Goal: Task Accomplishment & Management: Manage account settings

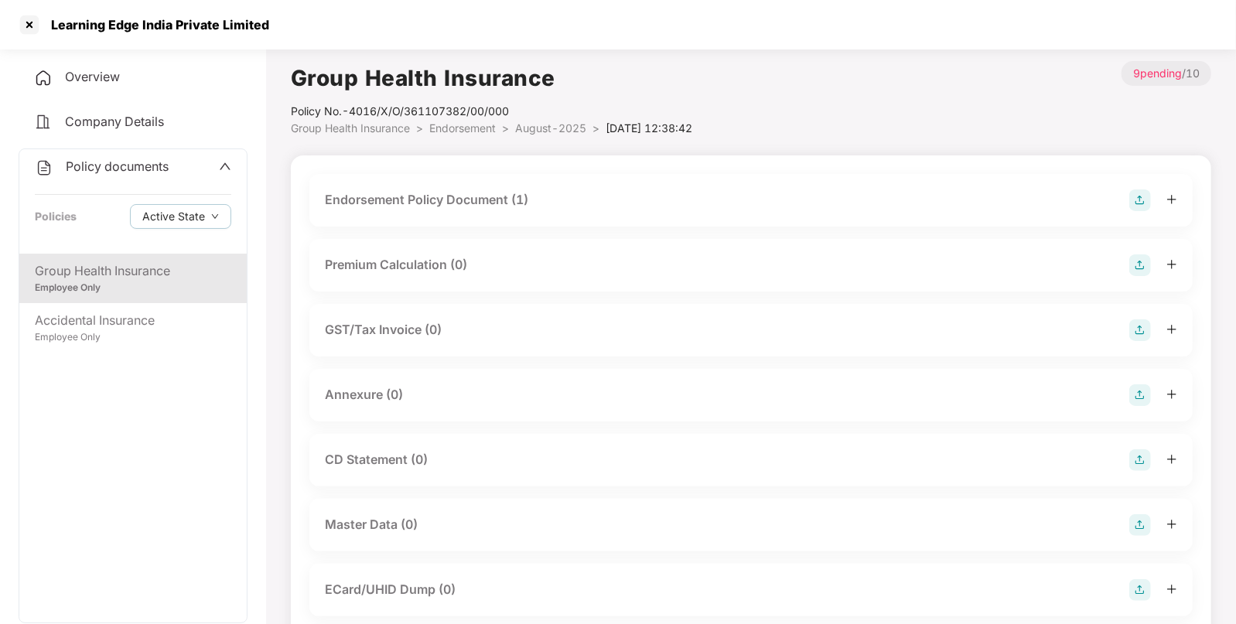
click at [1006, 207] on div "Endorsement Policy Document (1)" at bounding box center [751, 201] width 853 height 22
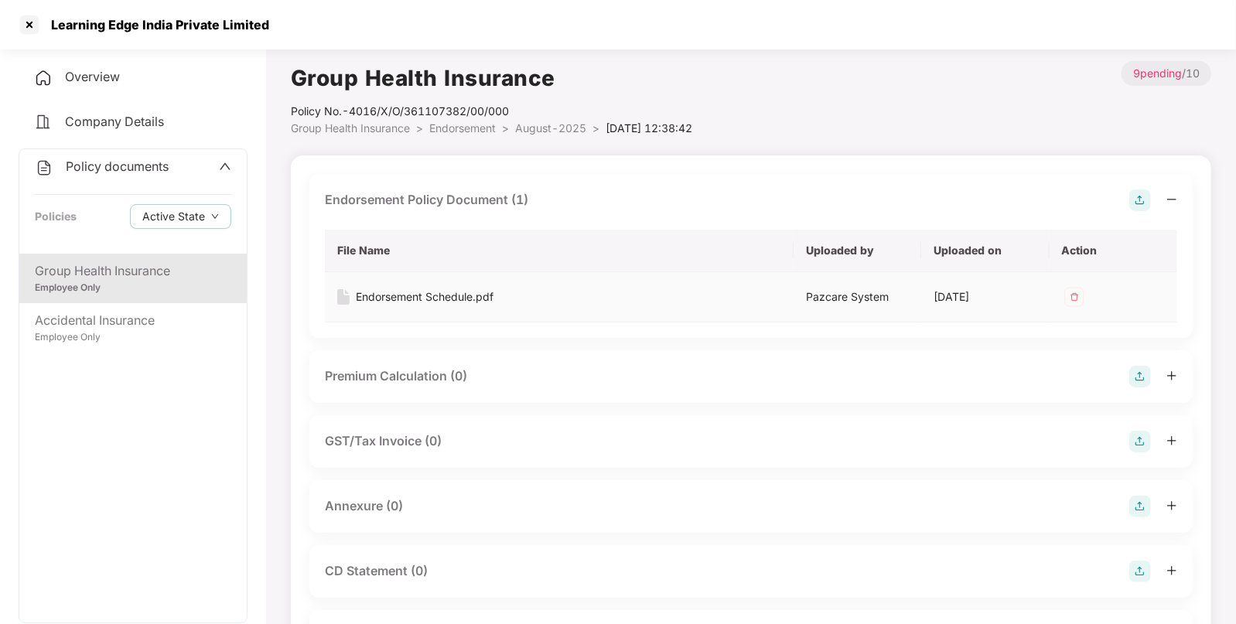
click at [426, 296] on div "Endorsement Schedule.pdf" at bounding box center [425, 297] width 138 height 17
click at [1138, 494] on div "Annexure (0)" at bounding box center [750, 506] width 883 height 53
click at [1140, 503] on img at bounding box center [1141, 507] width 22 height 22
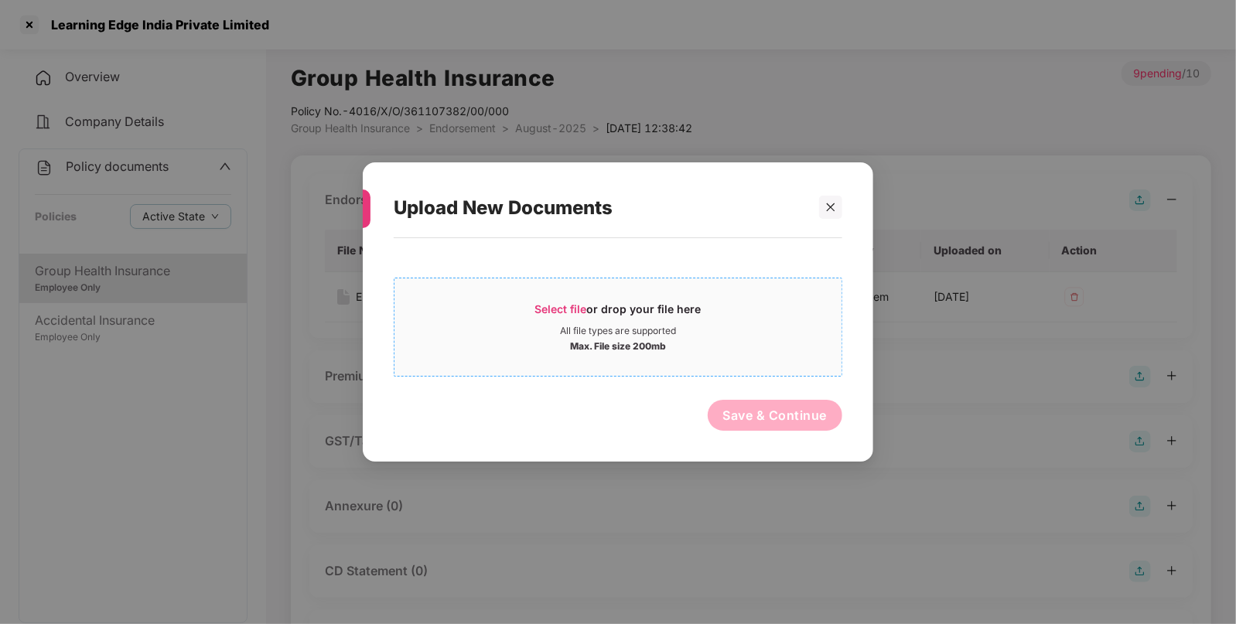
click at [549, 304] on span "Select file" at bounding box center [561, 308] width 52 height 13
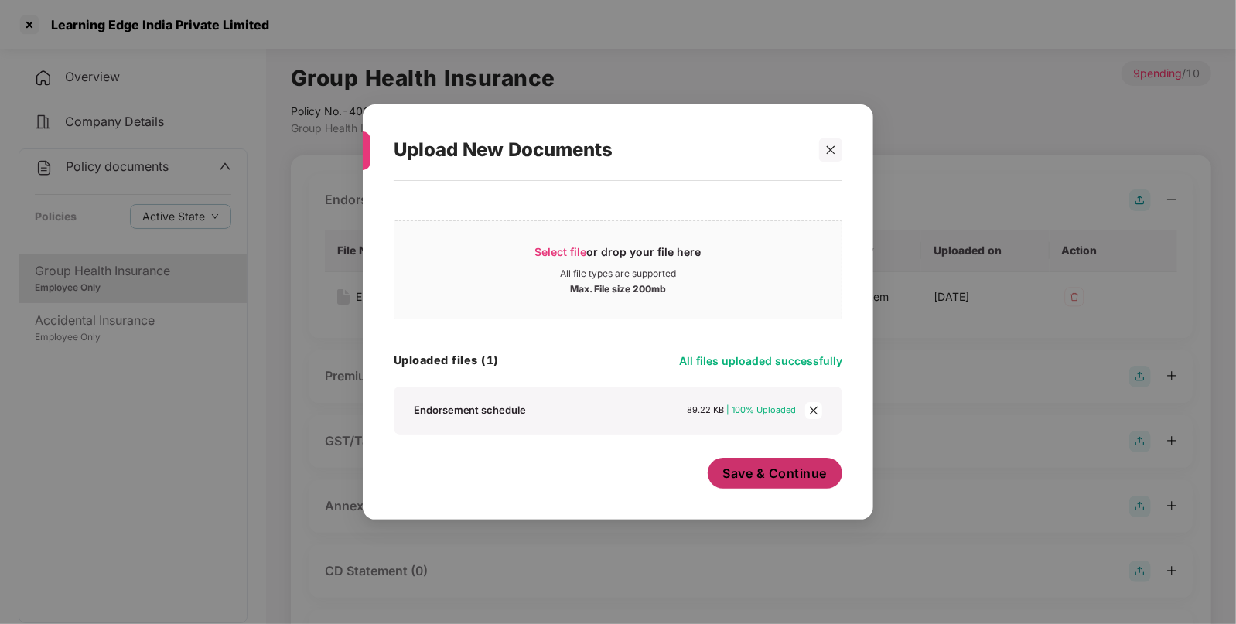
click at [752, 465] on span "Save & Continue" at bounding box center [775, 473] width 104 height 17
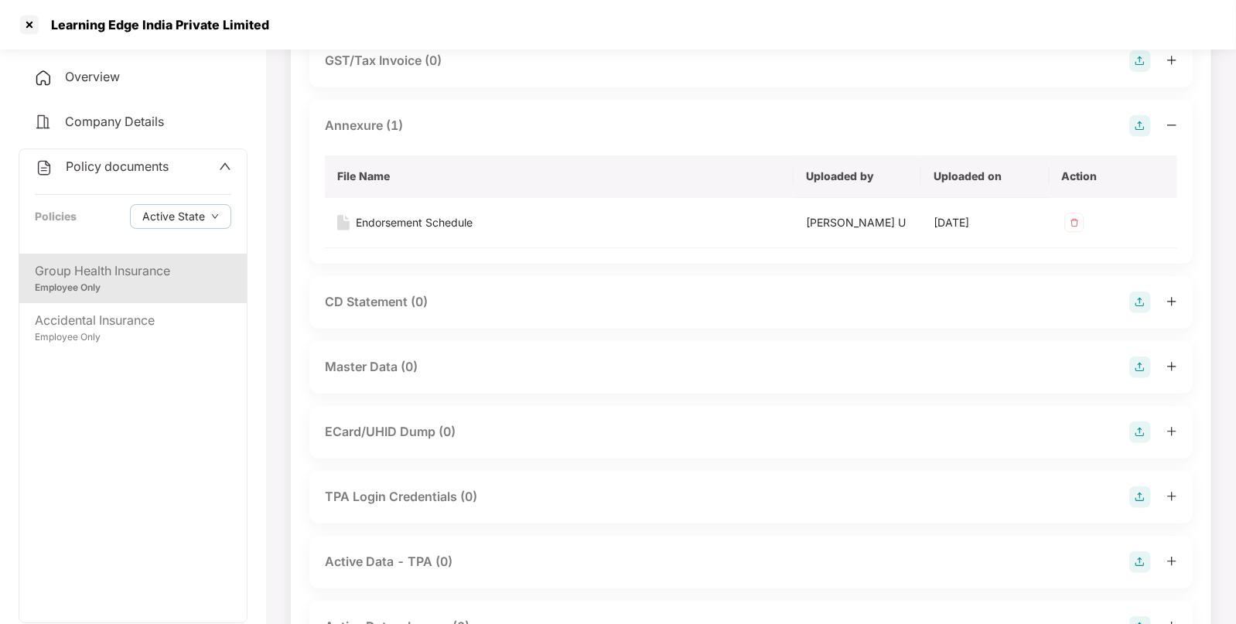
scroll to position [382, 0]
click at [1141, 120] on img at bounding box center [1141, 125] width 22 height 22
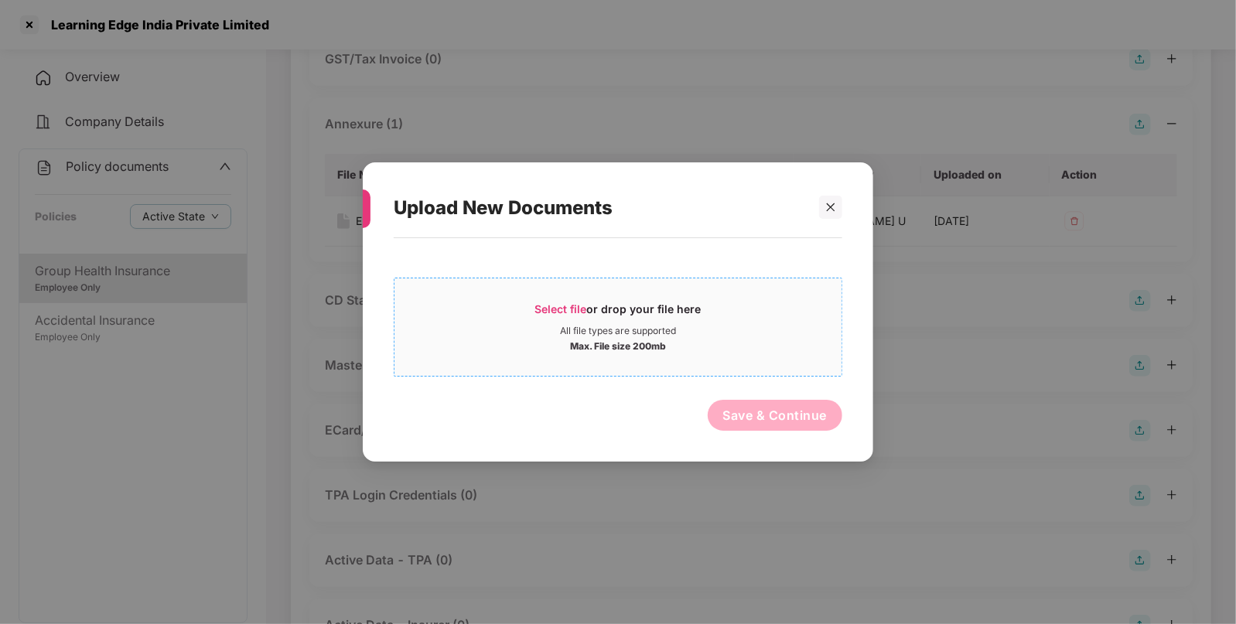
click at [542, 313] on span "Select file" at bounding box center [561, 308] width 52 height 13
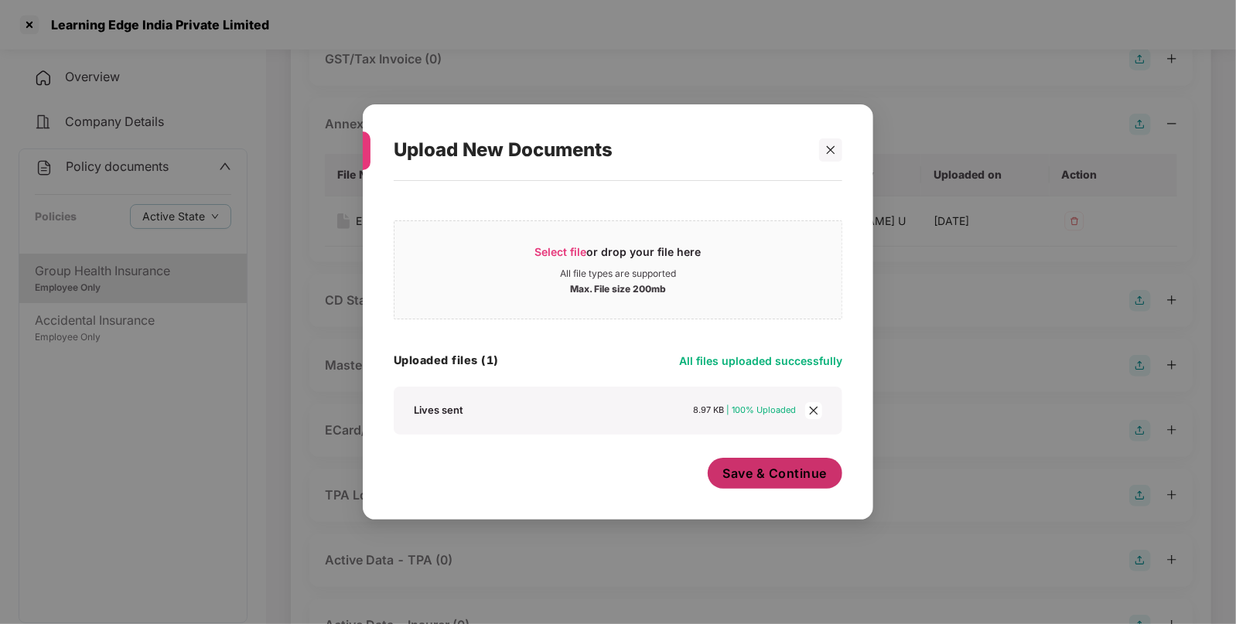
click at [784, 492] on div "Save & Continue" at bounding box center [775, 477] width 135 height 39
click at [753, 473] on span "Save & Continue" at bounding box center [775, 473] width 104 height 17
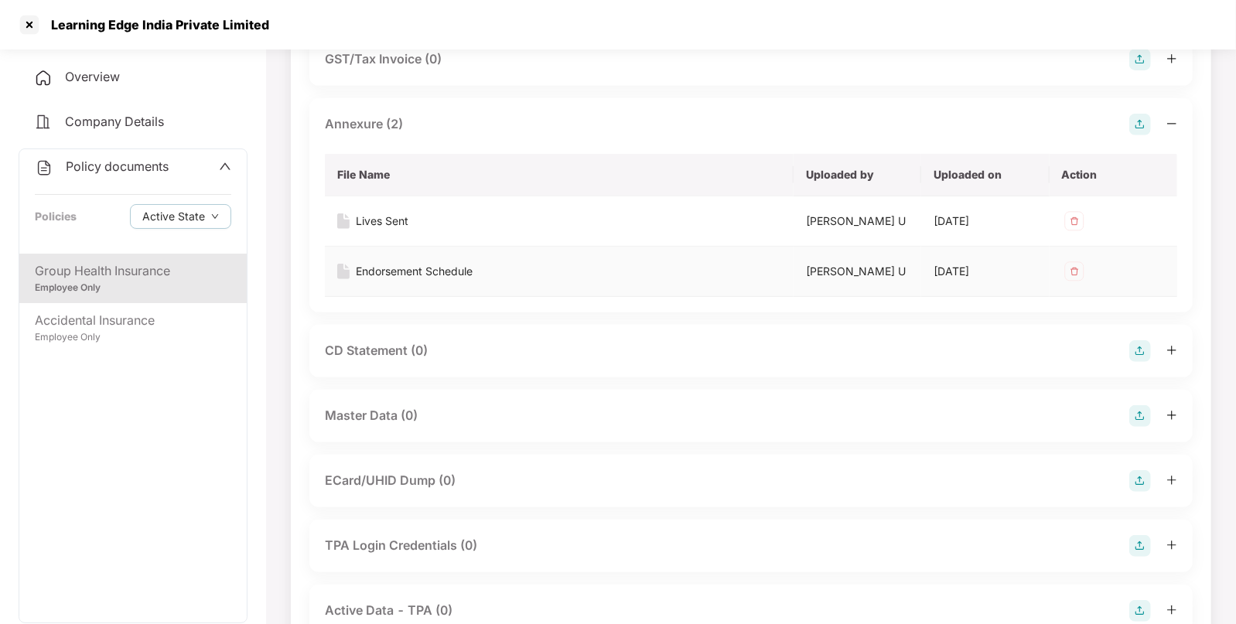
click at [1082, 261] on img at bounding box center [1074, 271] width 25 height 25
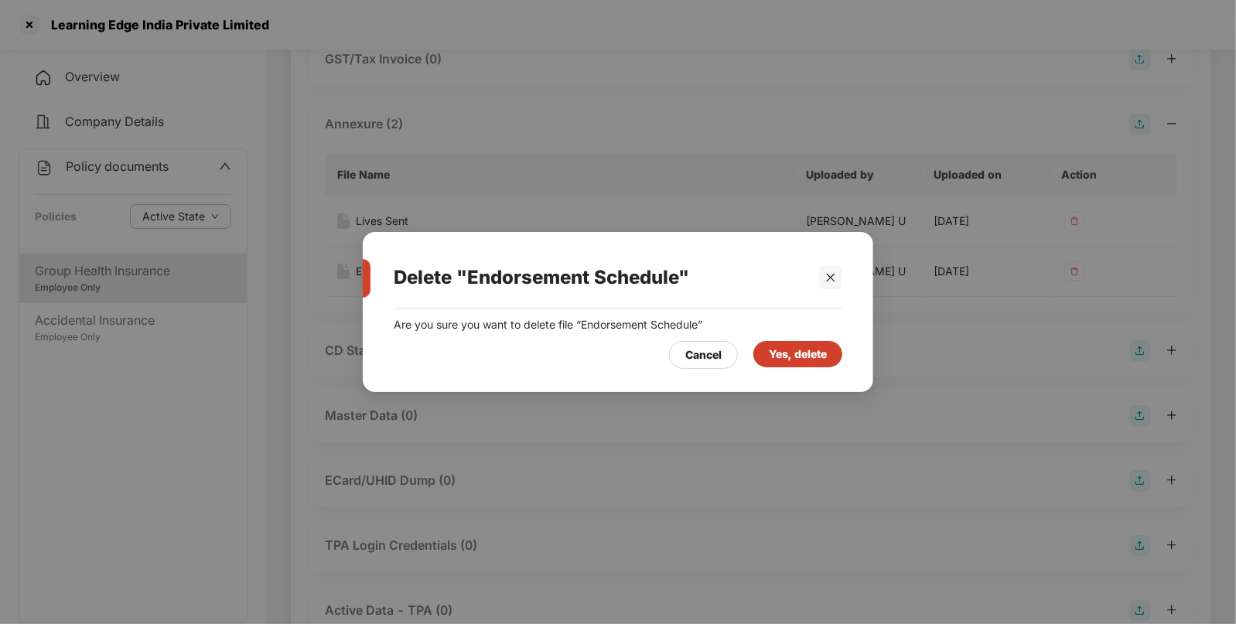
click at [763, 357] on div "Yes, delete" at bounding box center [798, 354] width 89 height 26
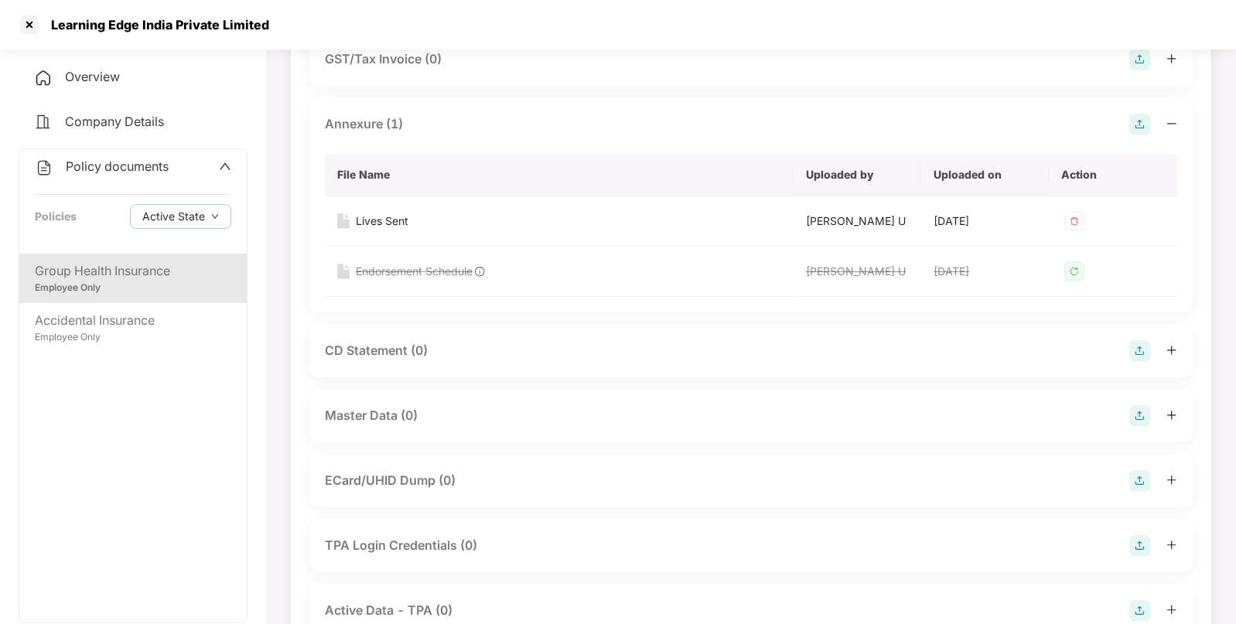
scroll to position [493, 0]
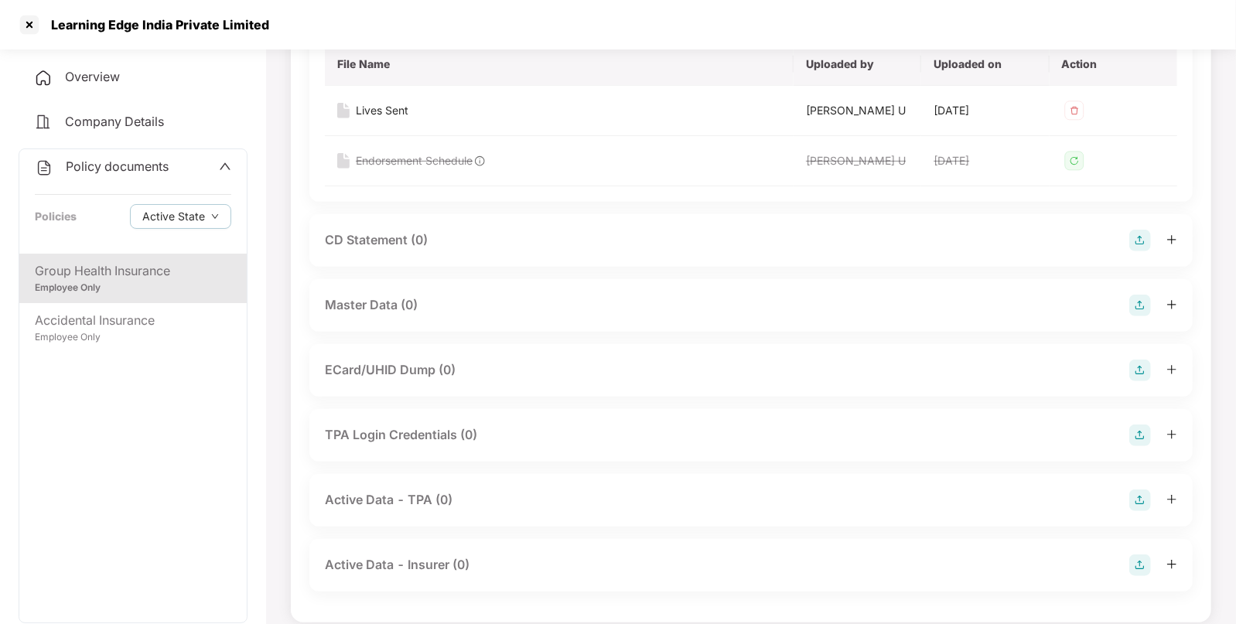
click at [1144, 302] on img at bounding box center [1141, 306] width 22 height 22
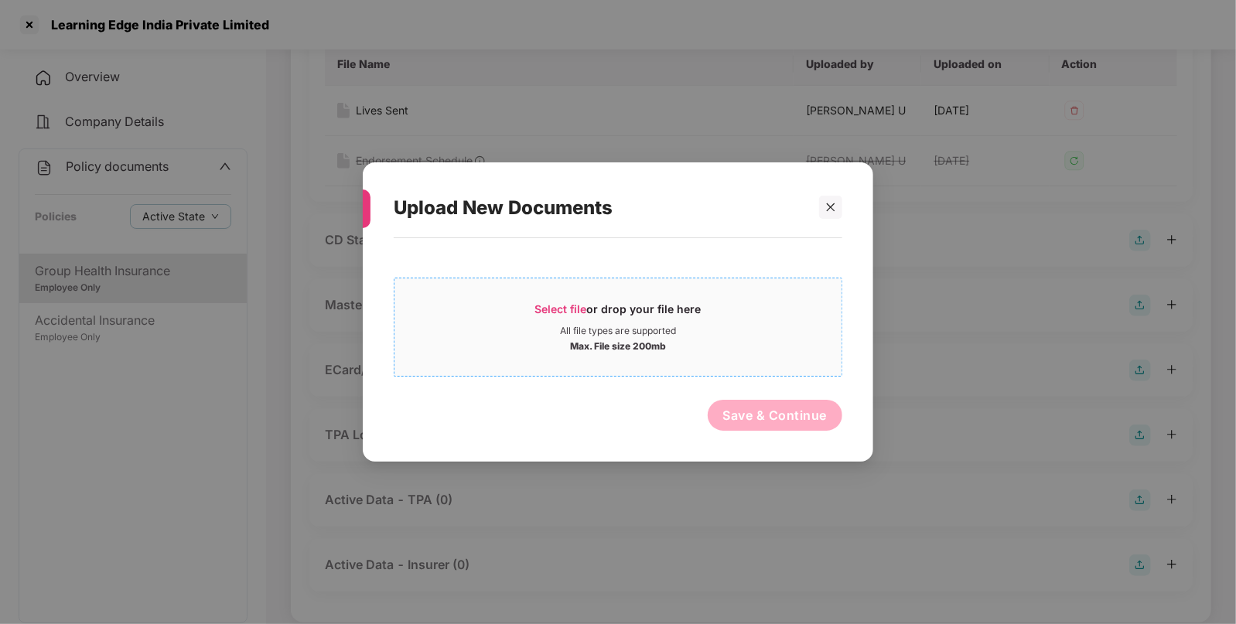
click at [549, 310] on span "Select file" at bounding box center [561, 308] width 52 height 13
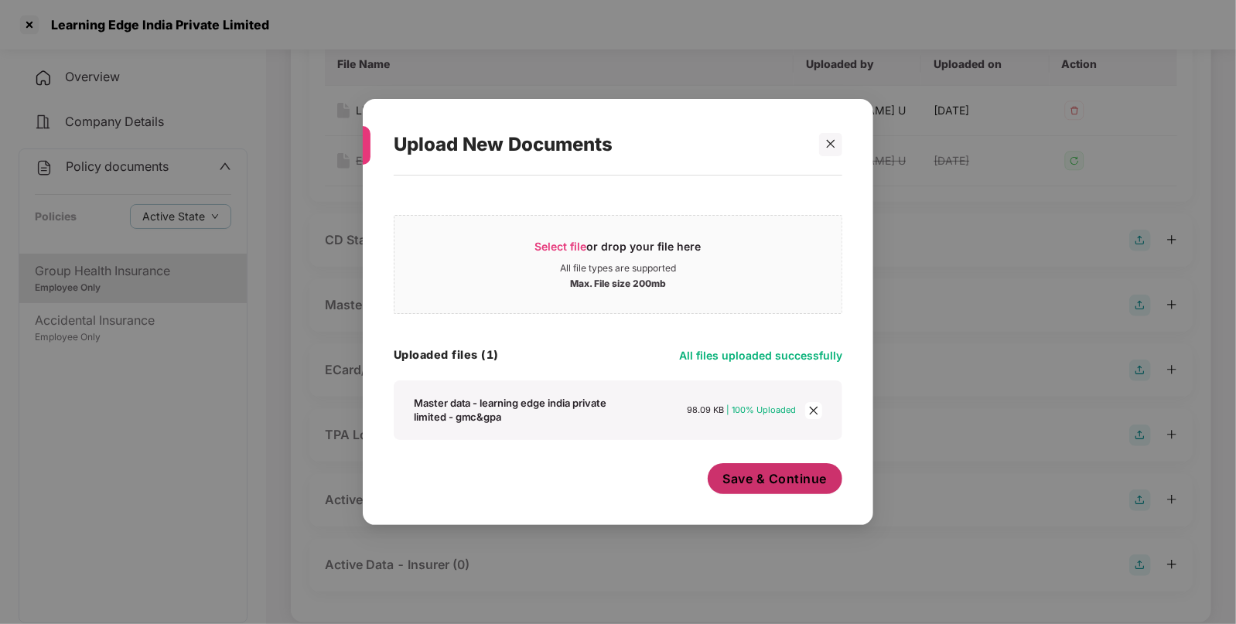
click at [762, 483] on span "Save & Continue" at bounding box center [775, 478] width 104 height 17
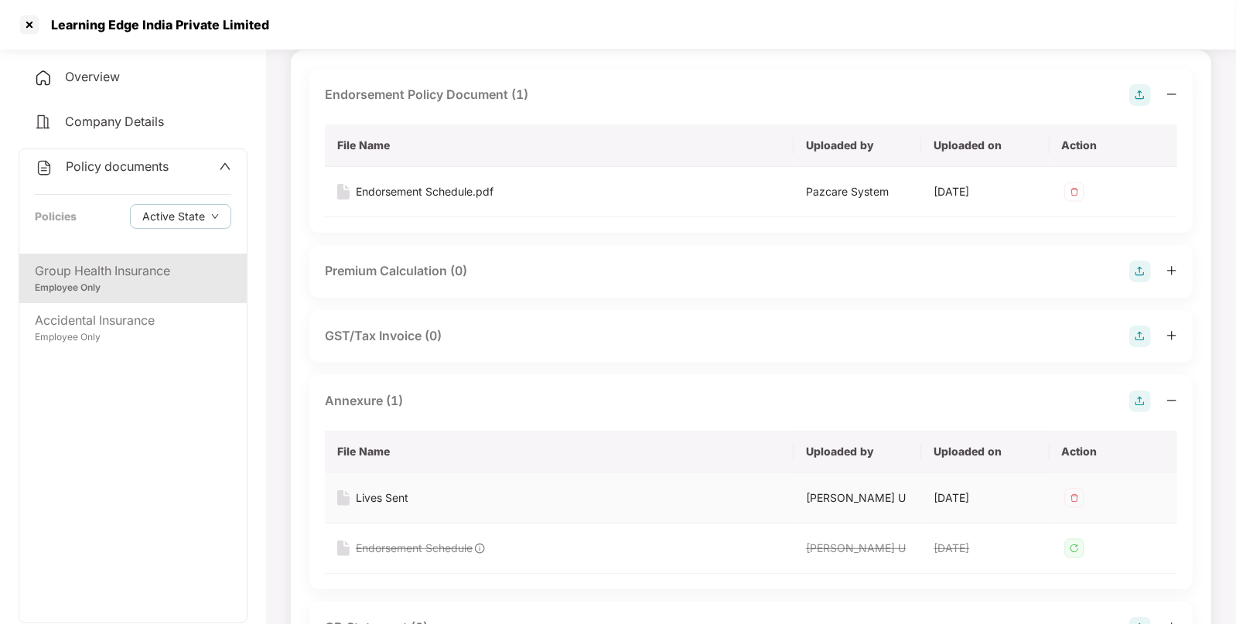
scroll to position [0, 0]
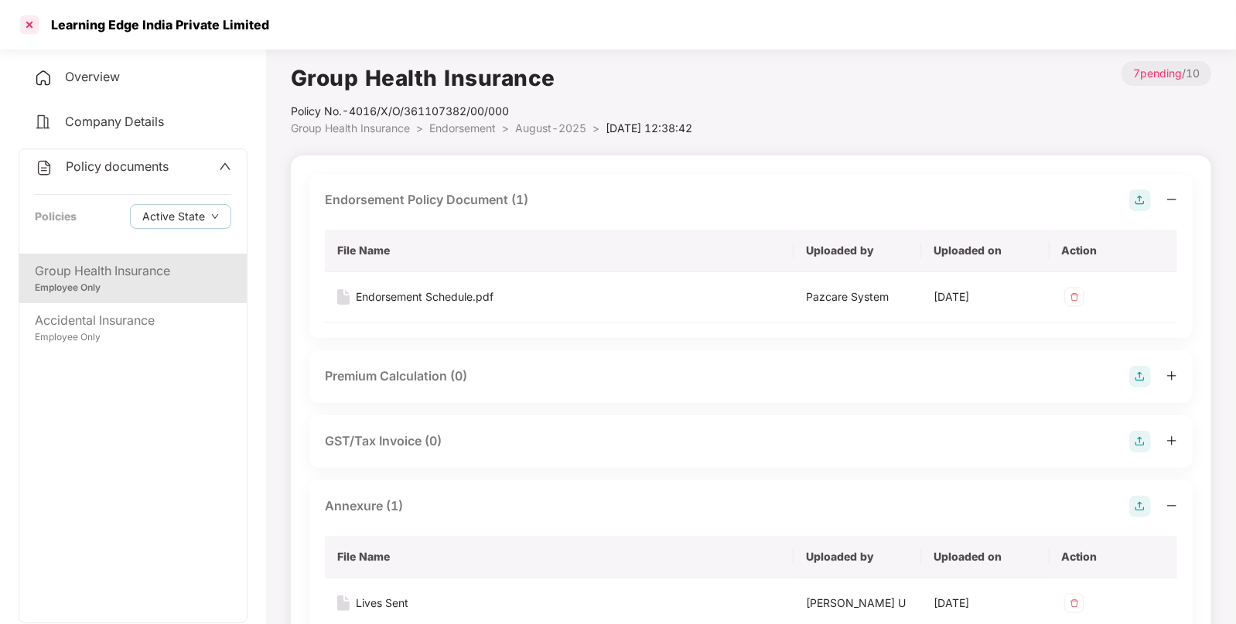
click at [27, 23] on div at bounding box center [29, 24] width 25 height 25
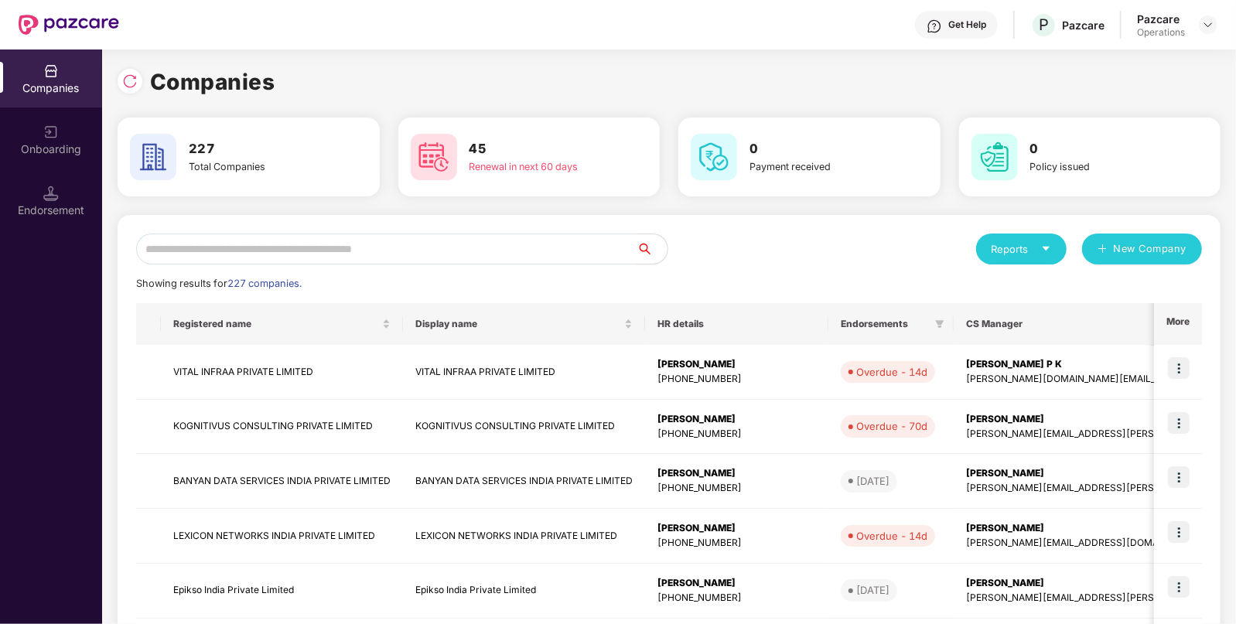
click at [463, 247] on input "text" at bounding box center [386, 249] width 501 height 31
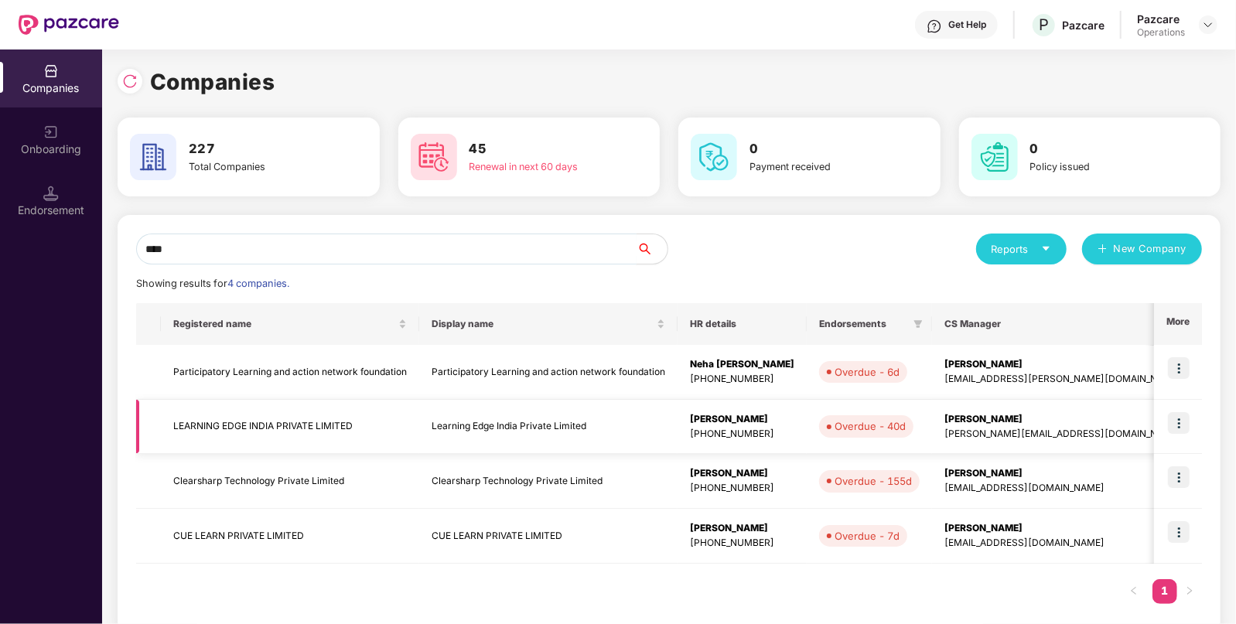
type input "****"
click at [238, 418] on td "LEARNING EDGE INDIA PRIVATE LIMITED" at bounding box center [290, 427] width 258 height 55
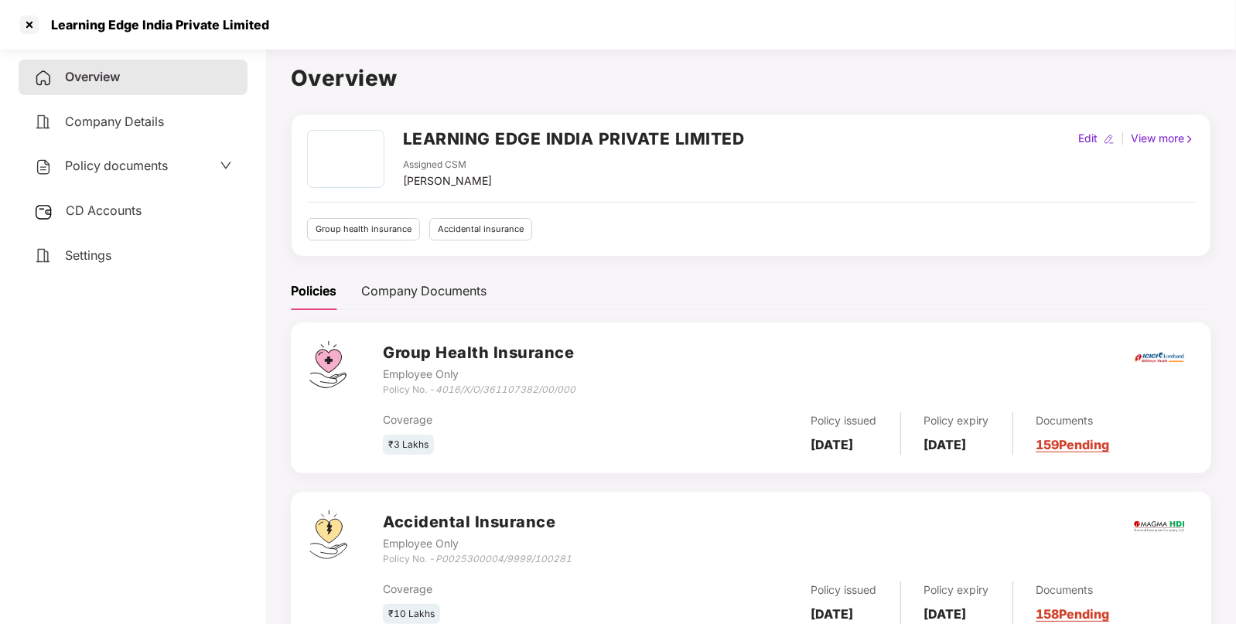
click at [120, 217] on span "CD Accounts" at bounding box center [104, 210] width 76 height 15
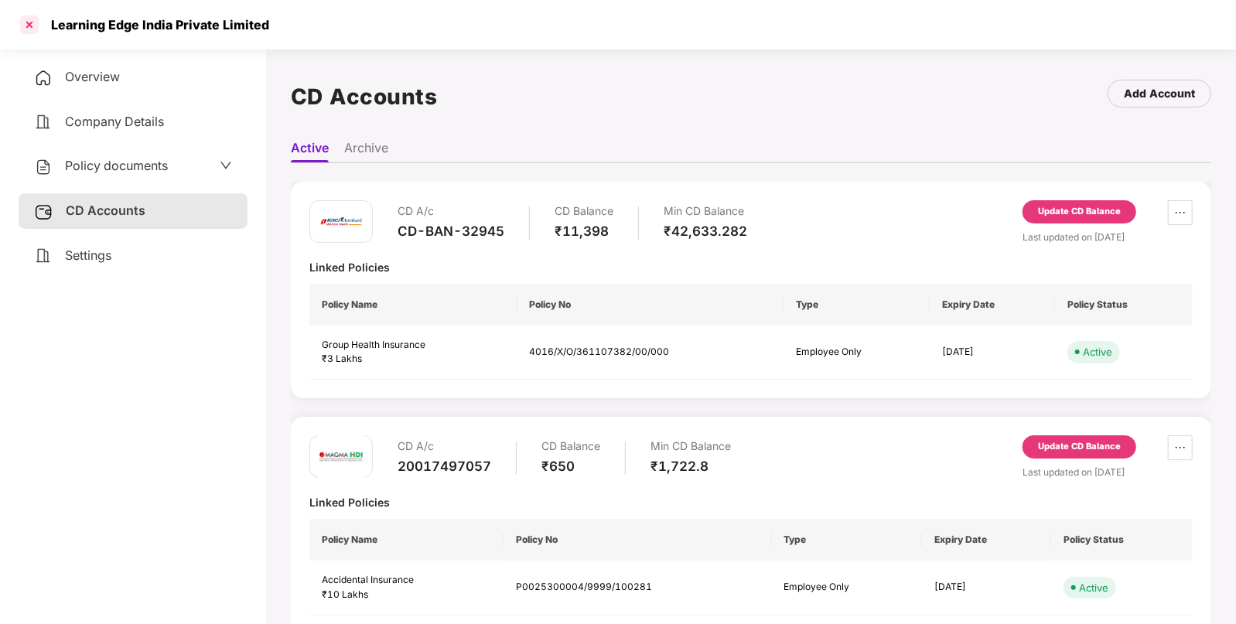
click at [35, 23] on div at bounding box center [29, 24] width 25 height 25
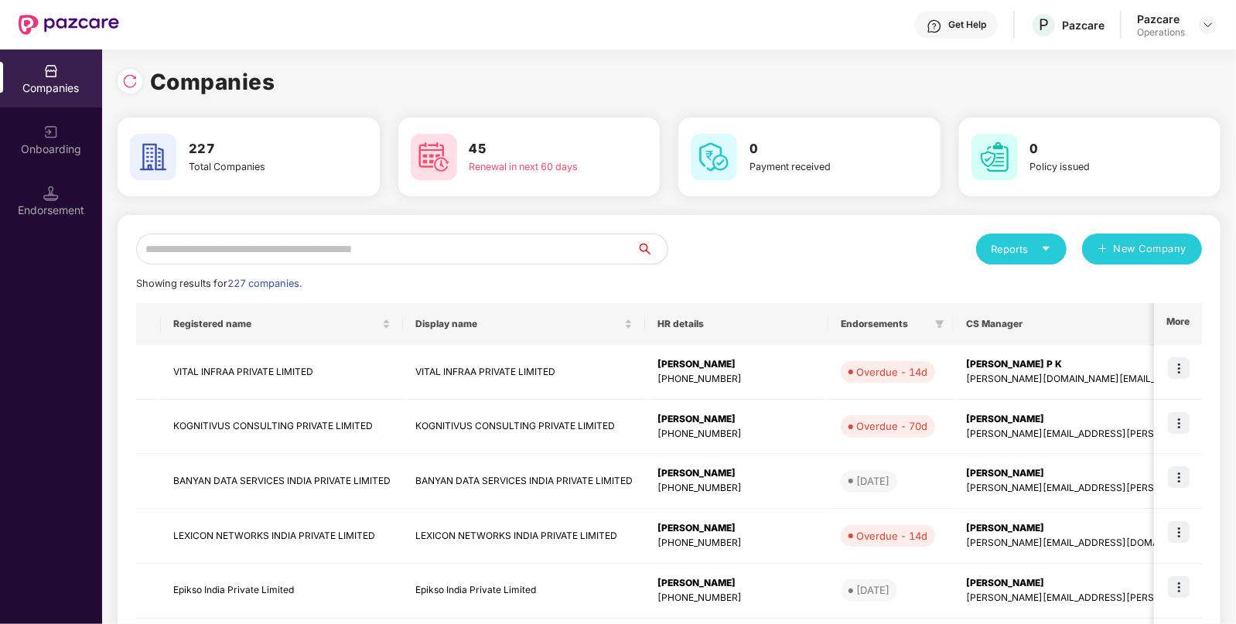
click at [387, 248] on input "text" at bounding box center [386, 249] width 501 height 31
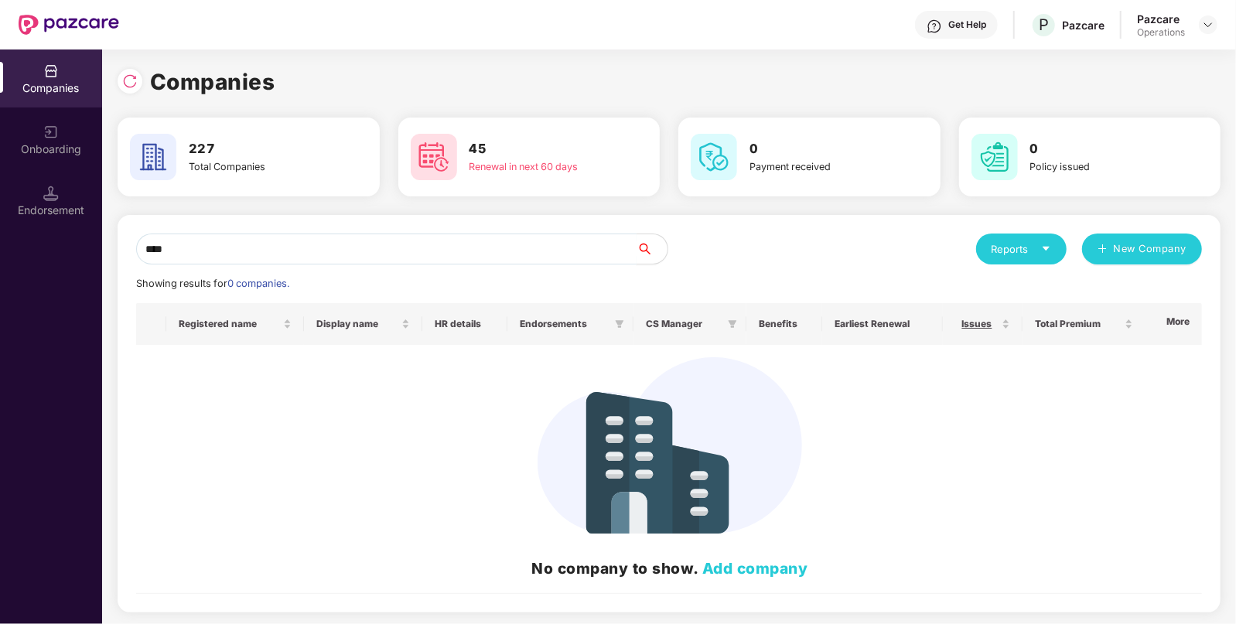
click at [410, 241] on input "****" at bounding box center [386, 249] width 501 height 31
paste input "**********"
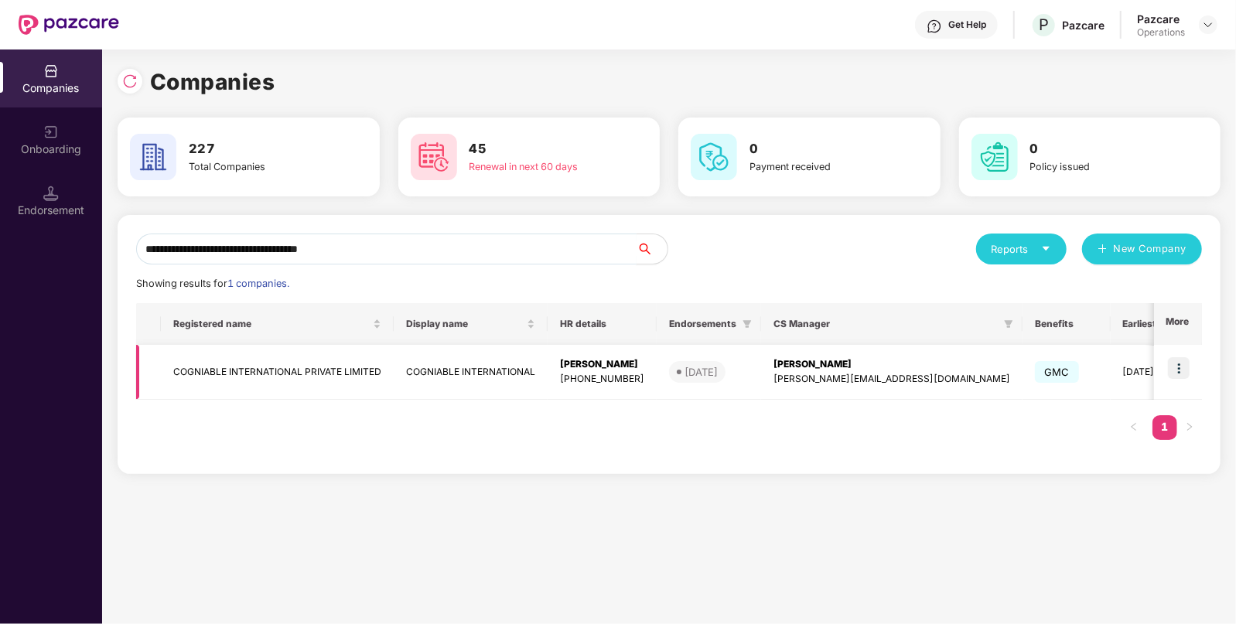
type input "**********"
click at [1177, 362] on img at bounding box center [1179, 368] width 22 height 22
click at [233, 361] on td "COGNIABLE INTERNATIONAL PRIVATE LIMITED" at bounding box center [277, 372] width 233 height 55
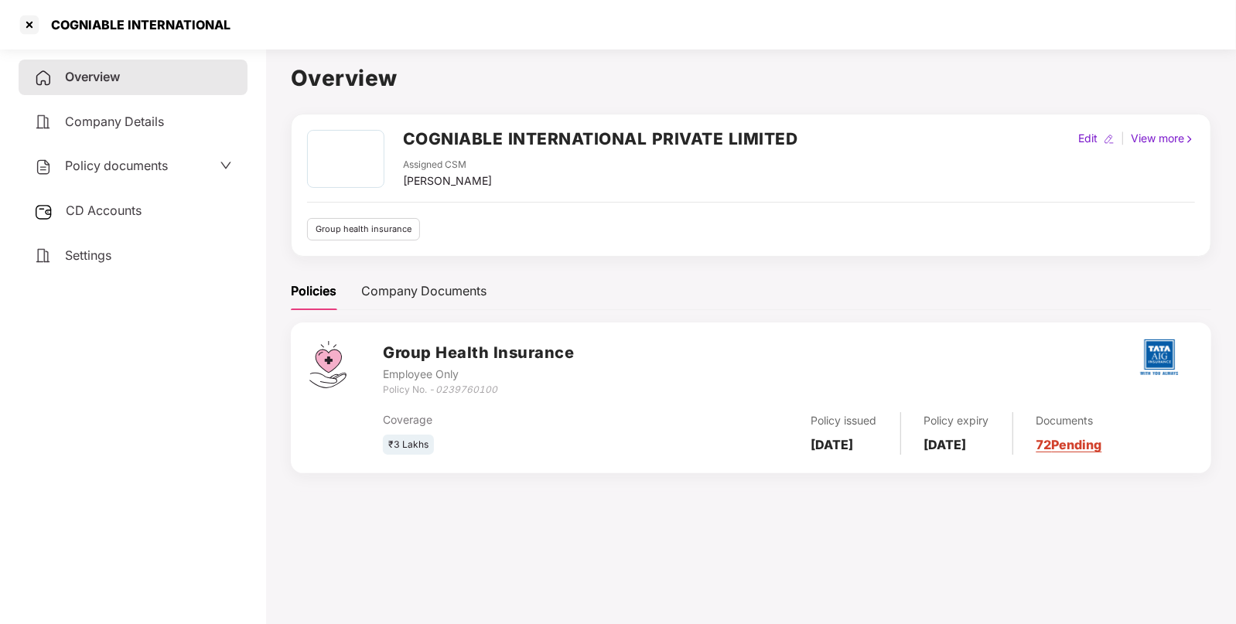
click at [95, 209] on span "CD Accounts" at bounding box center [104, 210] width 76 height 15
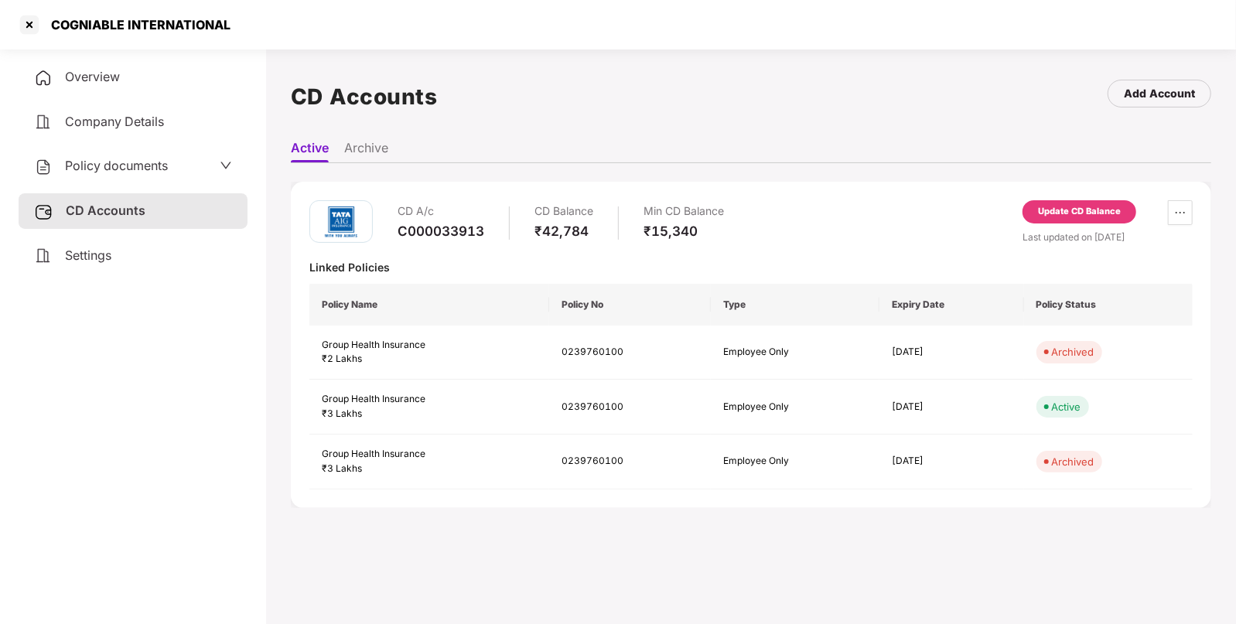
click at [1065, 208] on div "Update CD Balance" at bounding box center [1079, 212] width 83 height 14
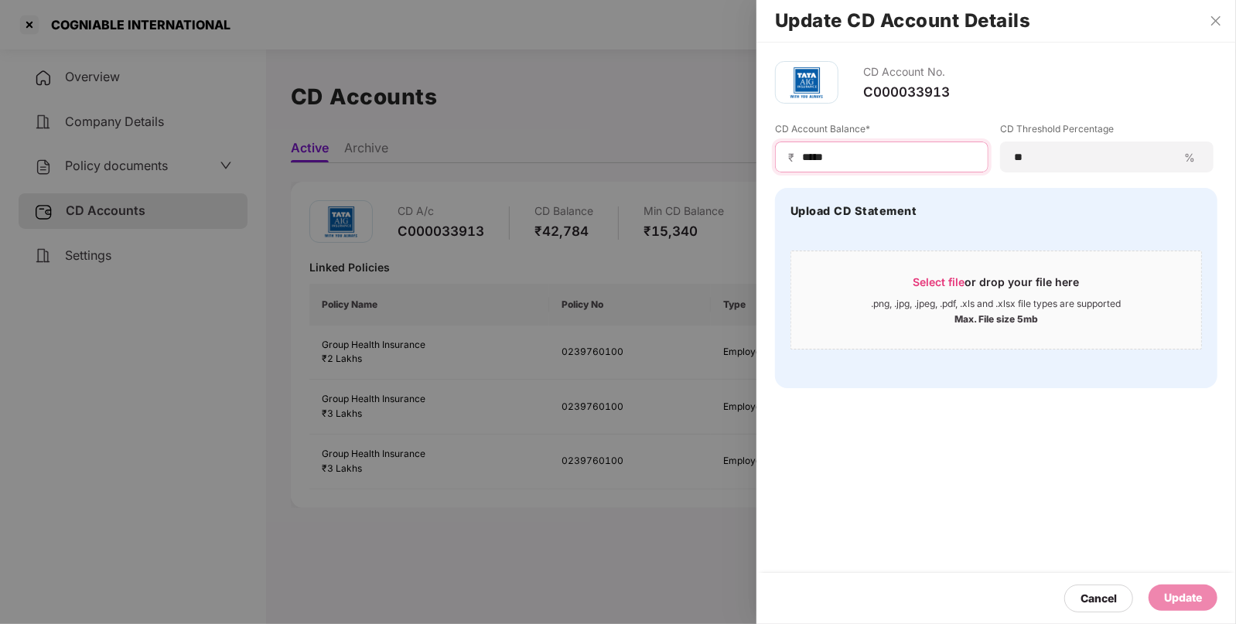
click at [830, 150] on input "*****" at bounding box center [888, 157] width 175 height 16
type input "*****"
click at [1176, 600] on div "Update" at bounding box center [1183, 598] width 38 height 17
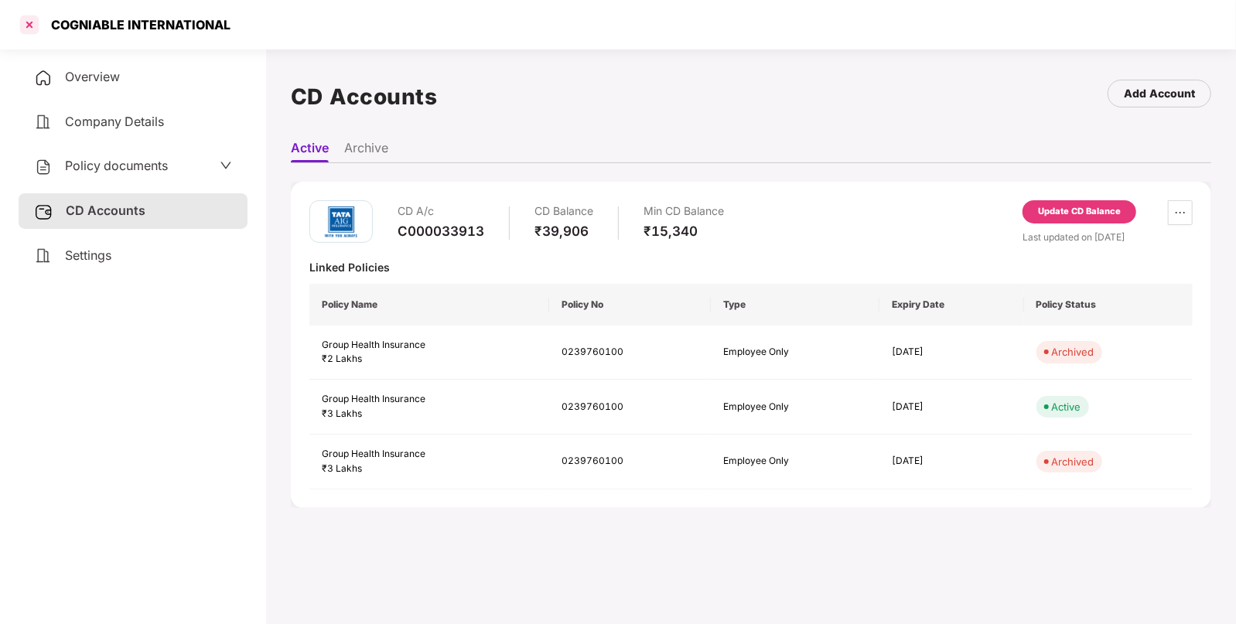
click at [28, 17] on div at bounding box center [29, 24] width 25 height 25
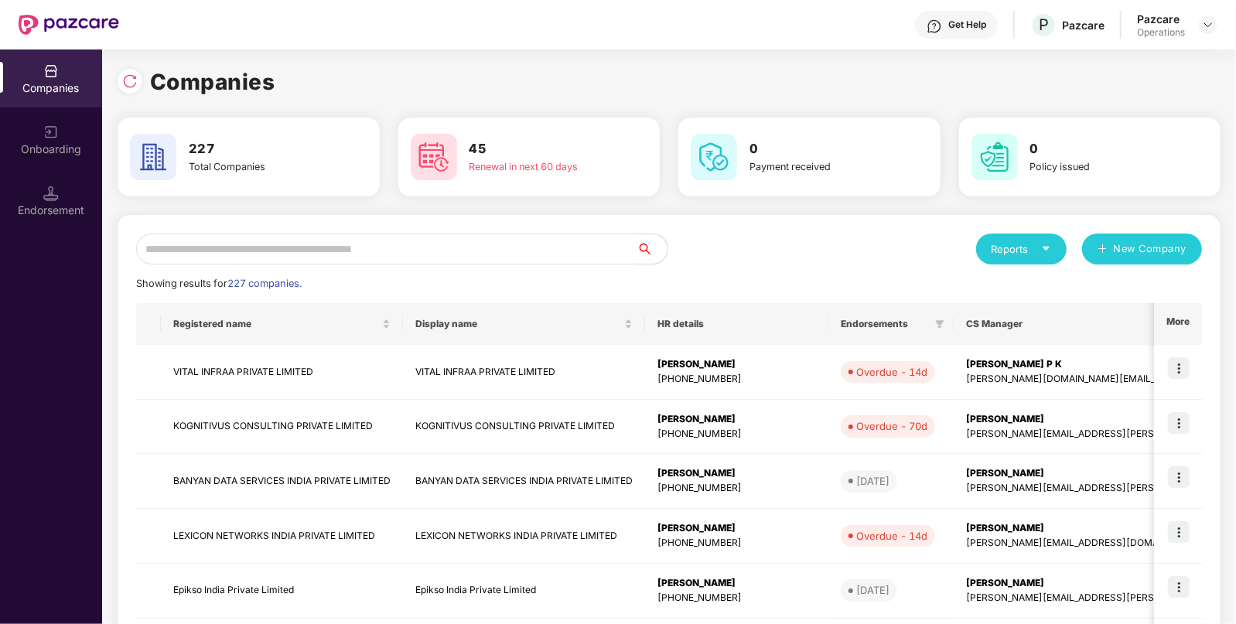
click at [247, 244] on input "text" at bounding box center [386, 249] width 501 height 31
paste input "**********"
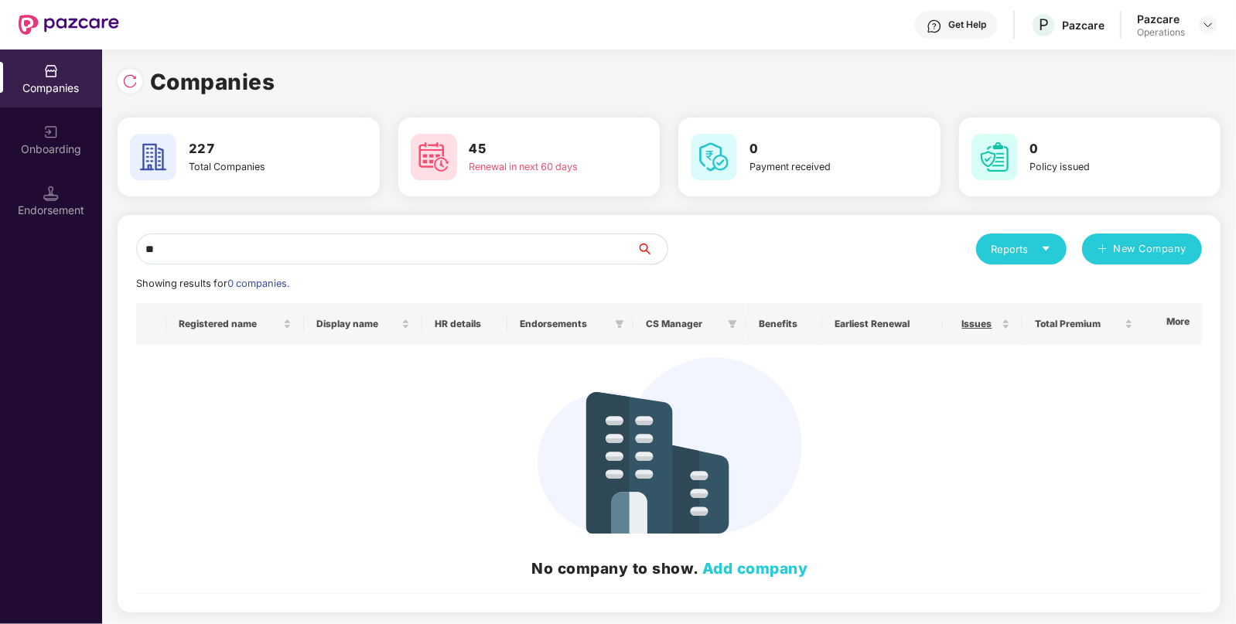
type input "*"
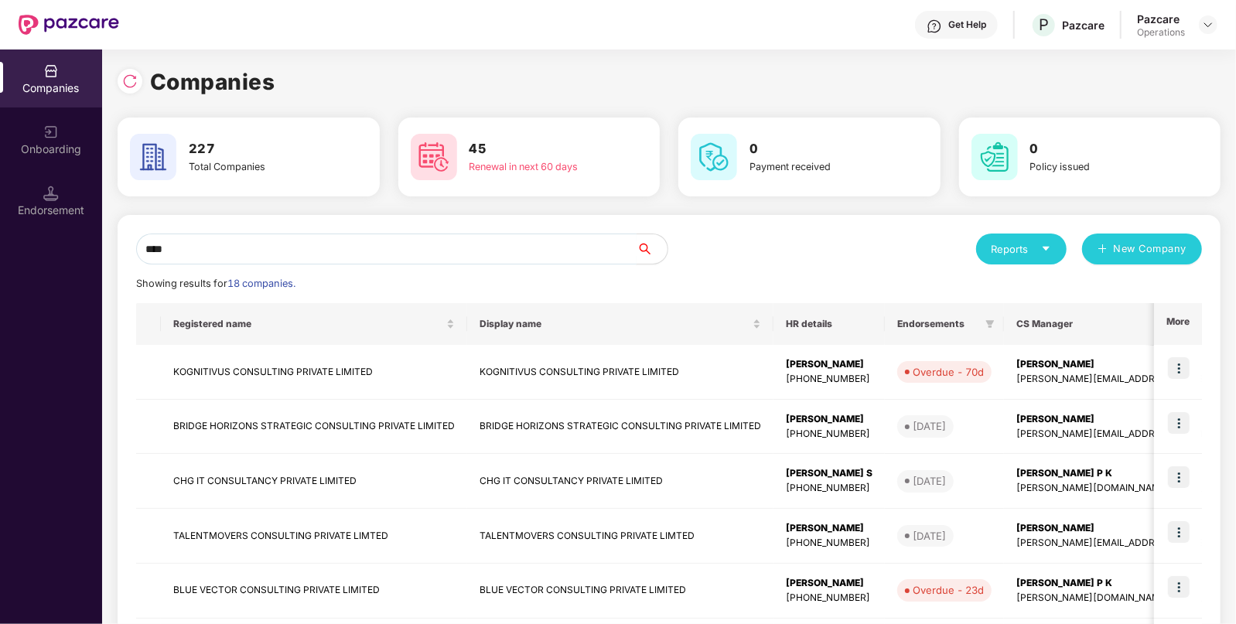
click at [214, 248] on input "****" at bounding box center [386, 249] width 501 height 31
paste input "**********"
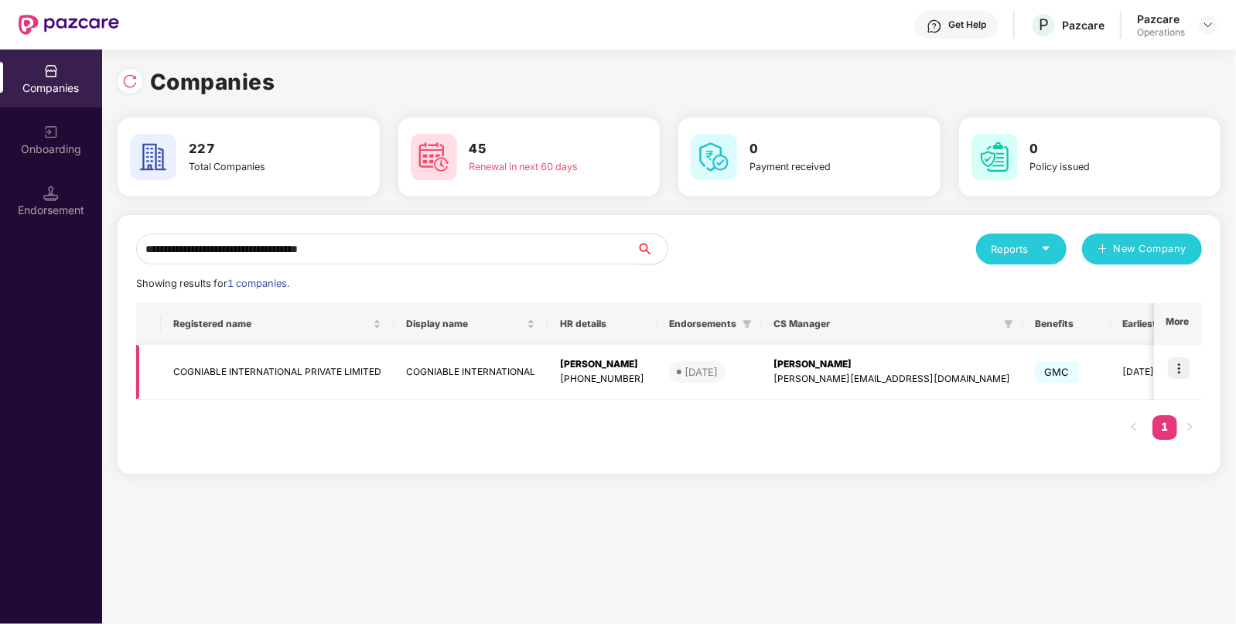
type input "**********"
click at [284, 360] on td "COGNIABLE INTERNATIONAL PRIVATE LIMITED" at bounding box center [277, 372] width 233 height 55
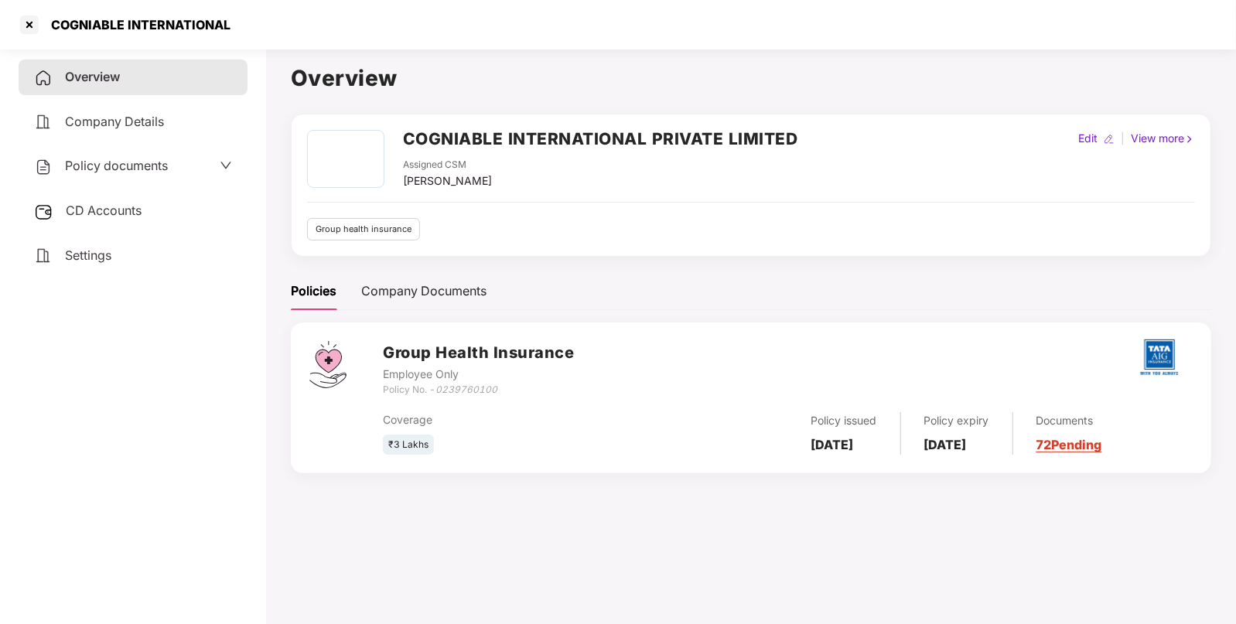
click at [104, 168] on span "Policy documents" at bounding box center [116, 165] width 103 height 15
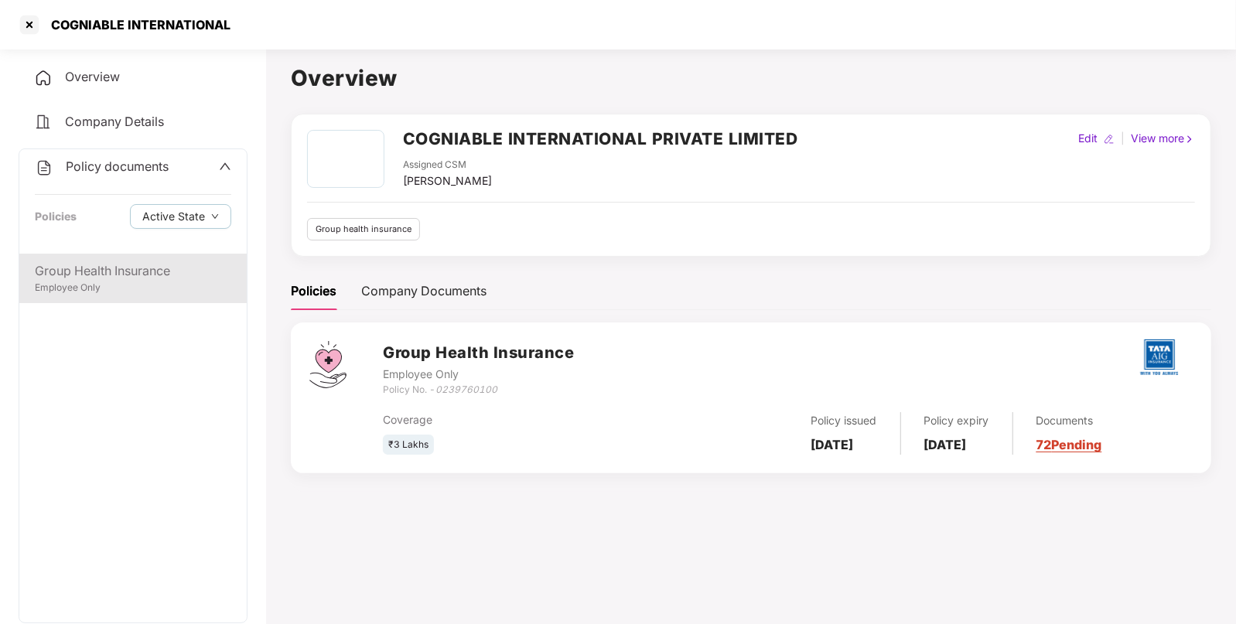
click at [137, 279] on div "Group Health Insurance" at bounding box center [133, 270] width 197 height 19
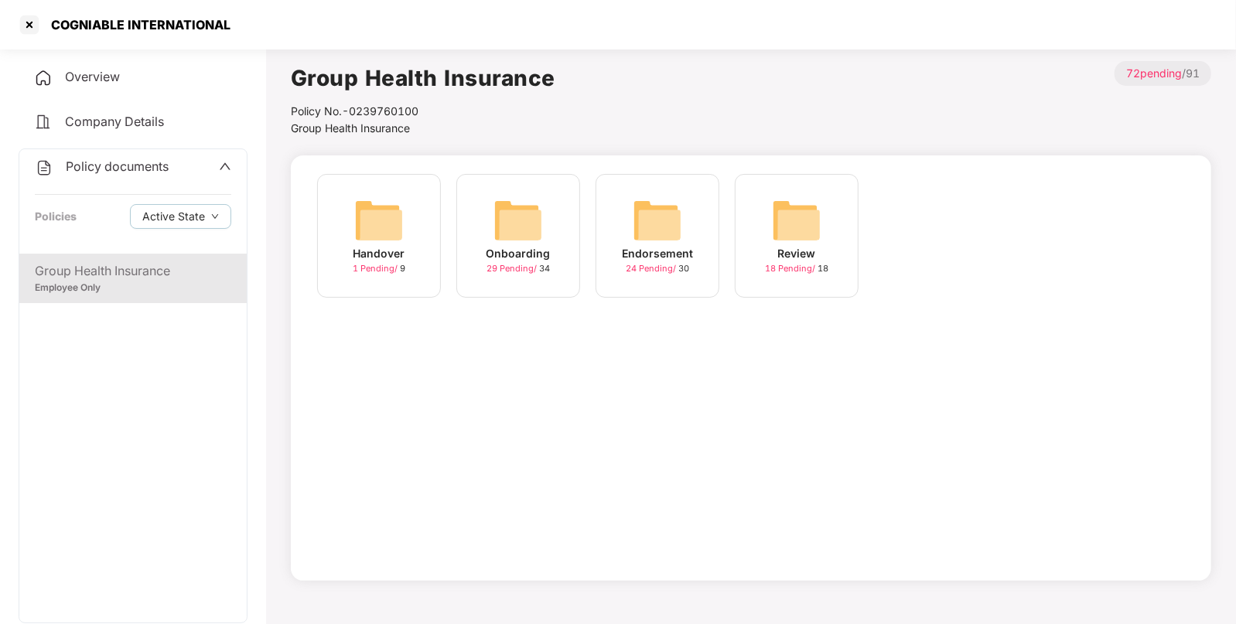
click at [674, 229] on img at bounding box center [658, 221] width 50 height 50
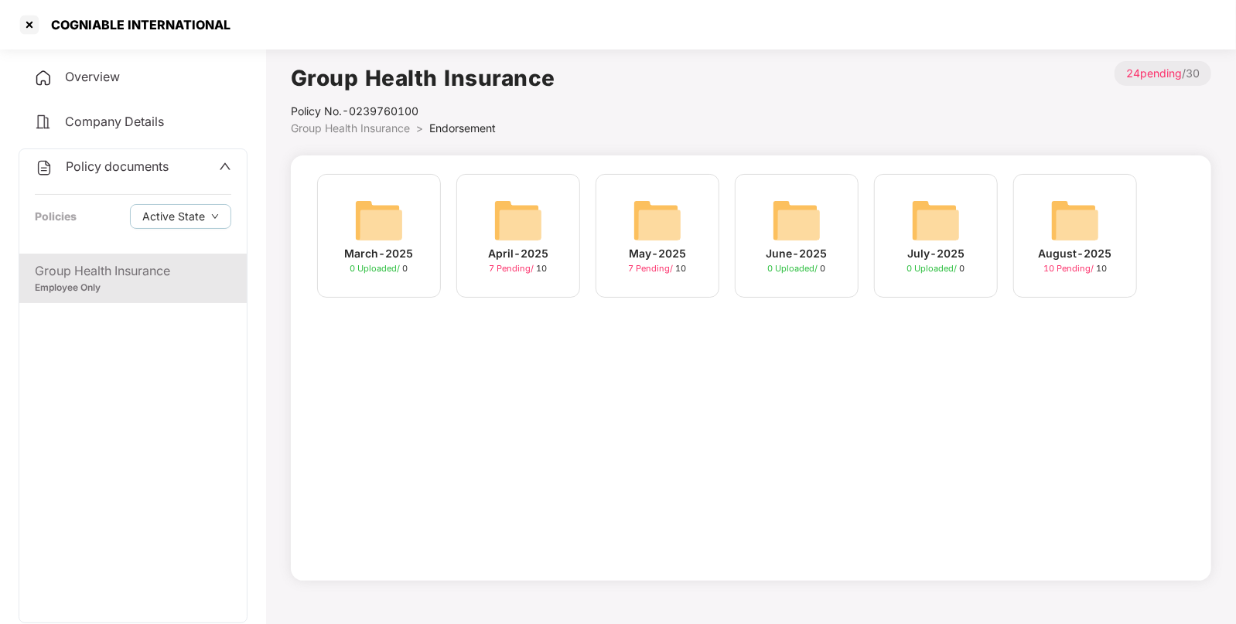
click at [1066, 213] on img at bounding box center [1076, 221] width 50 height 50
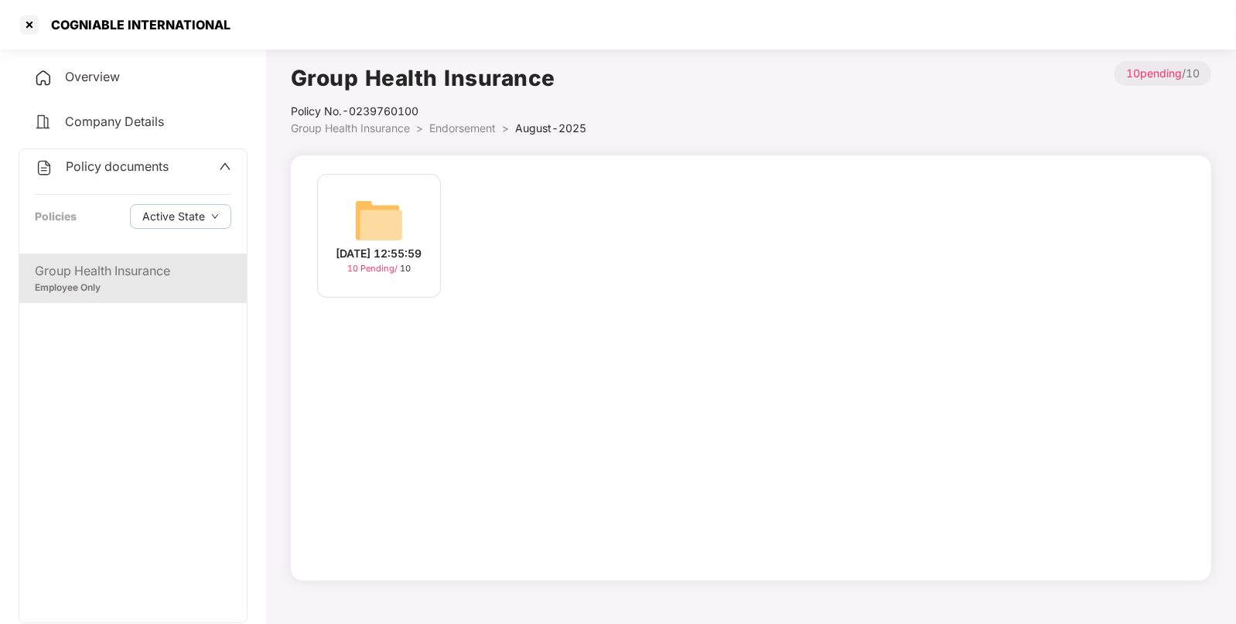
click at [405, 223] on div "[DATE] 12:55:59 10 Pending / 10" at bounding box center [379, 236] width 124 height 124
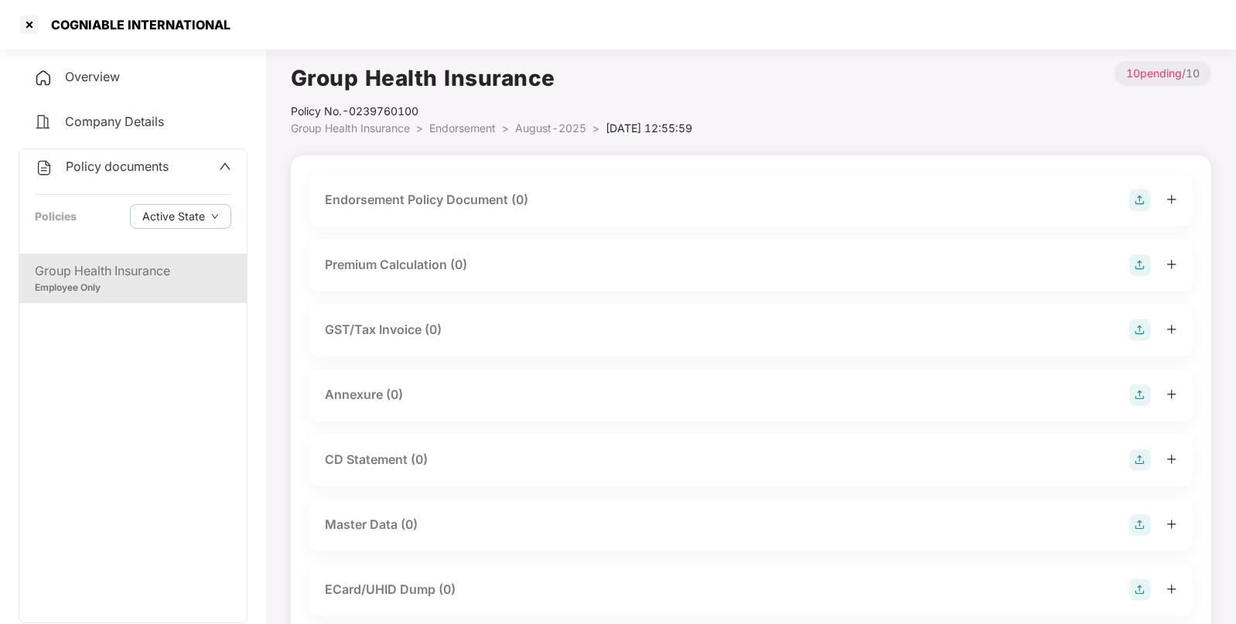
click at [1143, 201] on img at bounding box center [1141, 201] width 22 height 22
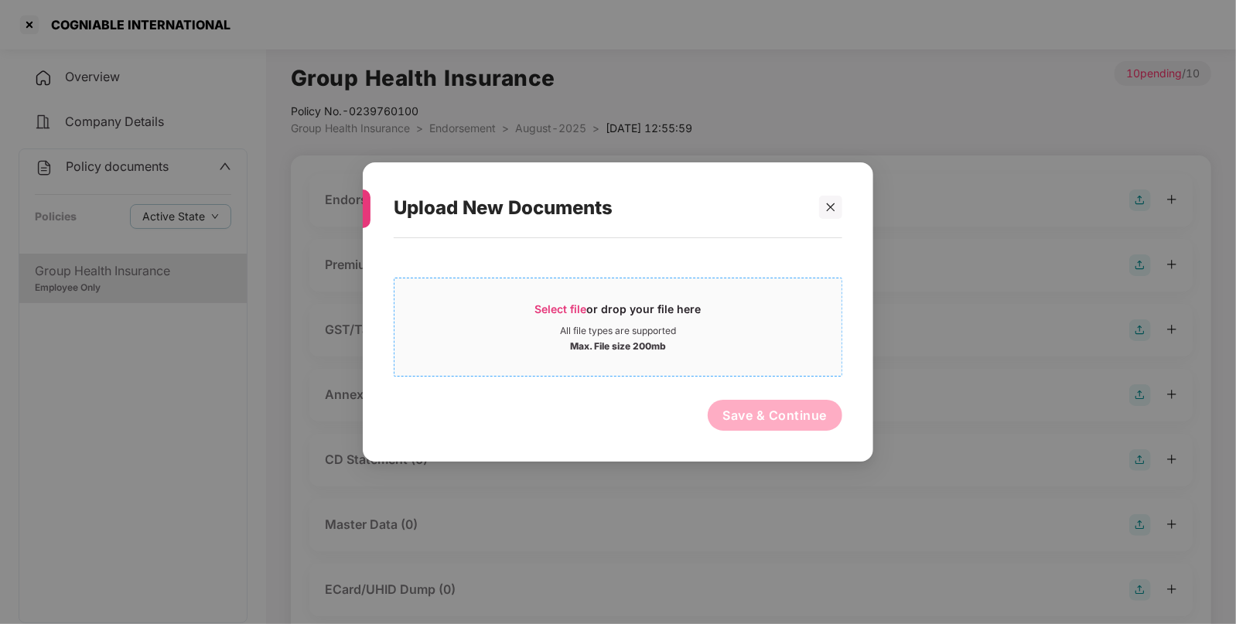
click at [551, 299] on span "Select file or drop your file here All file types are supported Max. File size …" at bounding box center [618, 327] width 447 height 74
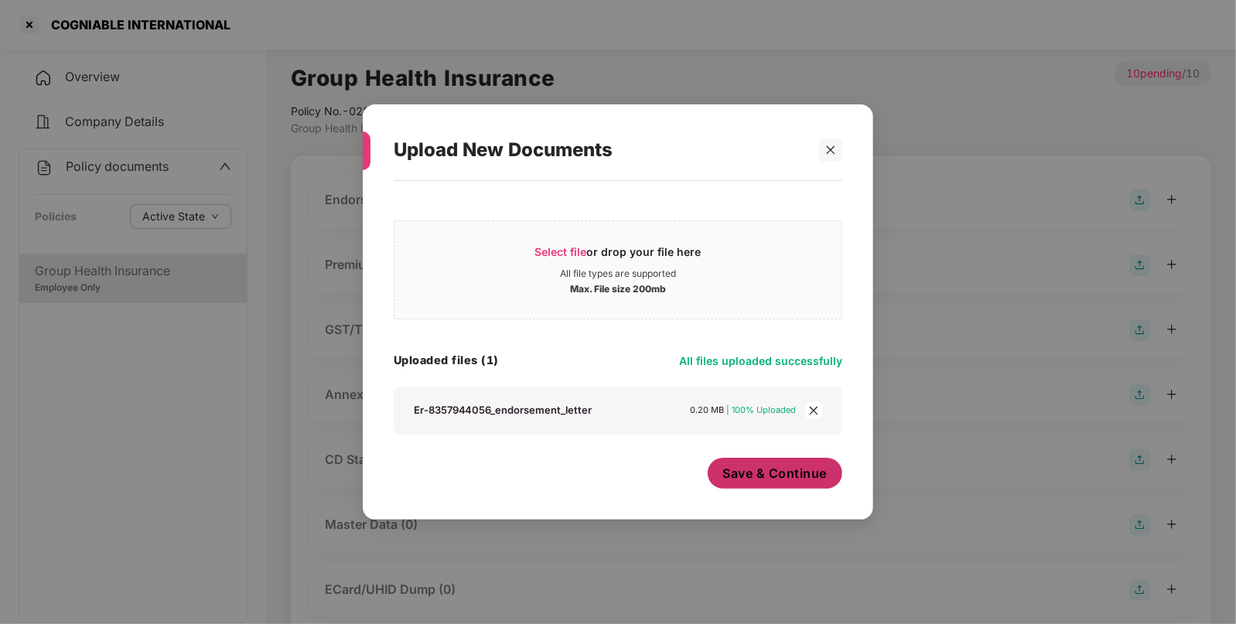
click at [754, 473] on span "Save & Continue" at bounding box center [775, 473] width 104 height 17
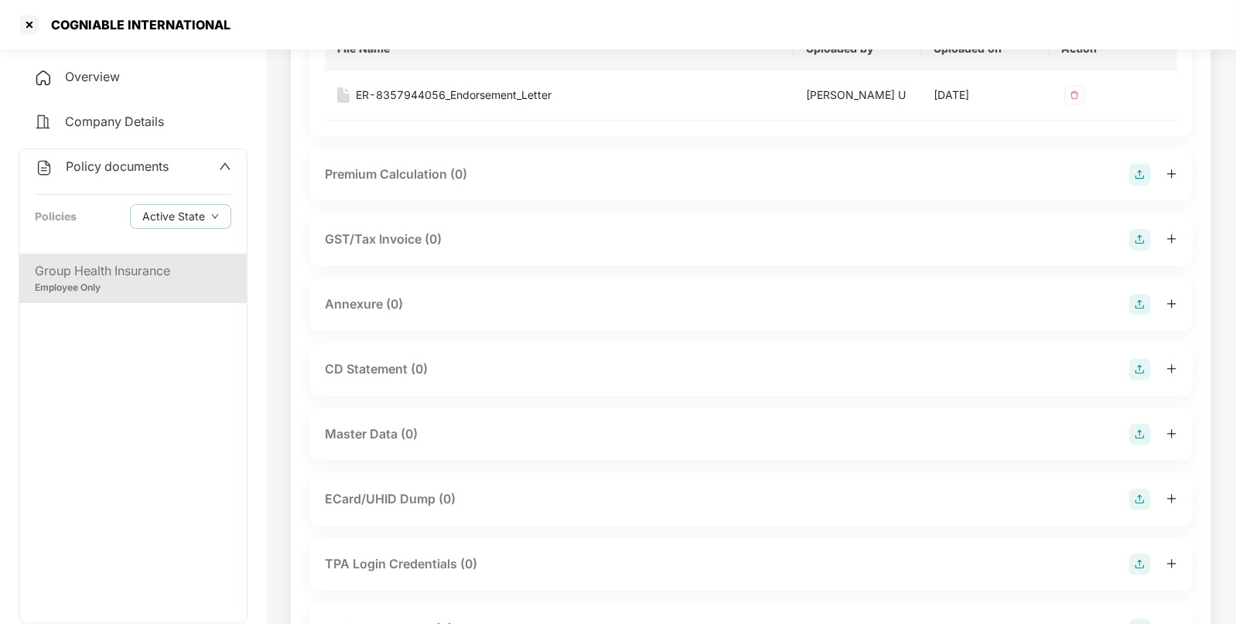
scroll to position [201, 0]
click at [1149, 306] on img at bounding box center [1141, 306] width 22 height 22
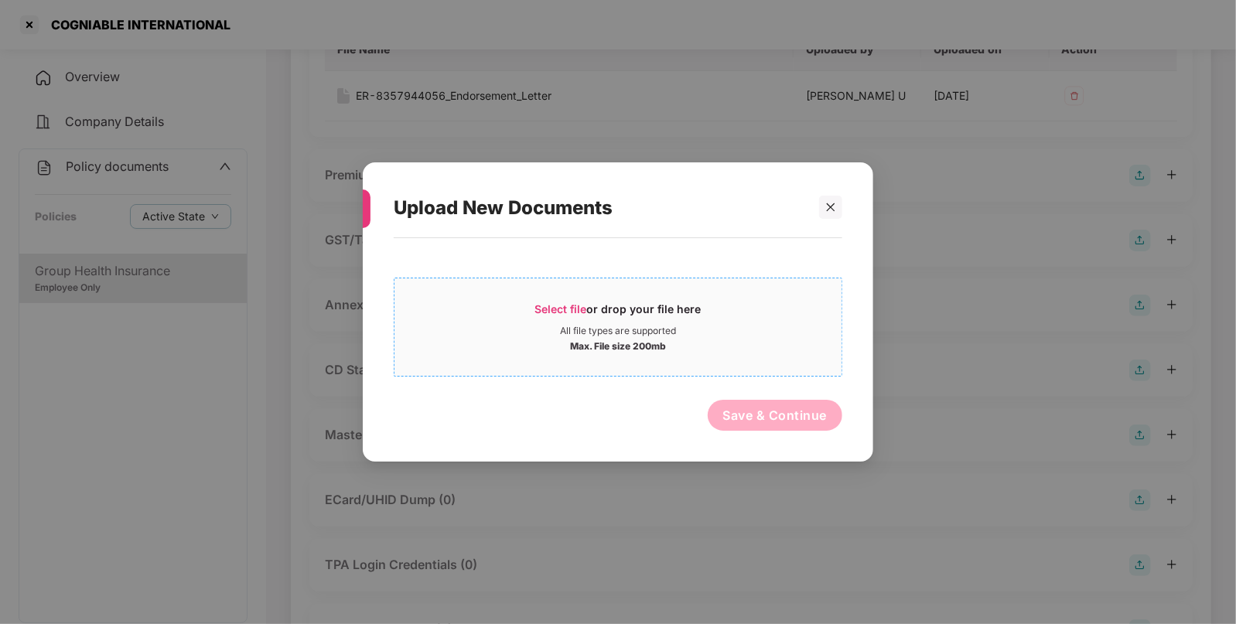
click at [559, 315] on span "Select file" at bounding box center [561, 308] width 52 height 13
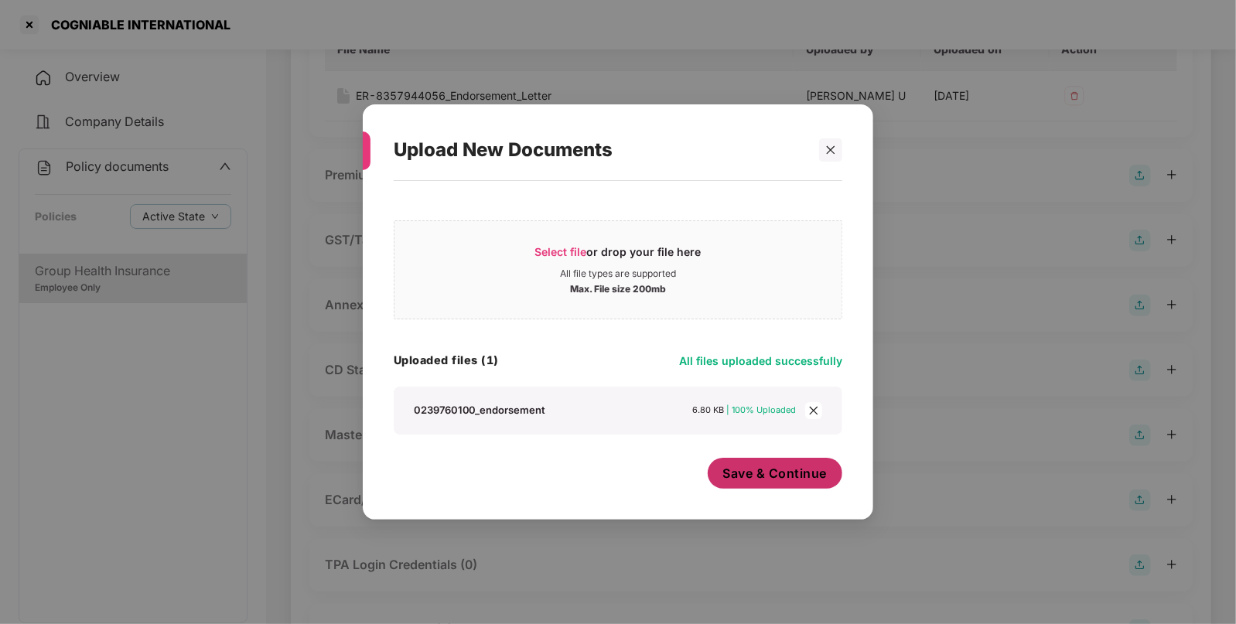
click at [743, 474] on span "Save & Continue" at bounding box center [775, 473] width 104 height 17
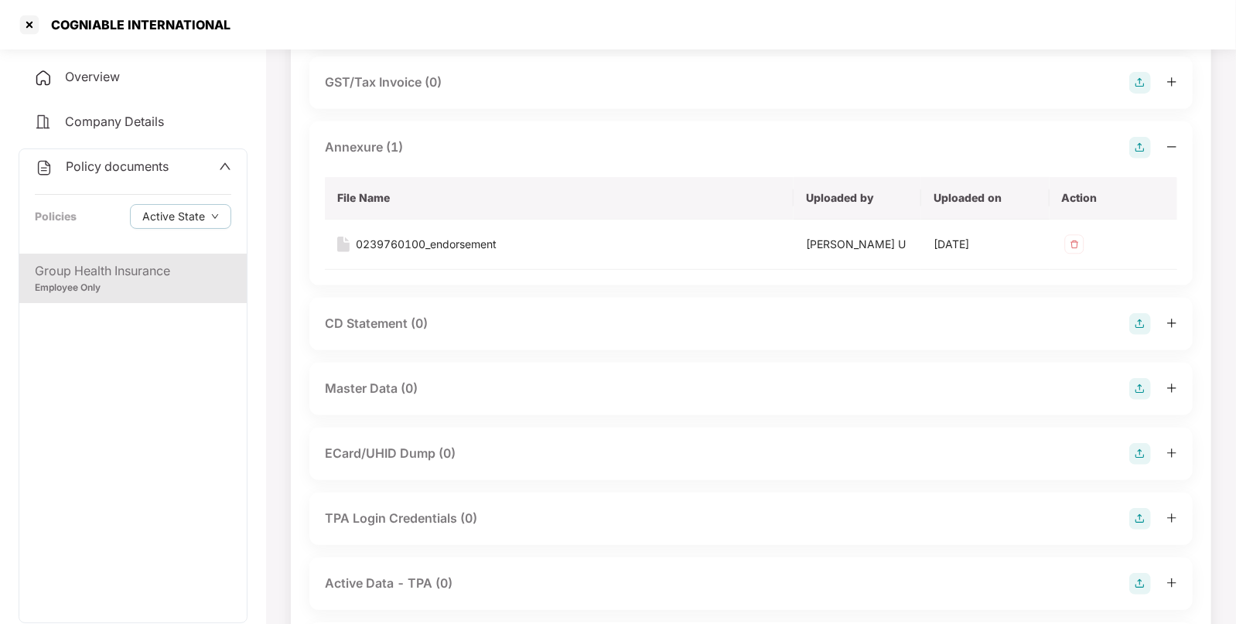
scroll to position [361, 0]
click at [1145, 379] on img at bounding box center [1141, 388] width 22 height 22
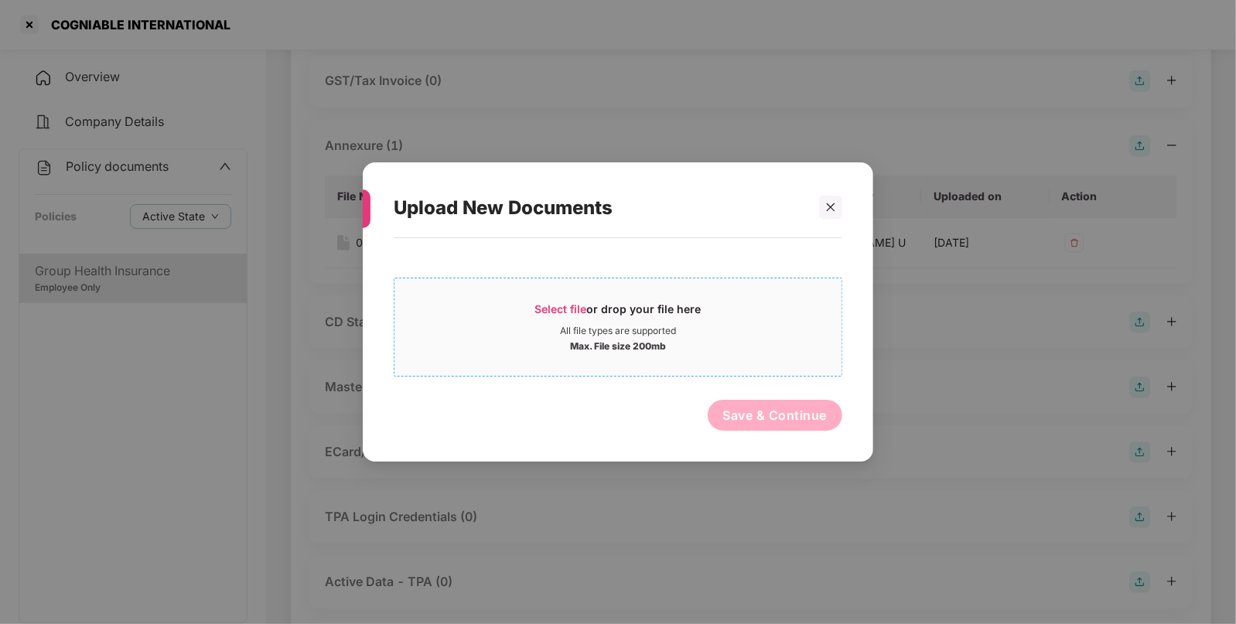
click at [560, 313] on span "Select file" at bounding box center [561, 308] width 52 height 13
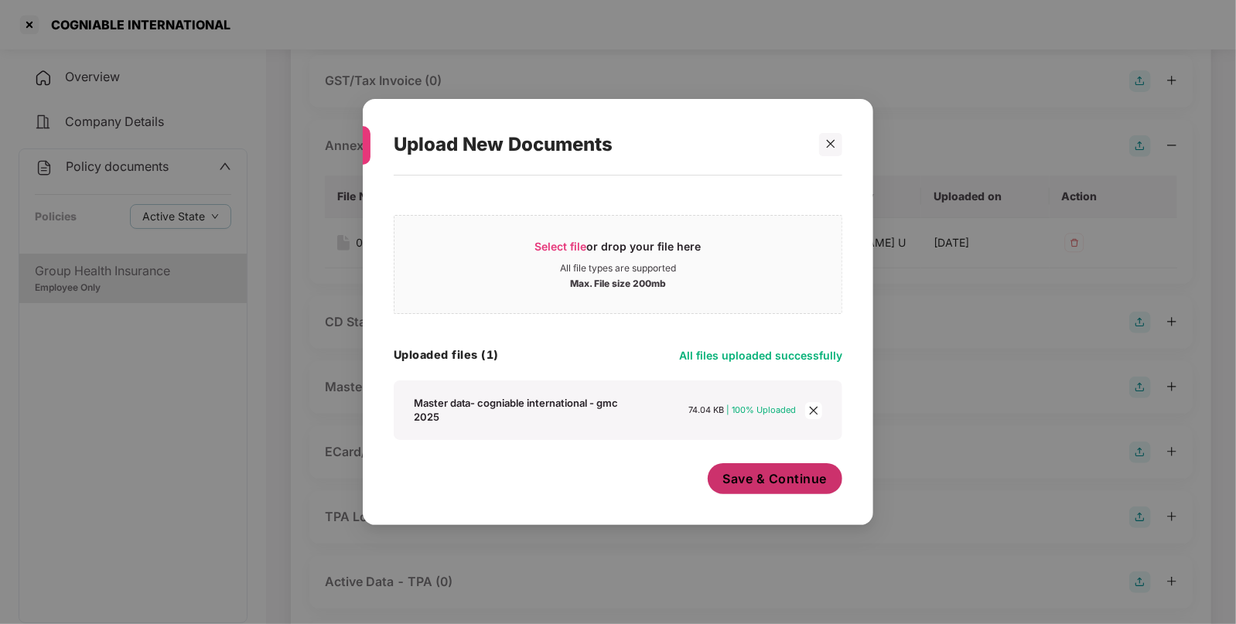
click at [757, 469] on button "Save & Continue" at bounding box center [775, 478] width 135 height 31
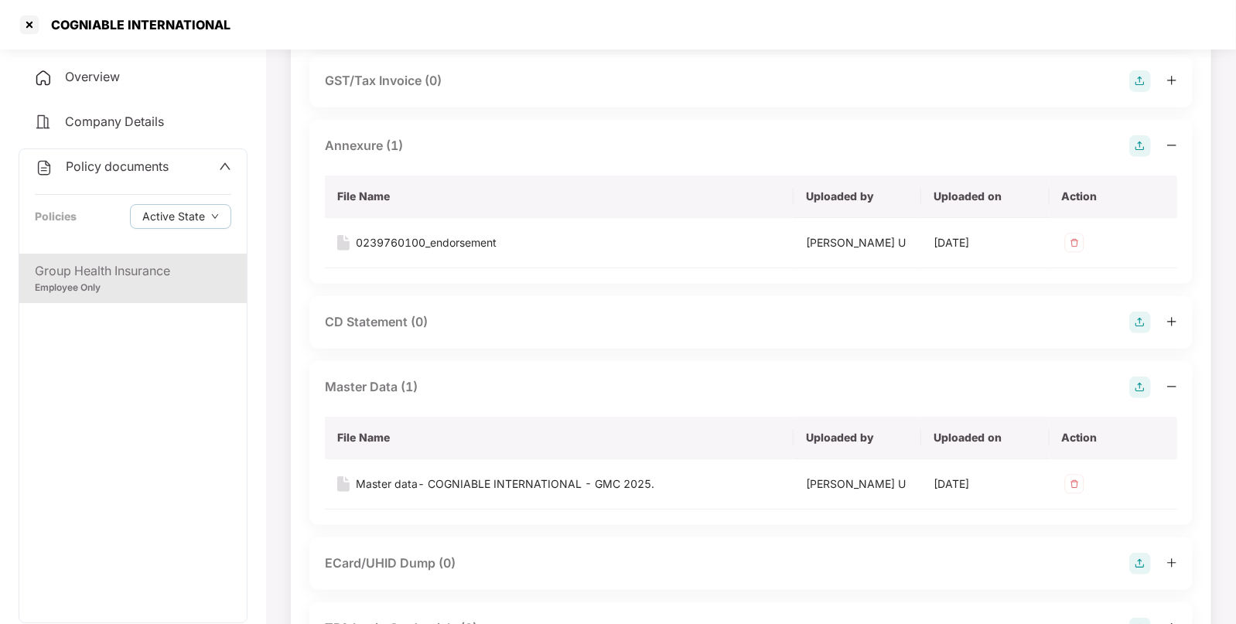
click at [163, 173] on span "Policy documents" at bounding box center [117, 166] width 103 height 15
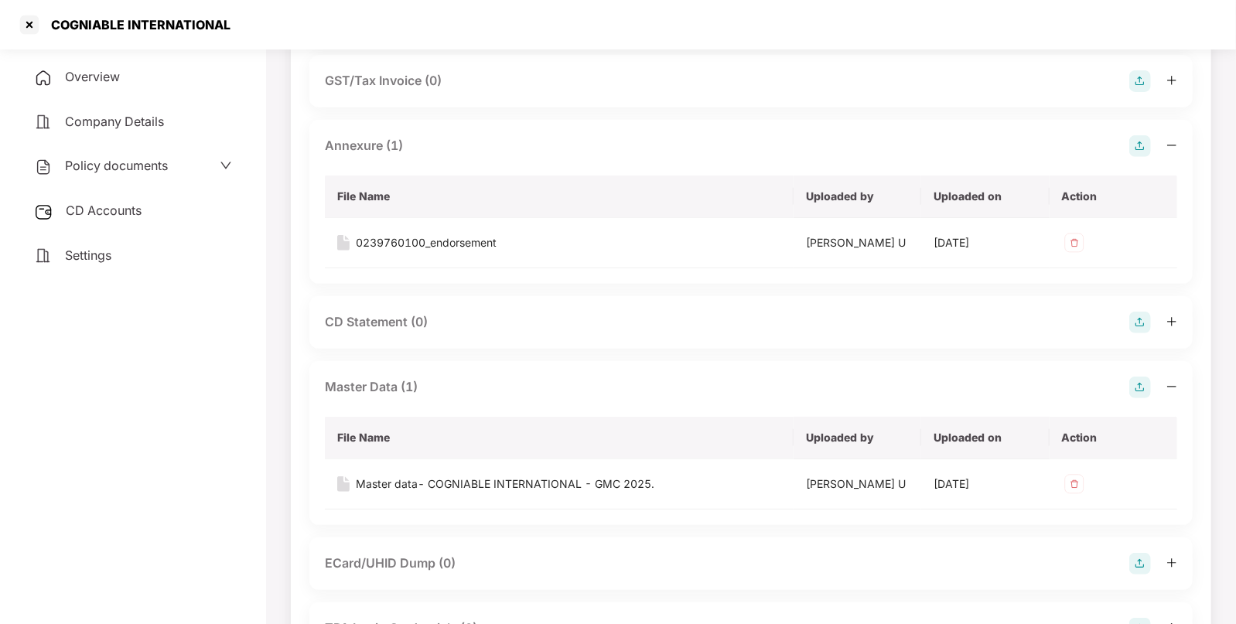
click at [121, 200] on div "CD Accounts" at bounding box center [133, 211] width 229 height 36
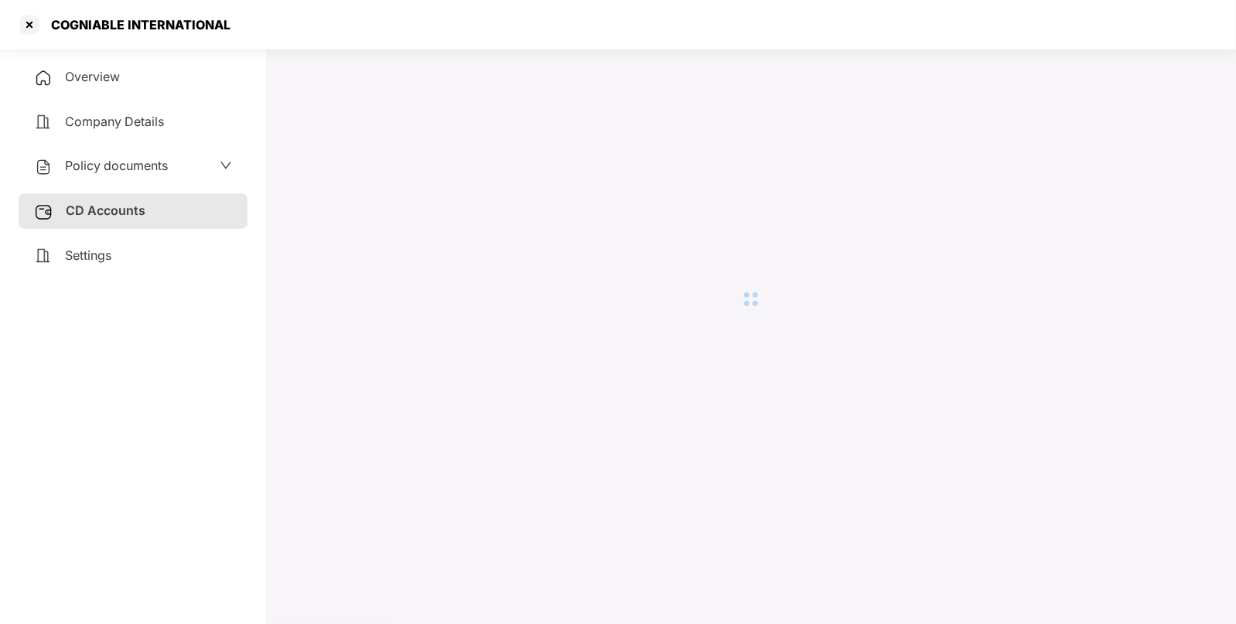
scroll to position [42, 0]
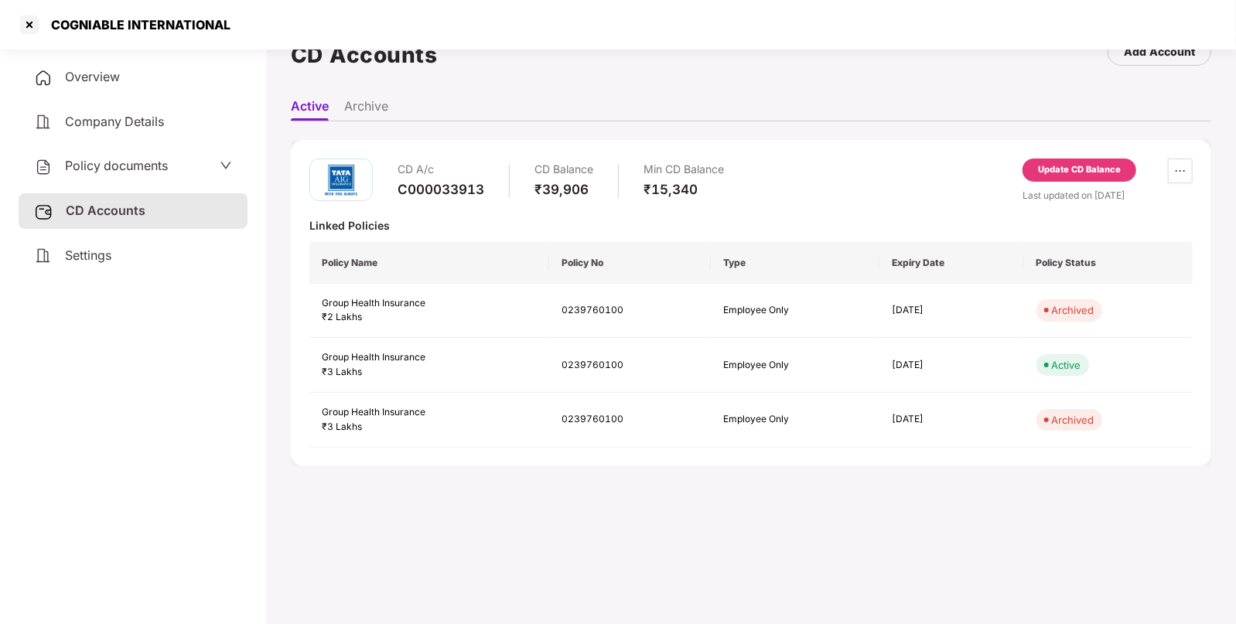
click at [1048, 163] on div "Update CD Balance" at bounding box center [1079, 170] width 83 height 14
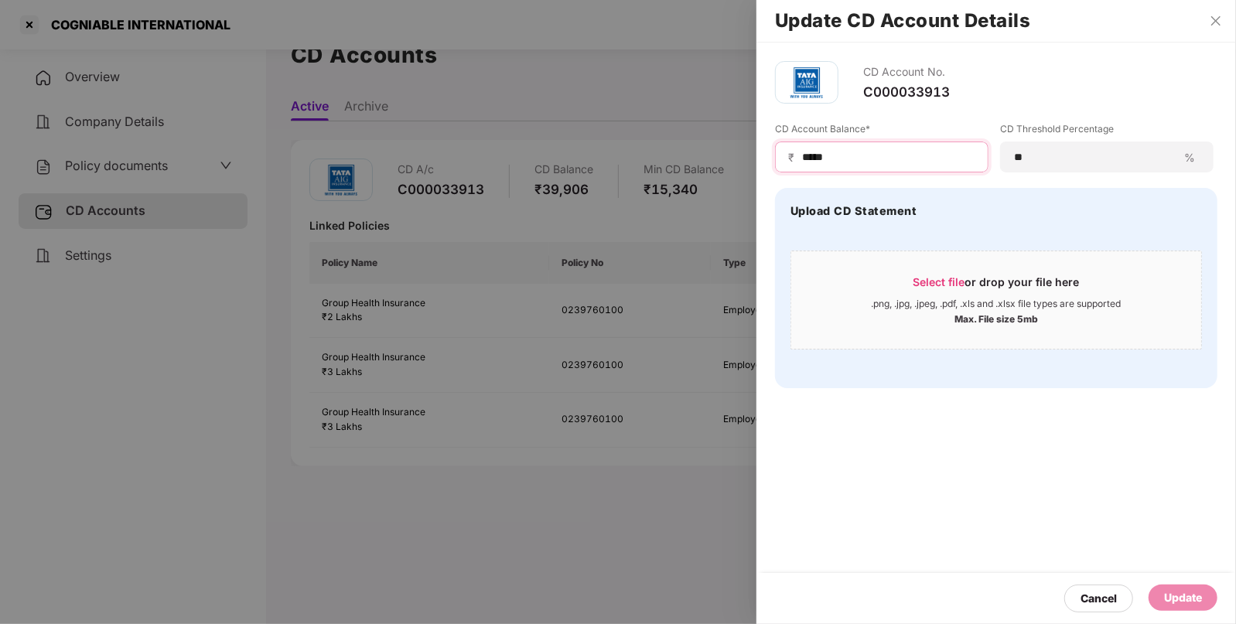
click at [852, 152] on input "*****" at bounding box center [888, 157] width 175 height 16
type input "*****"
click at [1174, 601] on div "Update" at bounding box center [1183, 598] width 38 height 17
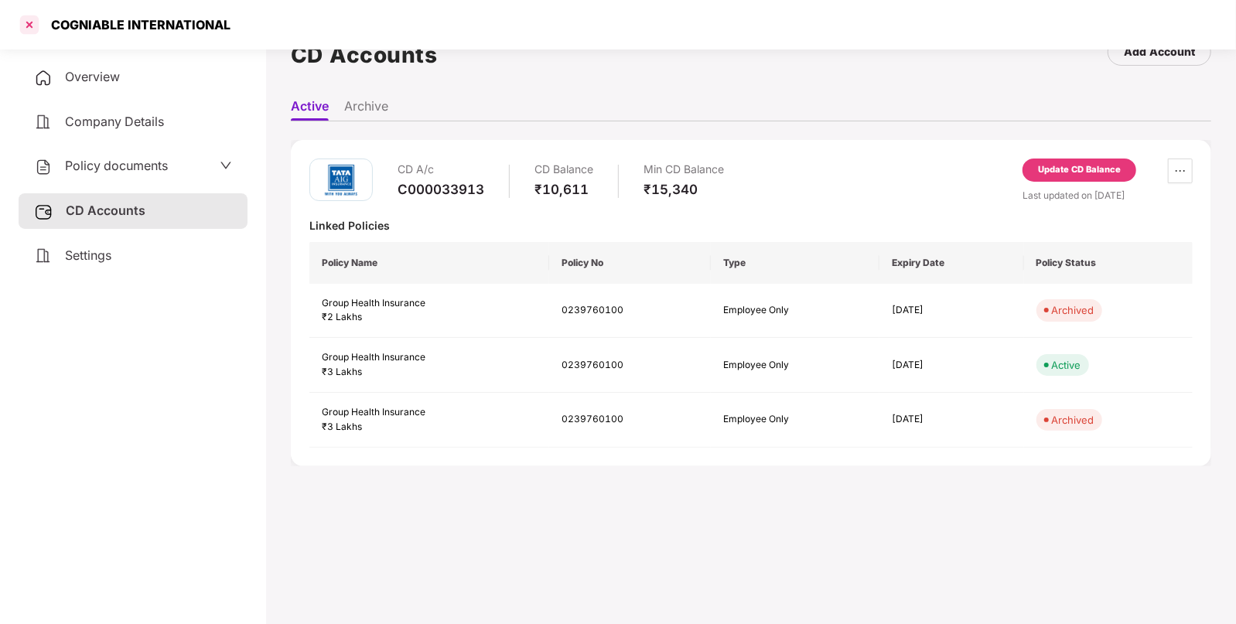
click at [32, 28] on div at bounding box center [29, 24] width 25 height 25
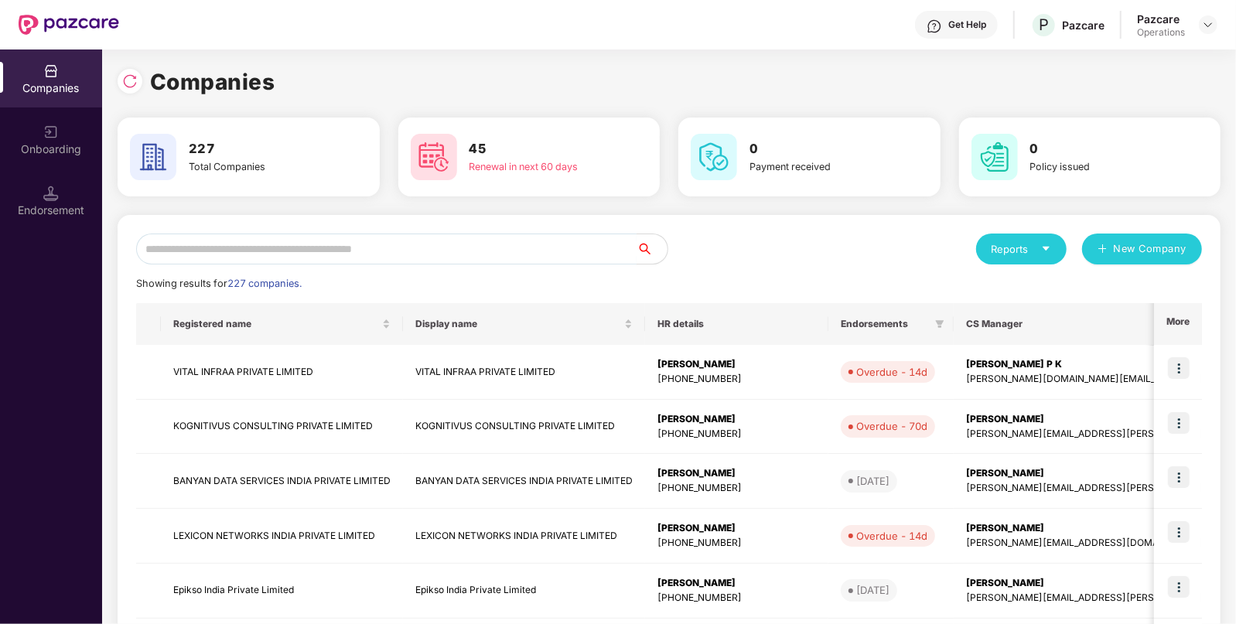
click at [388, 250] on input "text" at bounding box center [386, 249] width 501 height 31
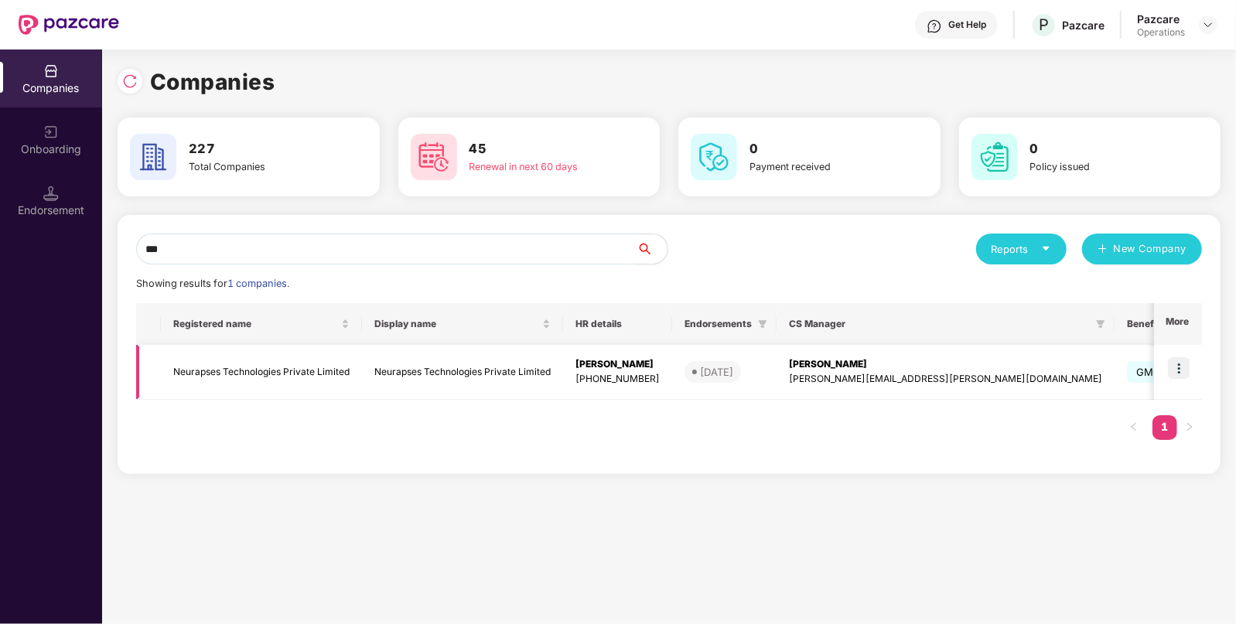
type input "***"
click at [250, 356] on td "Neurapses Technologies Private Limited" at bounding box center [261, 372] width 201 height 55
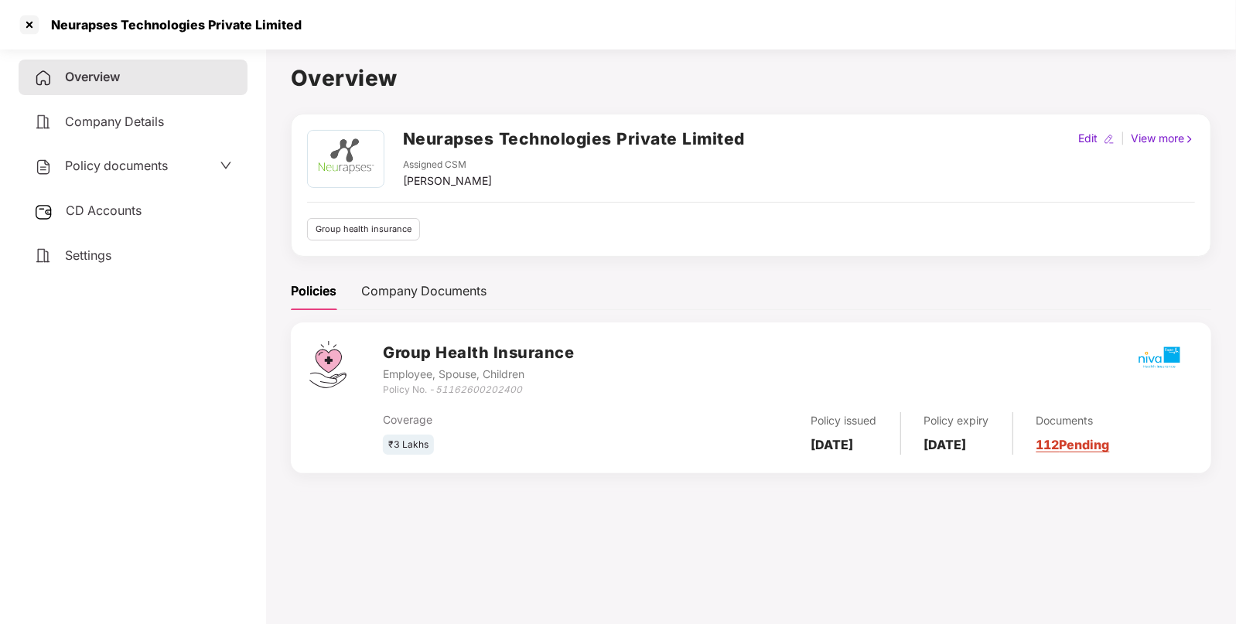
click at [141, 178] on div "Policy documents" at bounding box center [133, 167] width 229 height 36
click at [125, 176] on div "Policy documents" at bounding box center [101, 166] width 134 height 20
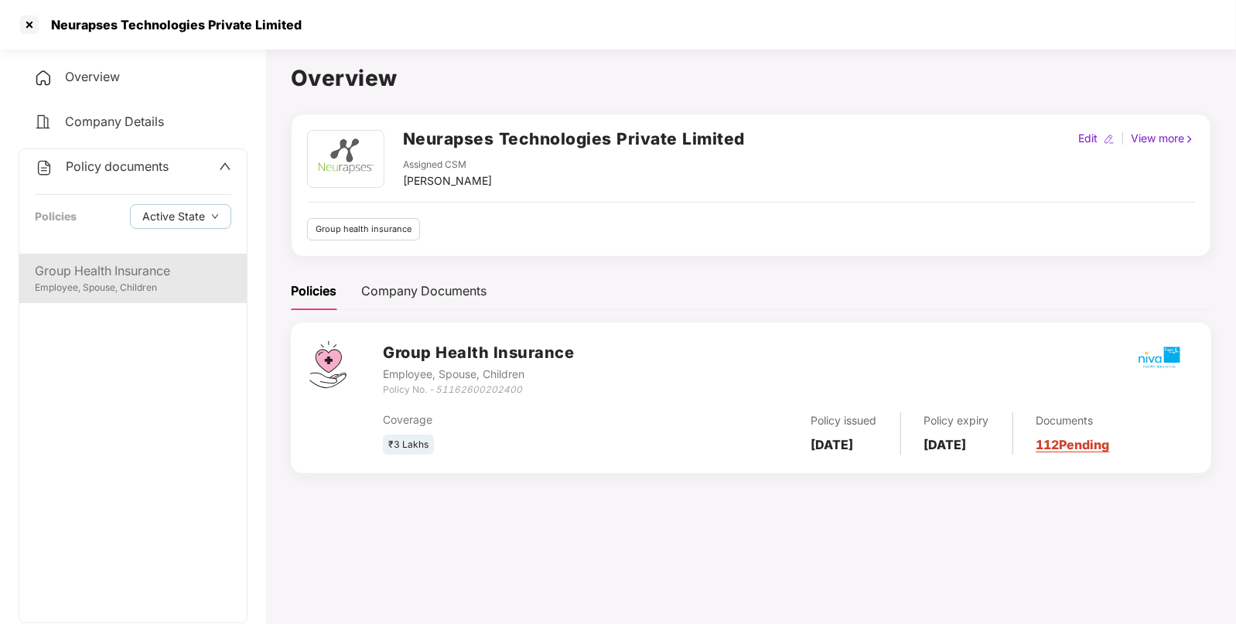
click at [113, 274] on div "Group Health Insurance" at bounding box center [133, 270] width 197 height 19
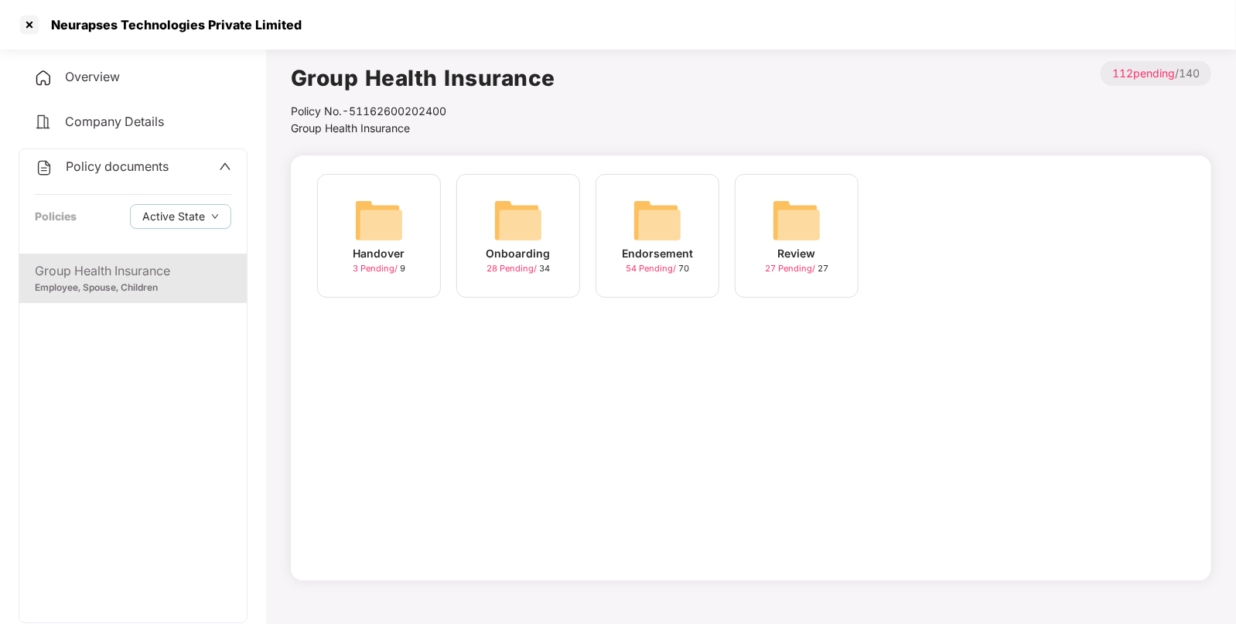
click at [651, 220] on img at bounding box center [658, 221] width 50 height 50
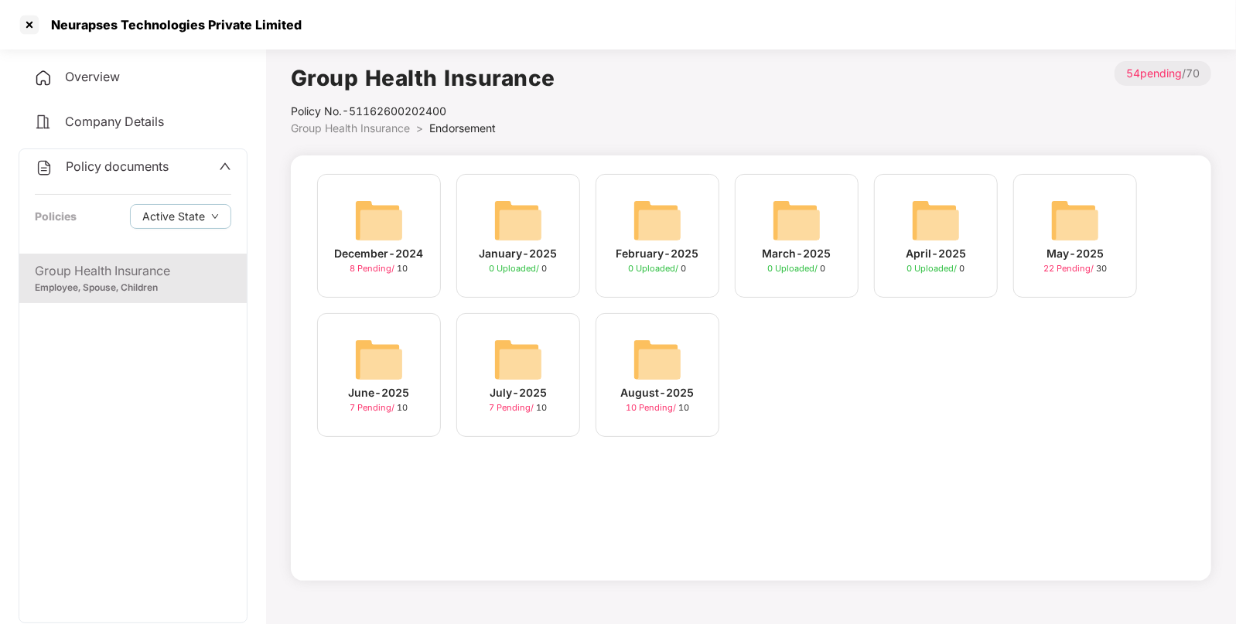
click at [649, 350] on img at bounding box center [658, 360] width 50 height 50
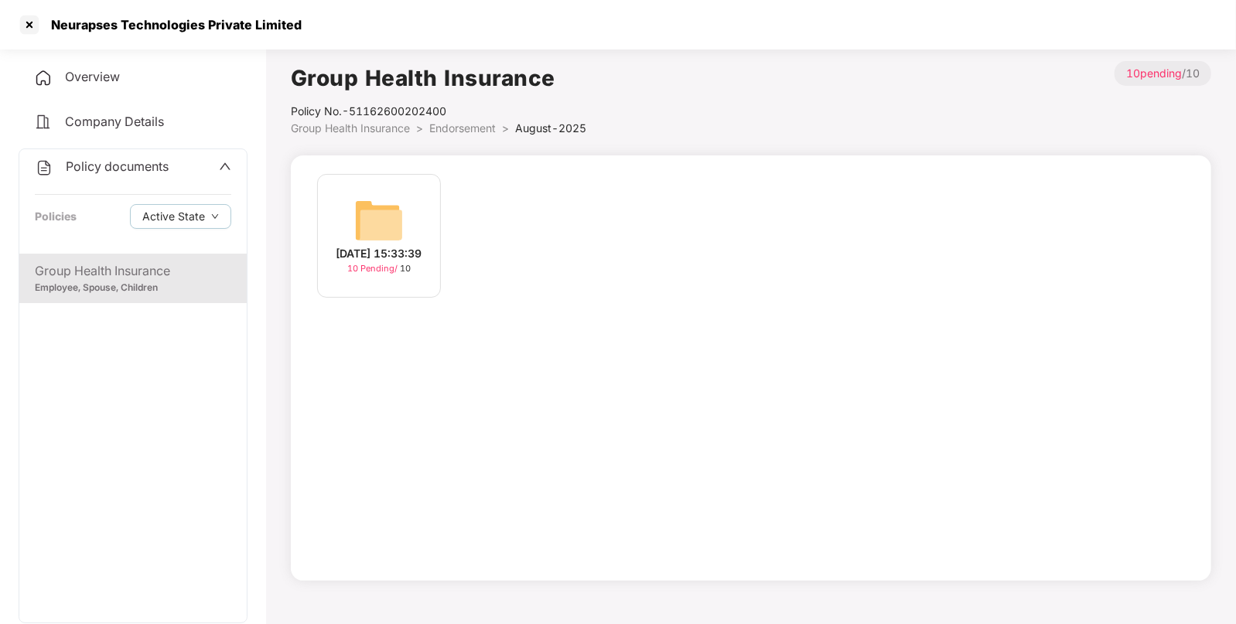
click at [387, 206] on img at bounding box center [379, 221] width 50 height 50
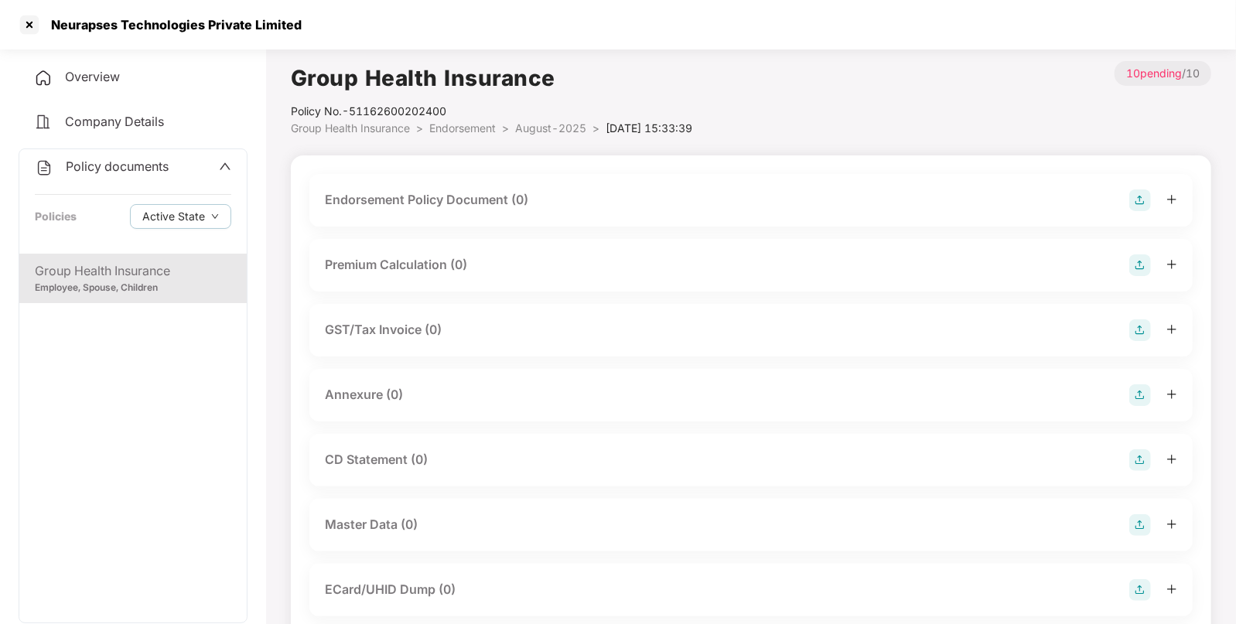
click at [1136, 197] on img at bounding box center [1141, 201] width 22 height 22
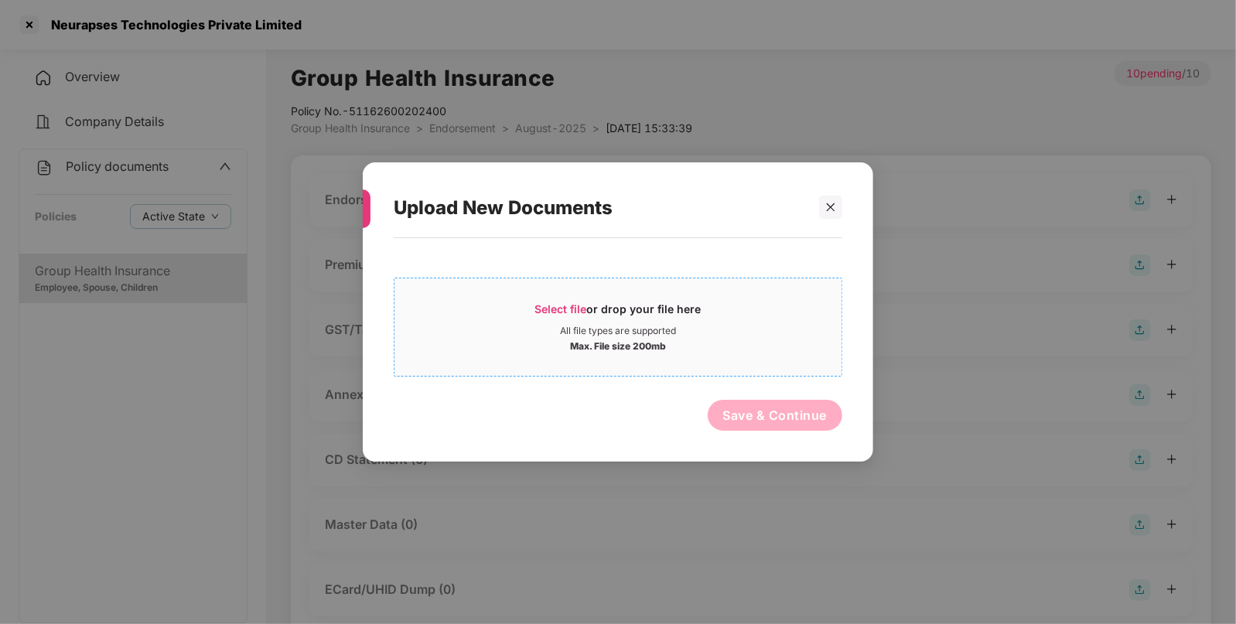
click at [560, 306] on span "Select file" at bounding box center [561, 308] width 52 height 13
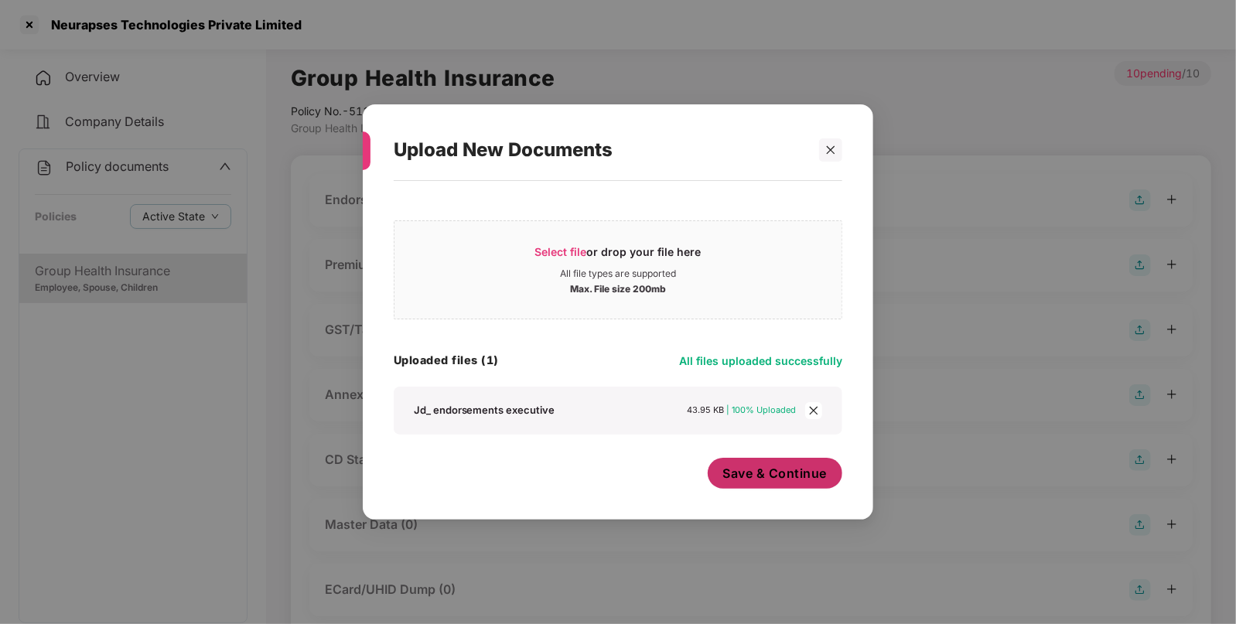
click at [750, 467] on span "Save & Continue" at bounding box center [775, 473] width 104 height 17
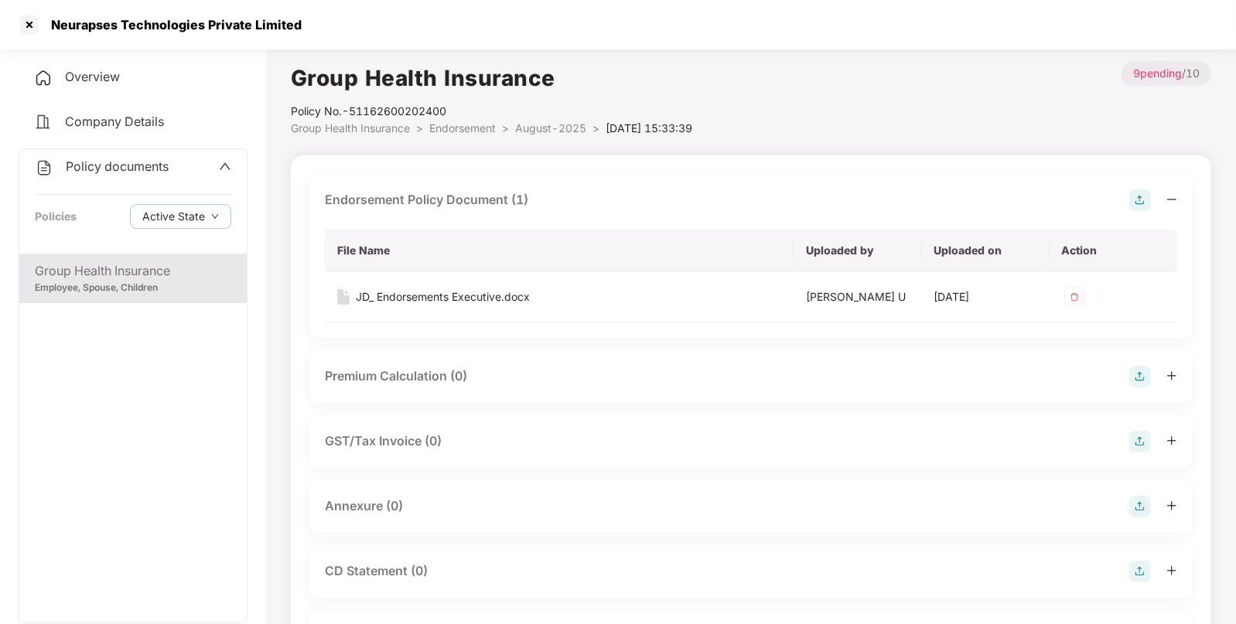
click at [1140, 197] on img at bounding box center [1141, 201] width 22 height 22
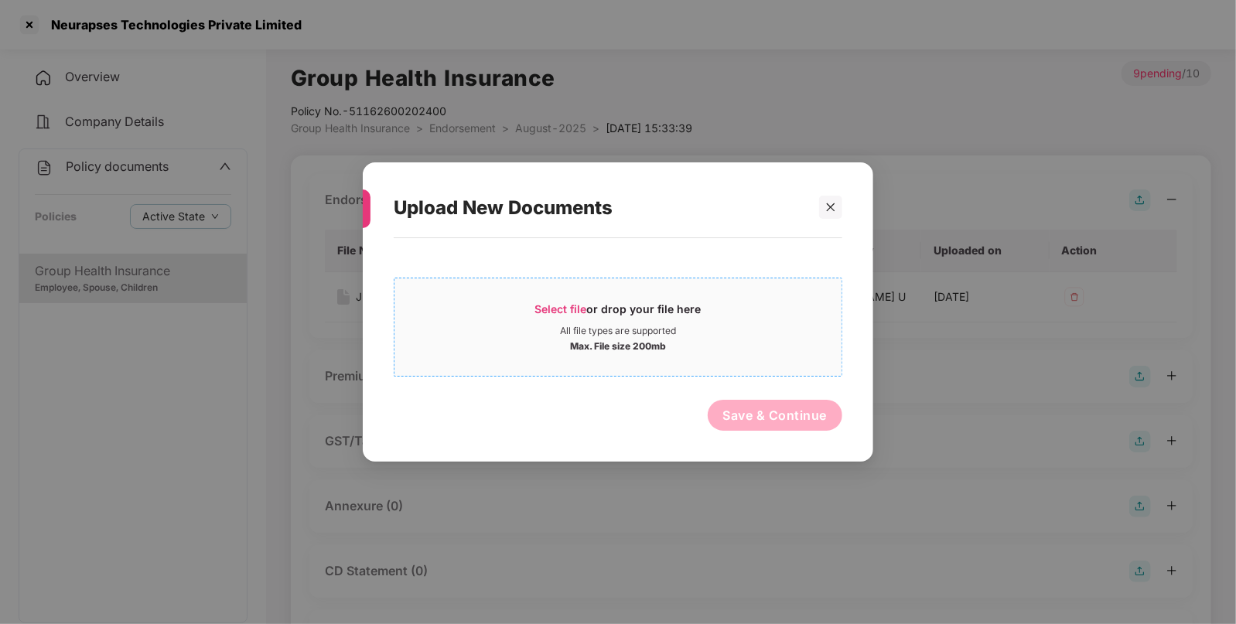
click at [549, 302] on div "Select file or drop your file here" at bounding box center [618, 313] width 166 height 23
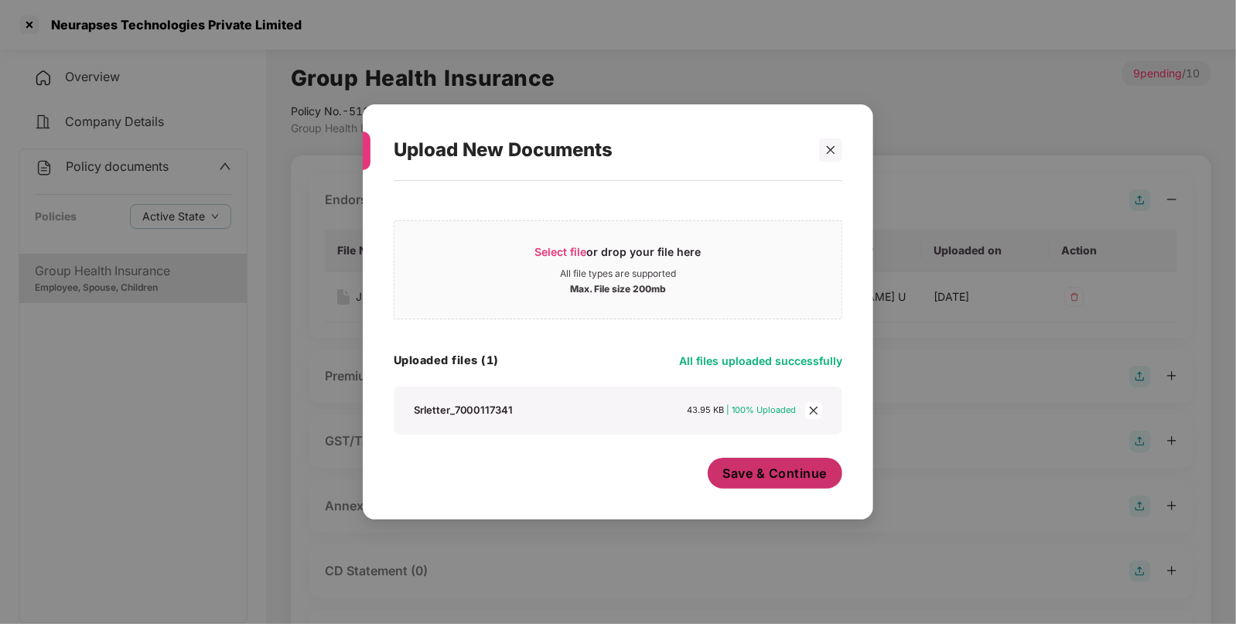
click at [743, 477] on span "Save & Continue" at bounding box center [775, 473] width 104 height 17
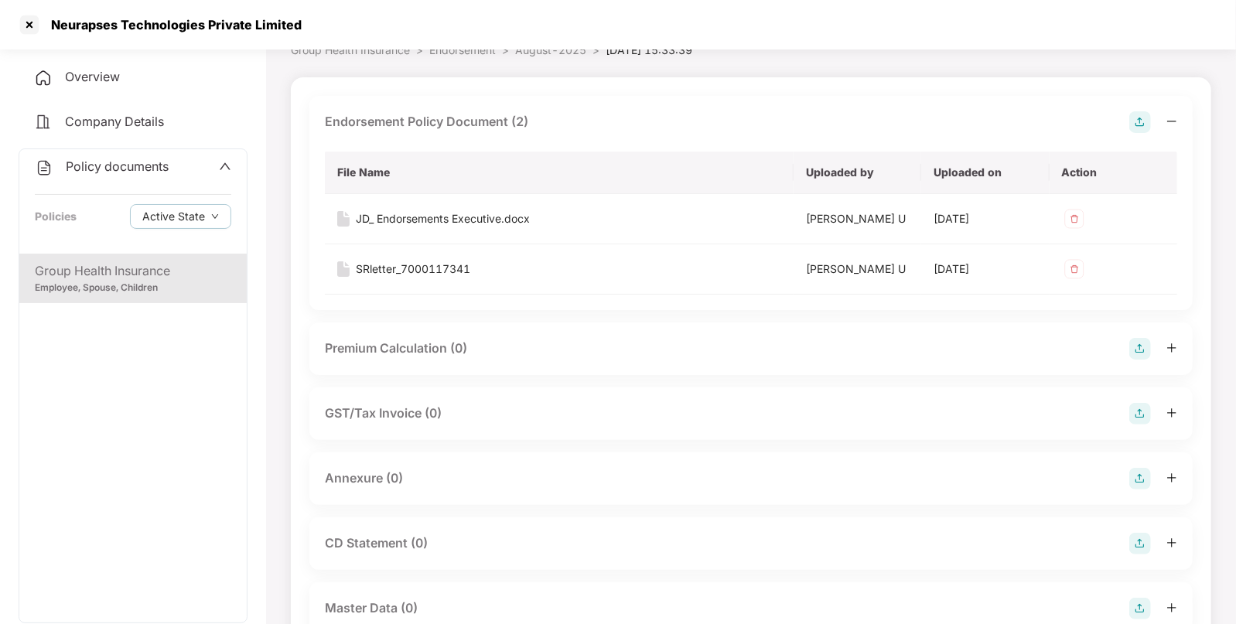
scroll to position [79, 0]
click at [1075, 209] on img at bounding box center [1074, 218] width 25 height 25
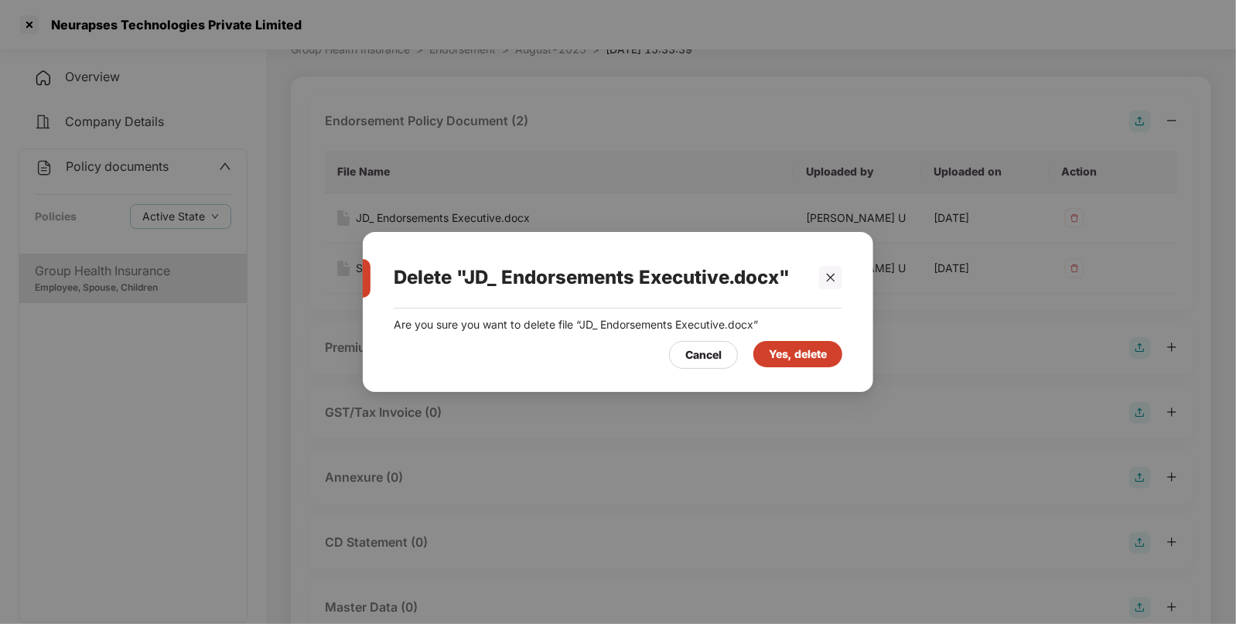
click at [800, 357] on div "Yes, delete" at bounding box center [798, 354] width 58 height 17
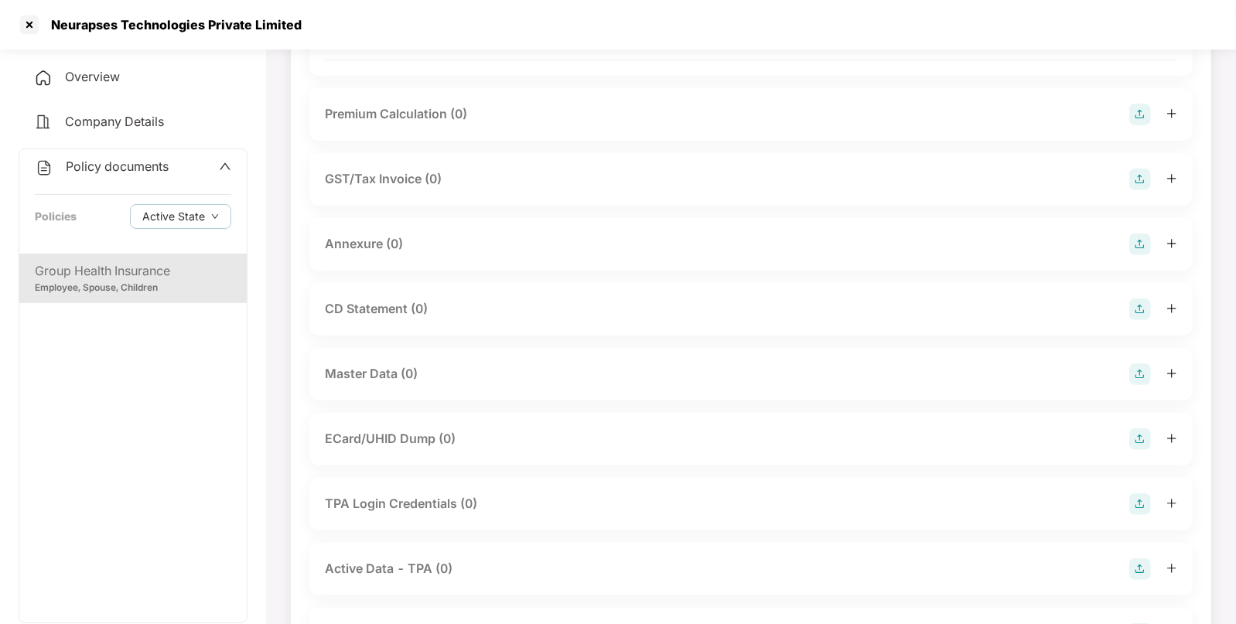
scroll to position [330, 0]
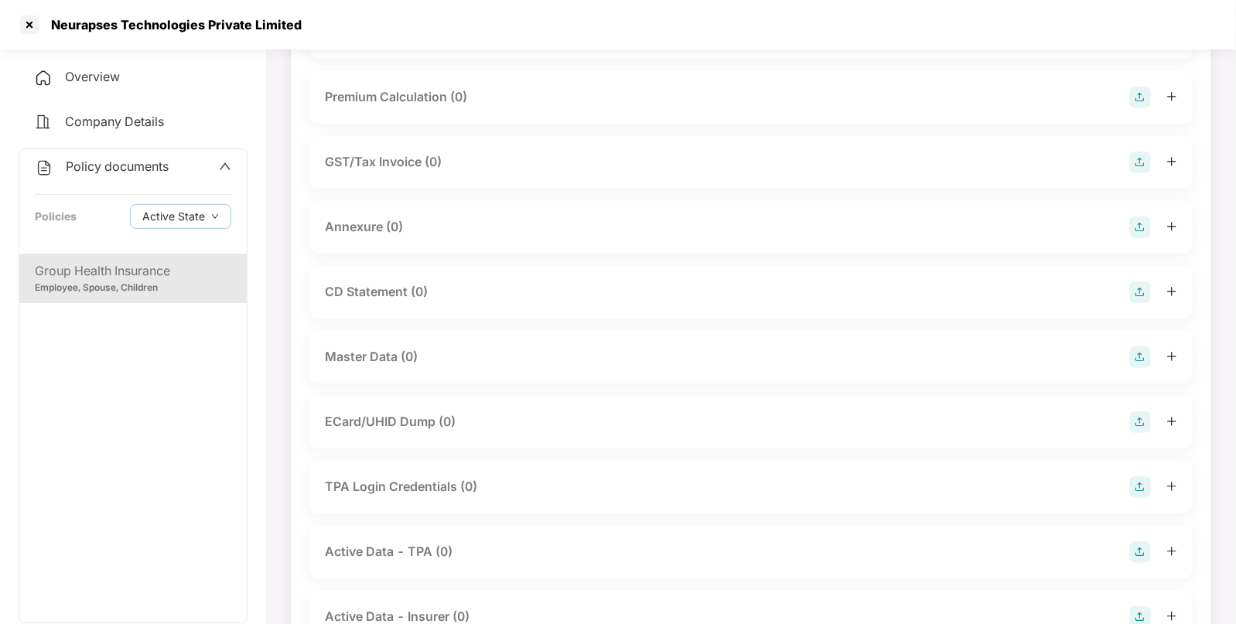
click at [1136, 217] on img at bounding box center [1141, 228] width 22 height 22
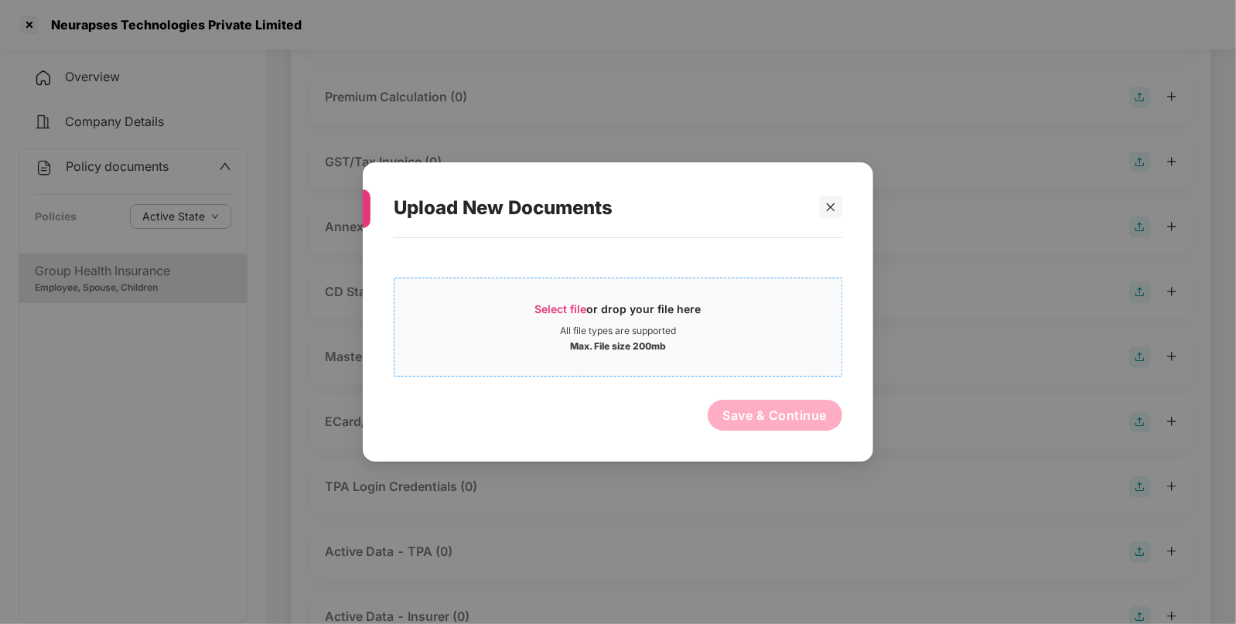
click at [545, 305] on span "Select file" at bounding box center [561, 308] width 52 height 13
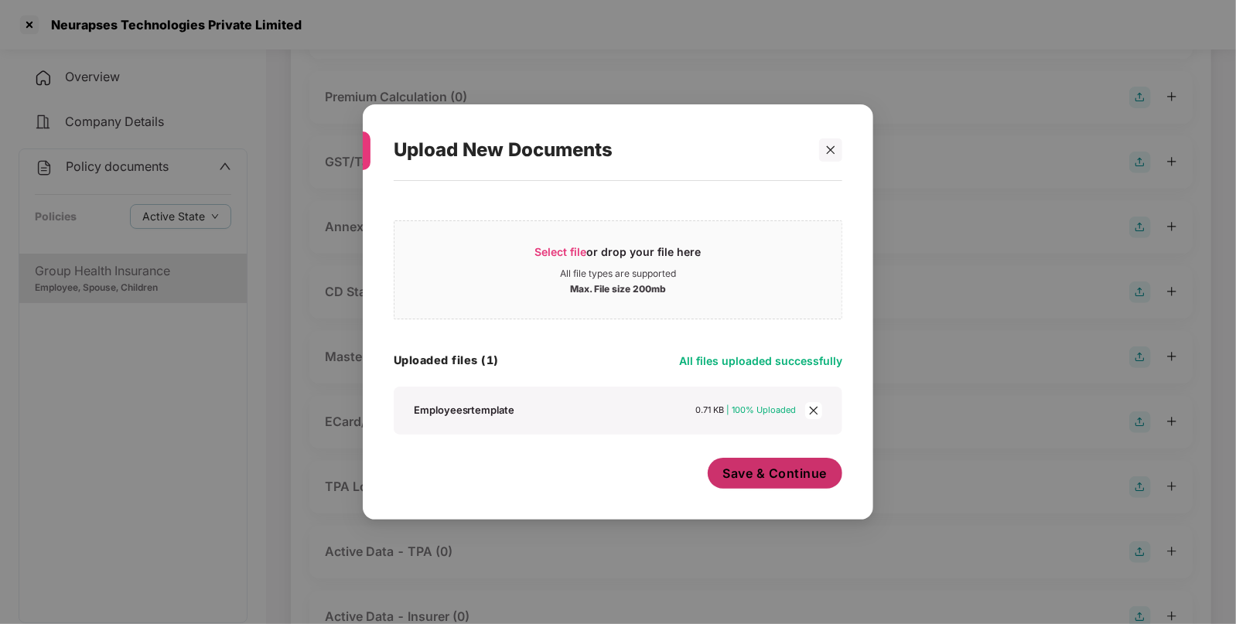
click at [776, 469] on span "Save & Continue" at bounding box center [775, 473] width 104 height 17
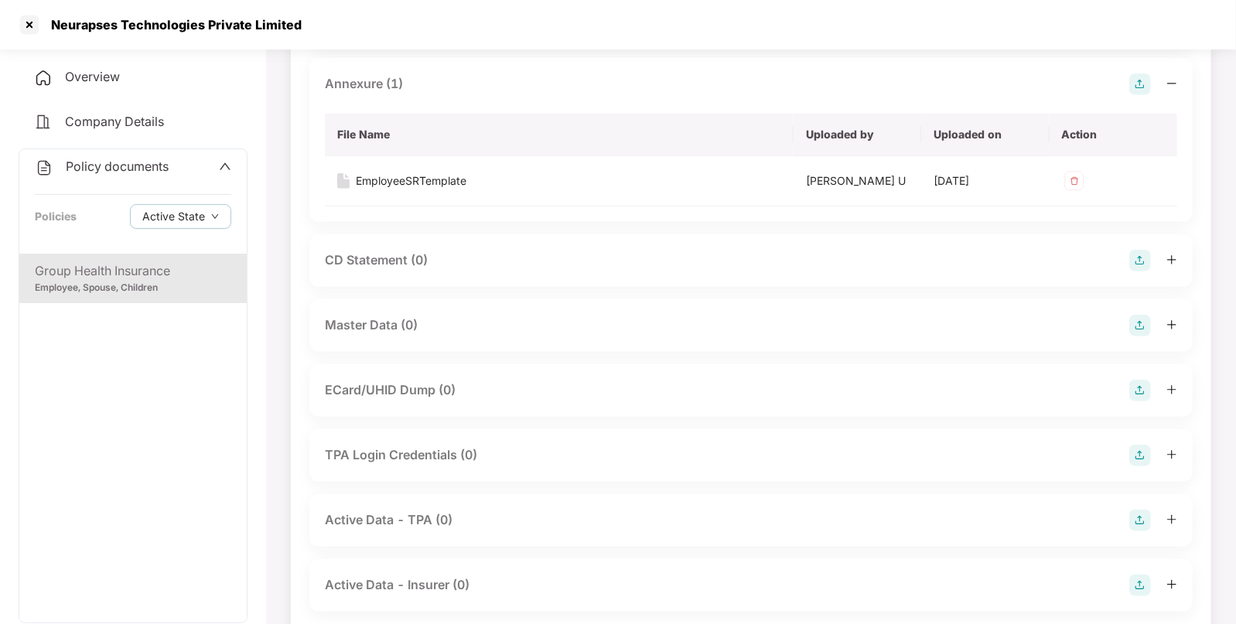
scroll to position [508, 0]
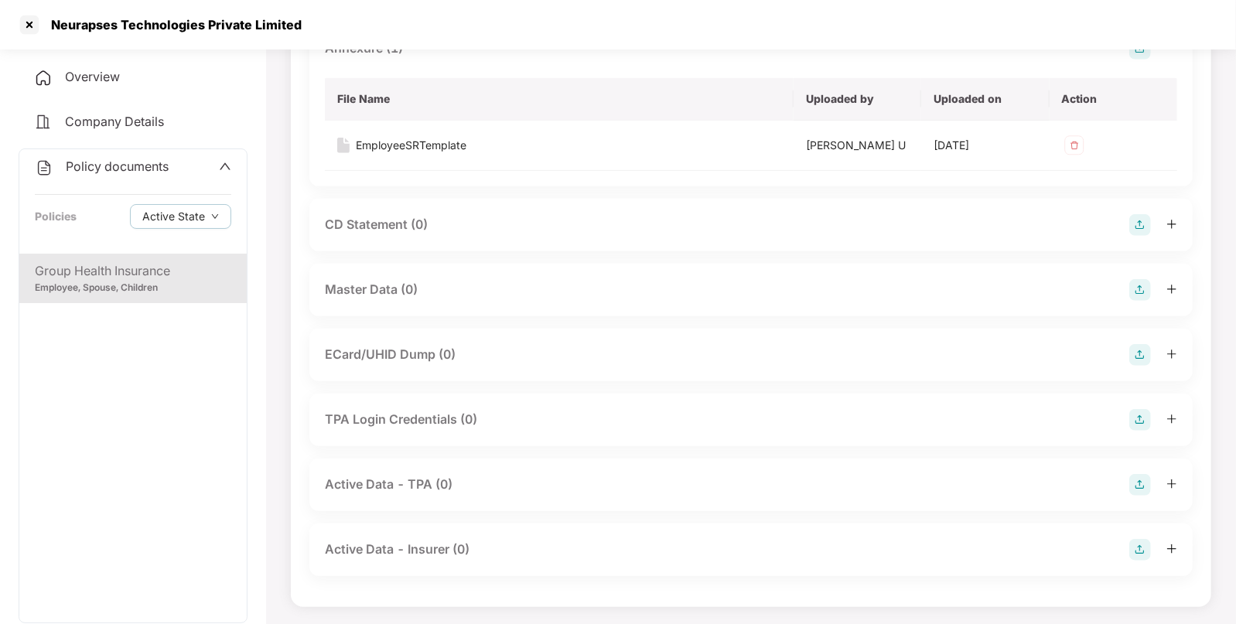
click at [1133, 282] on img at bounding box center [1141, 290] width 22 height 22
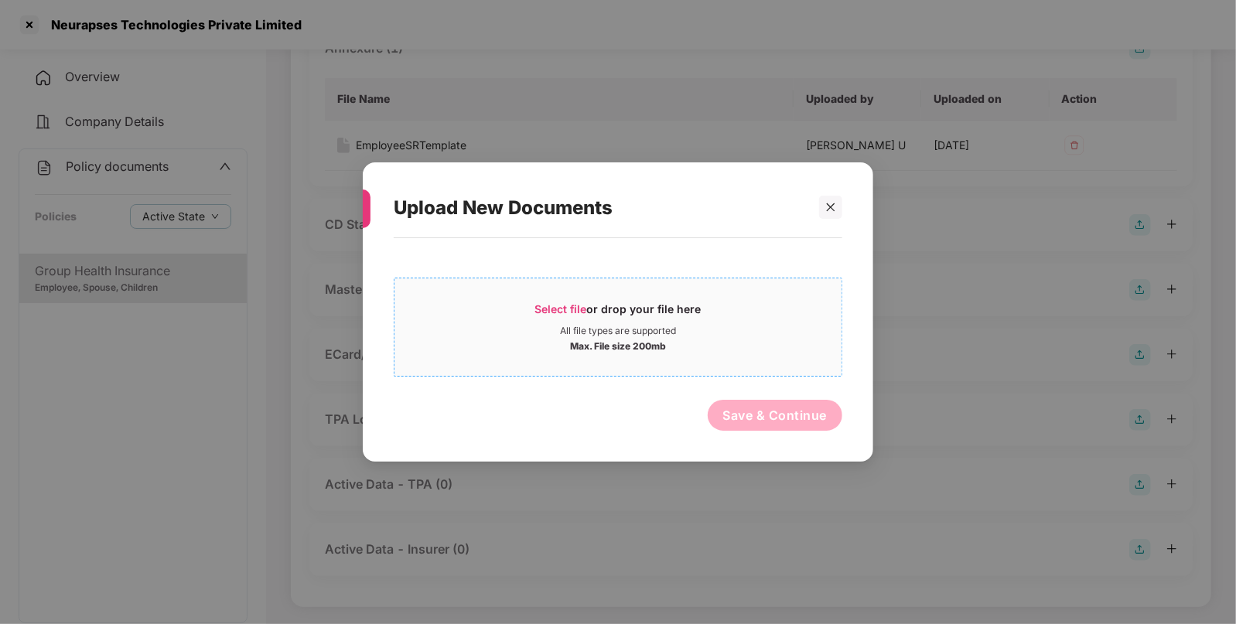
click at [559, 306] on span "Select file" at bounding box center [561, 308] width 52 height 13
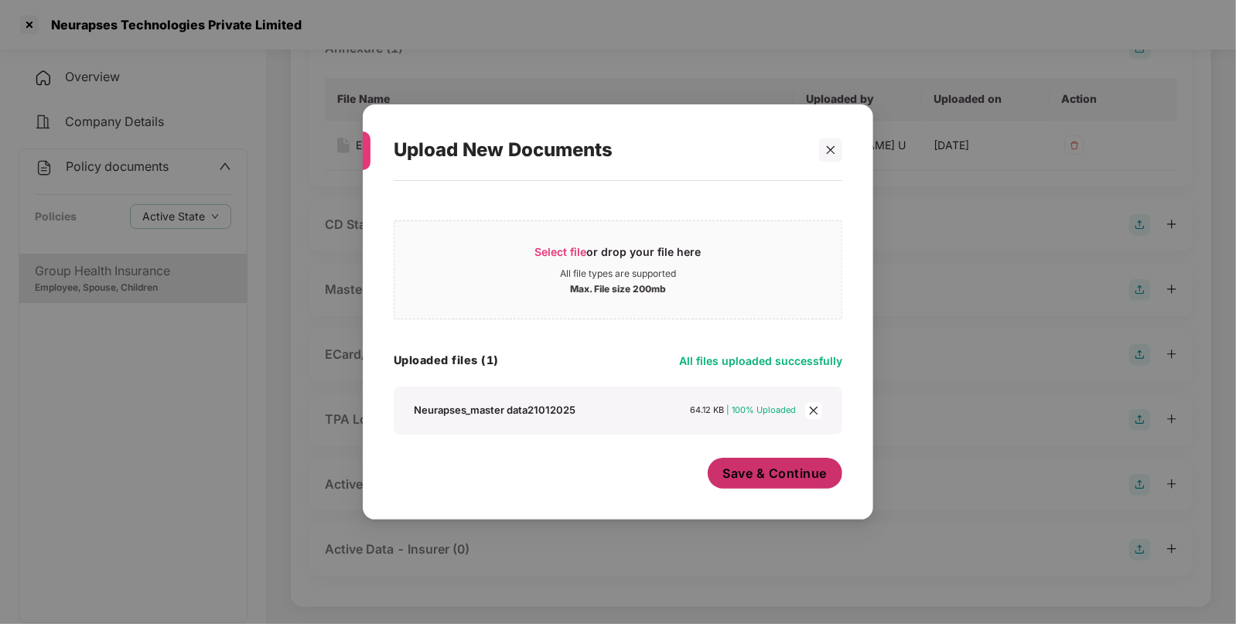
click at [747, 476] on span "Save & Continue" at bounding box center [775, 473] width 104 height 17
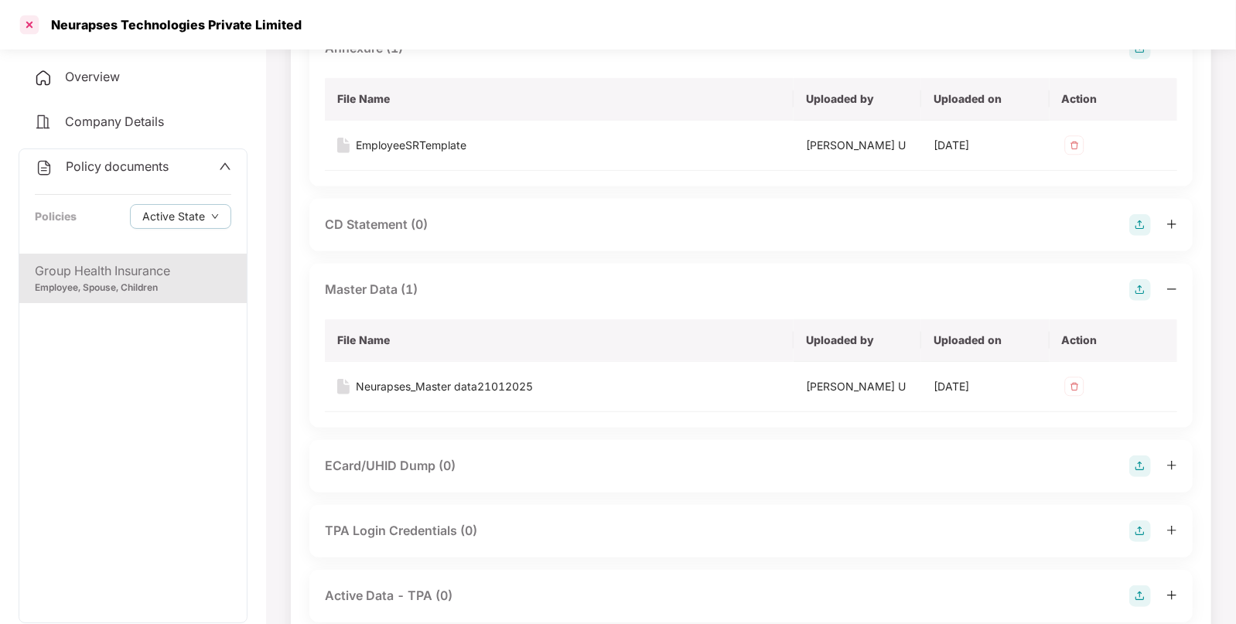
click at [25, 20] on div at bounding box center [29, 24] width 25 height 25
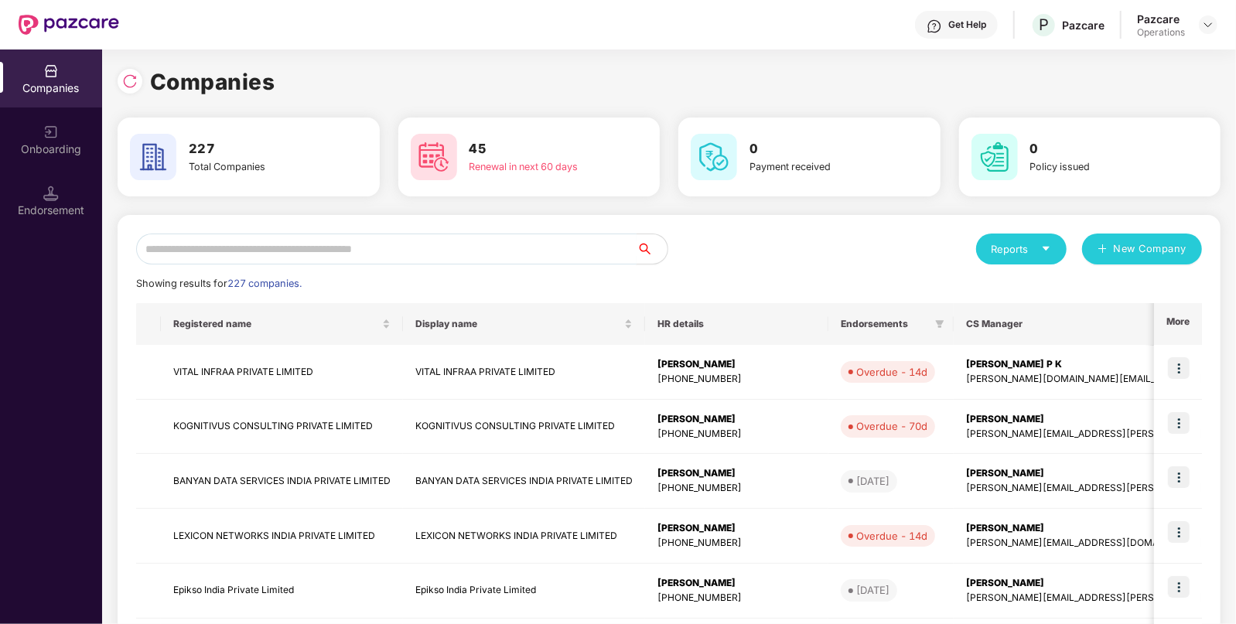
click at [378, 238] on input "text" at bounding box center [386, 249] width 501 height 31
paste input "**********"
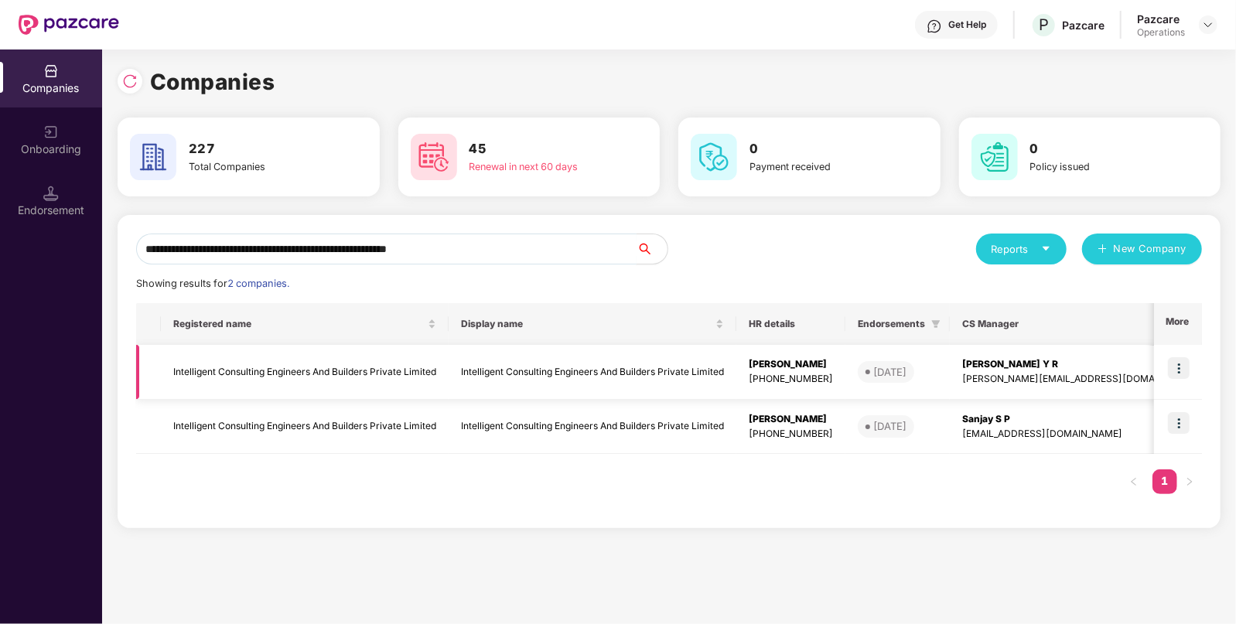
type input "**********"
click at [1184, 365] on img at bounding box center [1179, 368] width 22 height 22
click at [284, 374] on td "Intelligent Consulting Engineers And Builders Private Limited" at bounding box center [305, 372] width 288 height 55
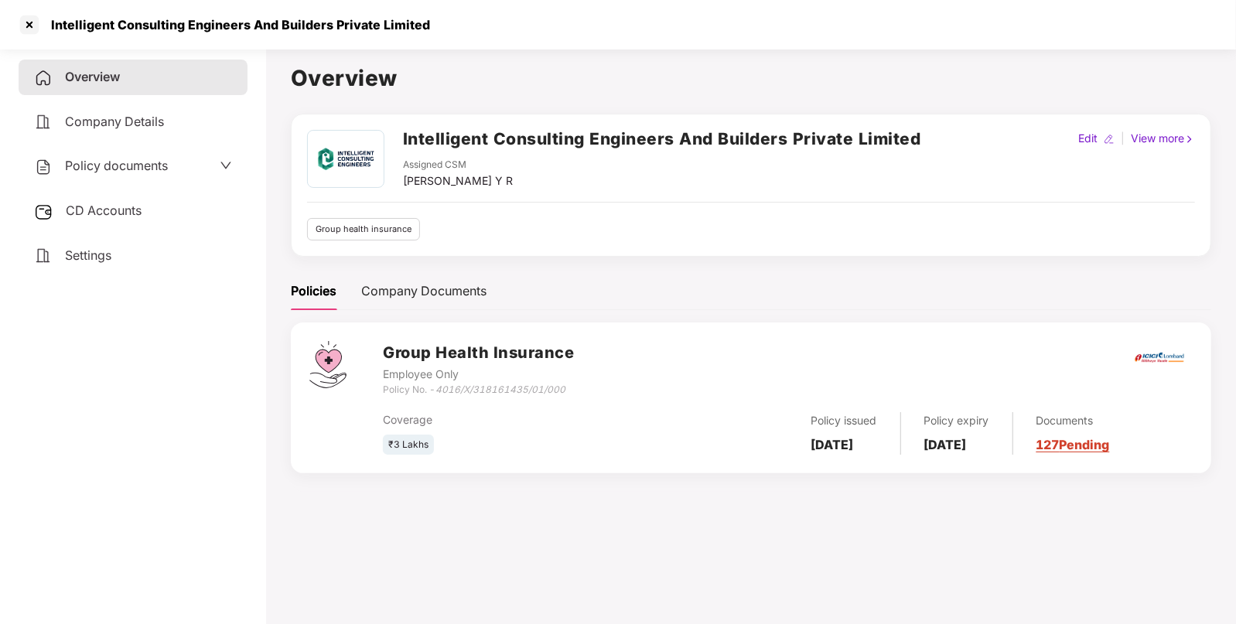
click at [104, 159] on span "Policy documents" at bounding box center [116, 165] width 103 height 15
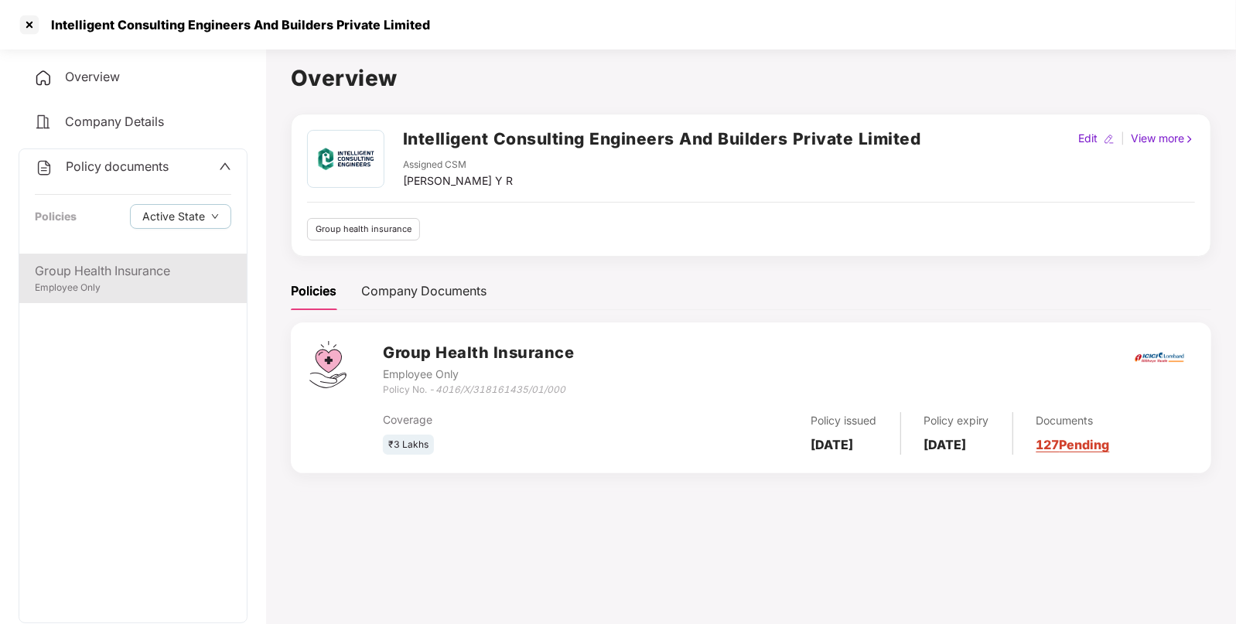
click at [84, 267] on div "Group Health Insurance" at bounding box center [133, 270] width 197 height 19
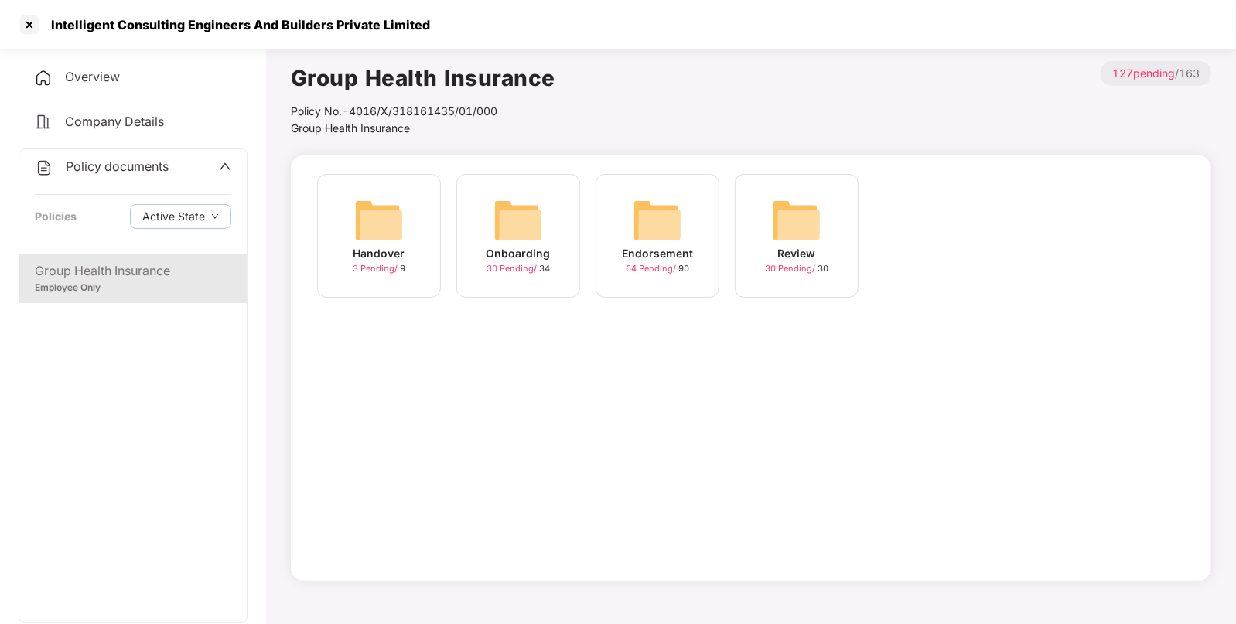
click at [631, 244] on div "Endorsement 64 Pending / 90" at bounding box center [658, 236] width 124 height 124
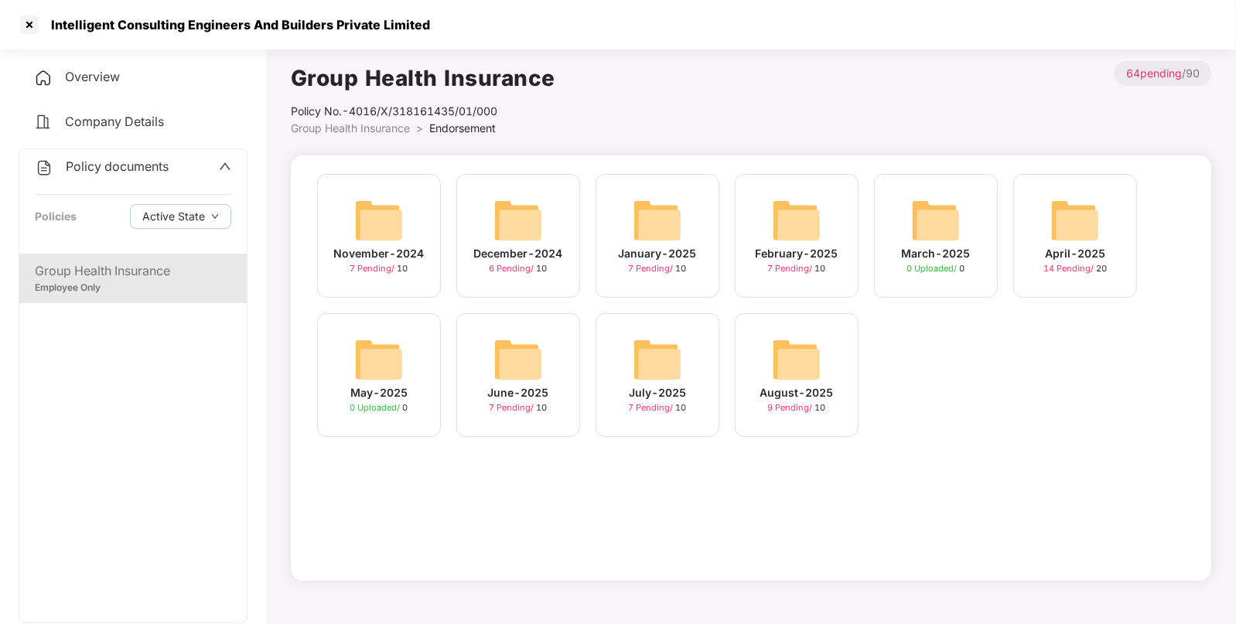
click at [801, 365] on img at bounding box center [797, 360] width 50 height 50
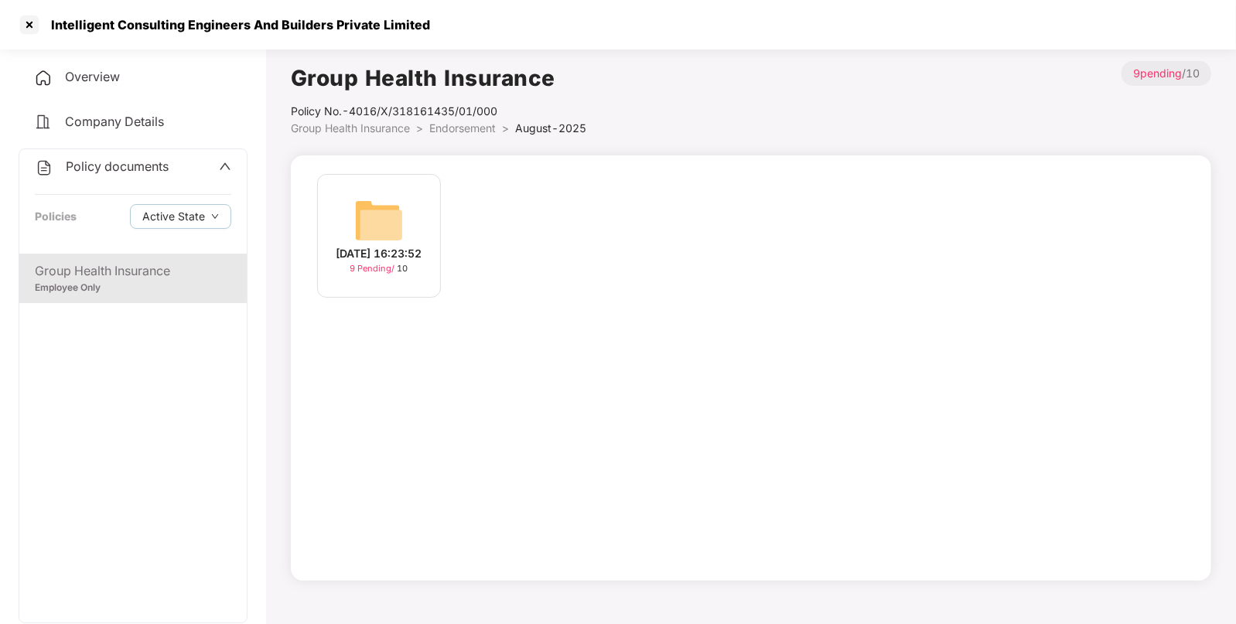
click at [384, 197] on img at bounding box center [379, 221] width 50 height 50
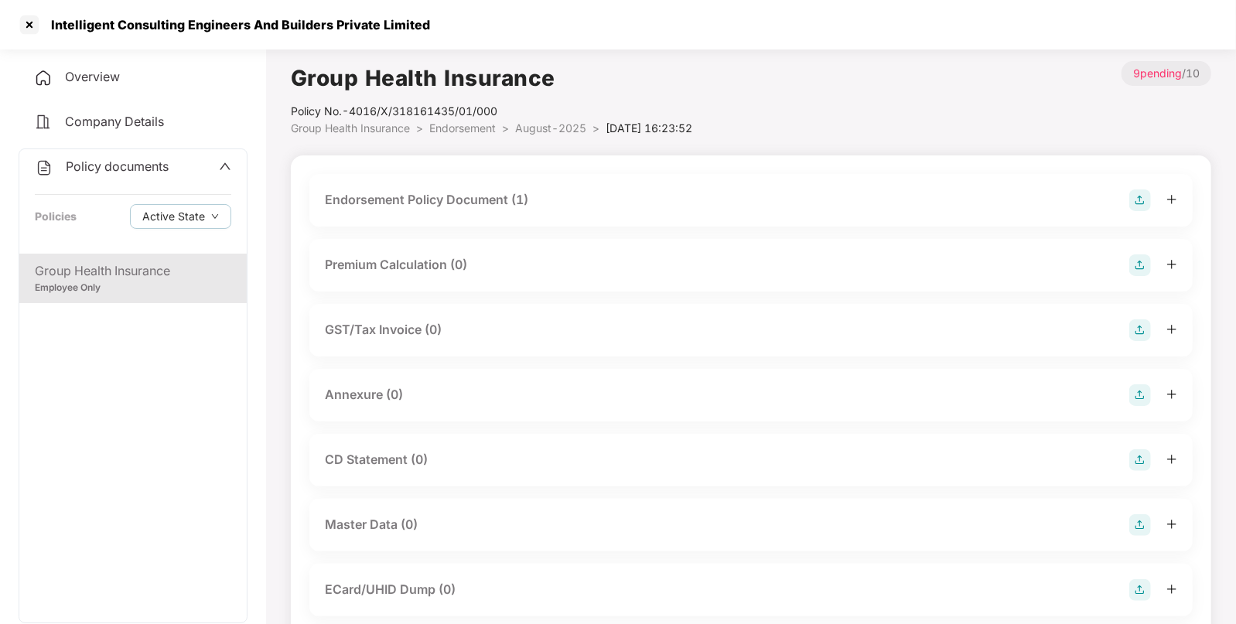
click at [767, 197] on div "Endorsement Policy Document (1)" at bounding box center [751, 201] width 853 height 22
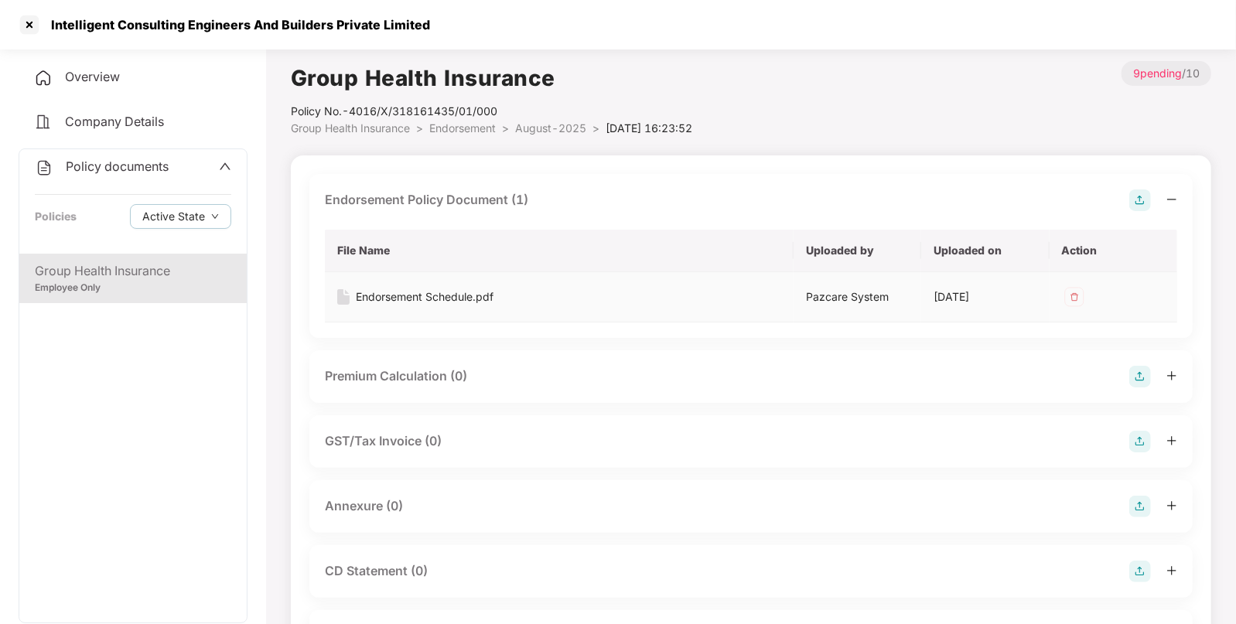
click at [422, 297] on div "Endorsement Schedule.pdf" at bounding box center [425, 297] width 138 height 17
click at [402, 293] on div "Endorsement Schedule.pdf" at bounding box center [425, 297] width 138 height 17
click at [1145, 501] on img at bounding box center [1141, 507] width 22 height 22
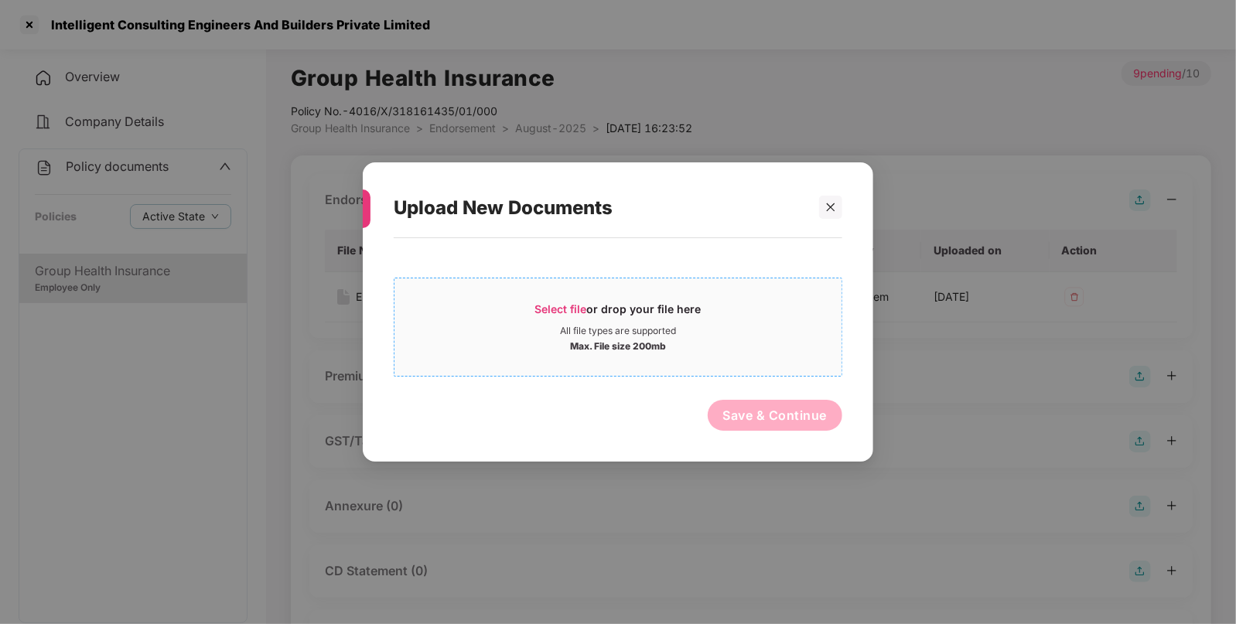
click at [552, 305] on span "Select file" at bounding box center [561, 308] width 52 height 13
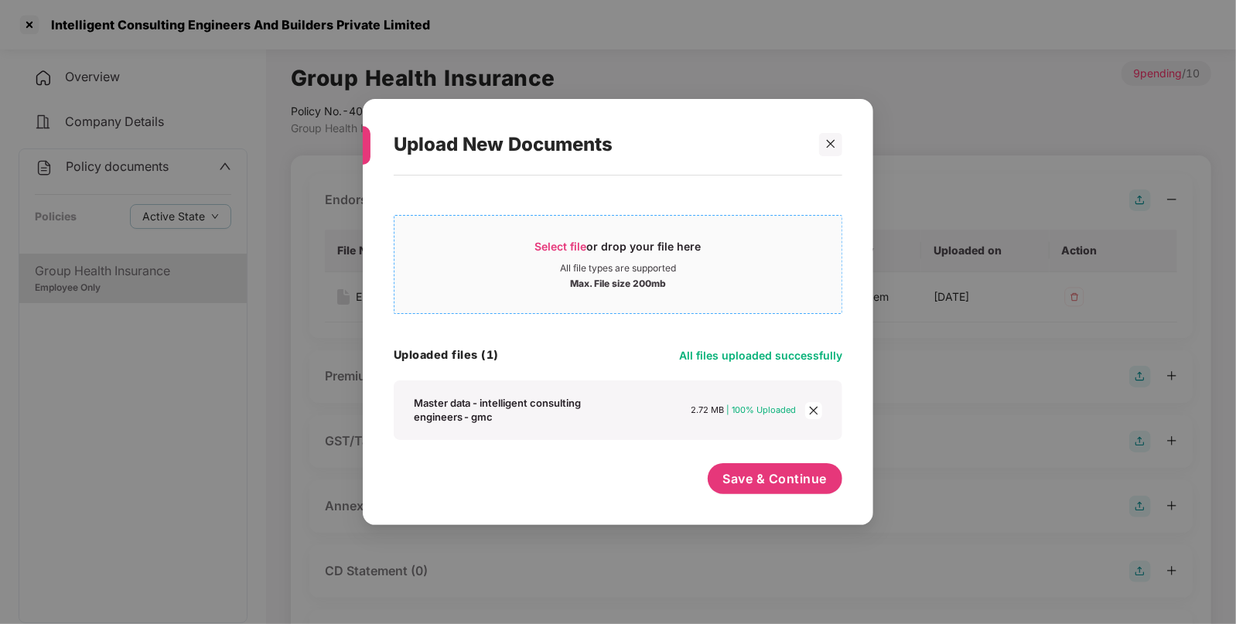
click at [547, 232] on span "Select file or drop your file here All file types are supported Max. File size …" at bounding box center [618, 264] width 447 height 74
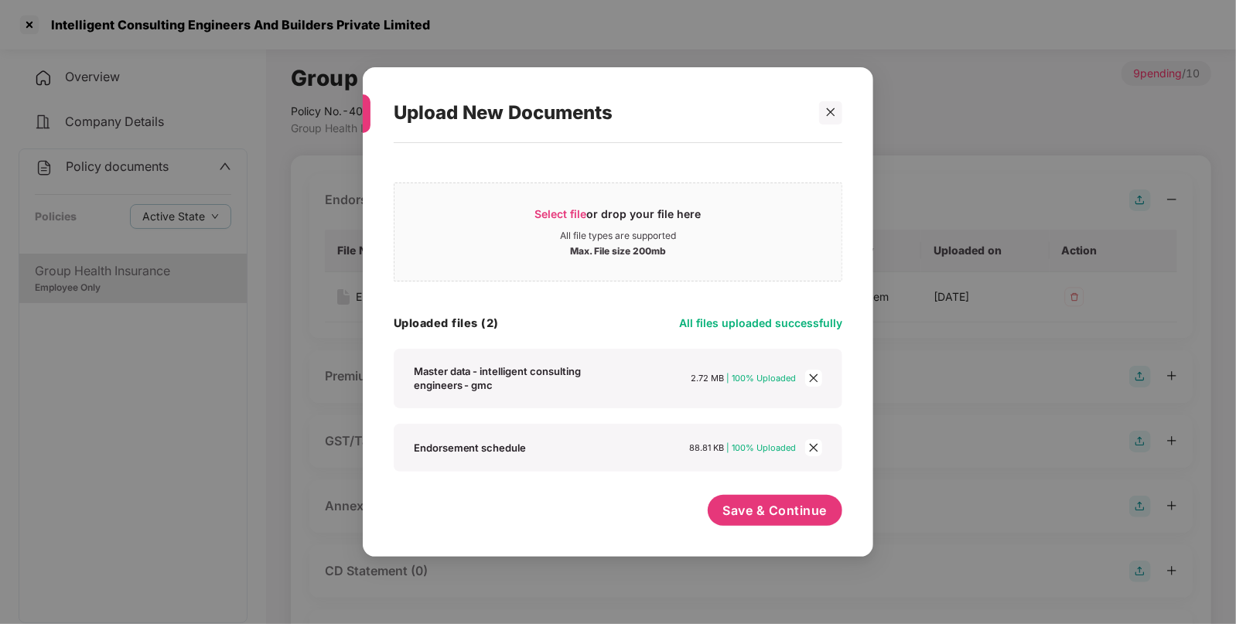
click at [813, 379] on icon "close" at bounding box center [813, 378] width 11 height 11
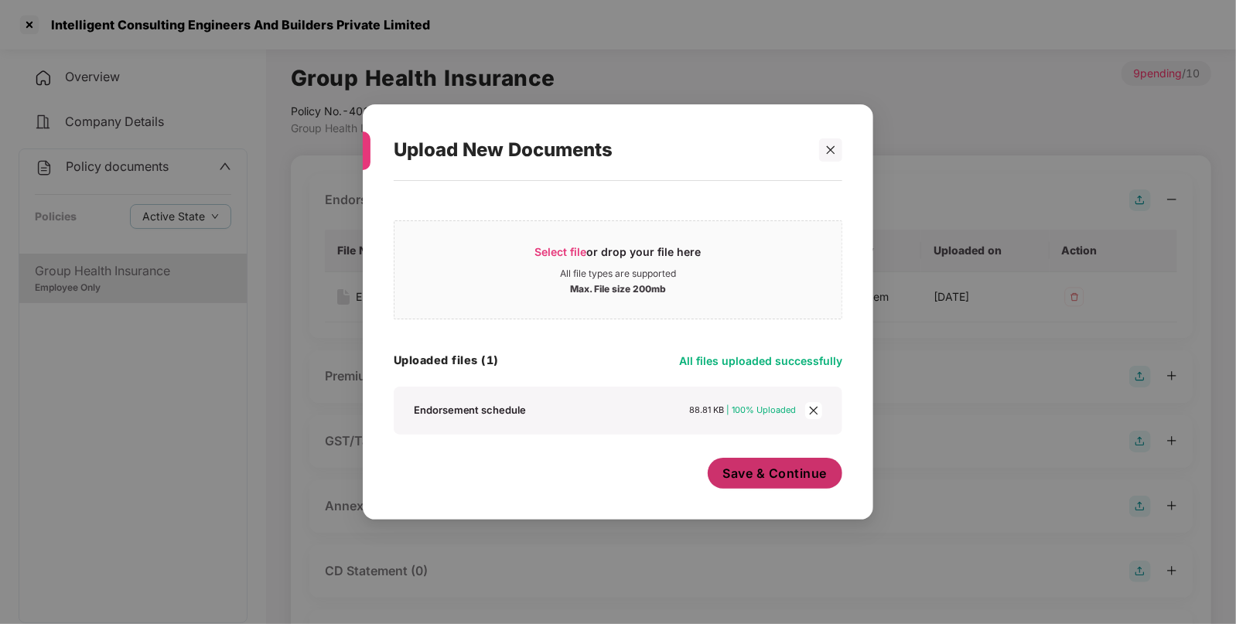
click at [774, 467] on span "Save & Continue" at bounding box center [775, 473] width 104 height 17
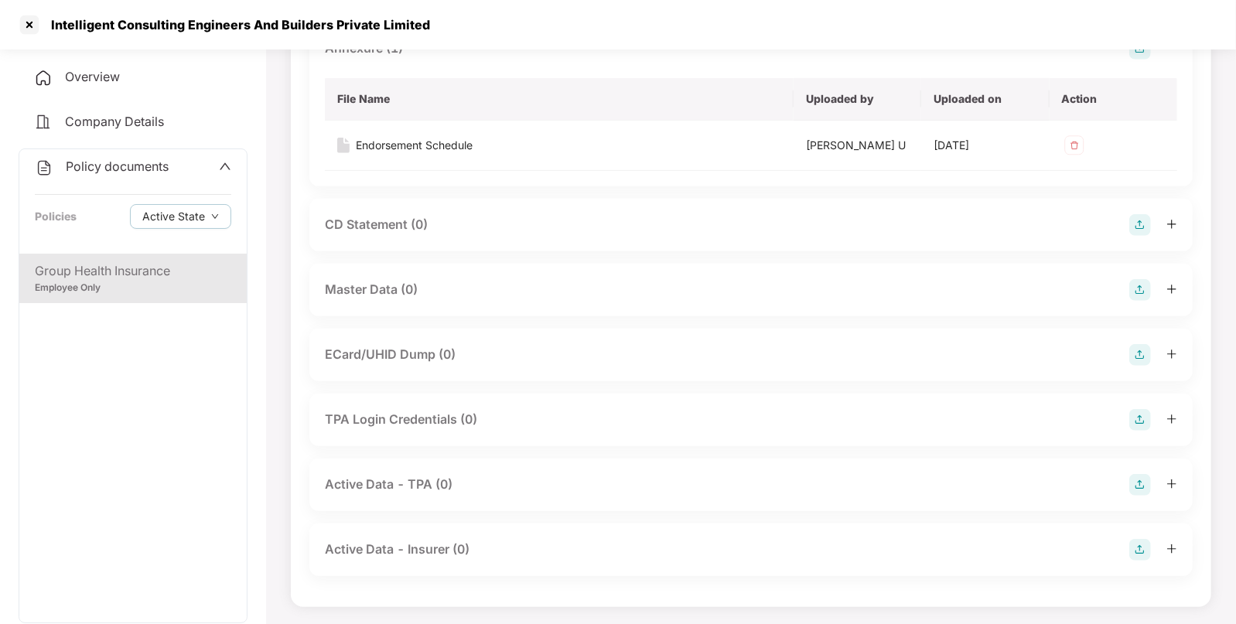
scroll to position [457, 0]
click at [1136, 293] on img at bounding box center [1141, 291] width 22 height 22
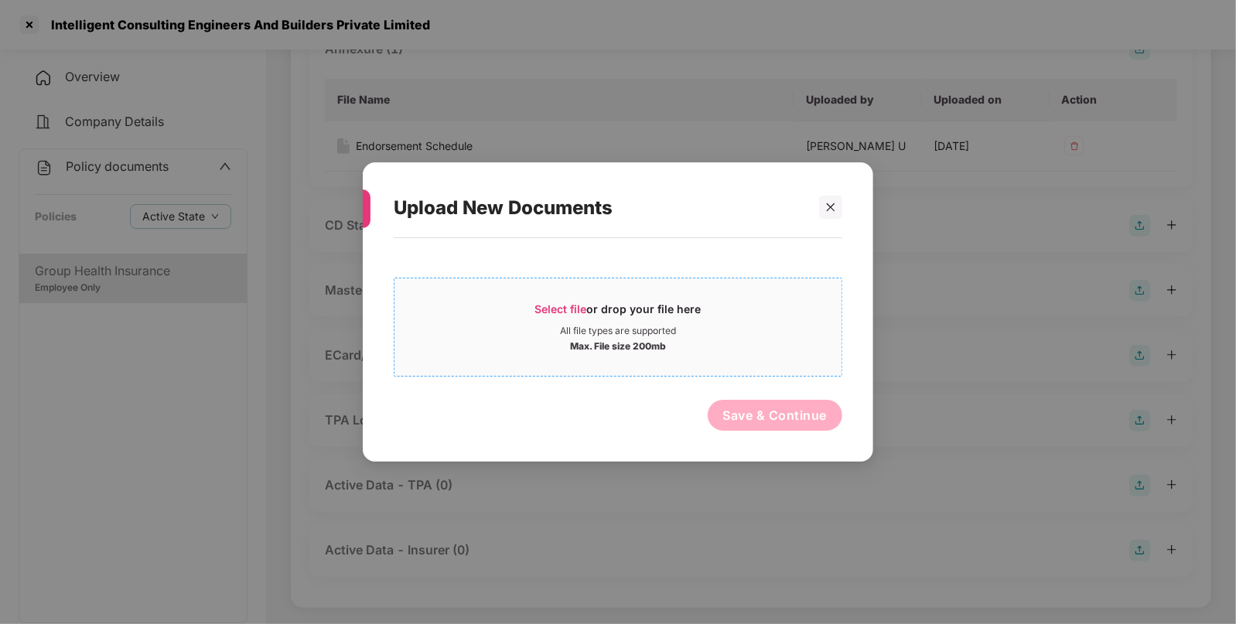
click at [561, 306] on span "Select file" at bounding box center [561, 308] width 52 height 13
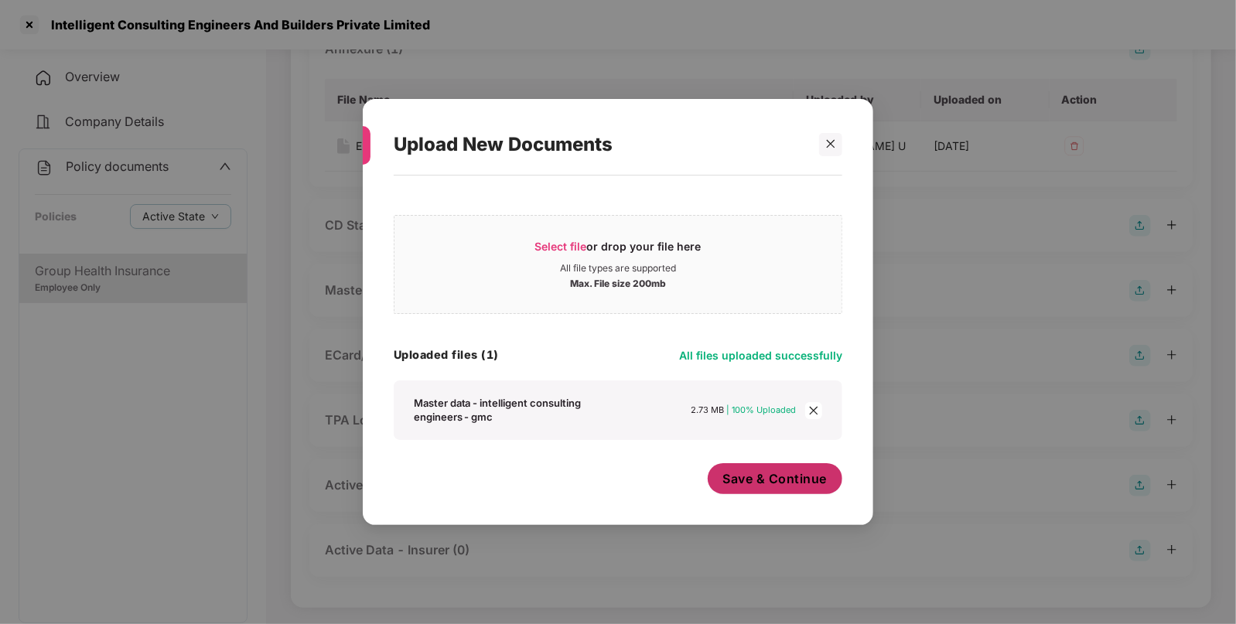
click at [760, 485] on span "Save & Continue" at bounding box center [775, 478] width 104 height 17
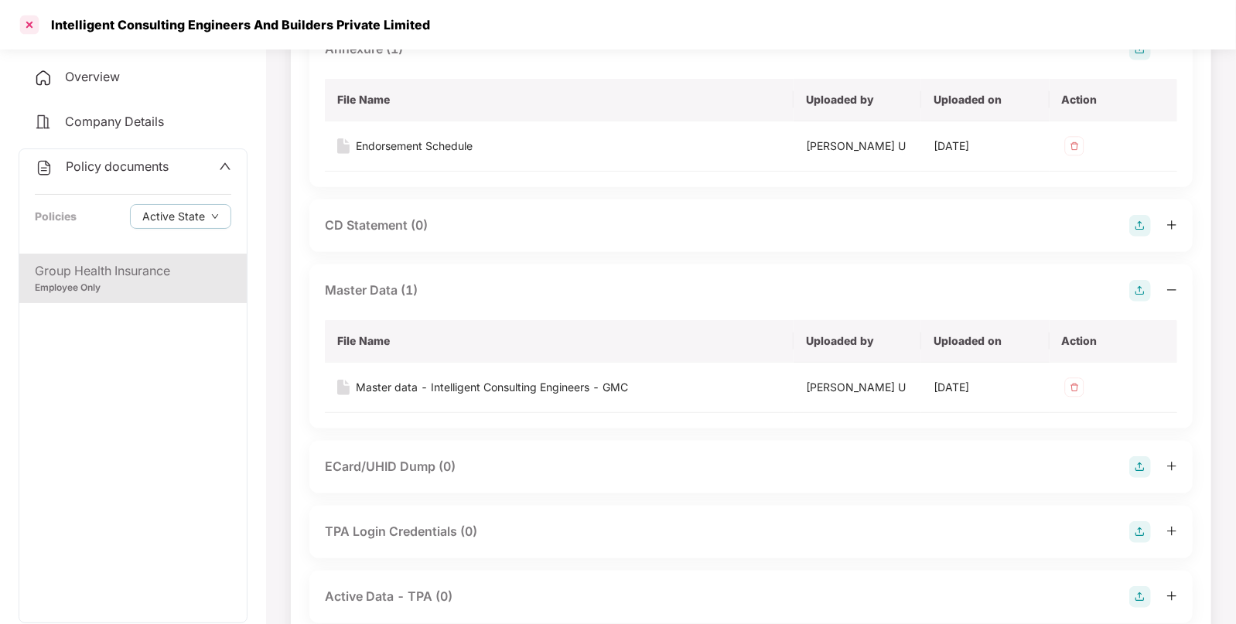
click at [27, 26] on div at bounding box center [29, 24] width 25 height 25
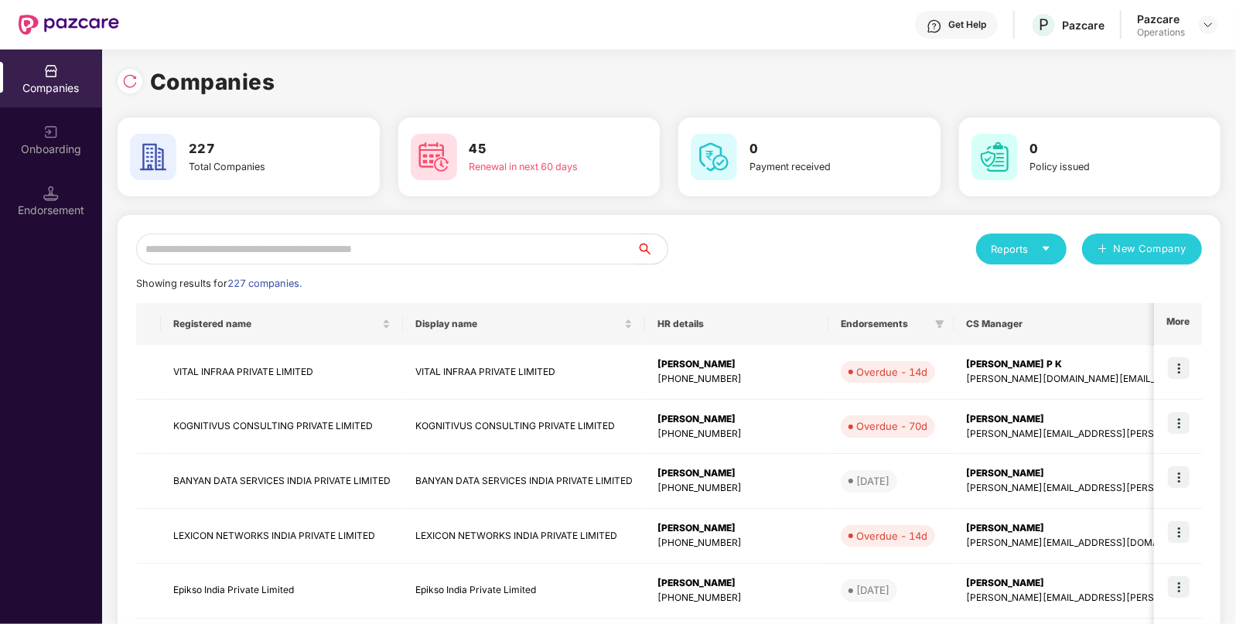
click at [452, 247] on input "text" at bounding box center [386, 249] width 501 height 31
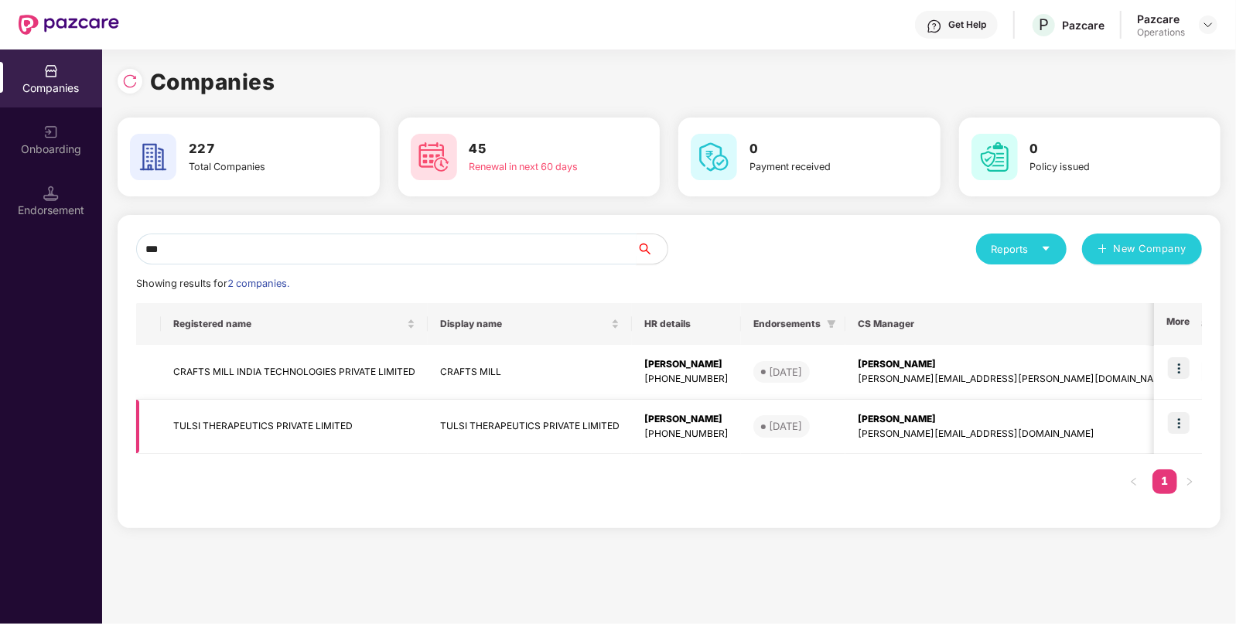
type input "***"
click at [210, 425] on td "TULSI THERAPEUTICS PRIVATE LIMITED" at bounding box center [294, 427] width 267 height 55
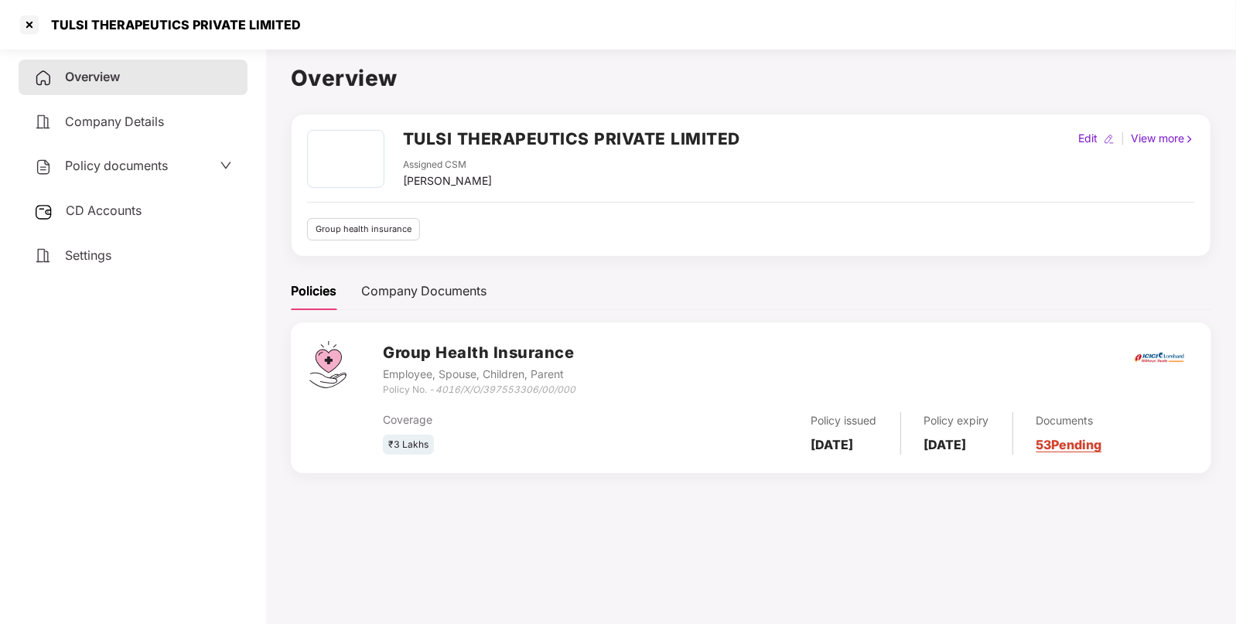
click at [120, 169] on span "Policy documents" at bounding box center [116, 165] width 103 height 15
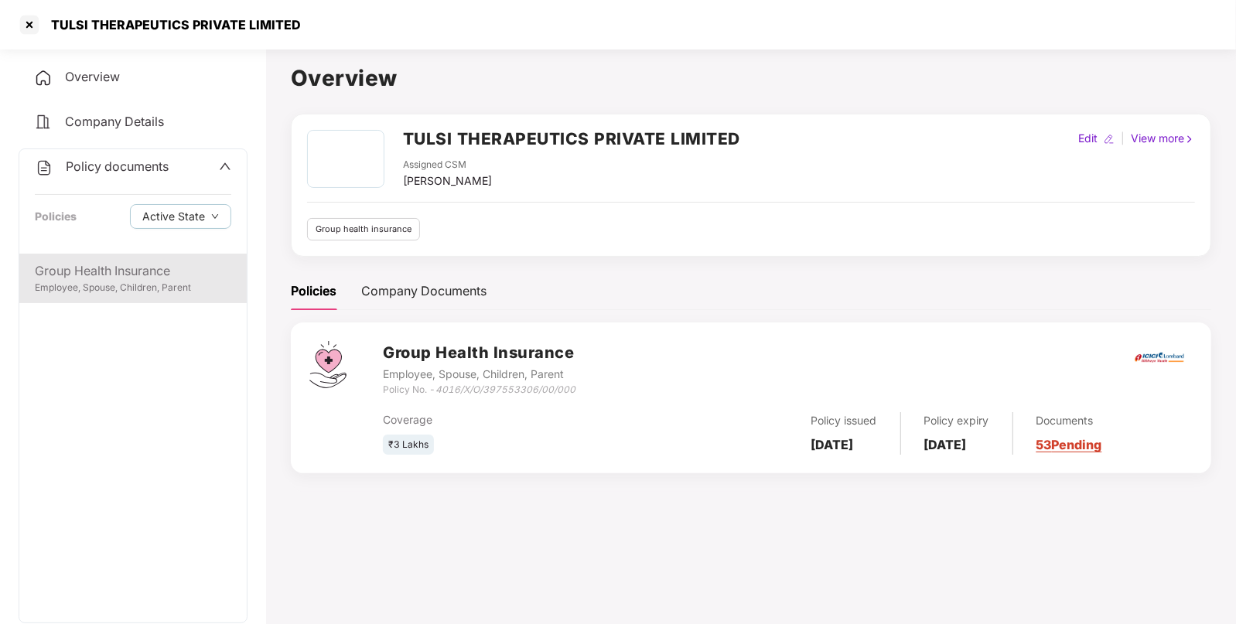
click at [105, 279] on div "Group Health Insurance" at bounding box center [133, 270] width 197 height 19
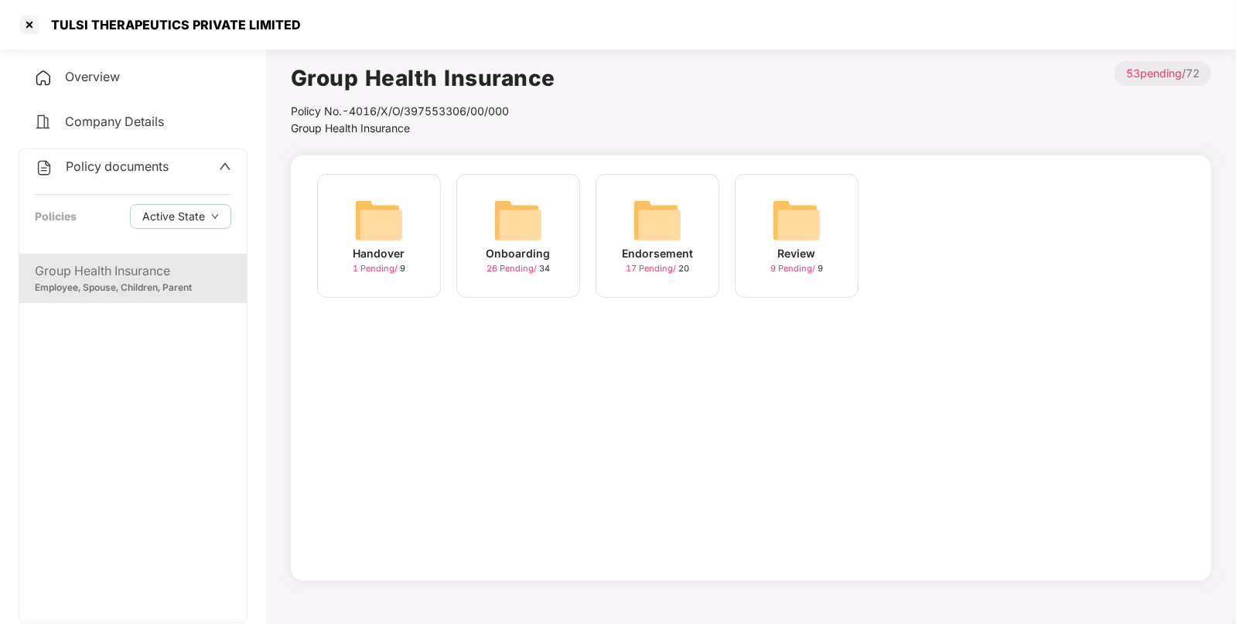
click at [682, 223] on div "Endorsement 17 Pending / 20" at bounding box center [658, 236] width 124 height 124
click at [377, 228] on img at bounding box center [379, 221] width 50 height 50
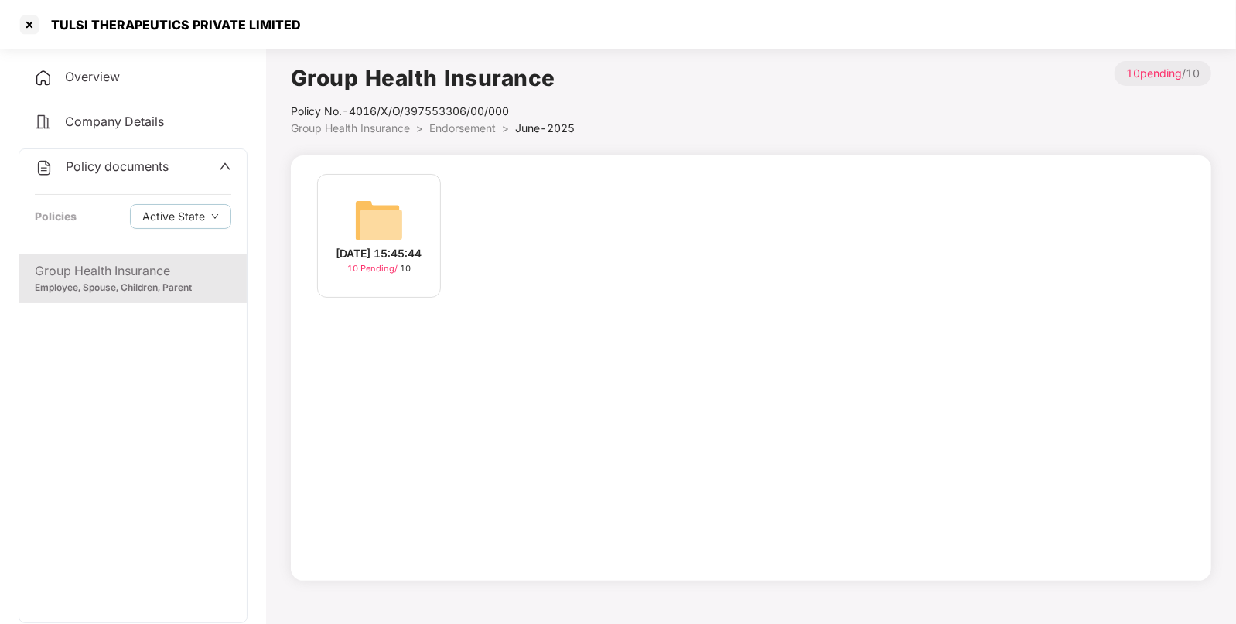
click at [371, 228] on img at bounding box center [379, 221] width 50 height 50
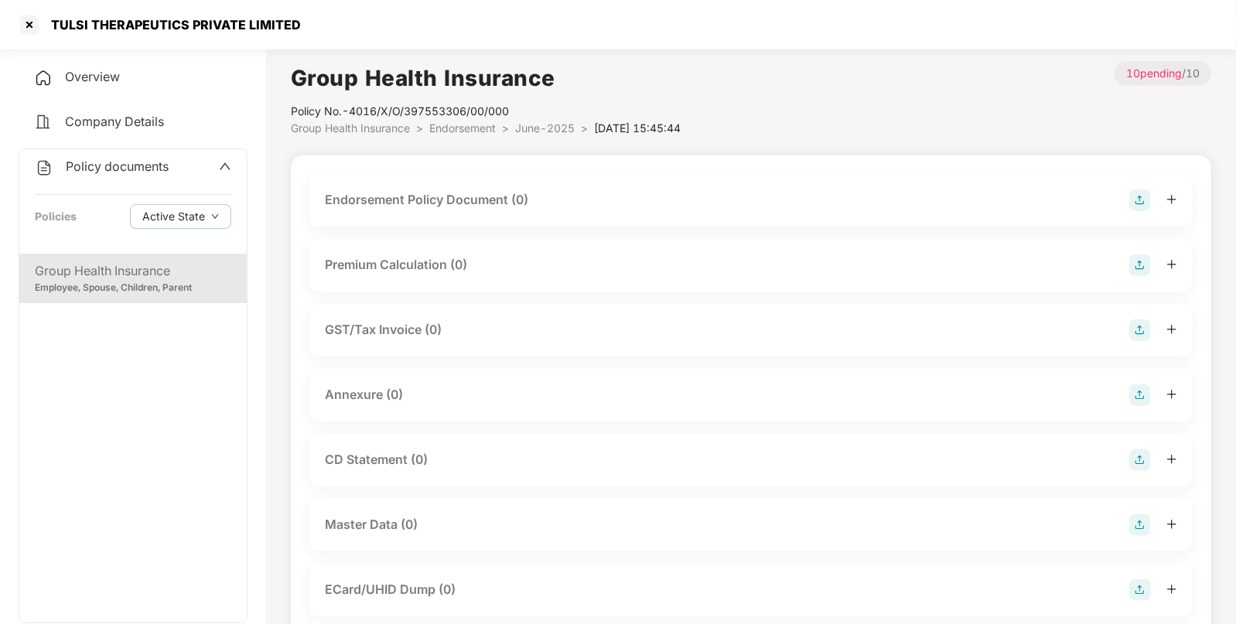
click at [1132, 200] on img at bounding box center [1141, 201] width 22 height 22
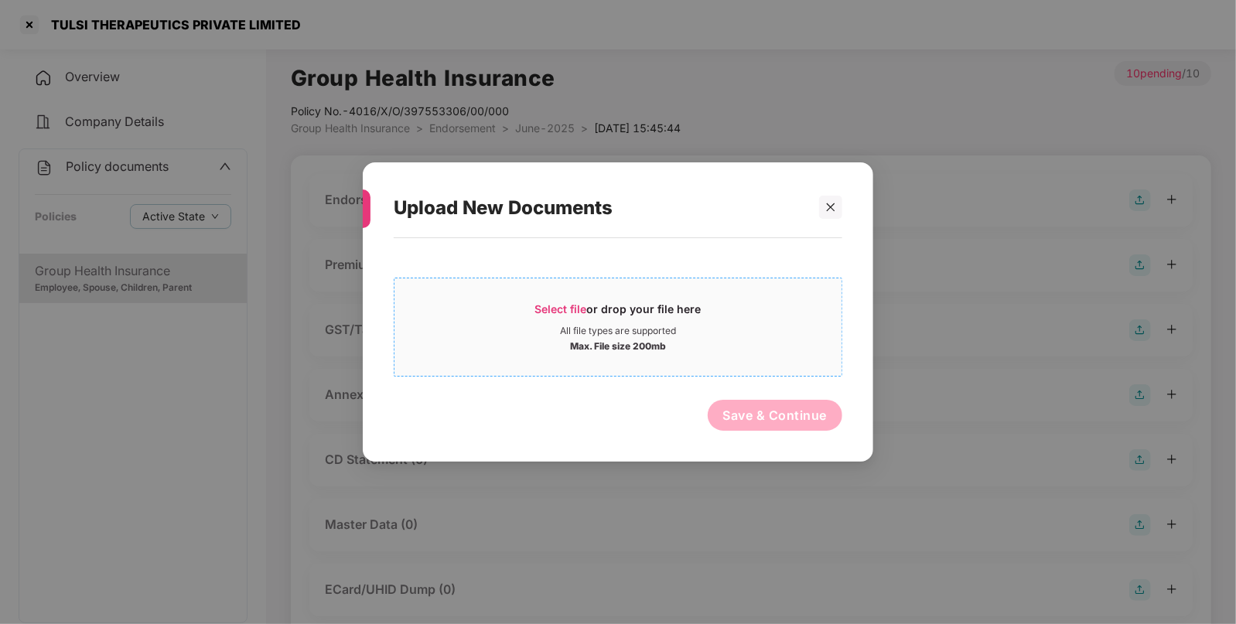
click at [568, 302] on span "Select file" at bounding box center [561, 308] width 52 height 13
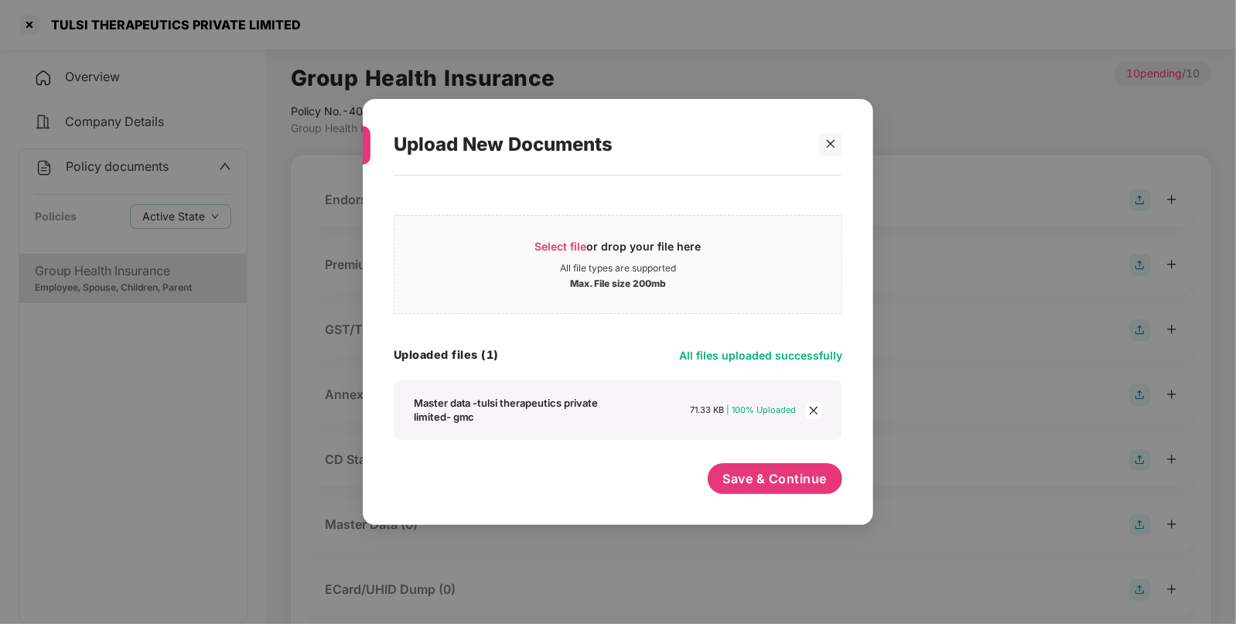
click at [812, 403] on span "close" at bounding box center [813, 410] width 17 height 17
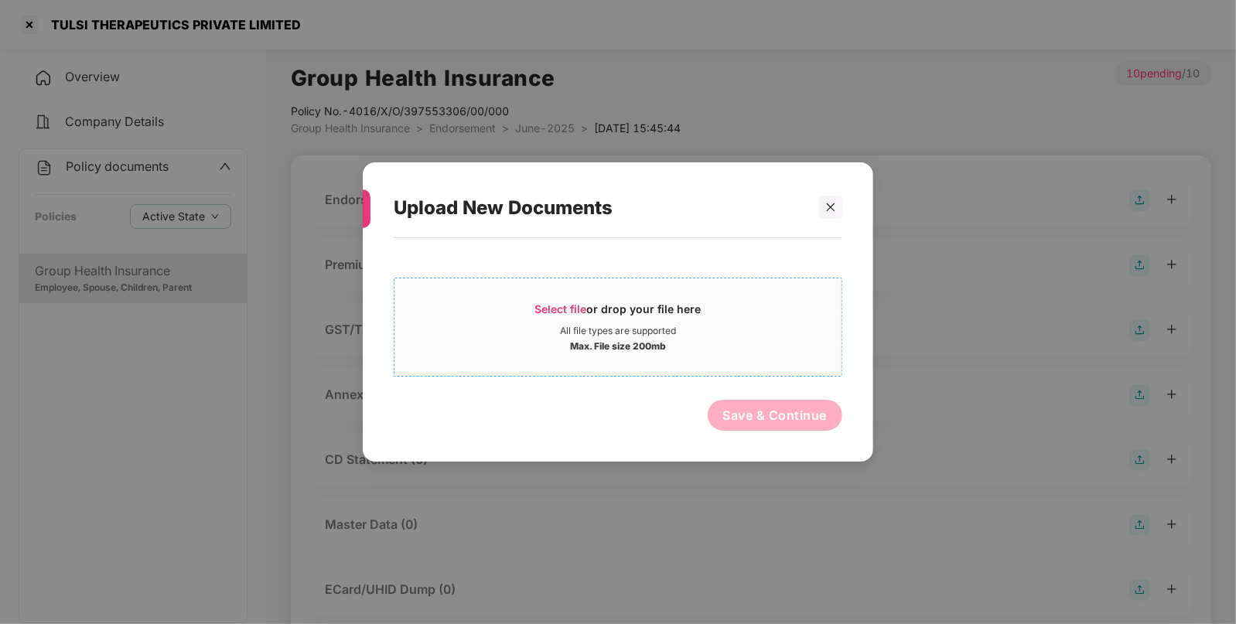
click at [550, 309] on span "Select file" at bounding box center [561, 308] width 52 height 13
click at [838, 218] on div at bounding box center [830, 207] width 23 height 23
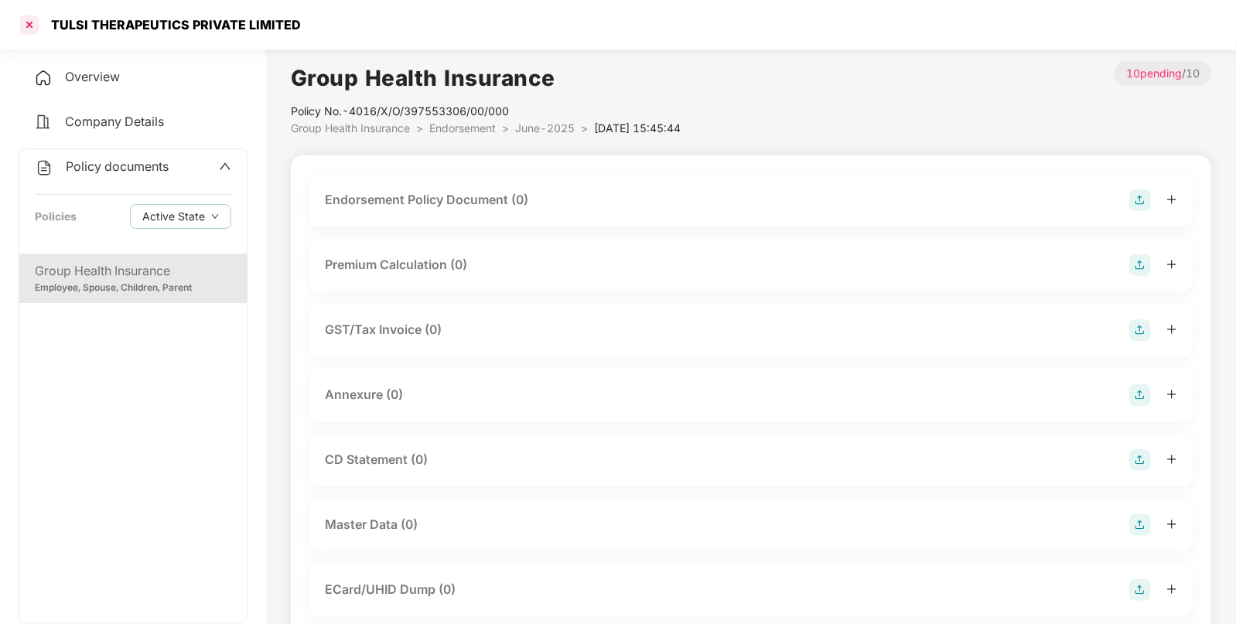
click at [32, 24] on div at bounding box center [29, 24] width 25 height 25
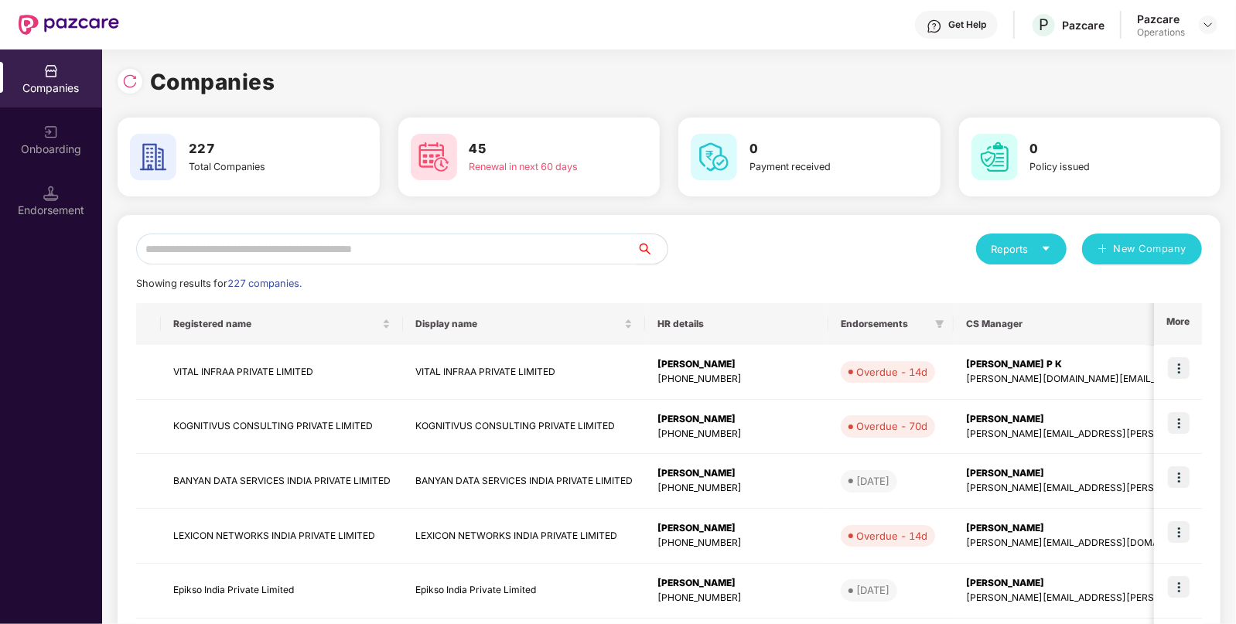
click at [390, 254] on input "text" at bounding box center [386, 249] width 501 height 31
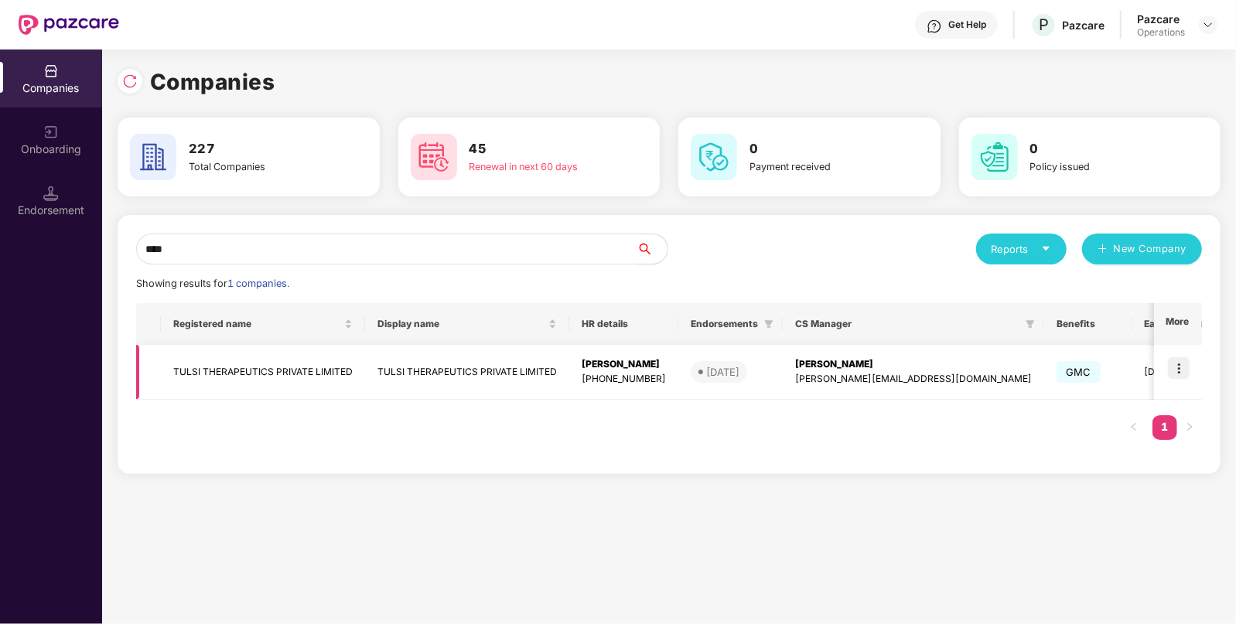
type input "****"
click at [1177, 364] on img at bounding box center [1179, 368] width 22 height 22
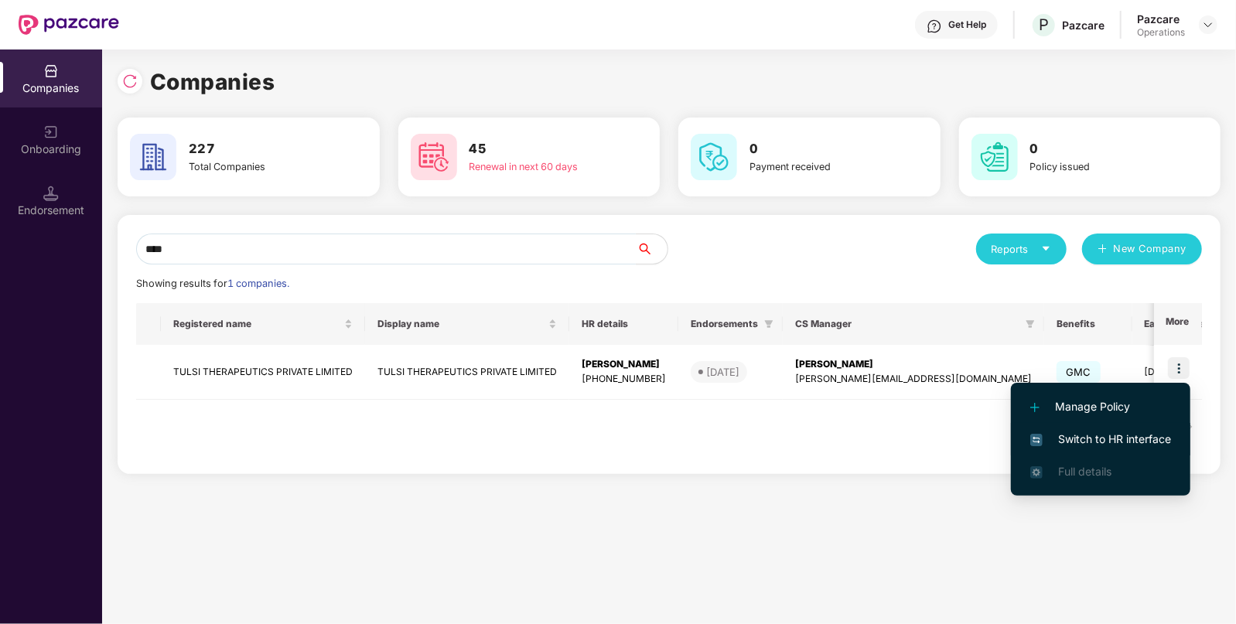
click at [1094, 426] on li "Switch to HR interface" at bounding box center [1100, 439] width 179 height 32
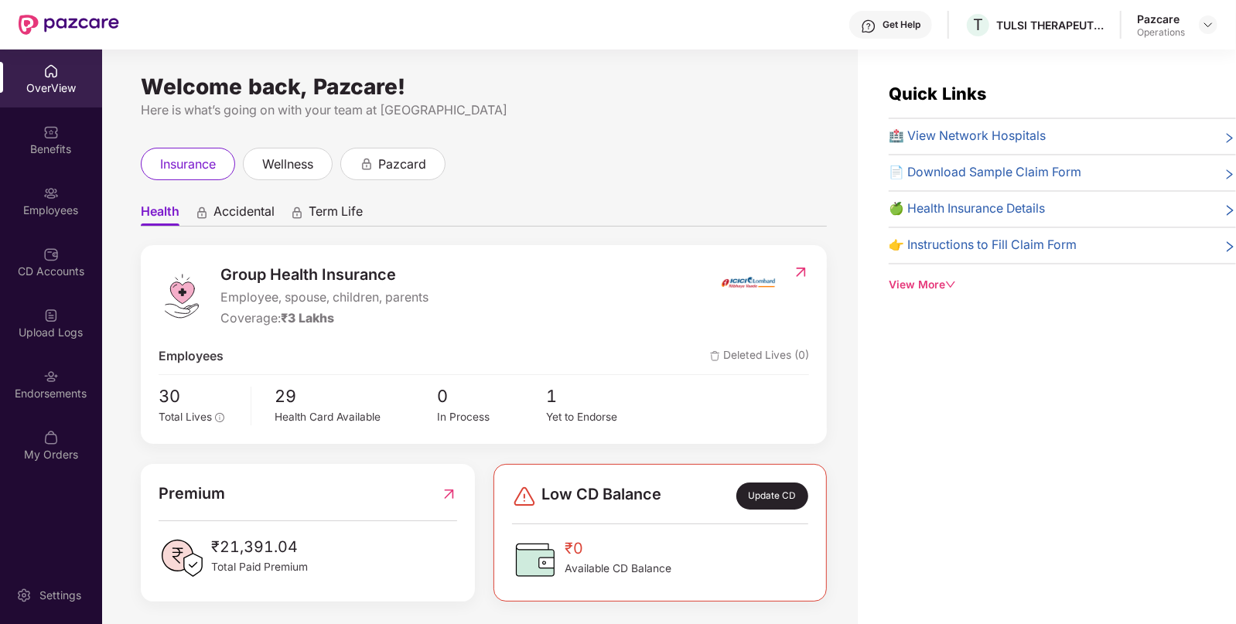
click at [48, 381] on img at bounding box center [50, 376] width 15 height 15
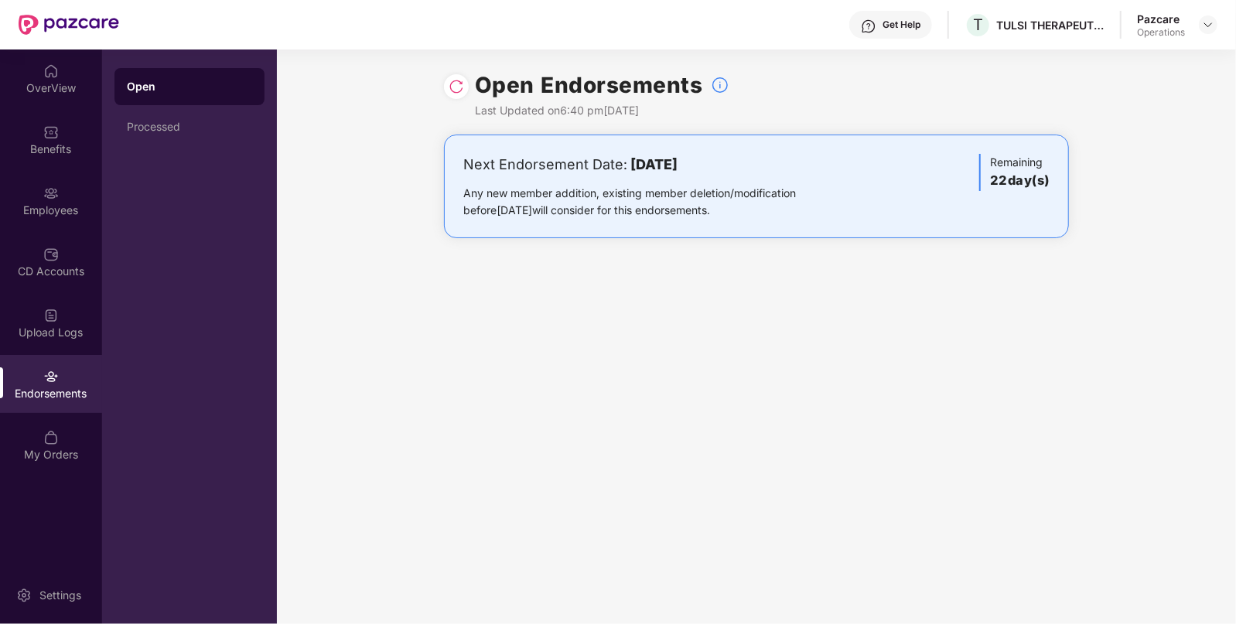
click at [470, 87] on div "Open Endorsements Last Updated on 6:40 pm[DATE]" at bounding box center [756, 92] width 625 height 85
click at [460, 81] on img at bounding box center [456, 86] width 15 height 15
click at [135, 126] on div "Processed" at bounding box center [189, 127] width 125 height 12
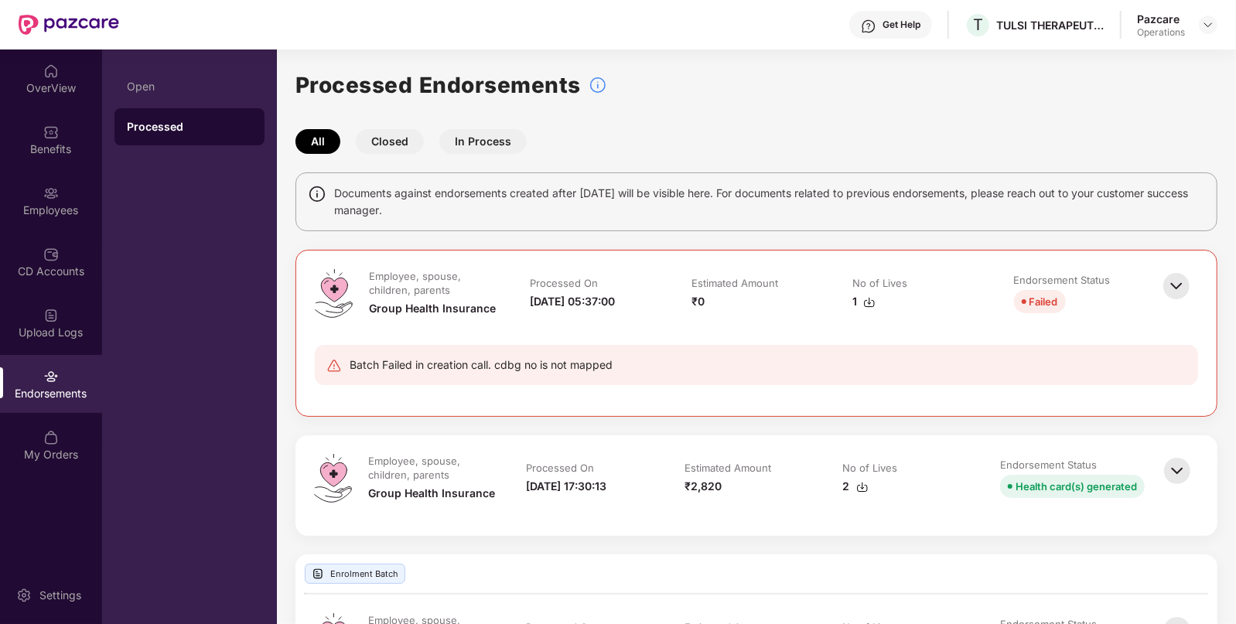
click at [1182, 286] on img at bounding box center [1177, 286] width 34 height 34
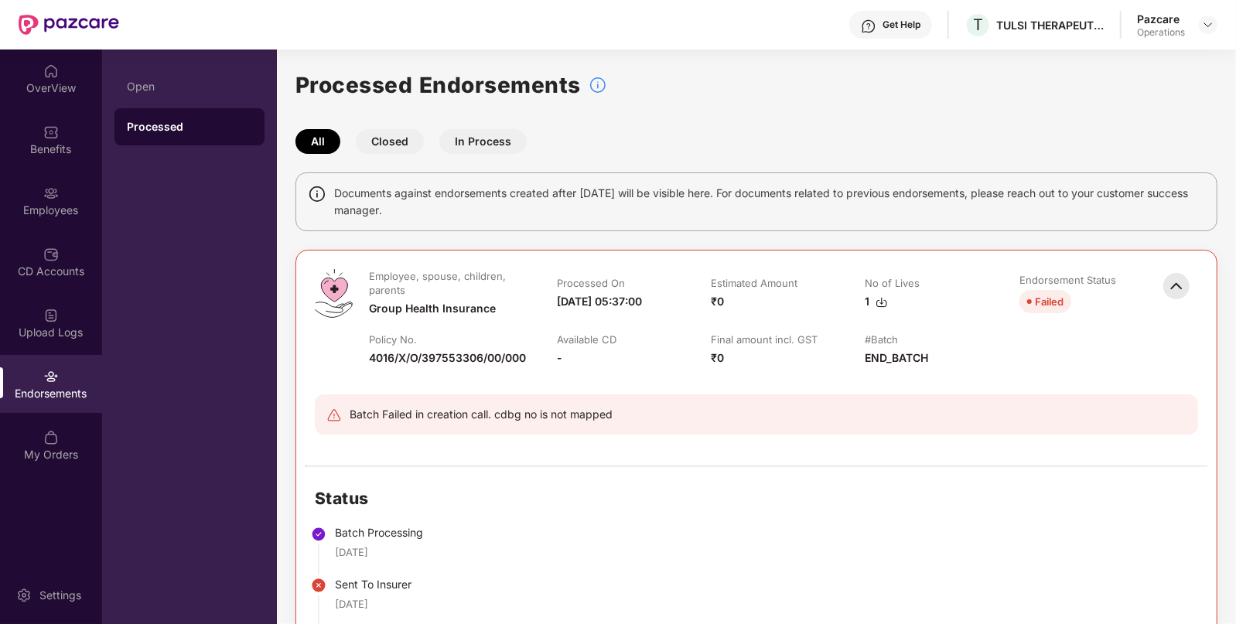
click at [616, 416] on div "Batch Failed in creation call. cdbg no is not mapped" at bounding box center [756, 414] width 860 height 17
click at [43, 243] on div "CD Accounts" at bounding box center [51, 262] width 102 height 58
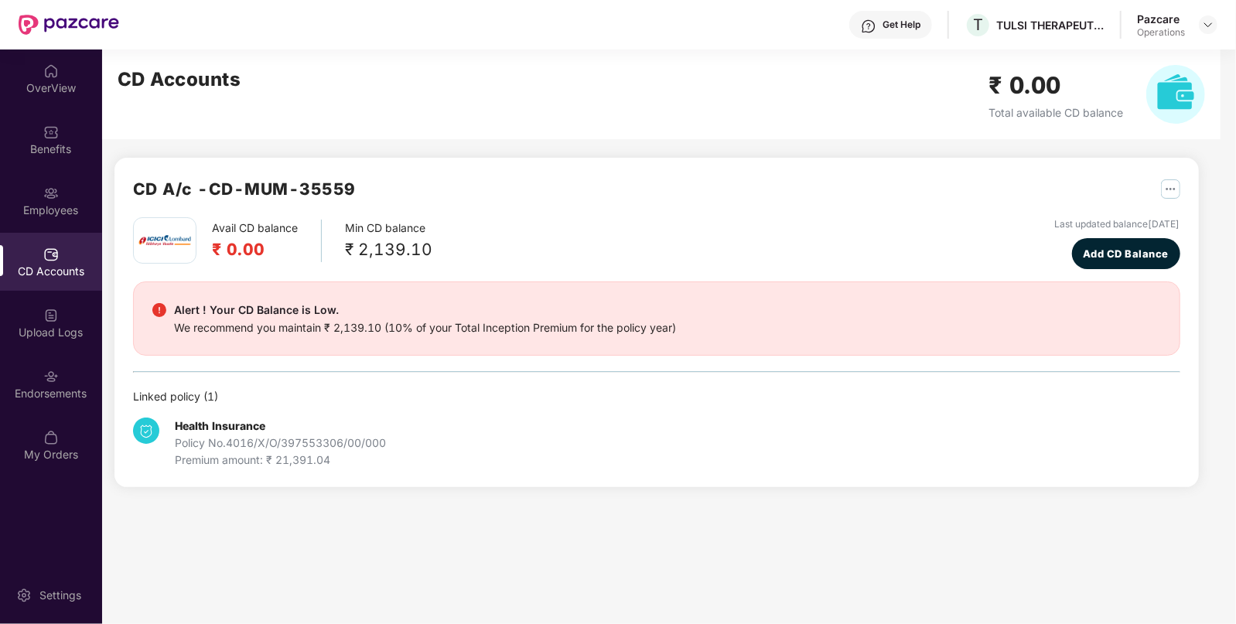
click at [267, 185] on h2 "CD A/c - CD-MUM-35559" at bounding box center [244, 189] width 223 height 26
copy div "CD A/c - CD-MUM-35559"
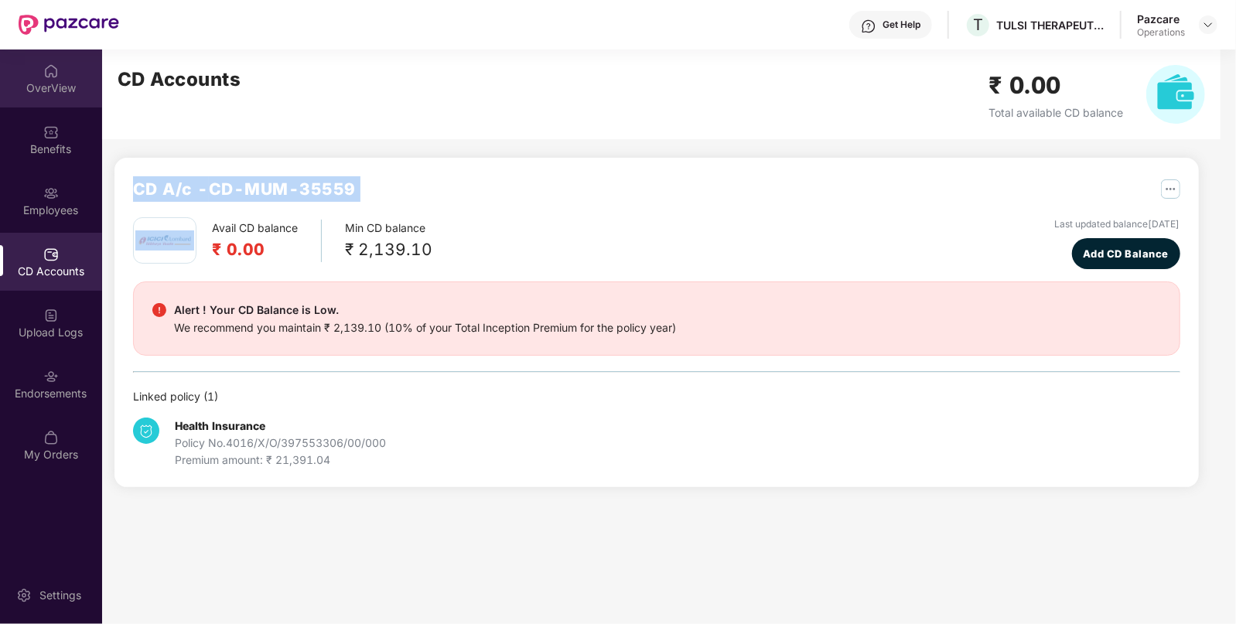
click at [46, 77] on img at bounding box center [50, 70] width 15 height 15
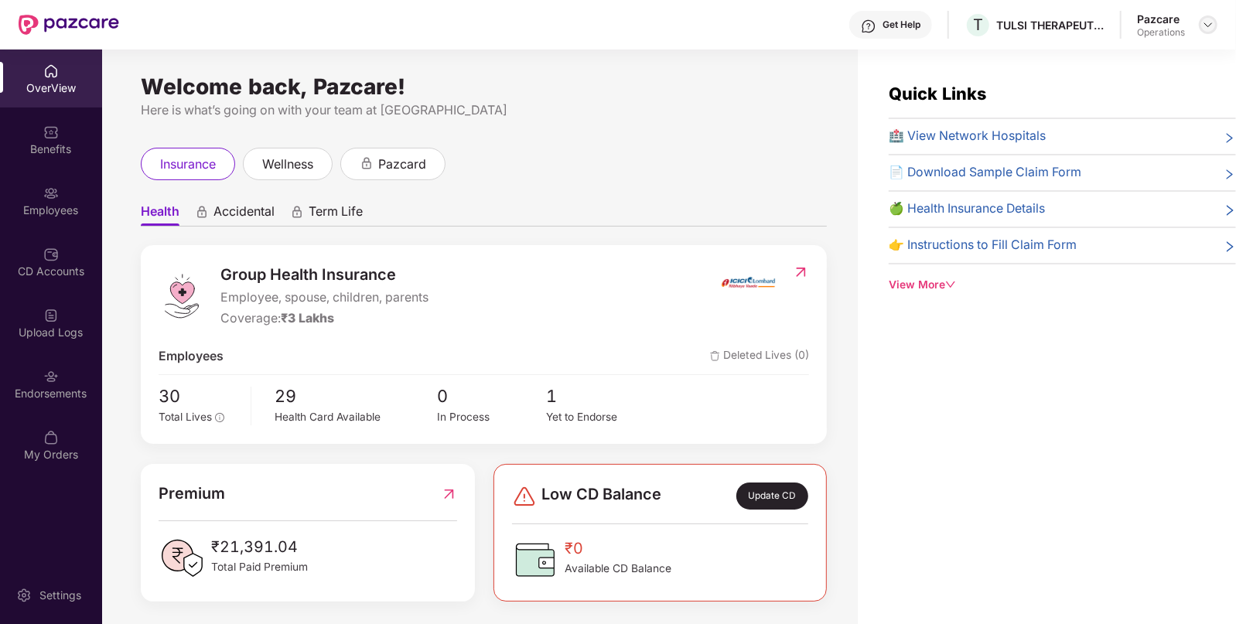
click at [1209, 22] on img at bounding box center [1208, 25] width 12 height 12
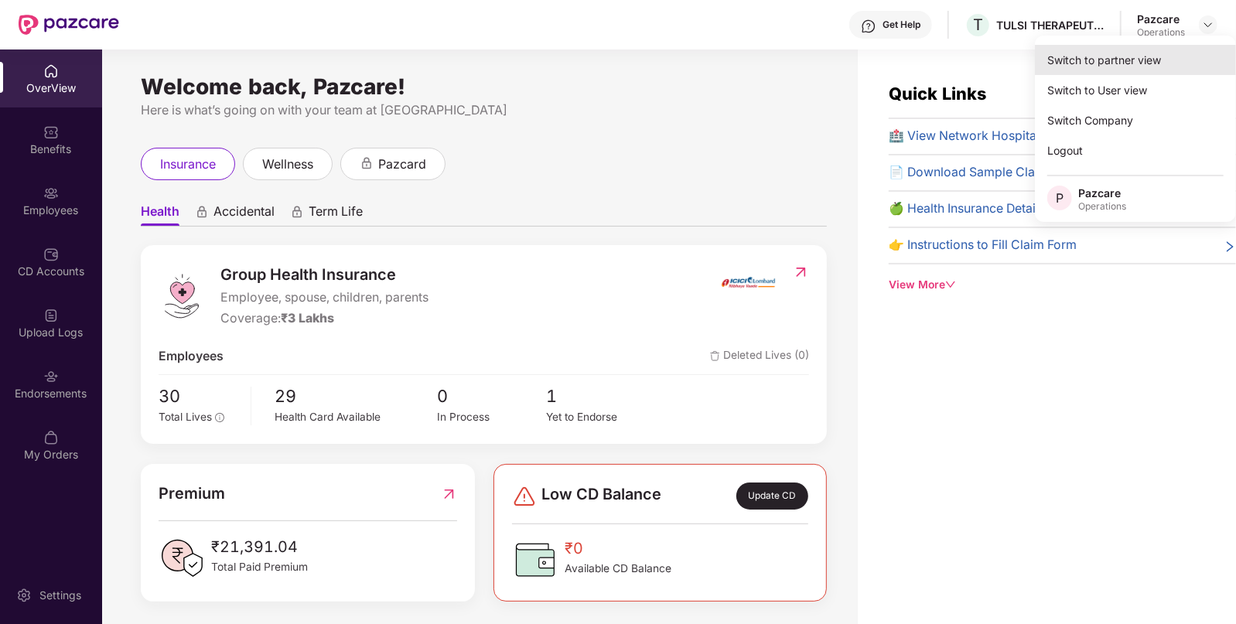
click at [1112, 55] on div "Switch to partner view" at bounding box center [1135, 60] width 201 height 30
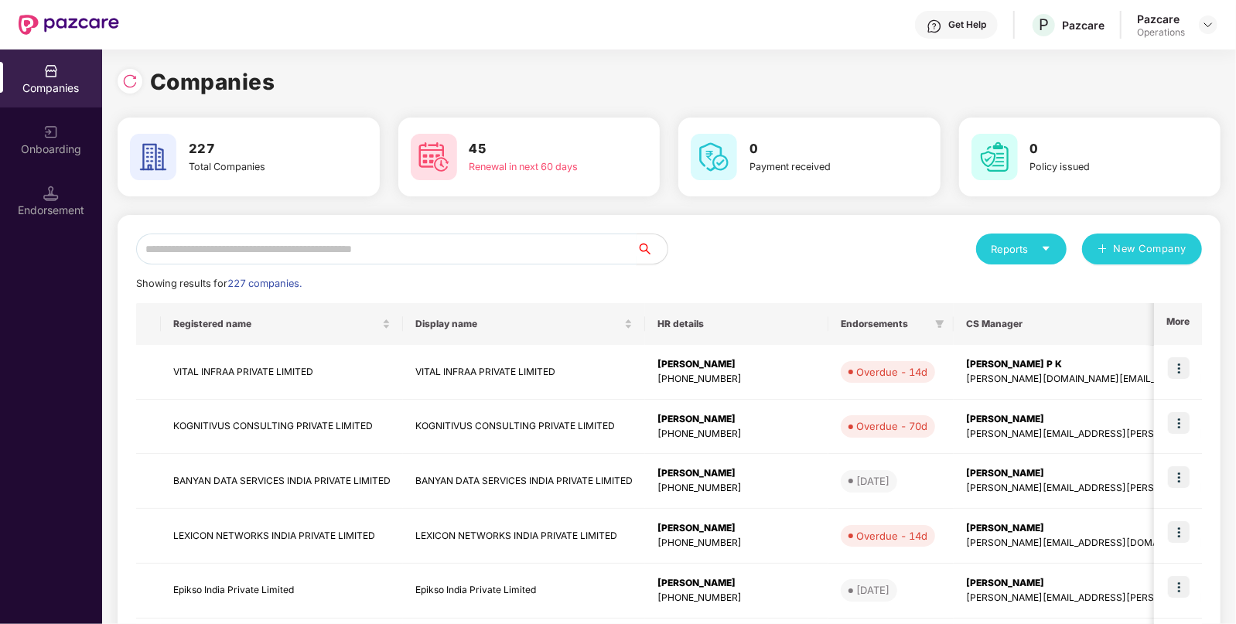
click at [422, 250] on input "text" at bounding box center [386, 249] width 501 height 31
type input "*"
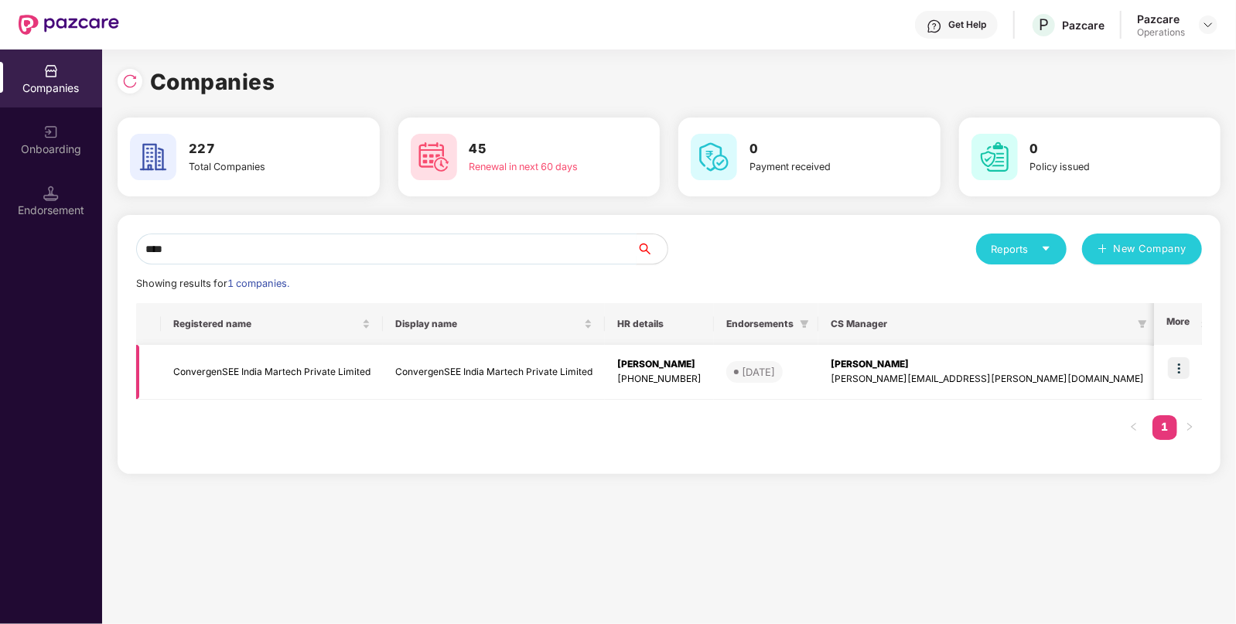
type input "****"
click at [248, 357] on td "ConvergenSEE India Martech Private Limited" at bounding box center [272, 372] width 222 height 55
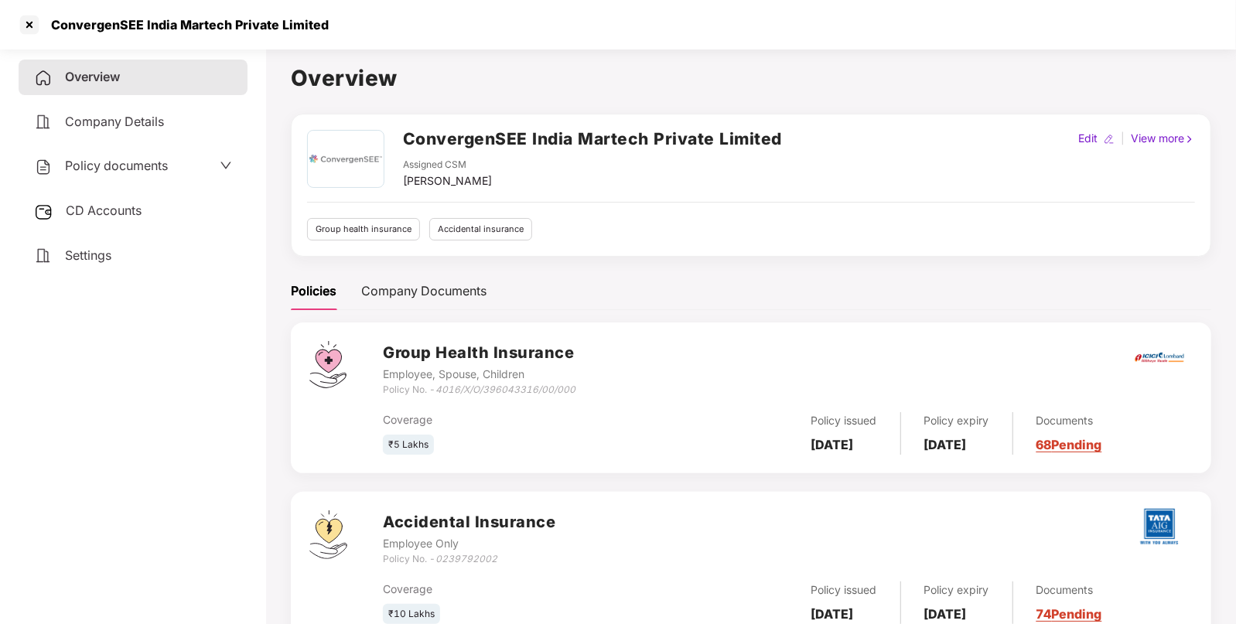
click at [112, 160] on span "Policy documents" at bounding box center [116, 165] width 103 height 15
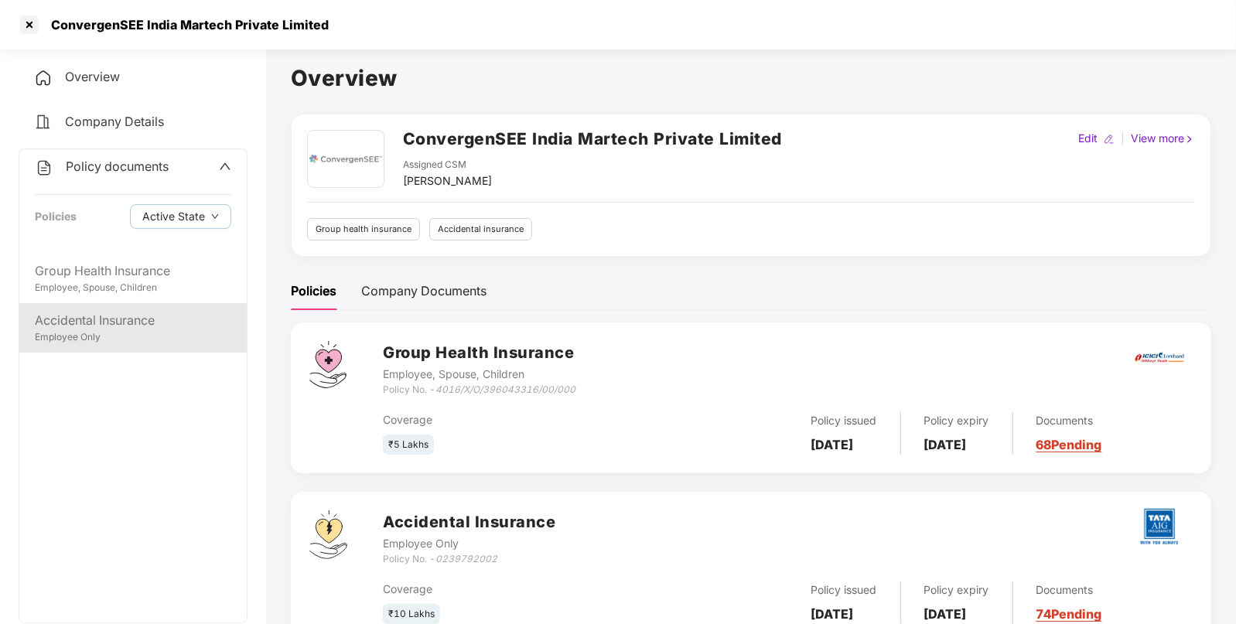
click at [107, 311] on div "Accidental Insurance" at bounding box center [133, 320] width 197 height 19
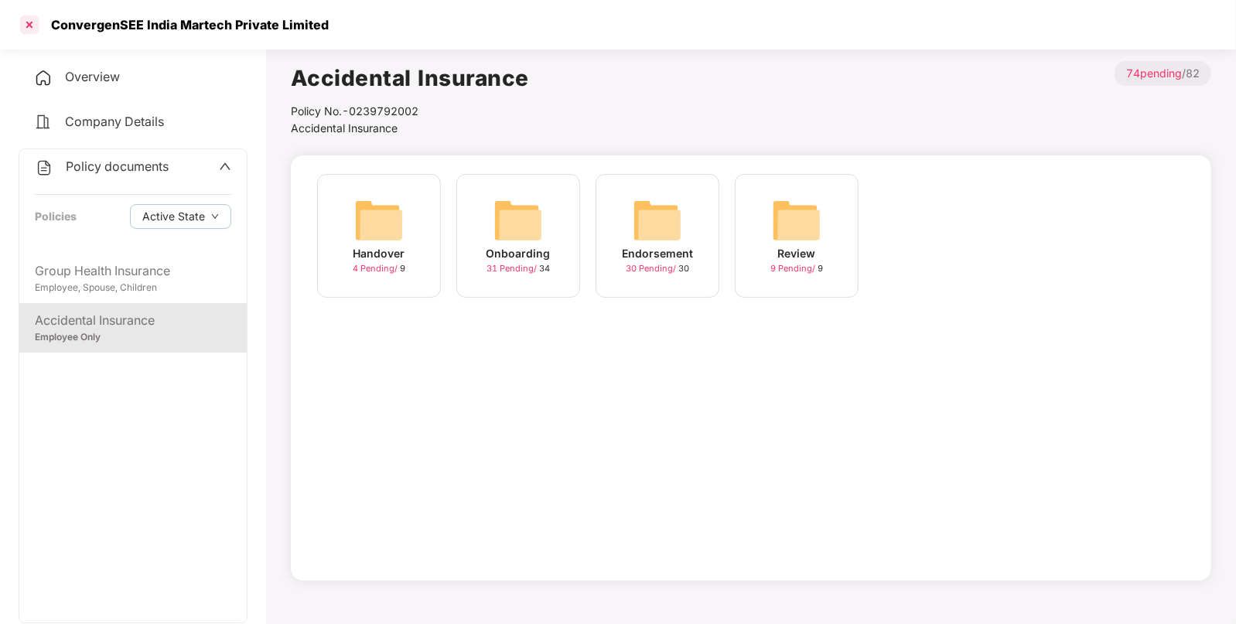
click at [36, 32] on div at bounding box center [29, 24] width 25 height 25
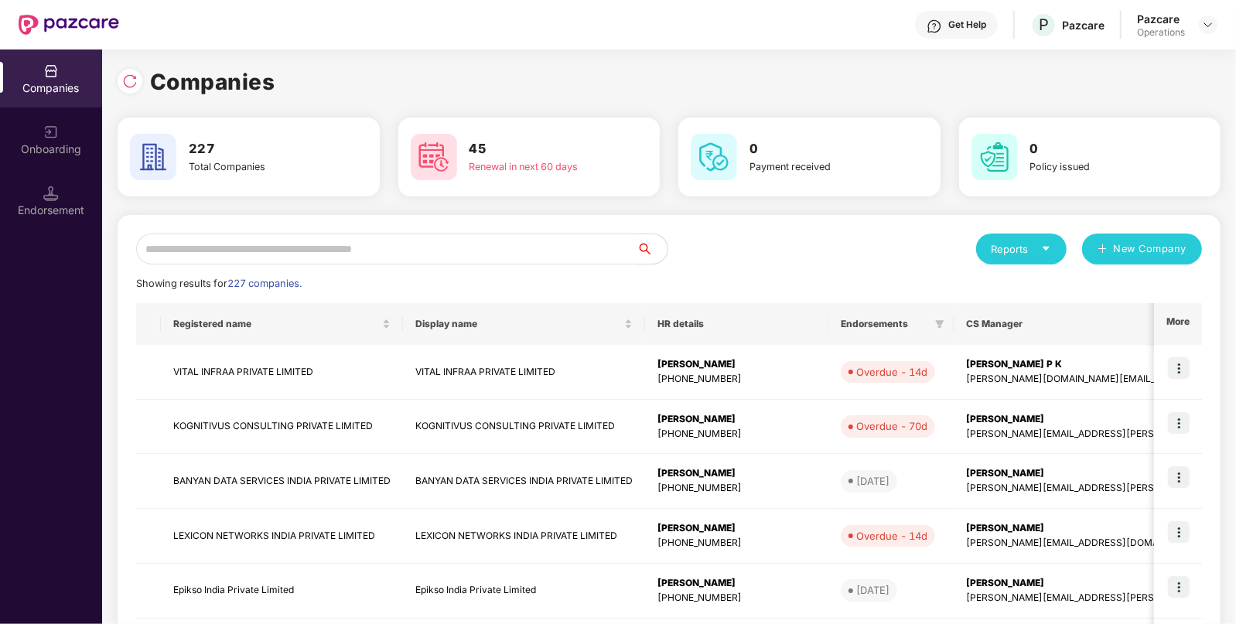
click at [402, 238] on input "text" at bounding box center [386, 249] width 501 height 31
paste input "**********"
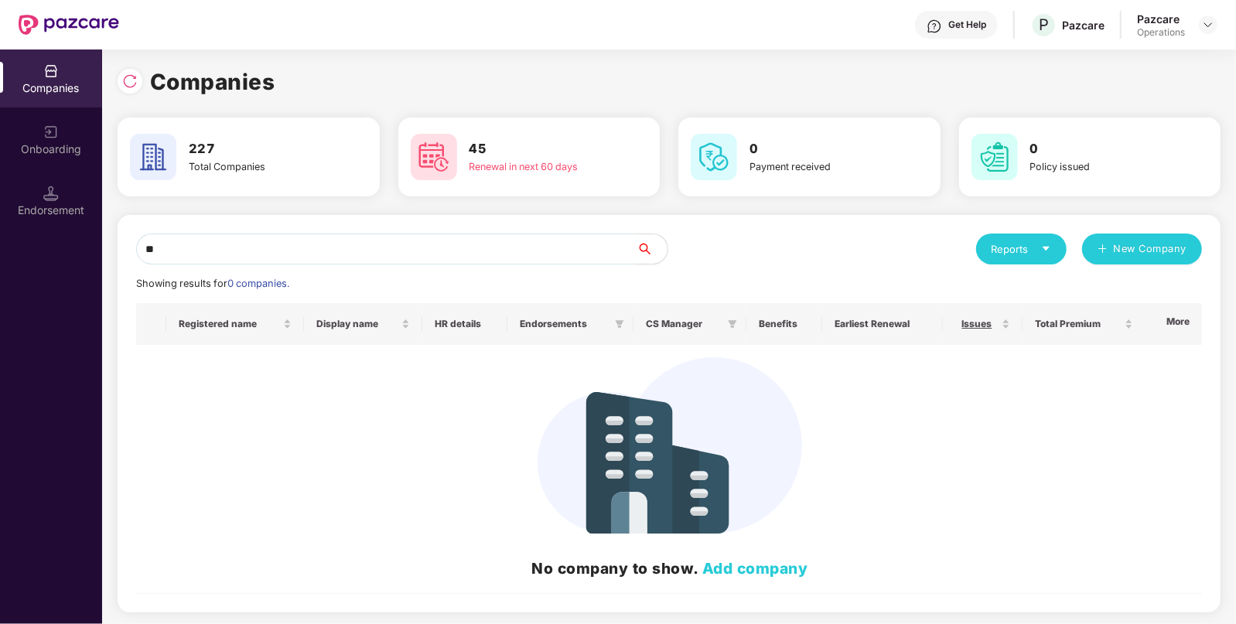
type input "*"
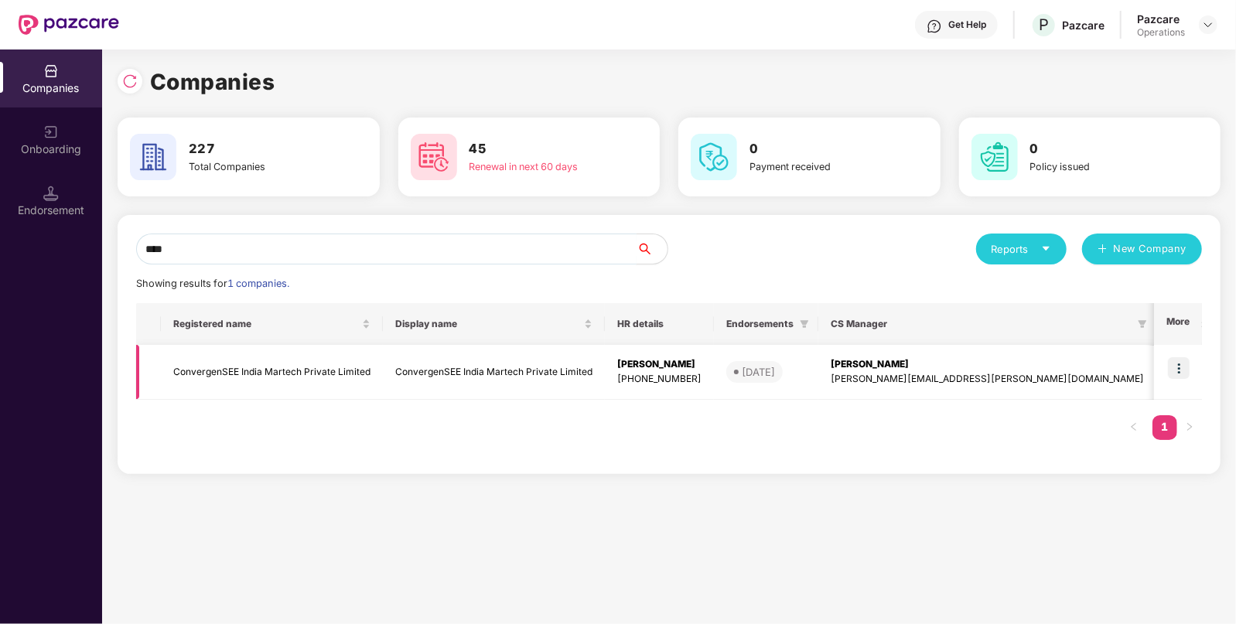
type input "****"
click at [223, 359] on td "ConvergenSEE India Martech Private Limited" at bounding box center [272, 372] width 222 height 55
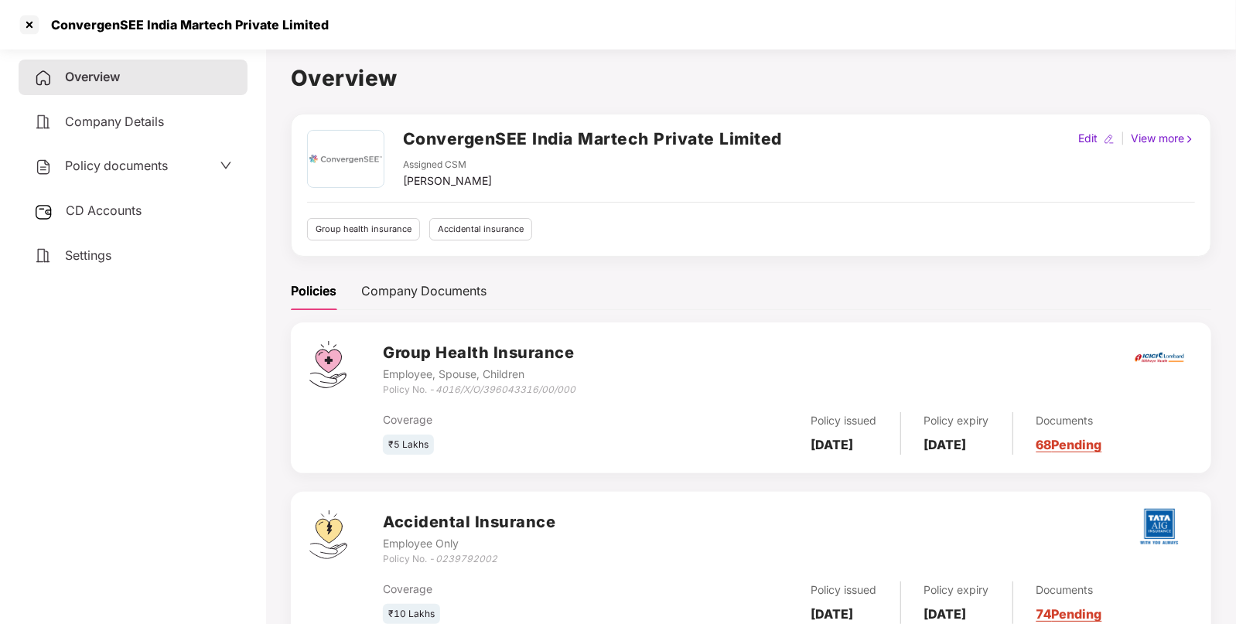
click at [149, 166] on span "Policy documents" at bounding box center [116, 165] width 103 height 15
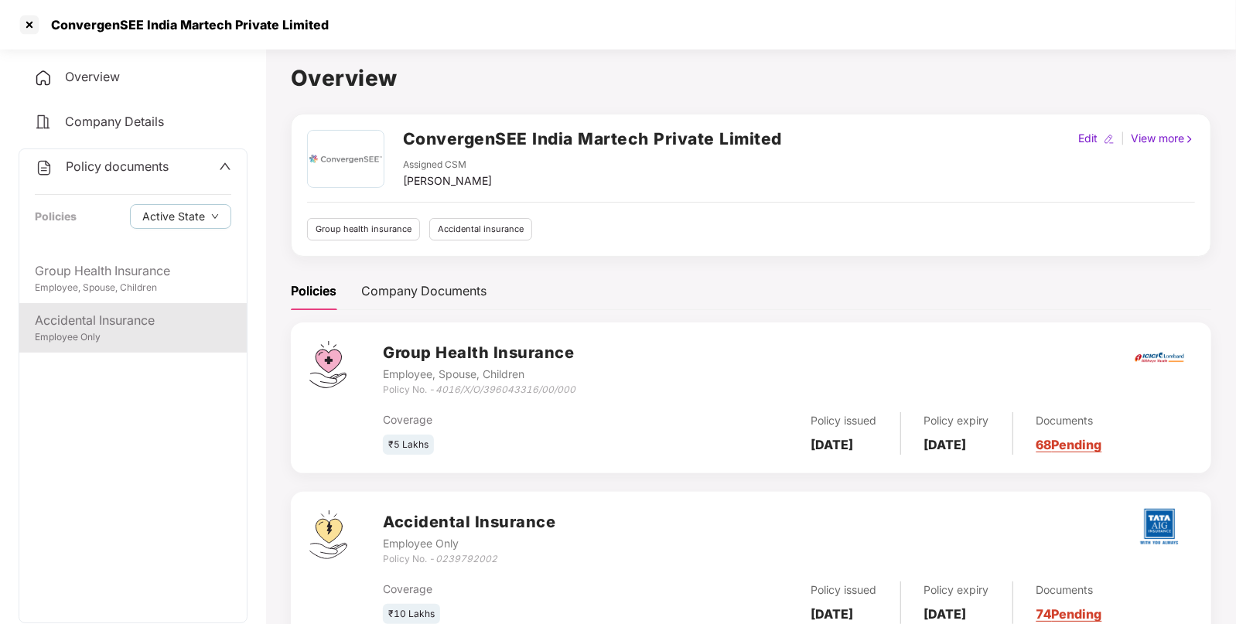
click at [58, 318] on div "Accidental Insurance" at bounding box center [133, 320] width 197 height 19
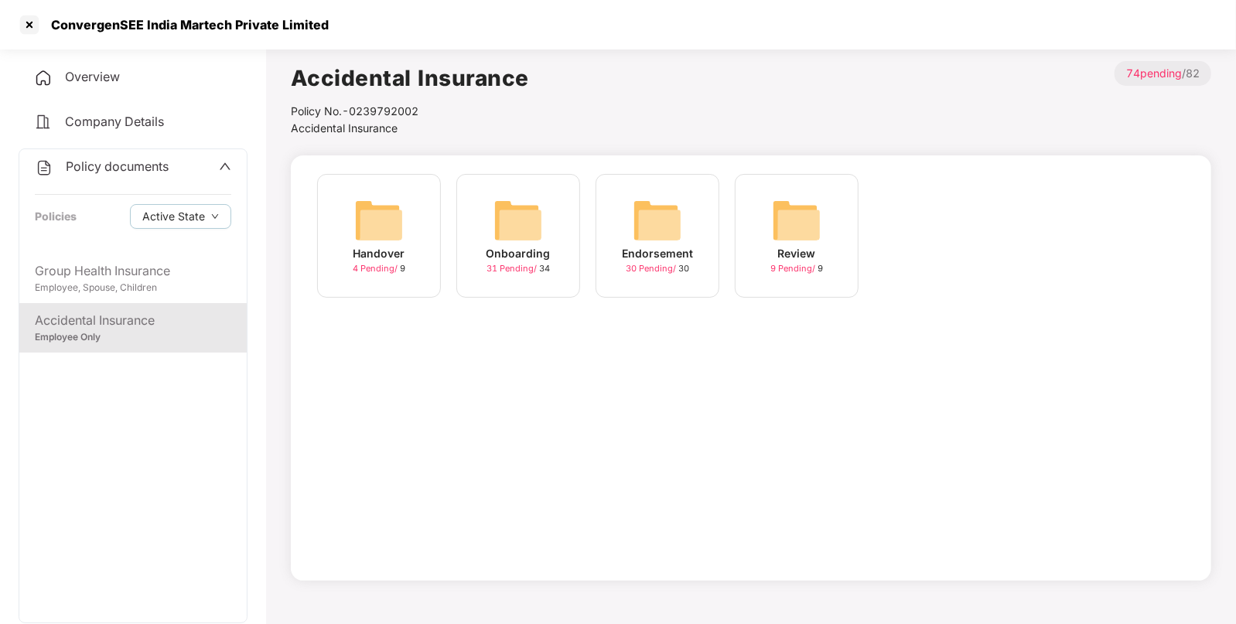
click at [650, 244] on img at bounding box center [658, 221] width 50 height 50
click at [544, 229] on div "July-2025 10 Pending / 10" at bounding box center [518, 236] width 124 height 124
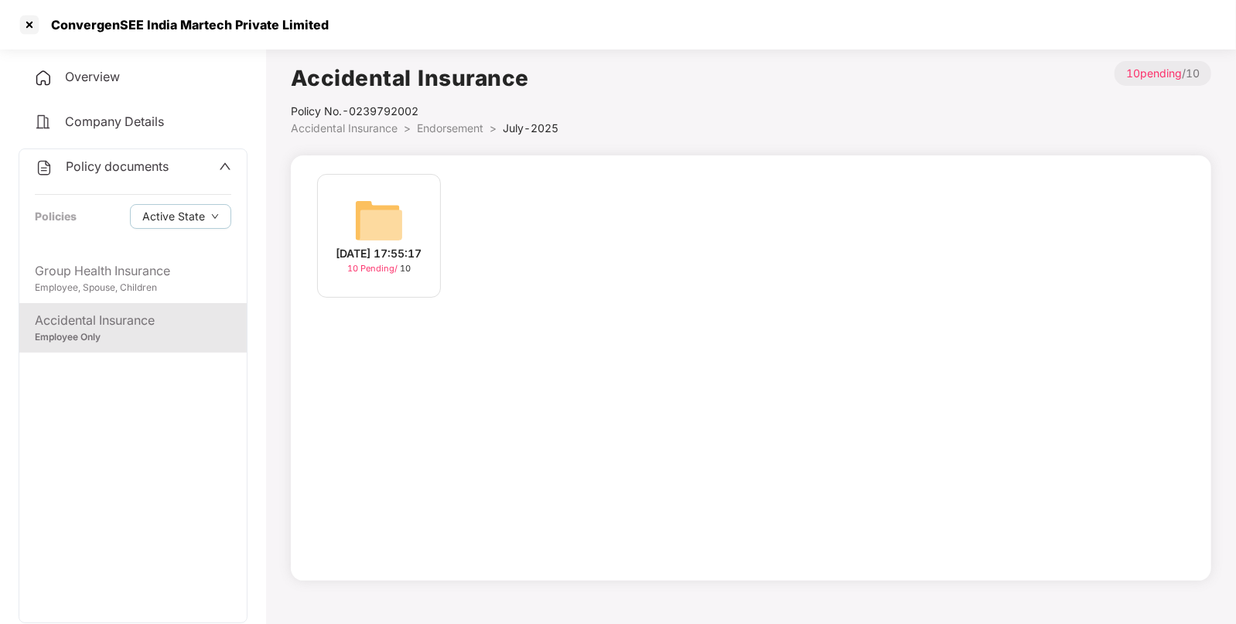
click at [384, 131] on span "Accidental Insurance" at bounding box center [344, 127] width 107 height 13
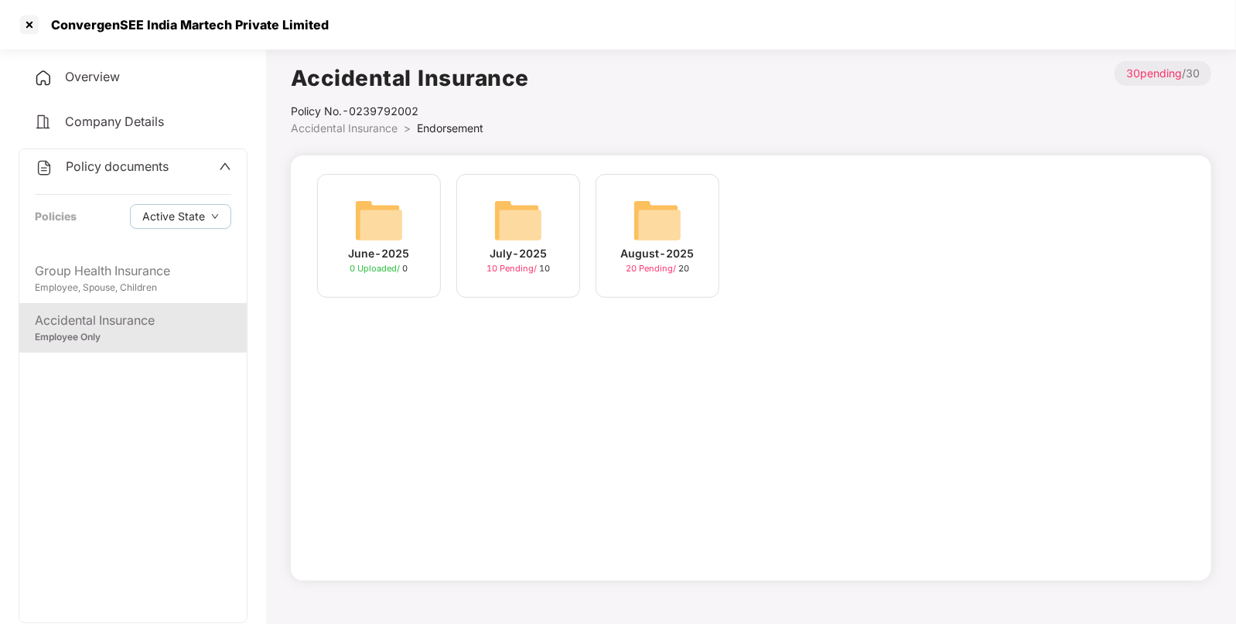
click at [634, 225] on img at bounding box center [658, 221] width 50 height 50
click at [364, 217] on img at bounding box center [379, 221] width 50 height 50
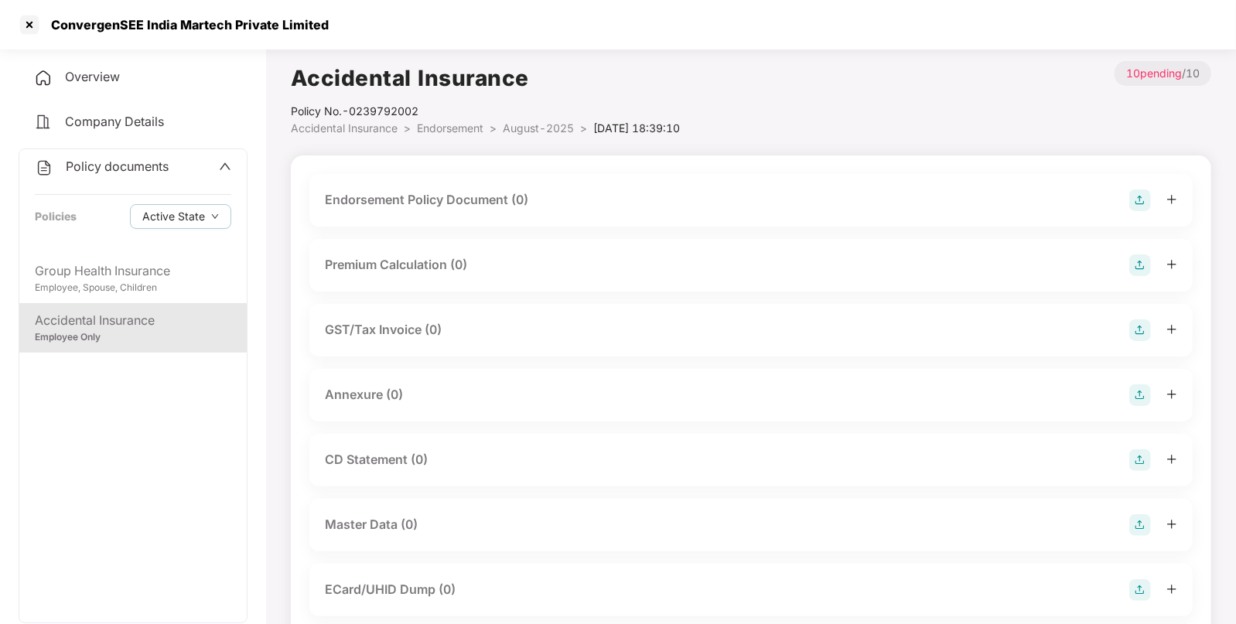
click at [1143, 205] on img at bounding box center [1141, 201] width 22 height 22
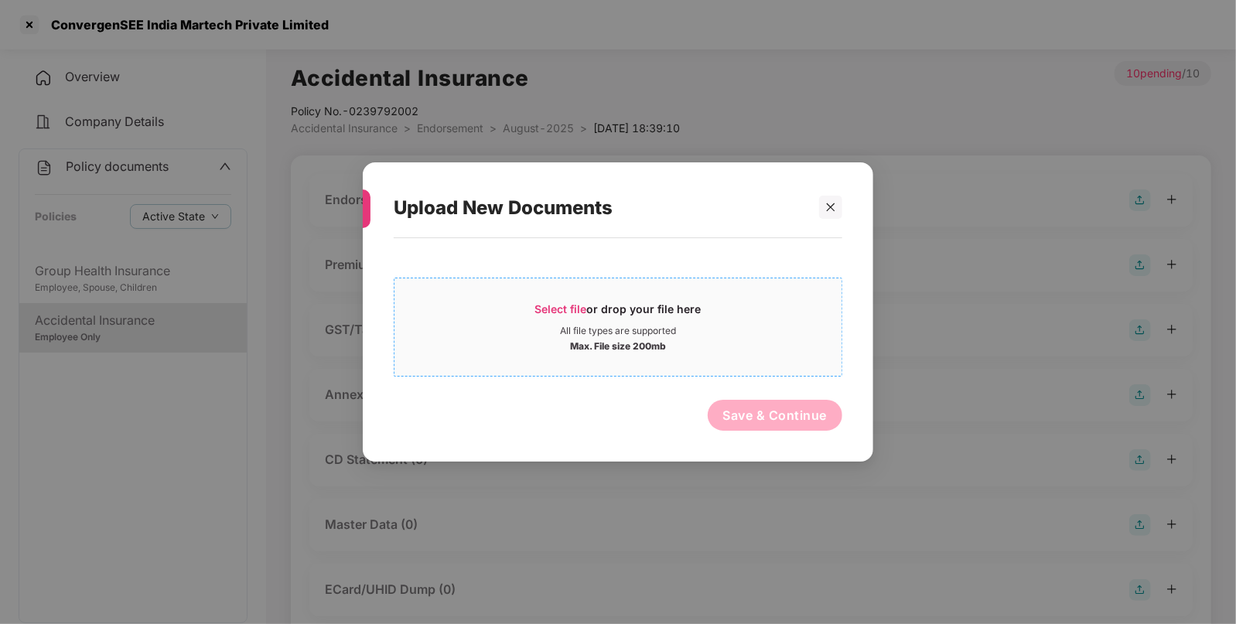
click at [549, 306] on span "Select file" at bounding box center [561, 308] width 52 height 13
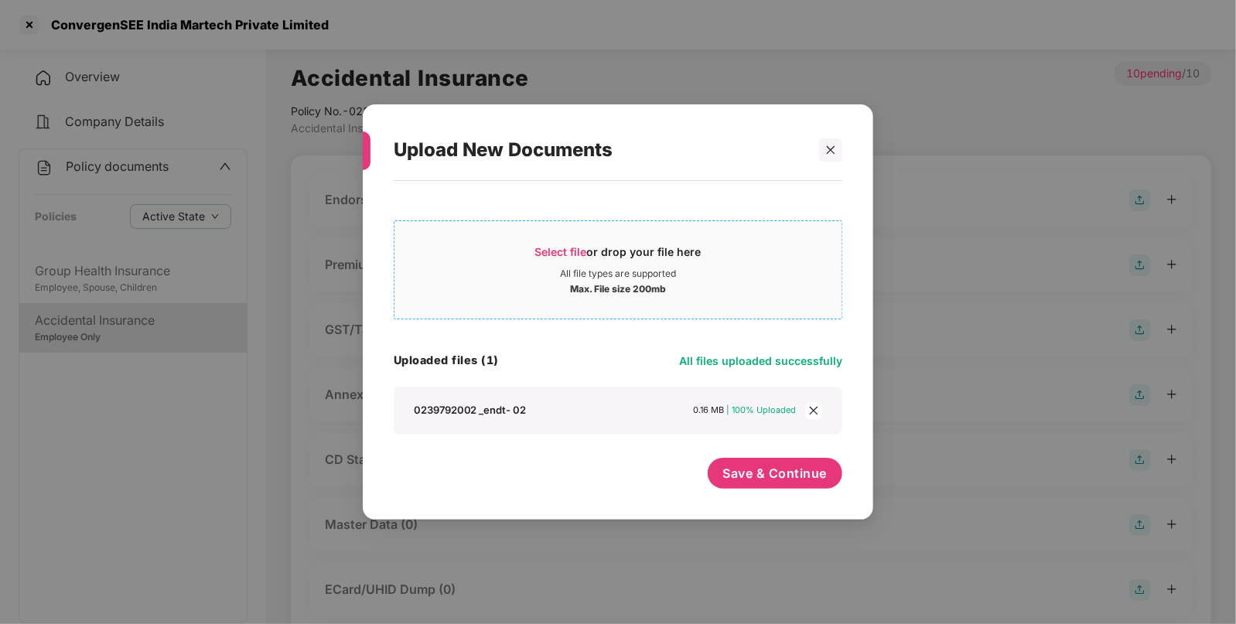
click at [545, 247] on span "Select file" at bounding box center [561, 251] width 52 height 13
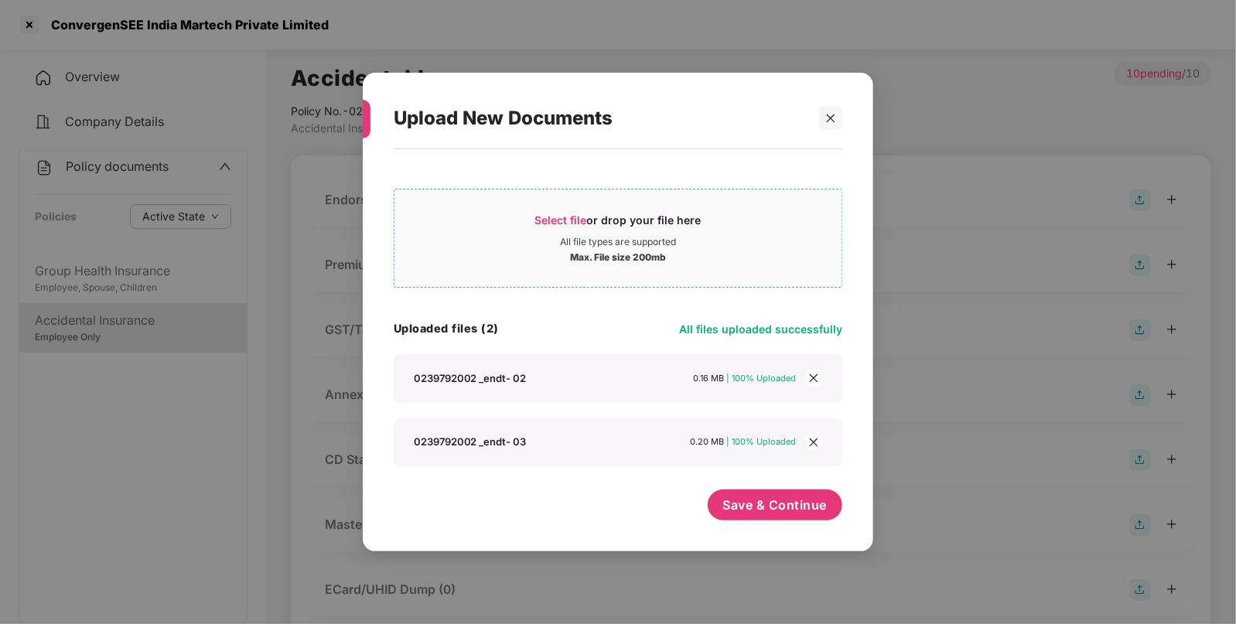
click at [562, 213] on div "Select file or drop your file here" at bounding box center [618, 224] width 166 height 23
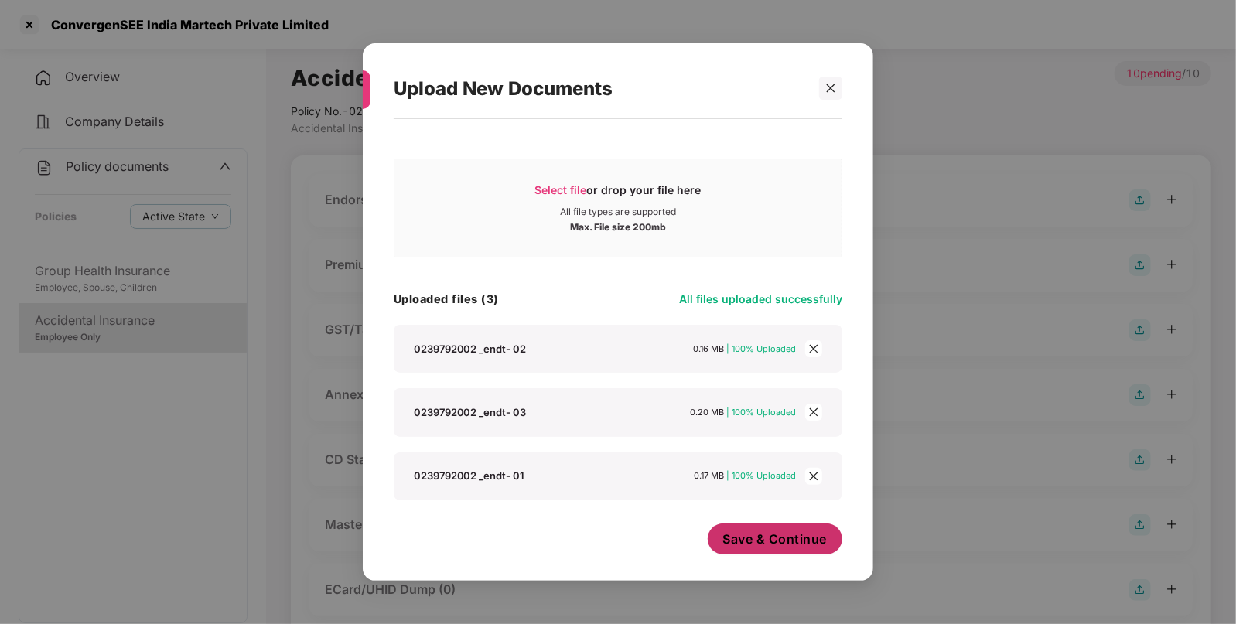
click at [776, 536] on span "Save & Continue" at bounding box center [775, 539] width 104 height 17
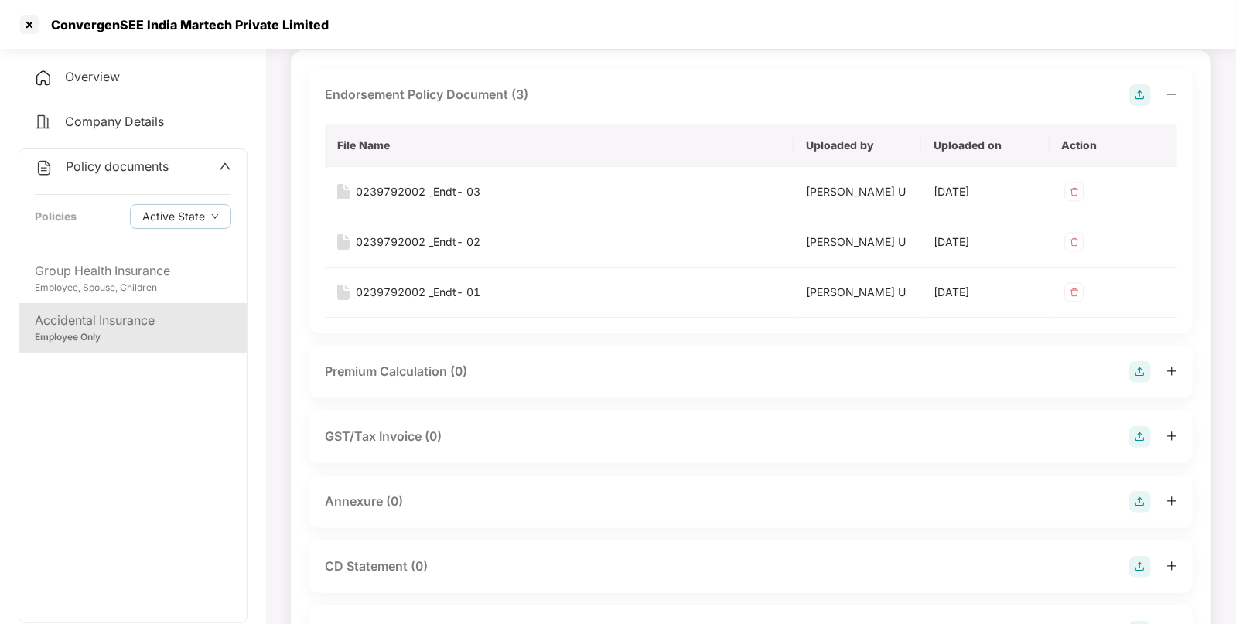
scroll to position [118, 0]
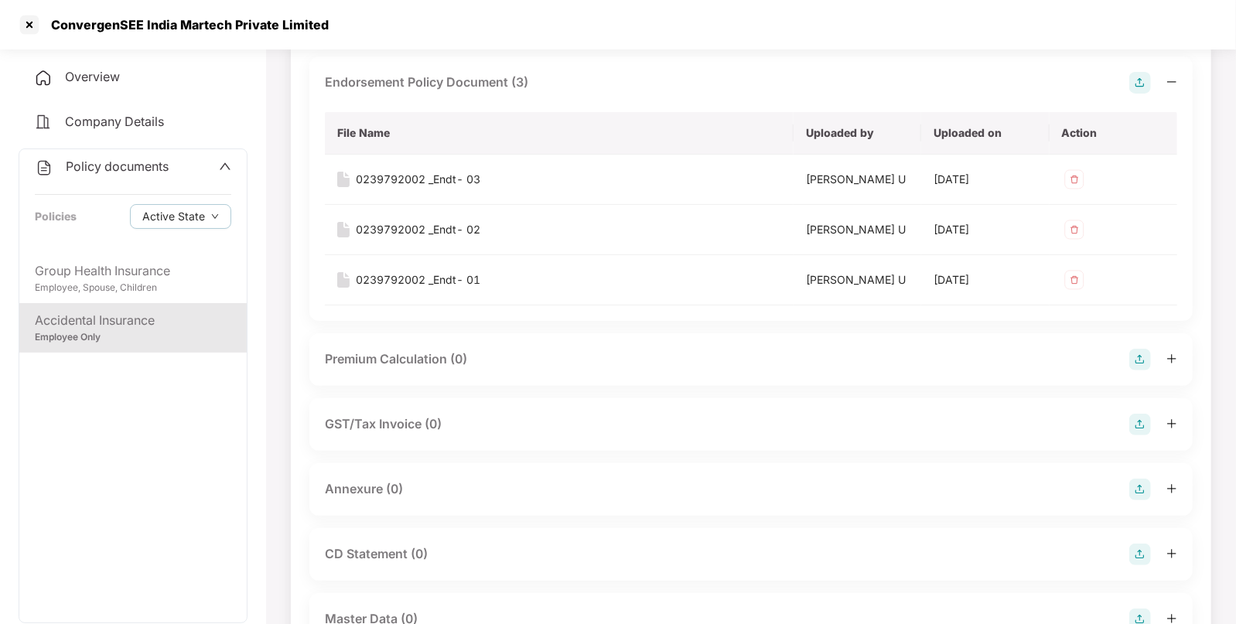
click at [1137, 481] on img at bounding box center [1141, 490] width 22 height 22
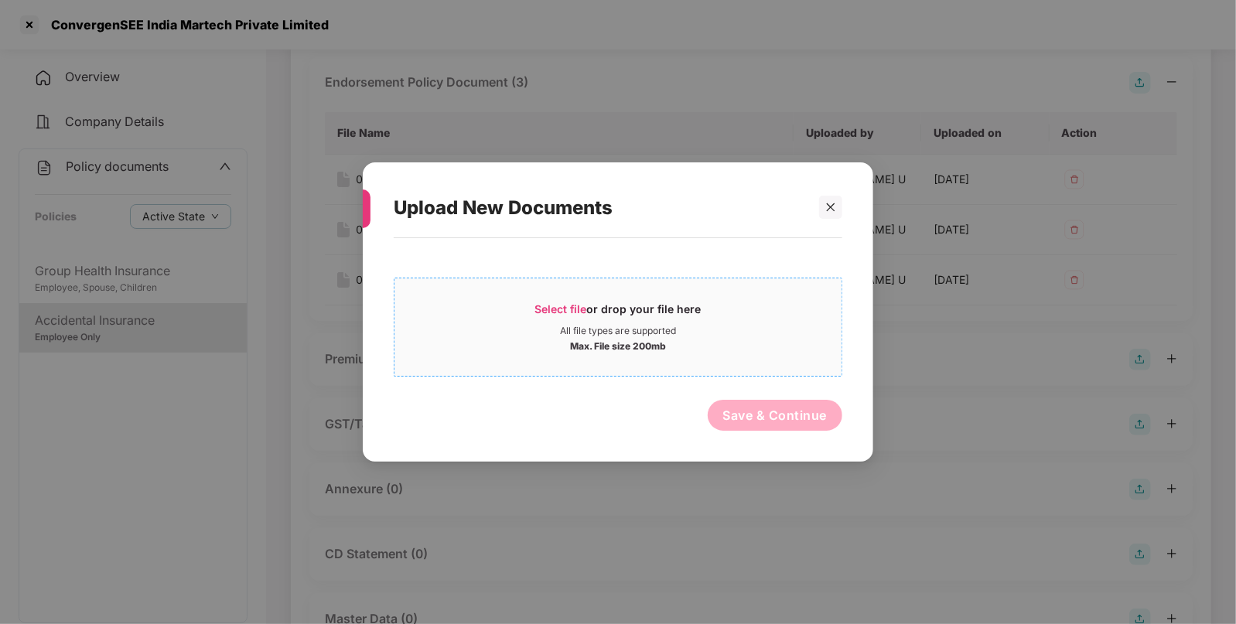
click at [543, 306] on span "Select file" at bounding box center [561, 308] width 52 height 13
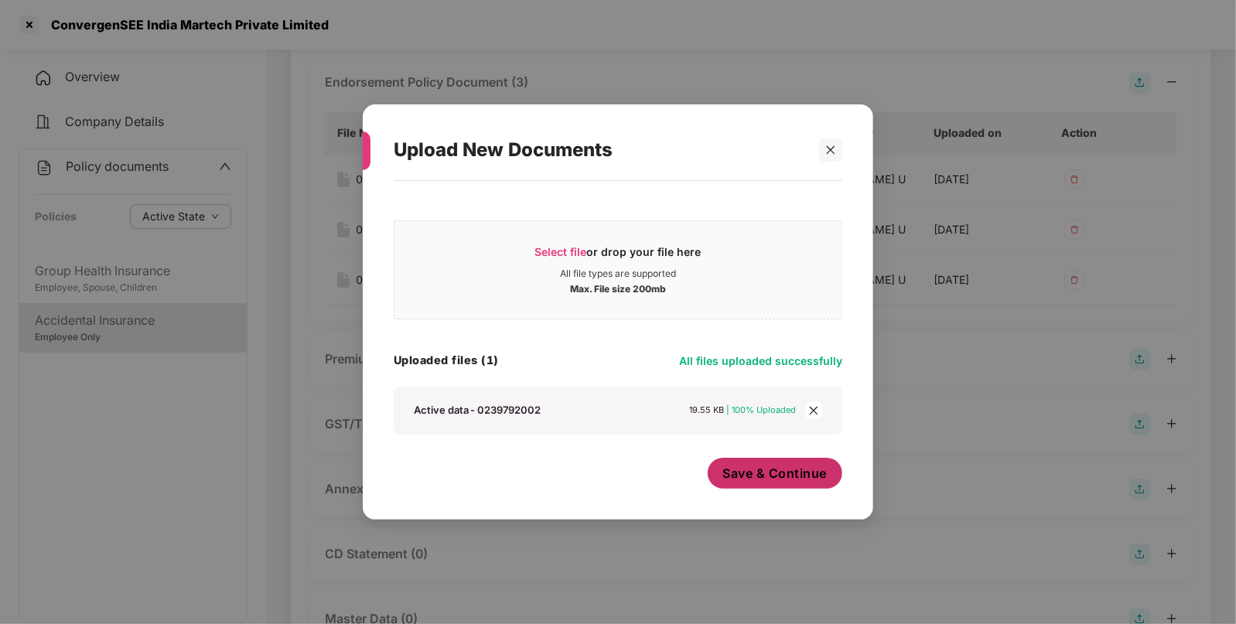
click at [750, 465] on span "Save & Continue" at bounding box center [775, 473] width 104 height 17
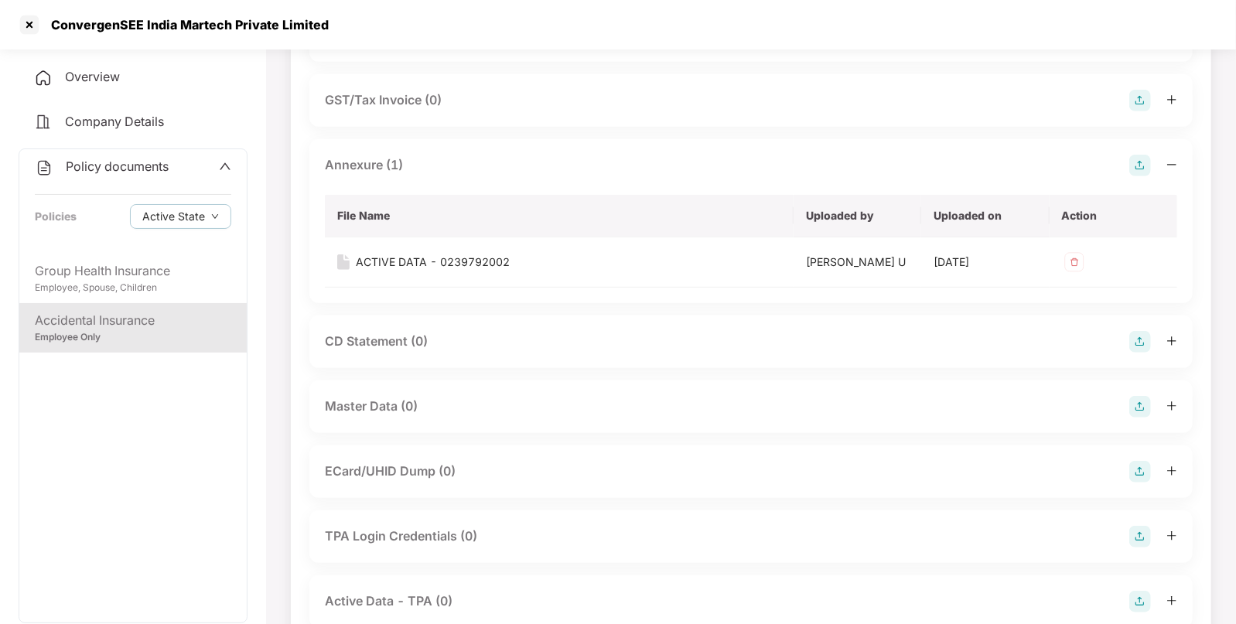
scroll to position [443, 0]
click at [1135, 400] on img at bounding box center [1141, 406] width 22 height 22
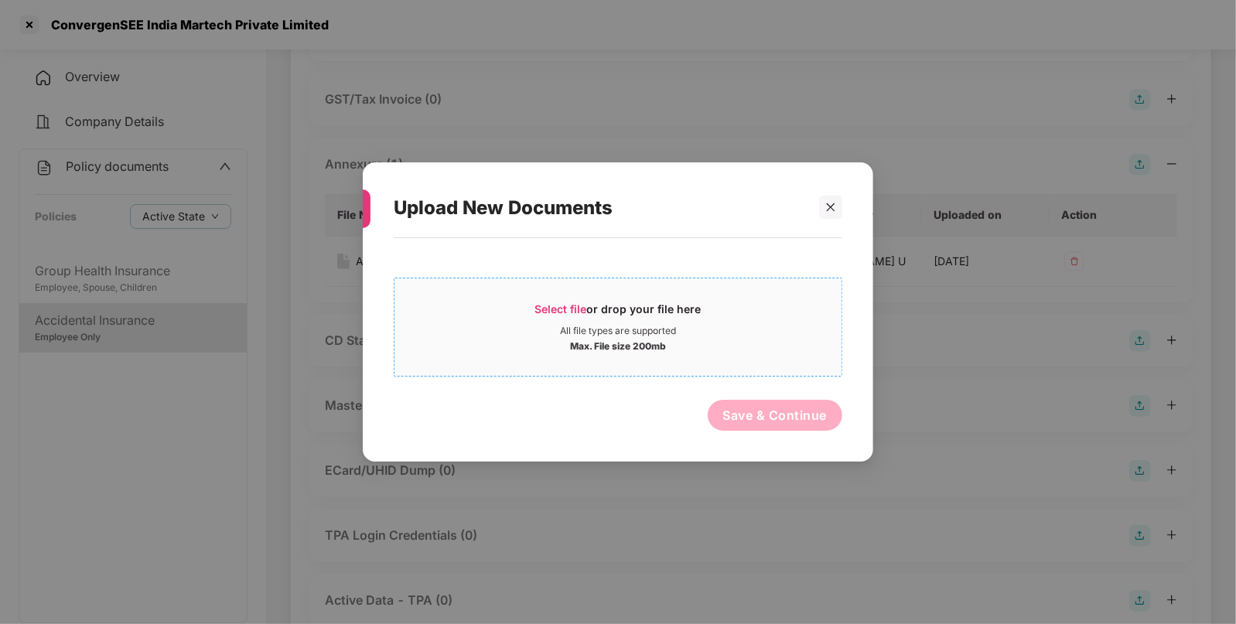
click at [542, 302] on span "Select file" at bounding box center [561, 308] width 52 height 13
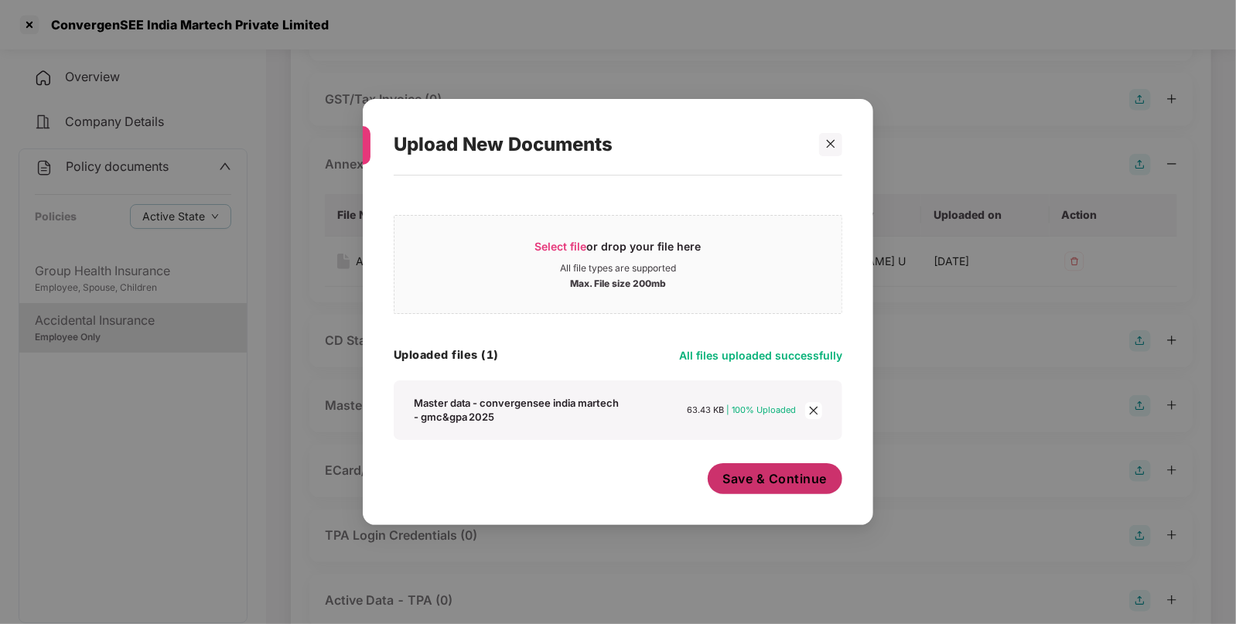
click at [755, 484] on span "Save & Continue" at bounding box center [775, 478] width 104 height 17
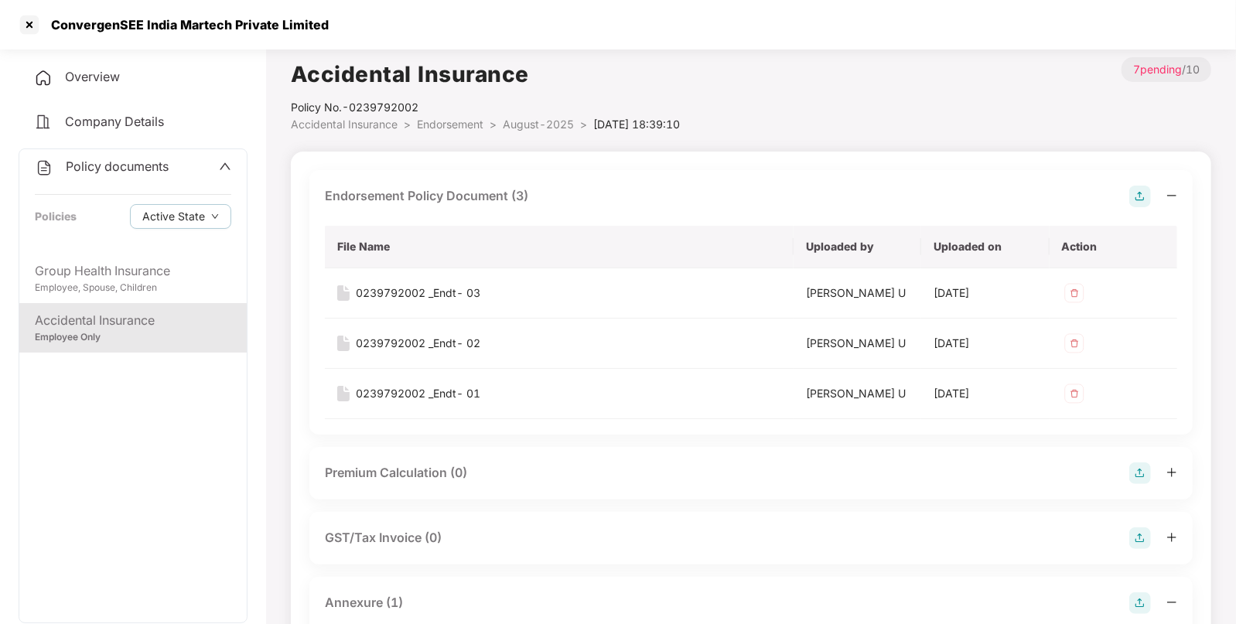
scroll to position [0, 0]
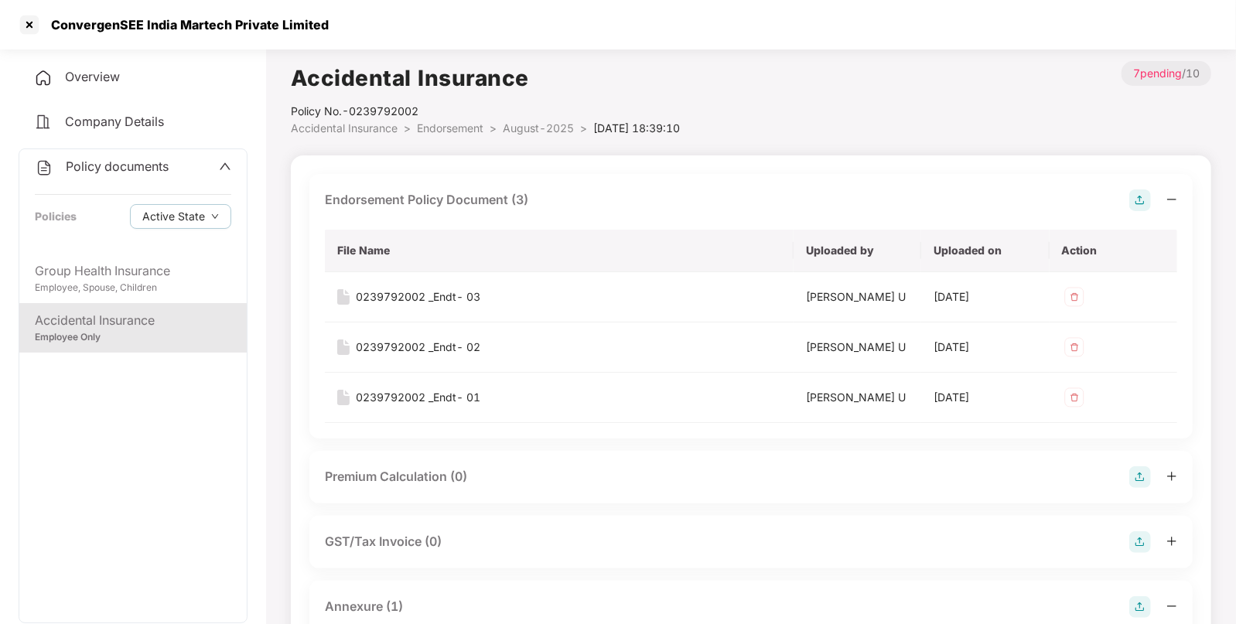
click at [538, 121] on span "August-2025" at bounding box center [538, 127] width 71 height 13
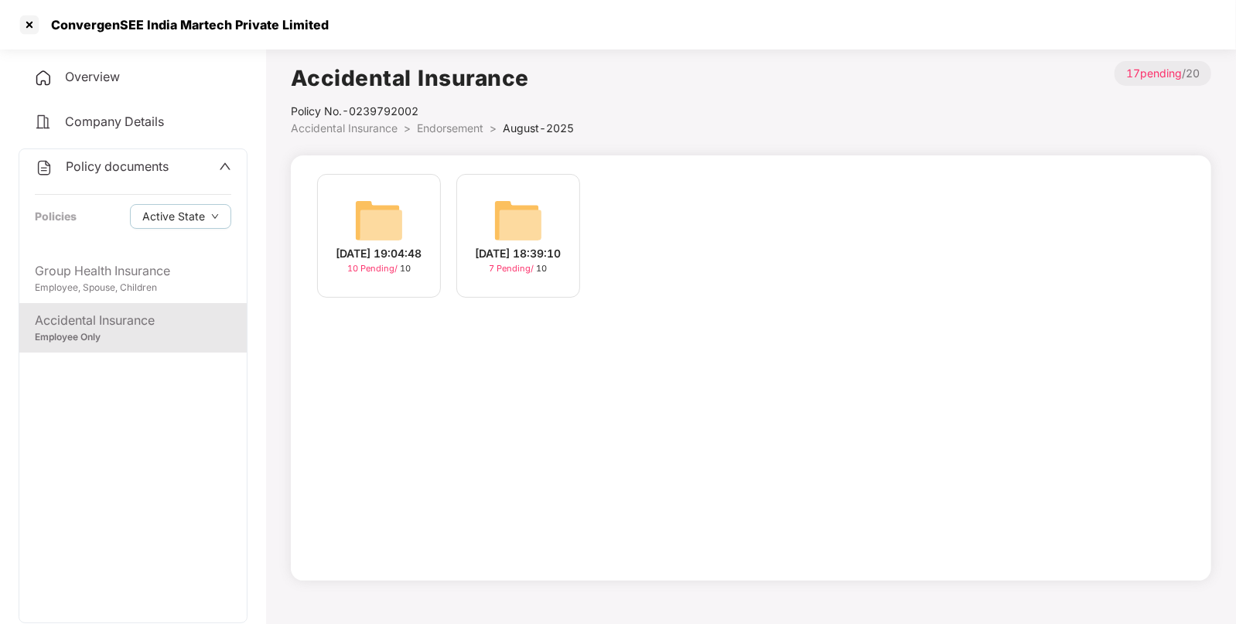
click at [401, 222] on img at bounding box center [379, 221] width 50 height 50
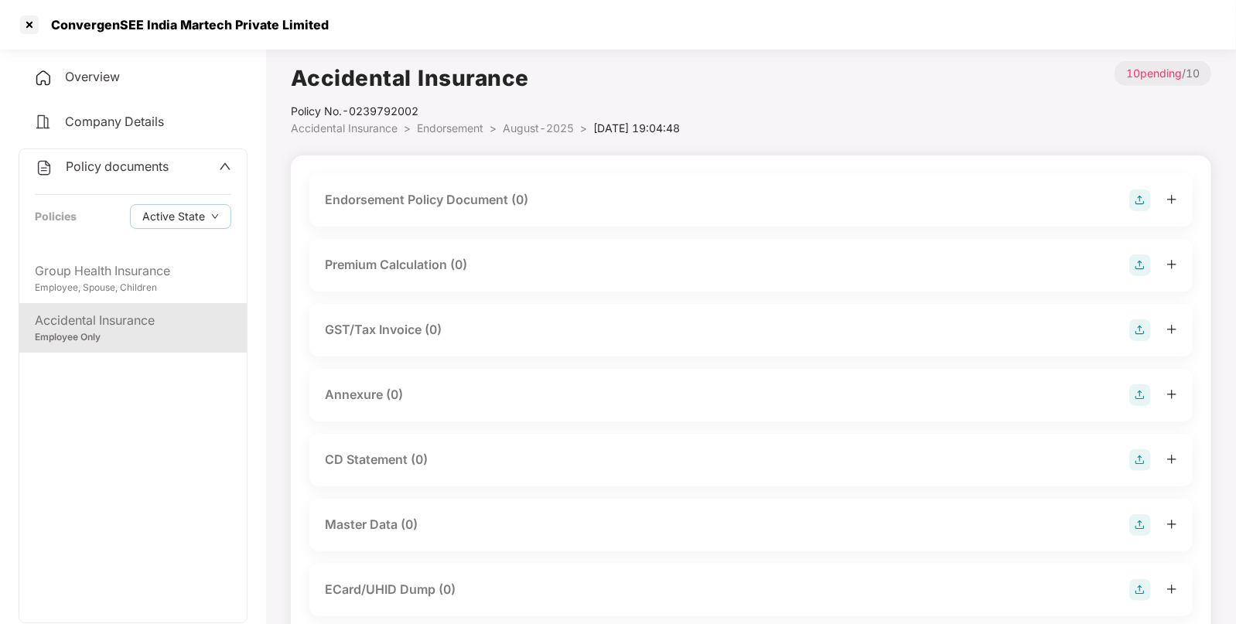
click at [1136, 518] on img at bounding box center [1141, 525] width 22 height 22
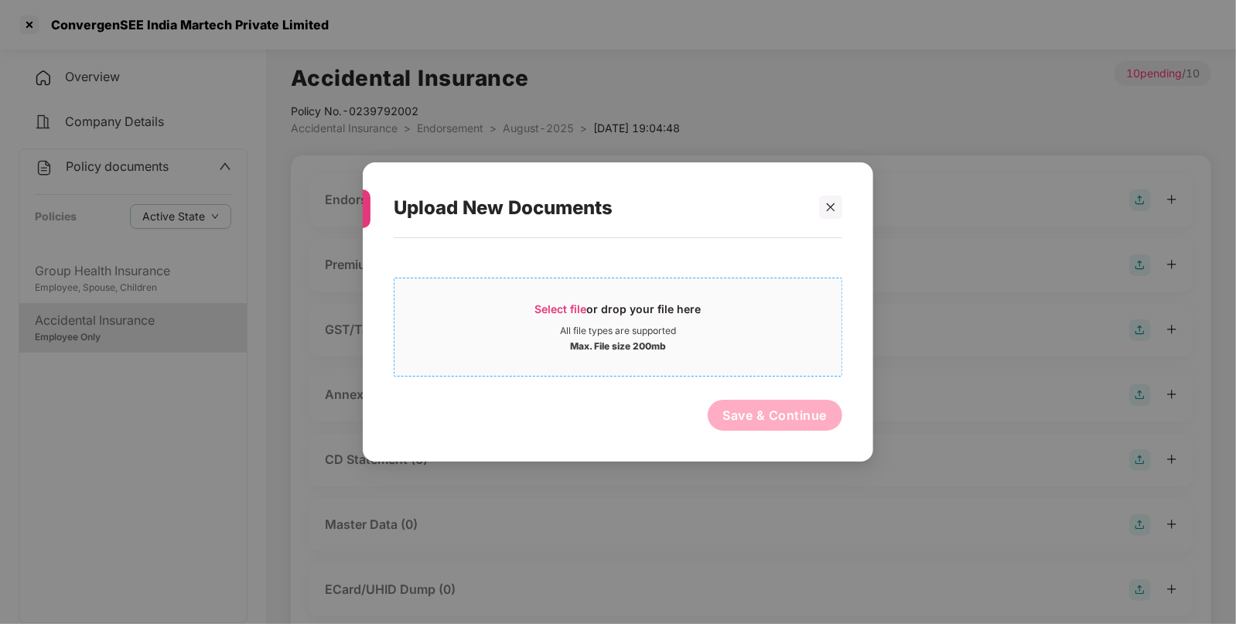
click at [546, 300] on span "Select file or drop your file here All file types are supported Max. File size …" at bounding box center [618, 327] width 447 height 74
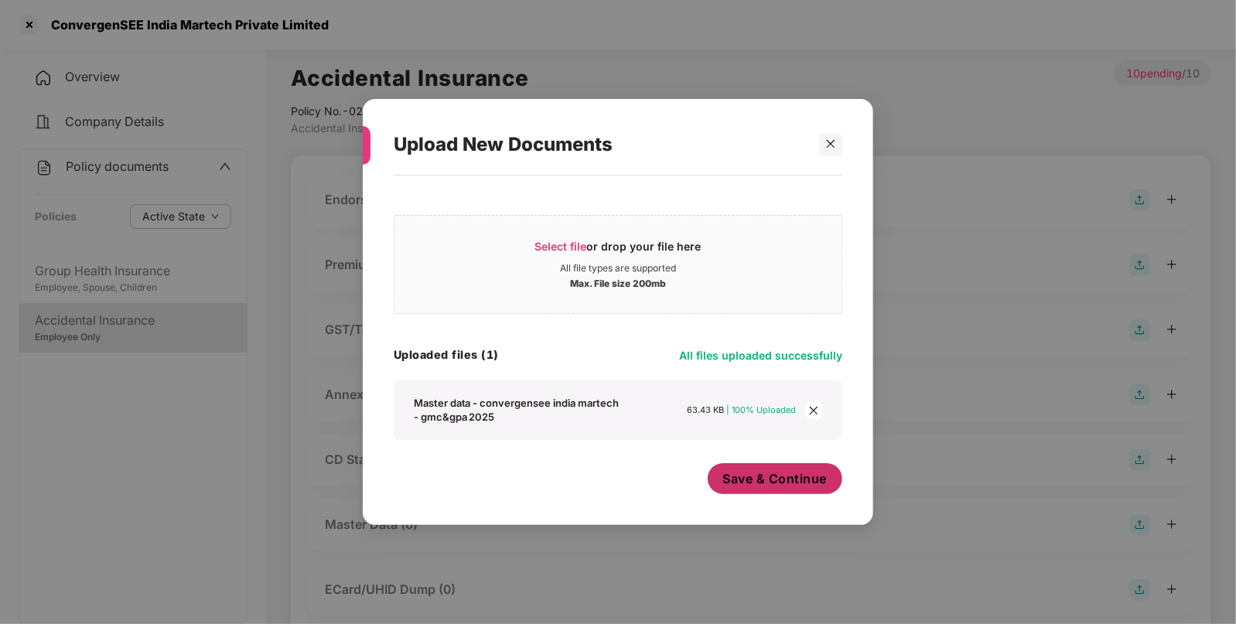
click at [750, 470] on span "Save & Continue" at bounding box center [775, 478] width 104 height 17
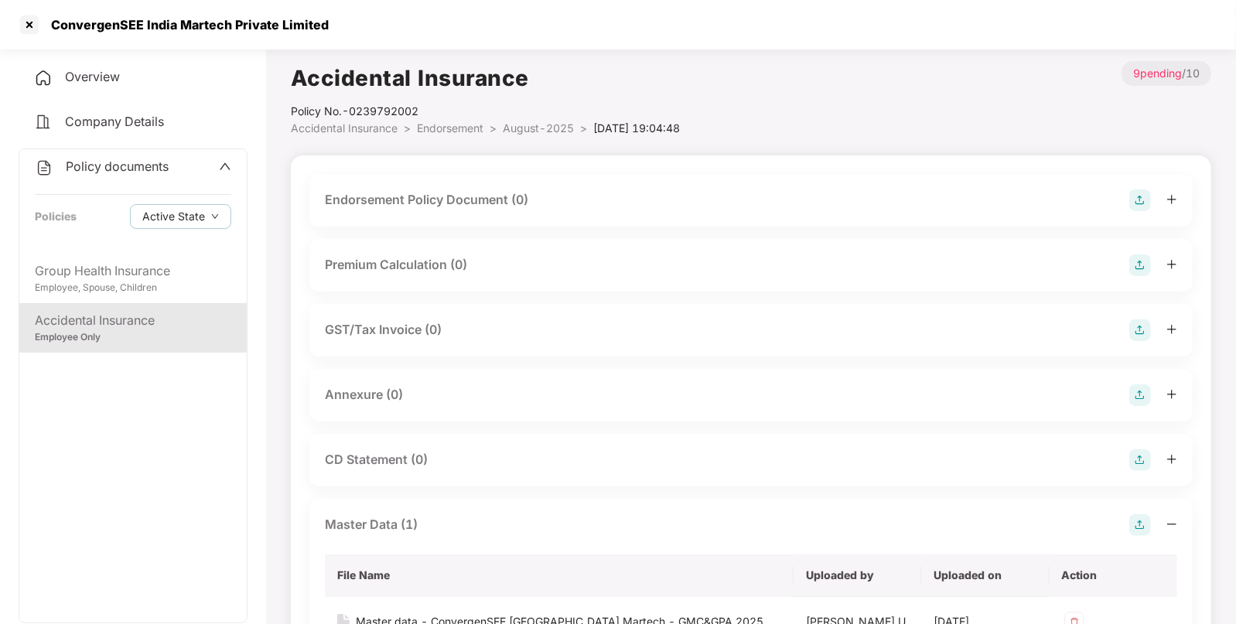
click at [1149, 391] on img at bounding box center [1141, 395] width 22 height 22
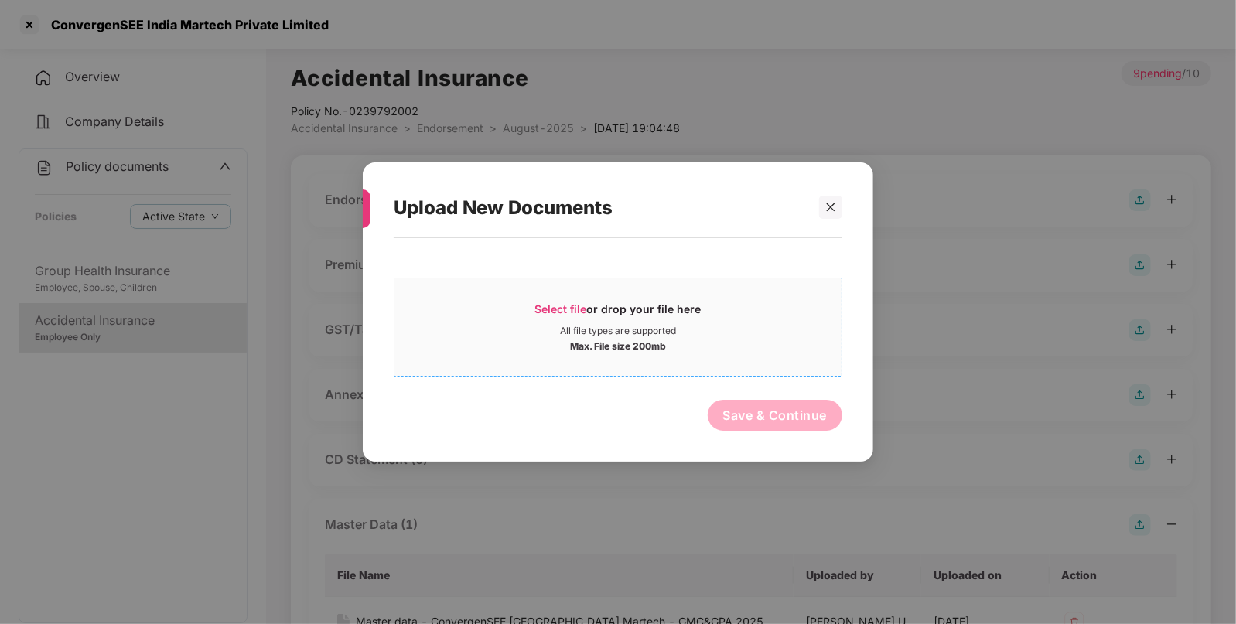
click at [565, 302] on span "Select file" at bounding box center [561, 308] width 52 height 13
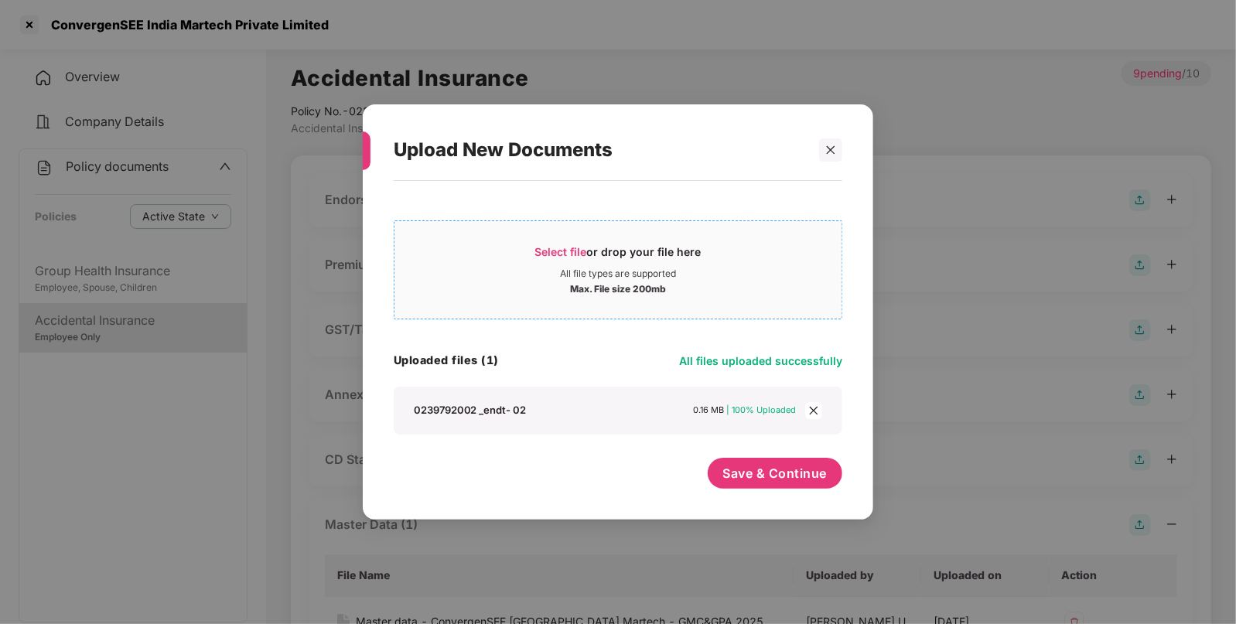
click at [559, 246] on span "Select file" at bounding box center [561, 251] width 52 height 13
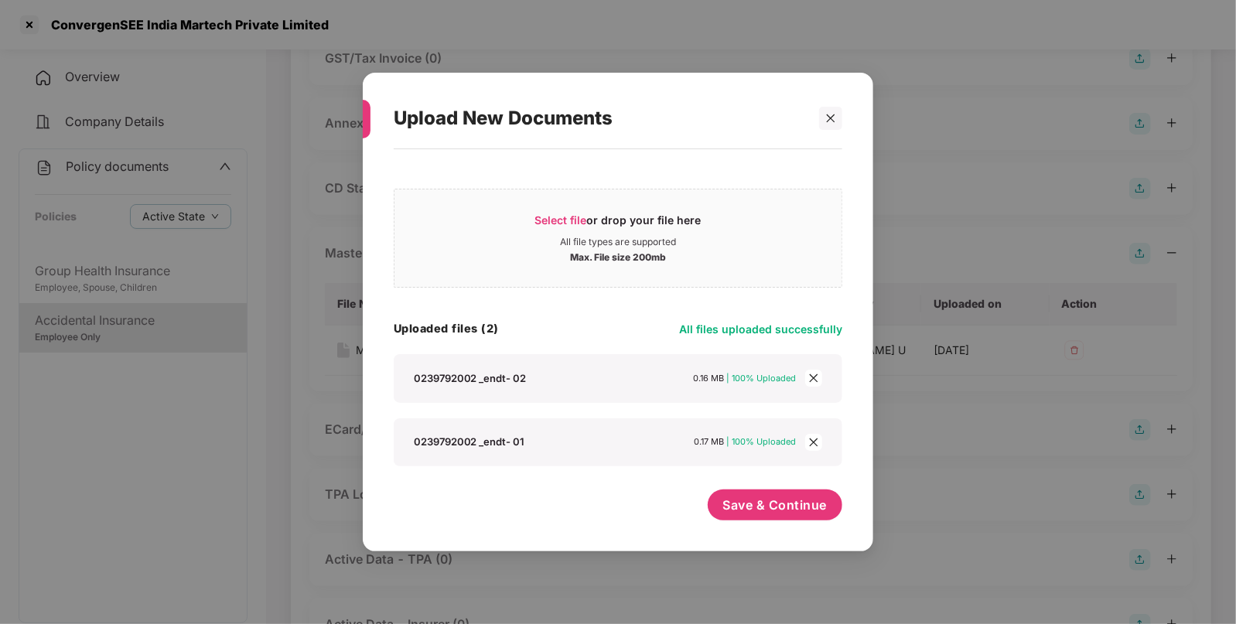
scroll to position [303, 0]
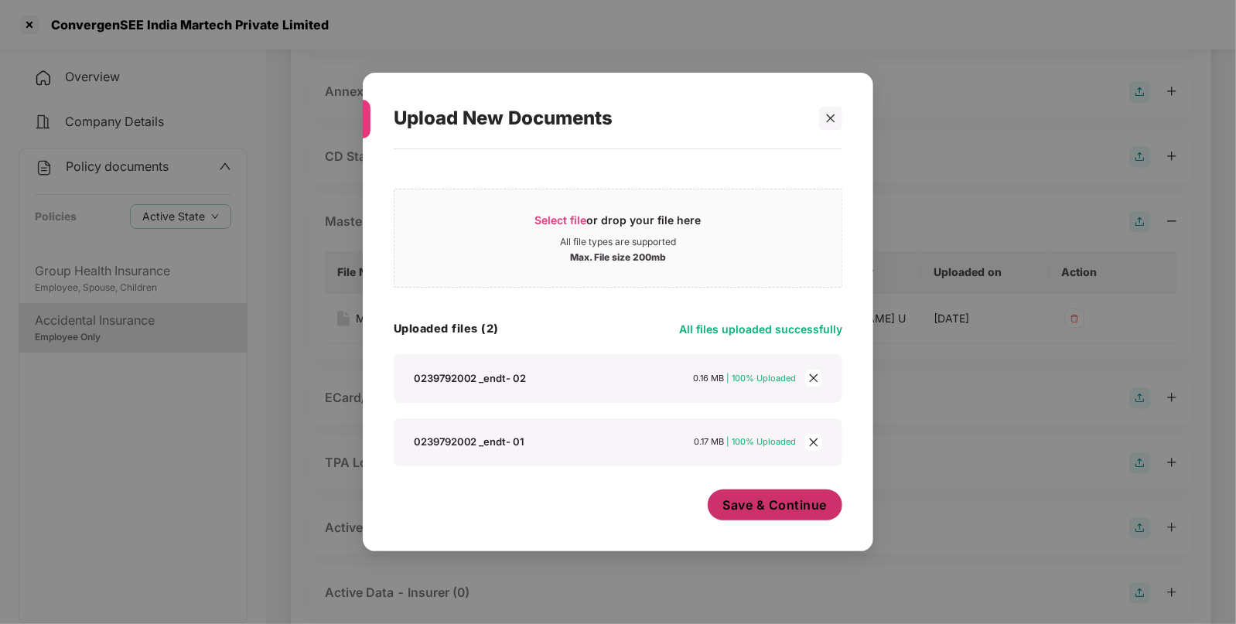
click at [774, 510] on span "Save & Continue" at bounding box center [775, 505] width 104 height 17
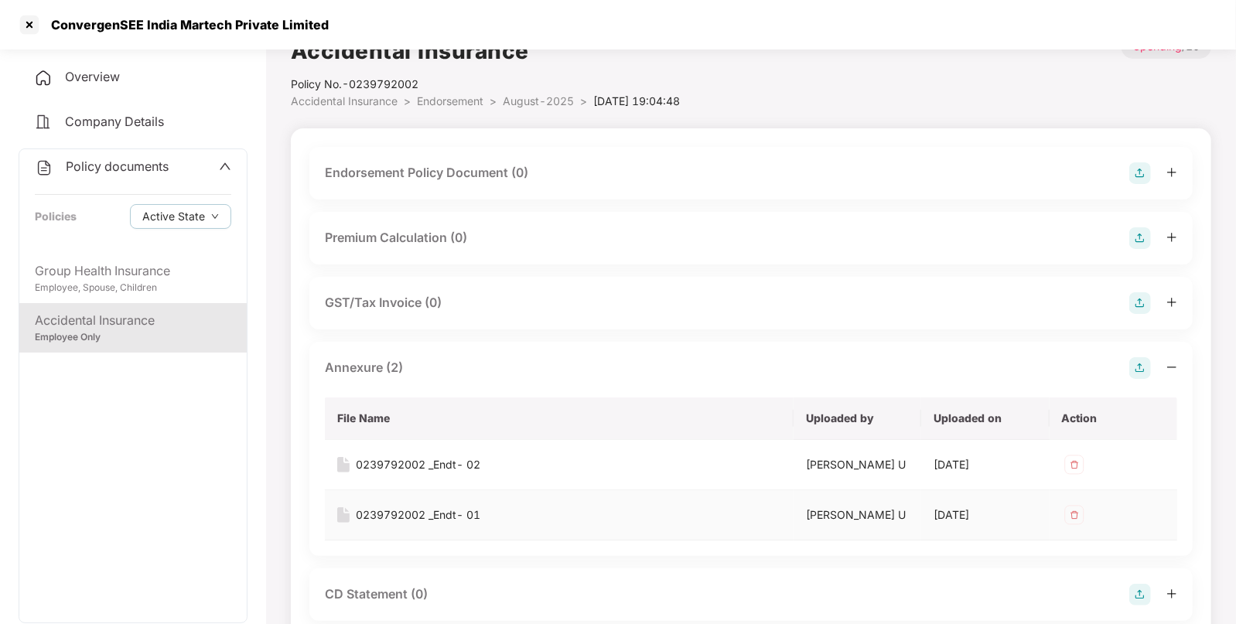
scroll to position [0, 0]
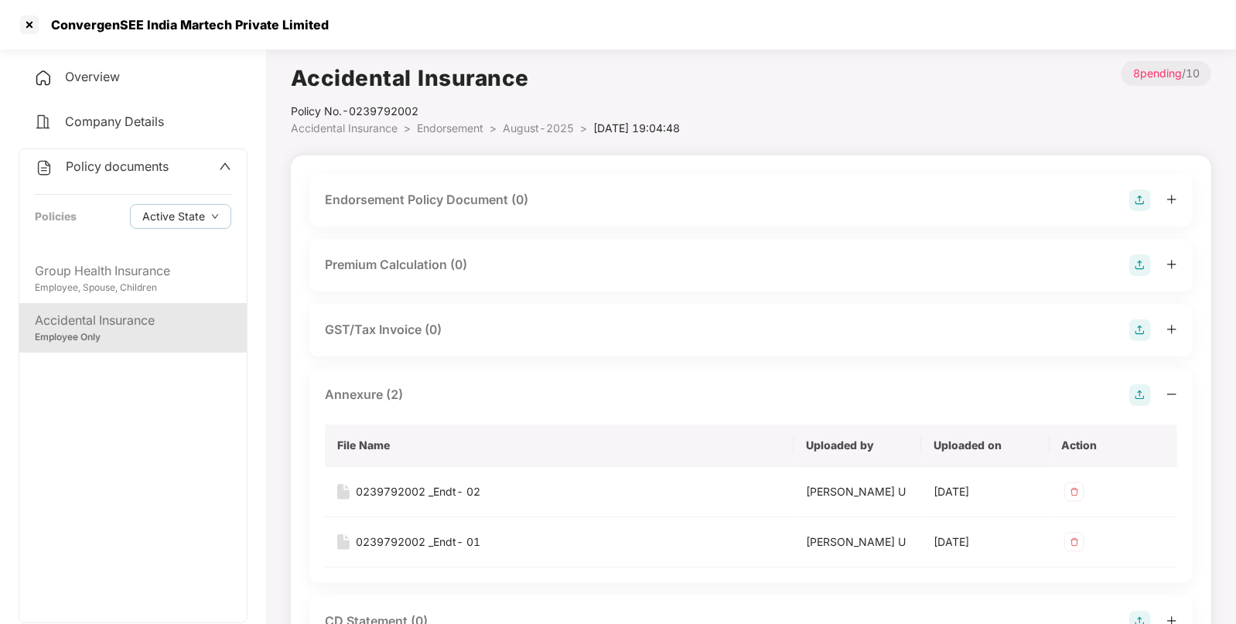
click at [1142, 208] on img at bounding box center [1141, 201] width 22 height 22
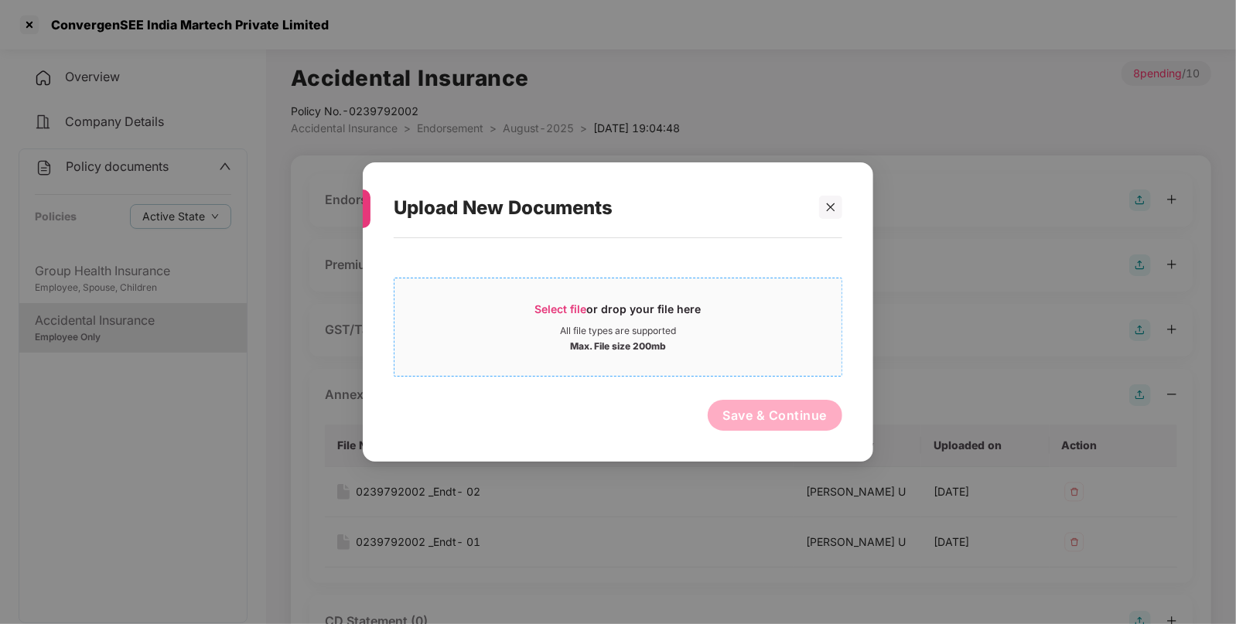
click at [545, 303] on span "Select file" at bounding box center [561, 308] width 52 height 13
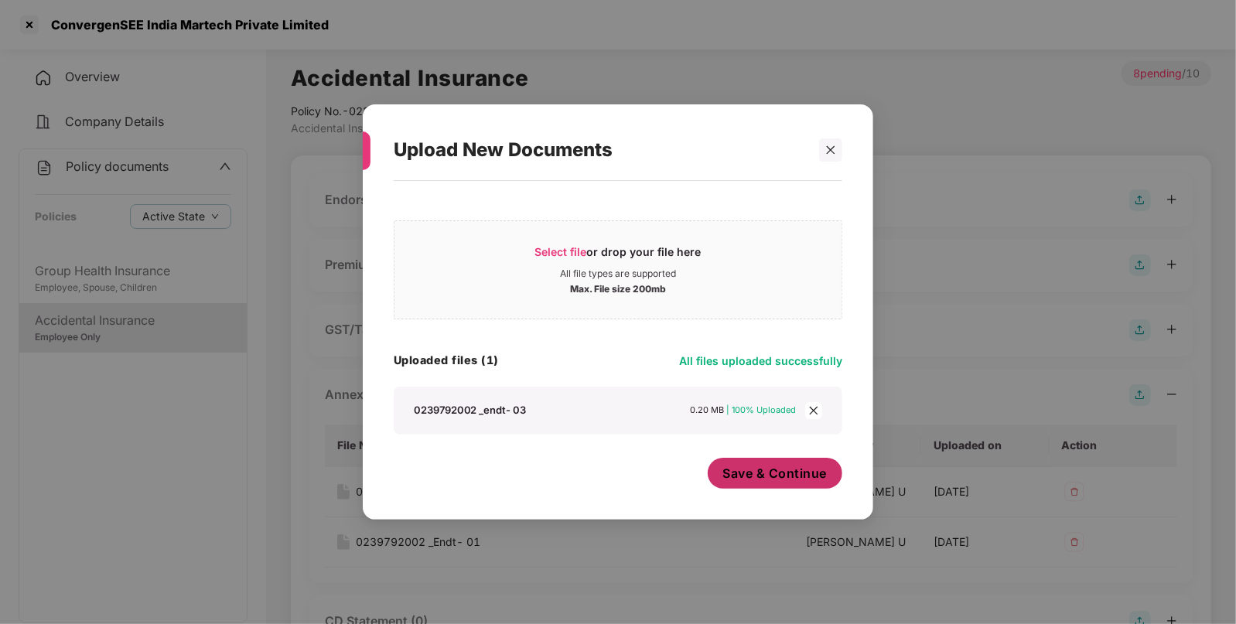
click at [752, 472] on span "Save & Continue" at bounding box center [775, 473] width 104 height 17
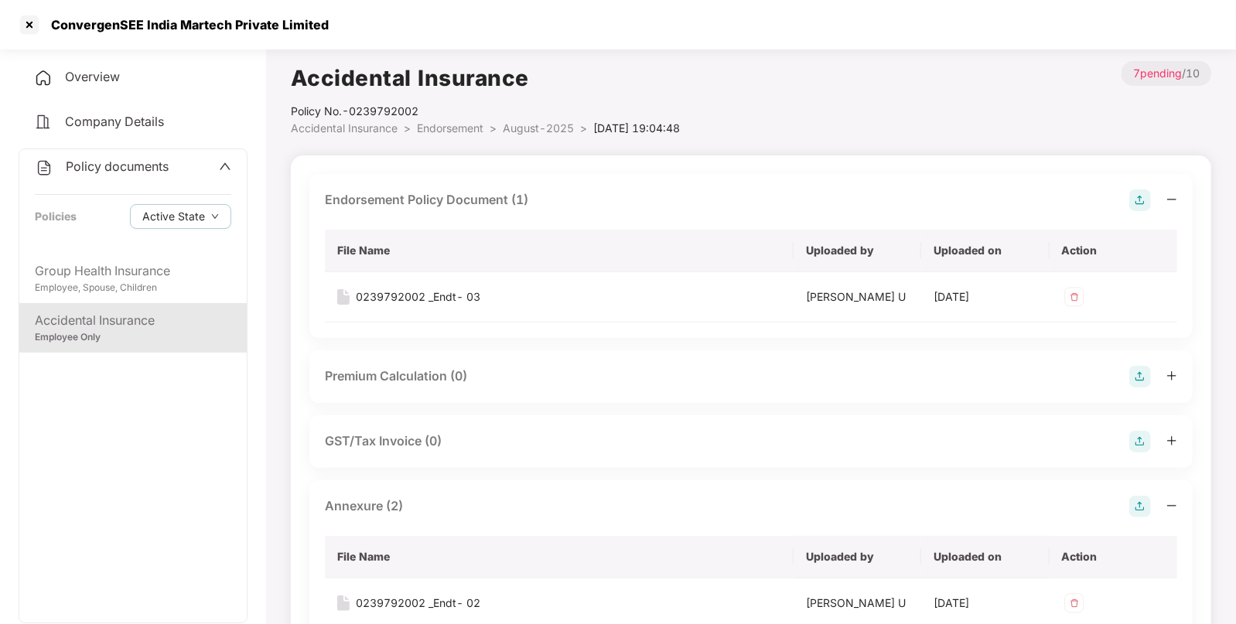
click at [443, 128] on span "Endorsement" at bounding box center [450, 127] width 67 height 13
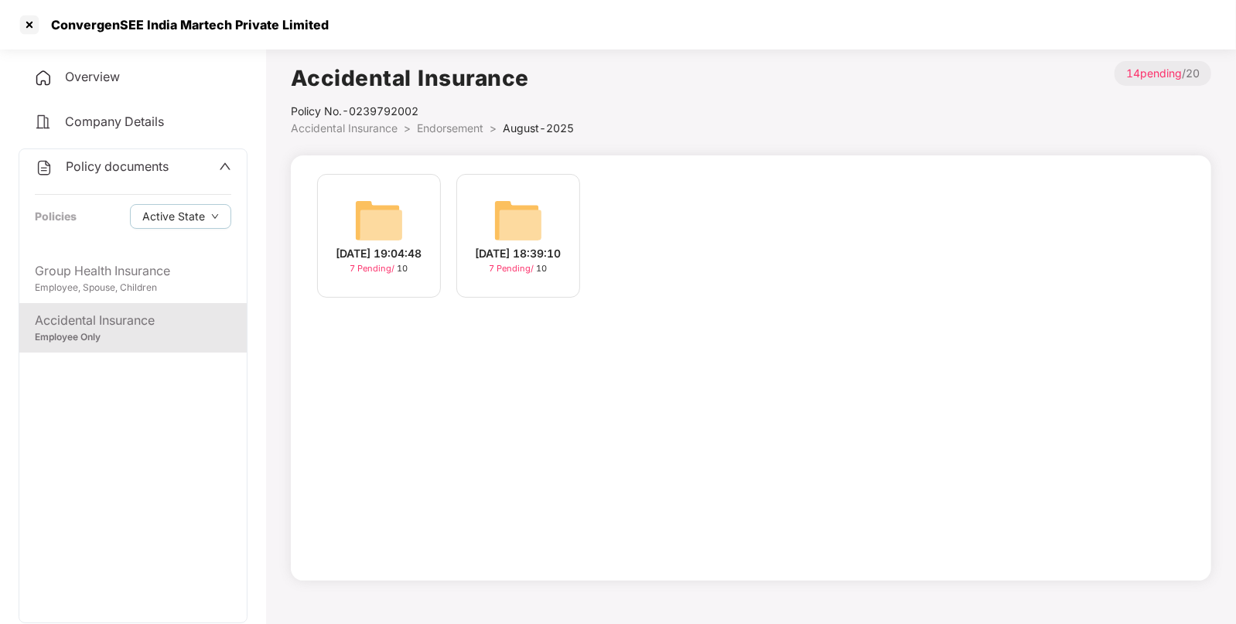
click at [365, 128] on span "Accidental Insurance" at bounding box center [344, 127] width 107 height 13
click at [486, 255] on div "July-2025 10 Pending / 10" at bounding box center [518, 236] width 124 height 124
click at [383, 216] on img at bounding box center [379, 221] width 50 height 50
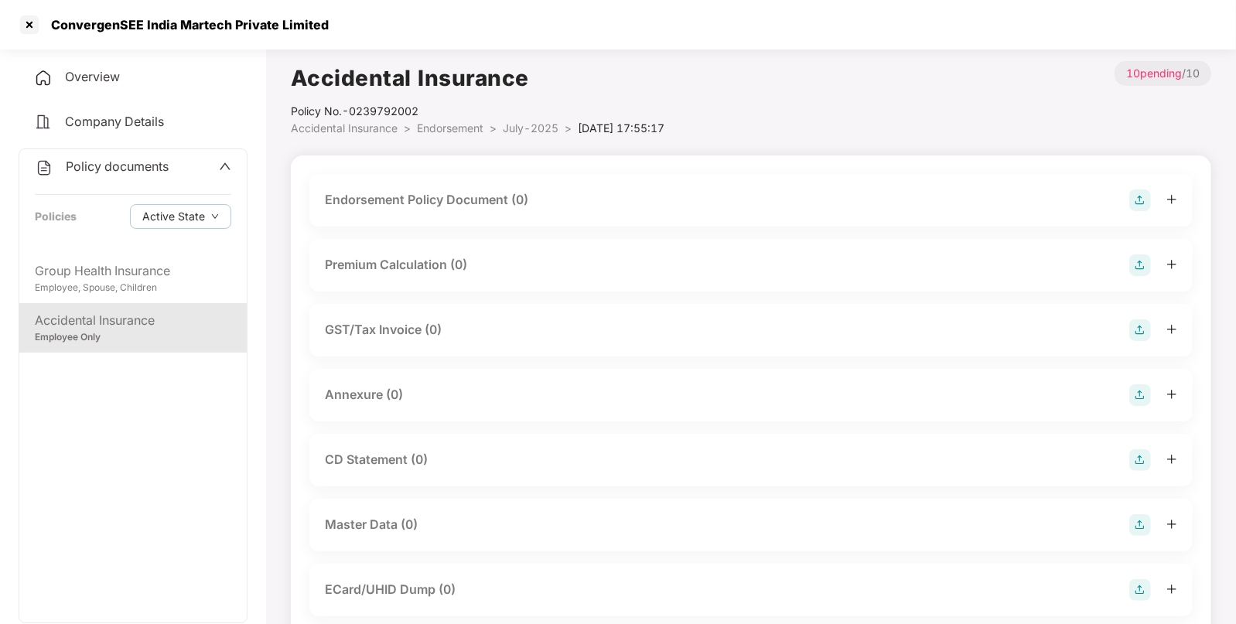
click at [1136, 195] on img at bounding box center [1141, 201] width 22 height 22
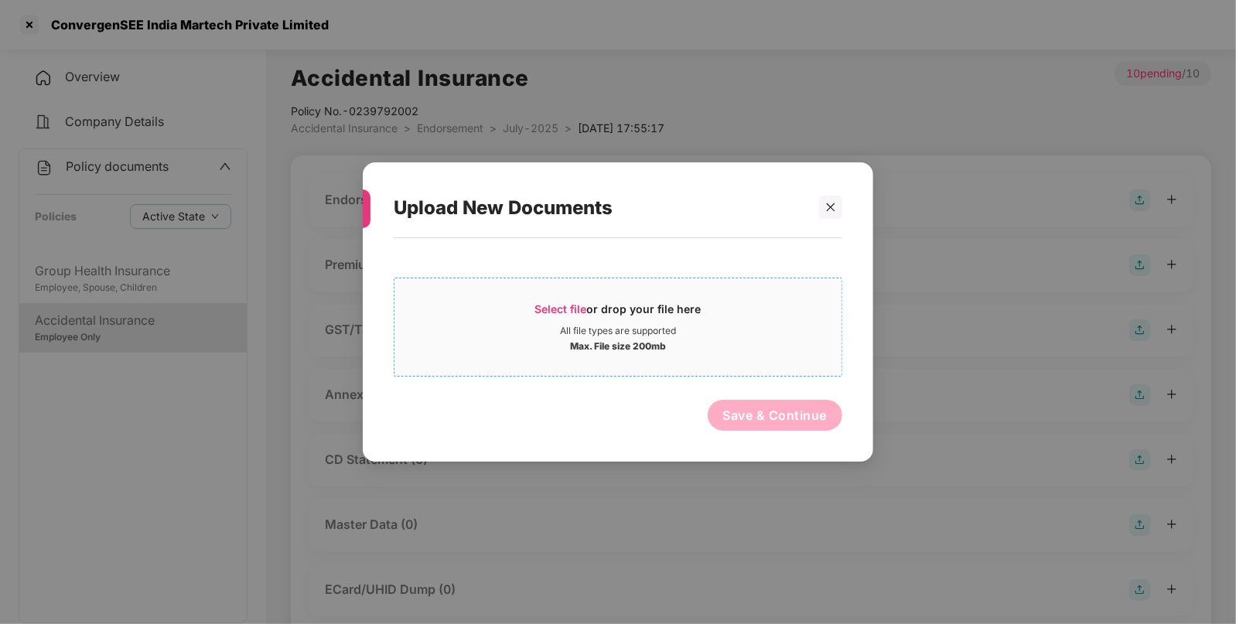
click at [549, 308] on span "Select file" at bounding box center [561, 308] width 52 height 13
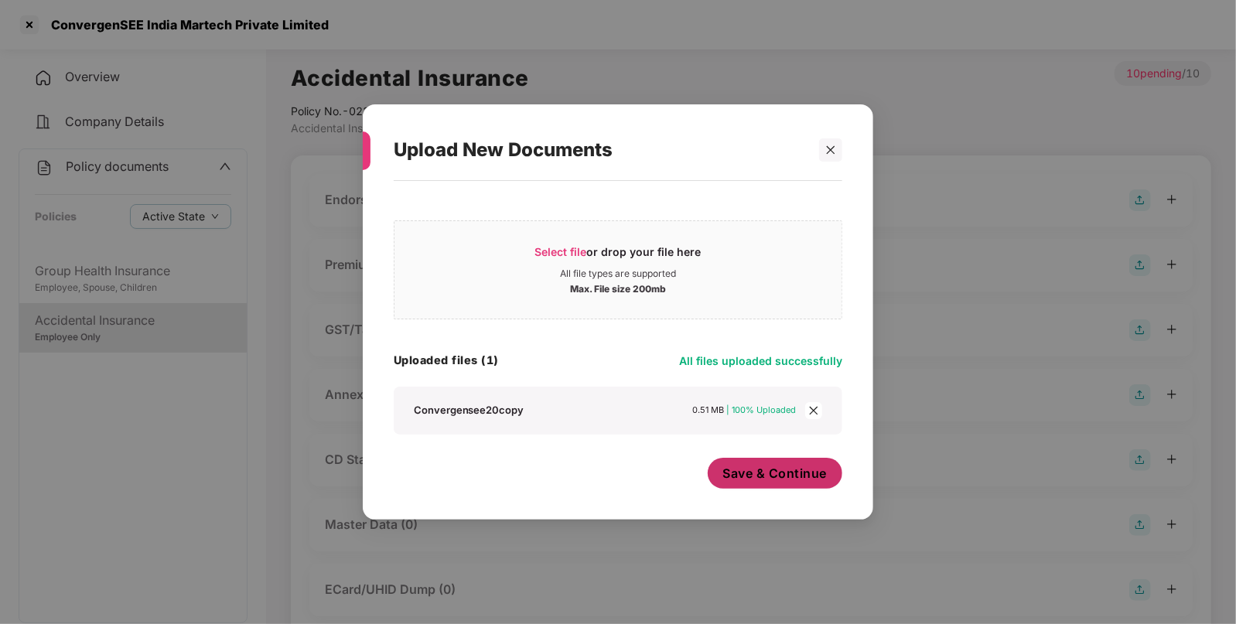
click at [747, 469] on span "Save & Continue" at bounding box center [775, 473] width 104 height 17
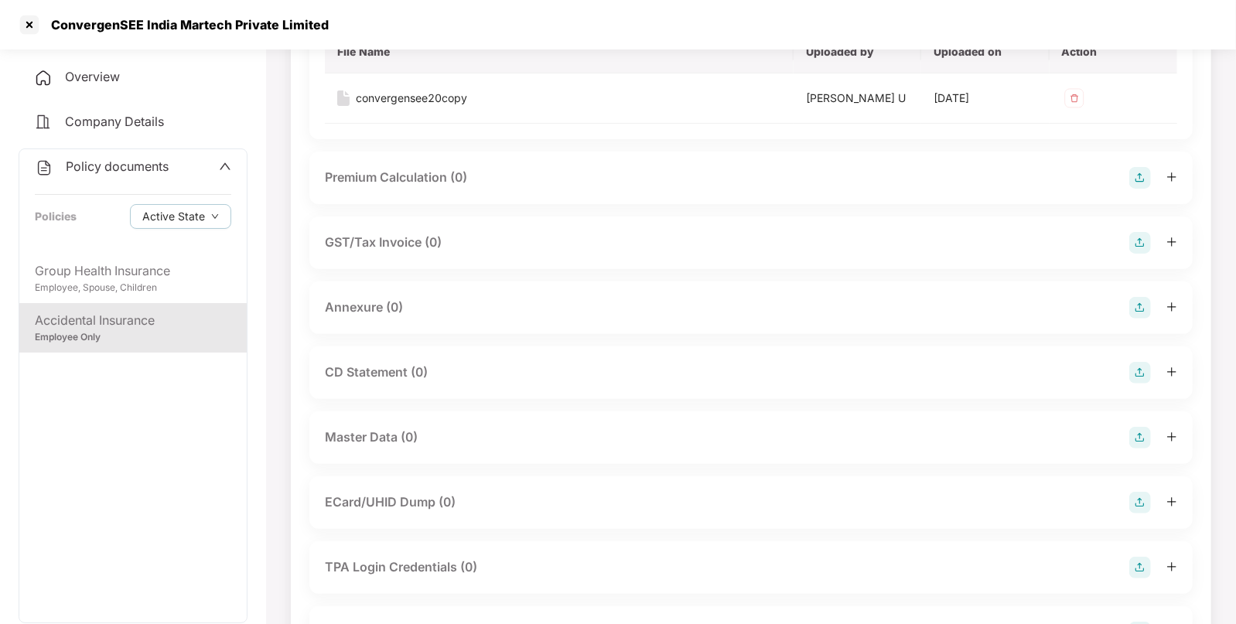
scroll to position [208, 0]
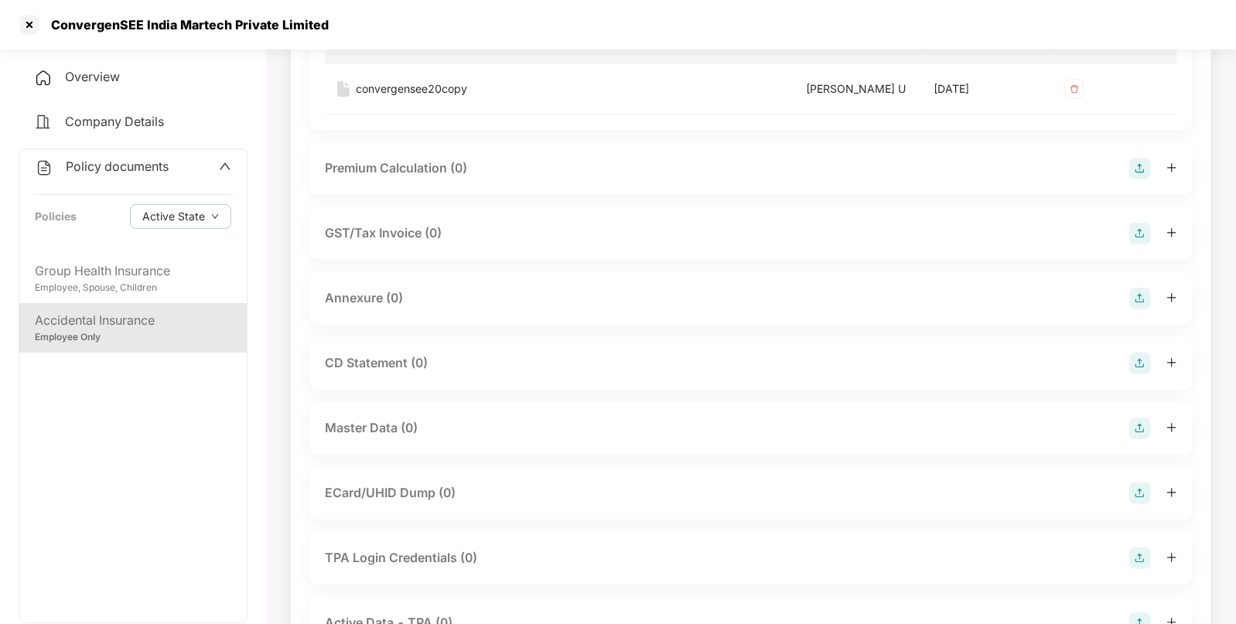
click at [1137, 296] on img at bounding box center [1141, 299] width 22 height 22
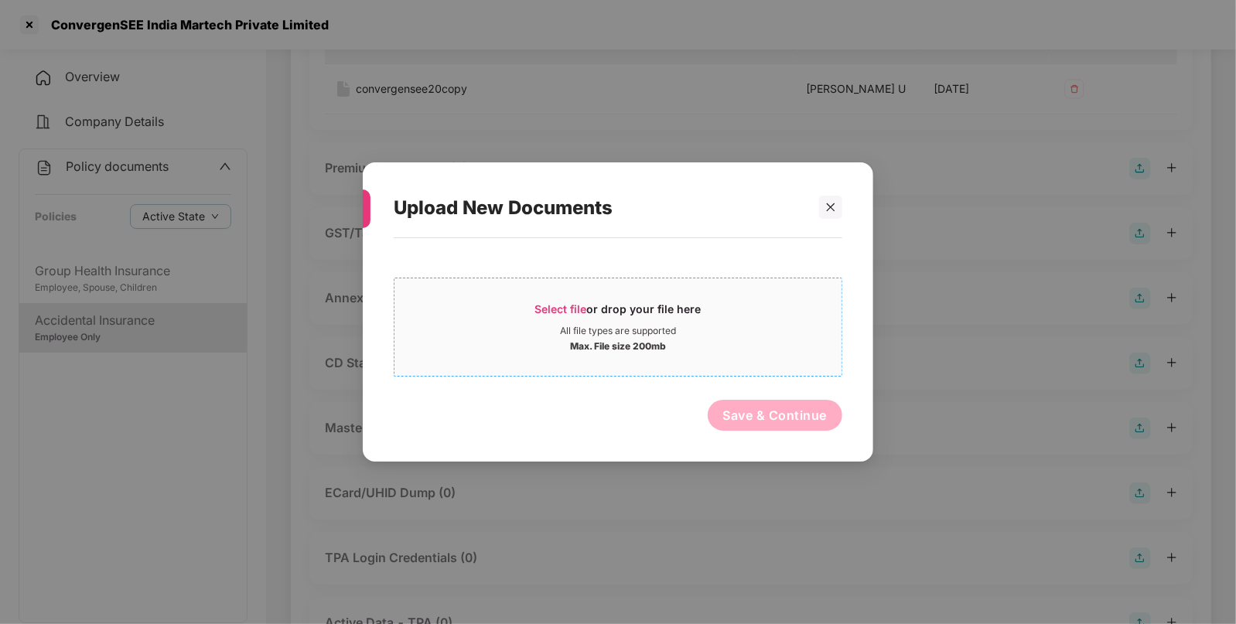
click at [545, 309] on span "Select file" at bounding box center [561, 308] width 52 height 13
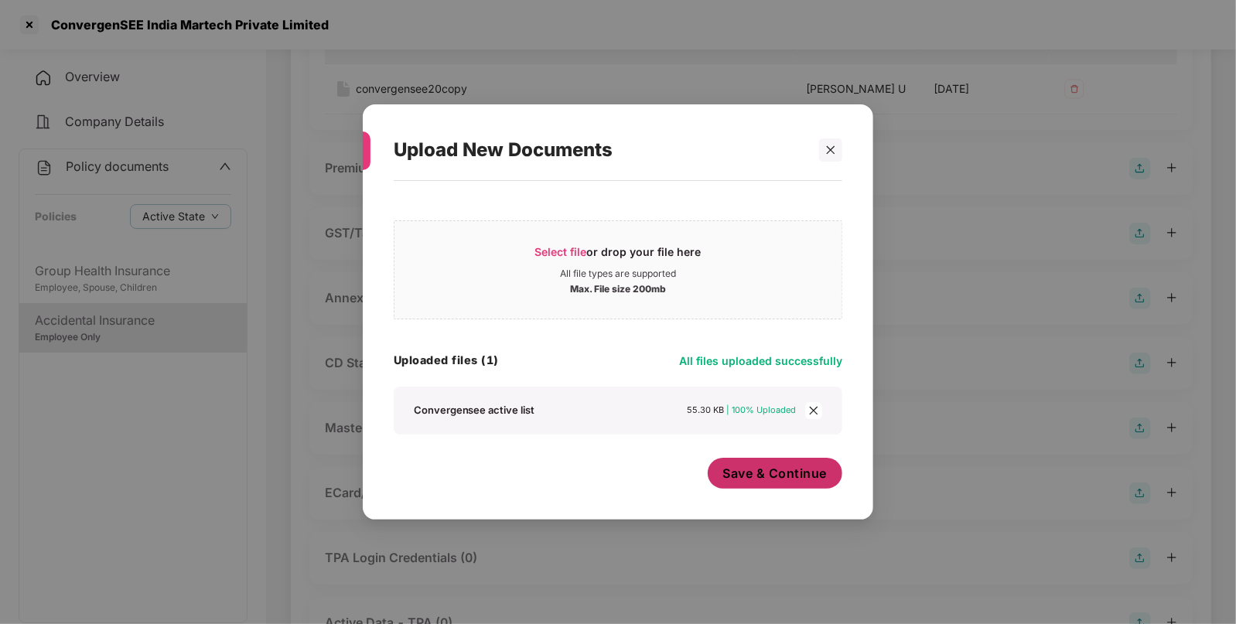
click at [758, 468] on span "Save & Continue" at bounding box center [775, 473] width 104 height 17
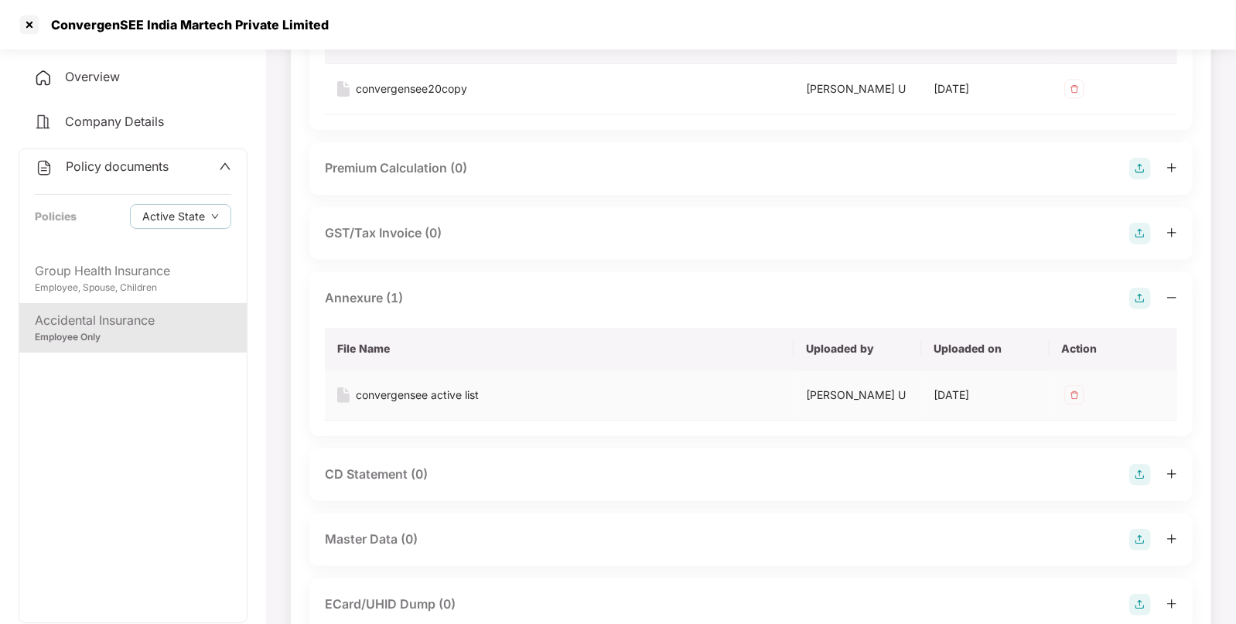
scroll to position [0, 0]
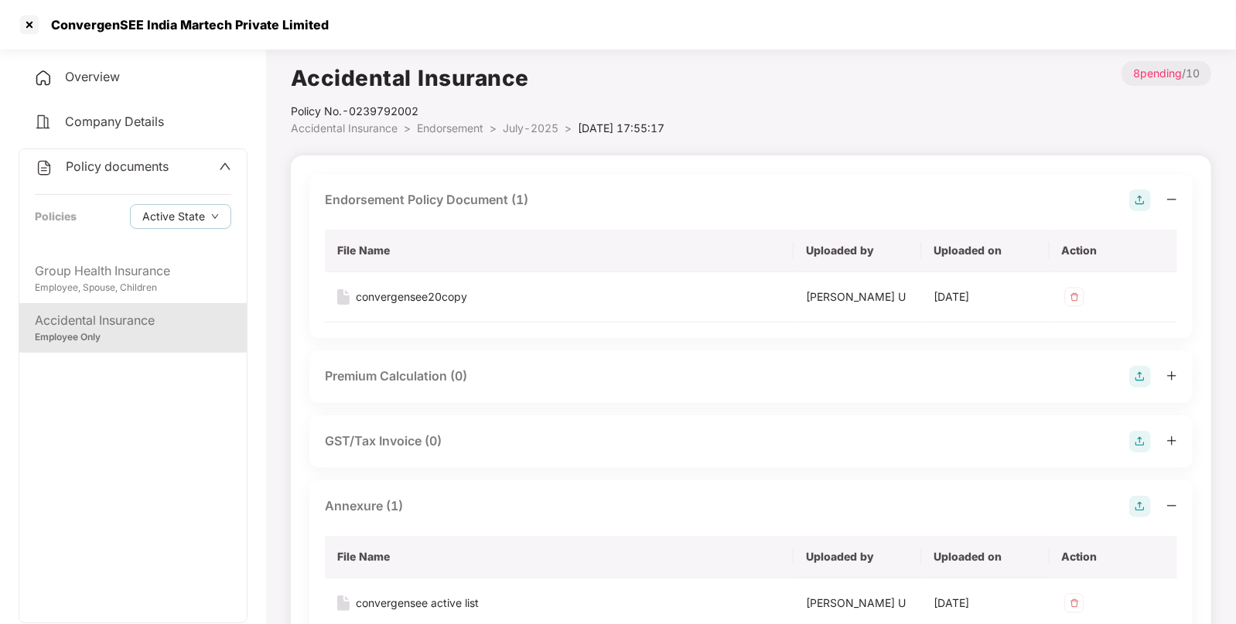
click at [436, 124] on span "Endorsement" at bounding box center [450, 127] width 67 height 13
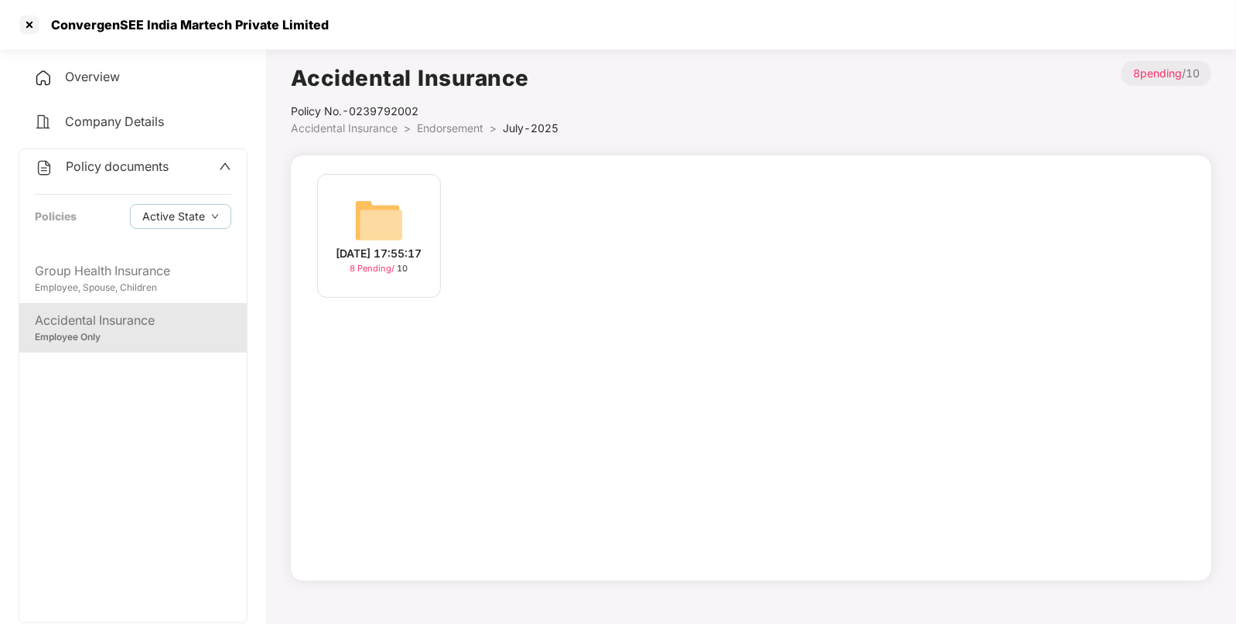
click at [361, 125] on span "Accidental Insurance" at bounding box center [344, 127] width 107 height 13
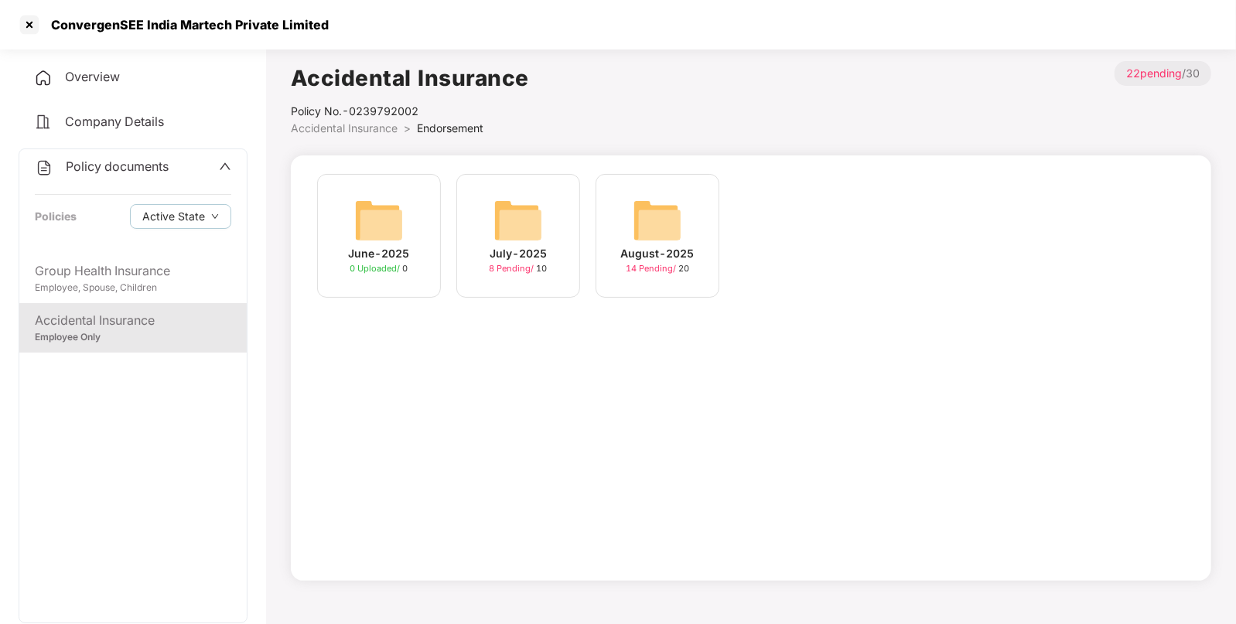
click at [629, 240] on div "August-2025 14 Pending / 20" at bounding box center [658, 236] width 124 height 124
click at [364, 123] on span "Accidental Insurance" at bounding box center [344, 127] width 107 height 13
click at [32, 29] on div at bounding box center [29, 24] width 25 height 25
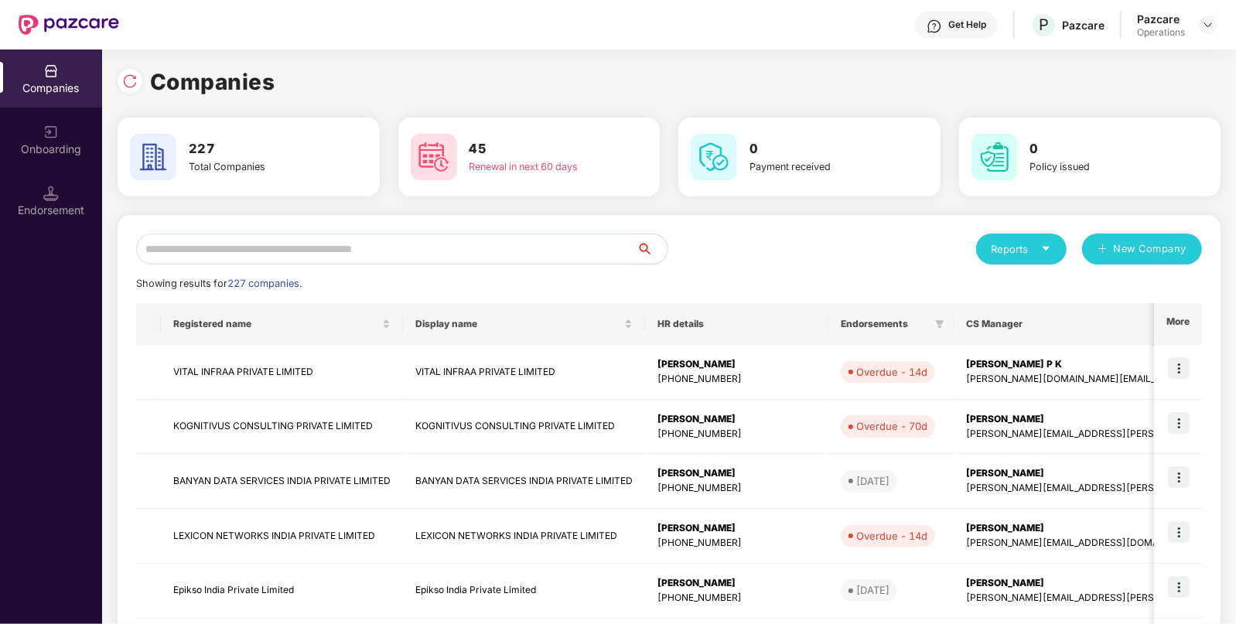
click at [374, 234] on input "text" at bounding box center [386, 249] width 501 height 31
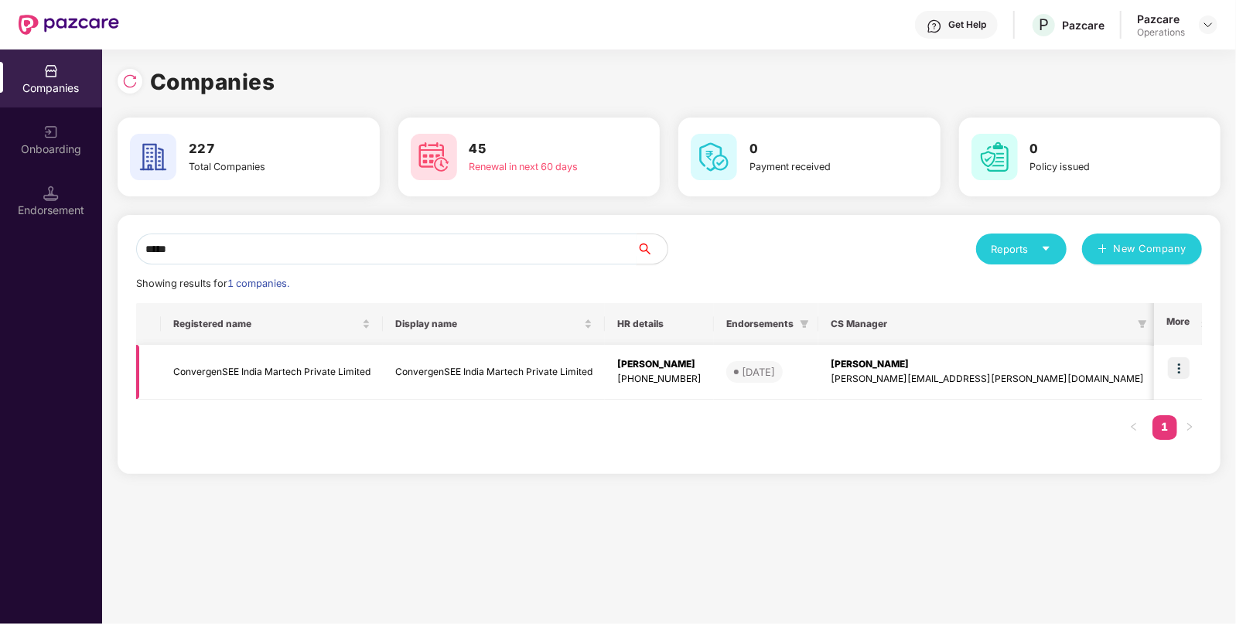
type input "*****"
click at [233, 360] on td "ConvergenSEE India Martech Private Limited" at bounding box center [272, 372] width 222 height 55
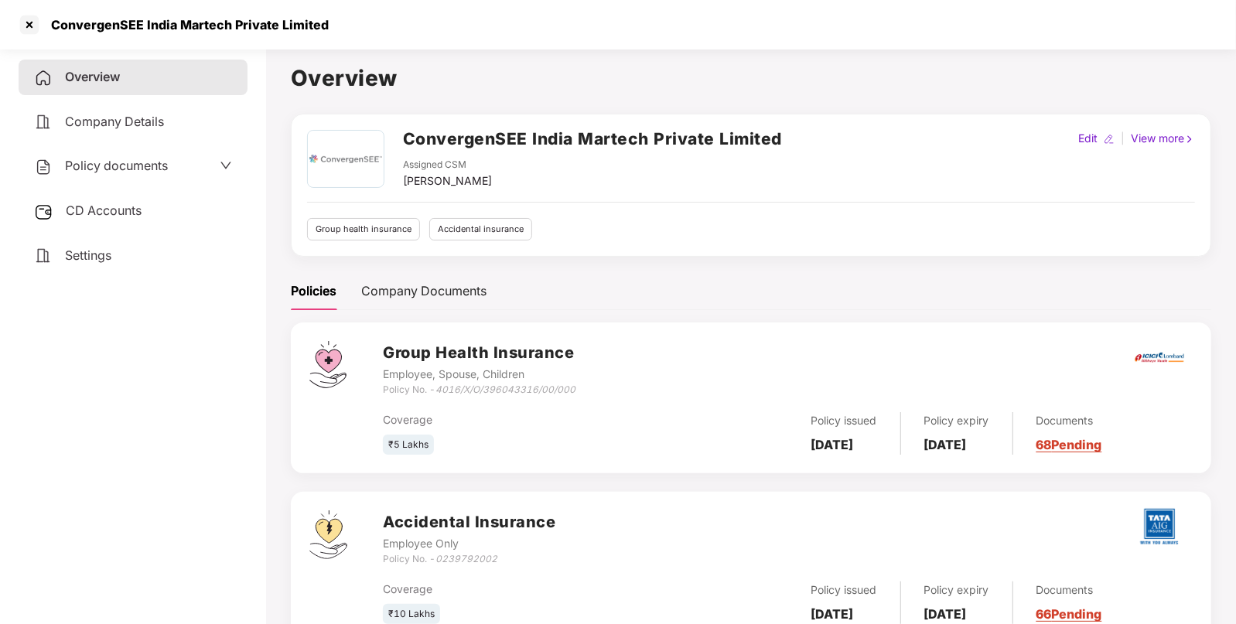
click at [88, 218] on span "CD Accounts" at bounding box center [104, 210] width 76 height 15
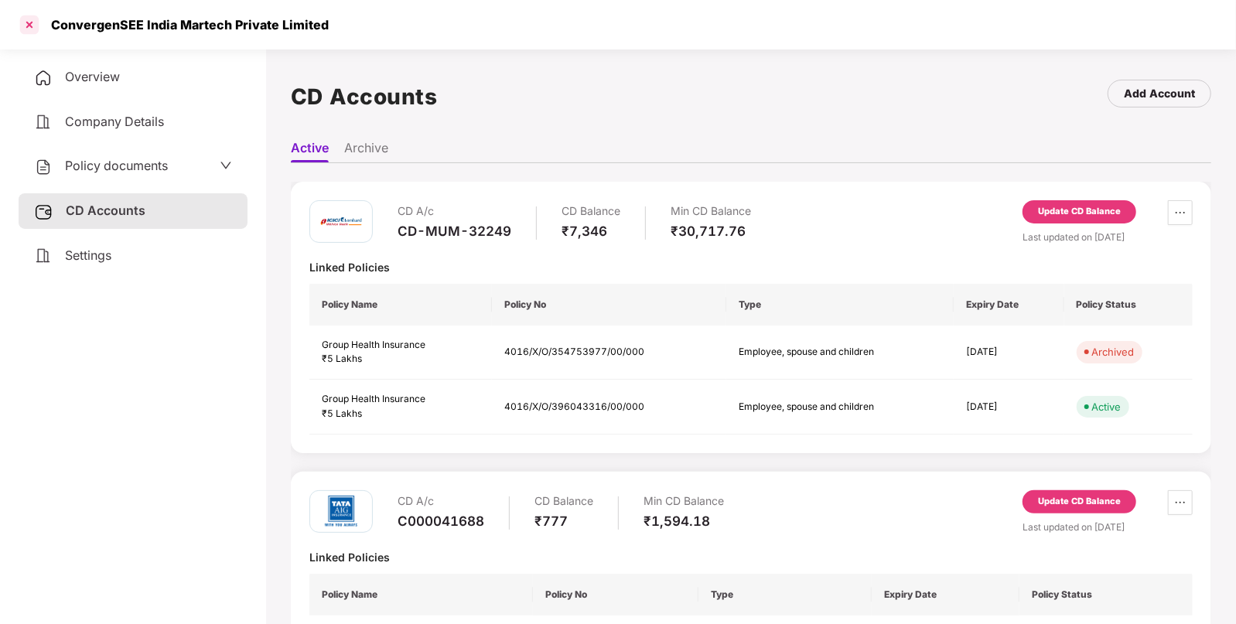
click at [27, 23] on div at bounding box center [29, 24] width 25 height 25
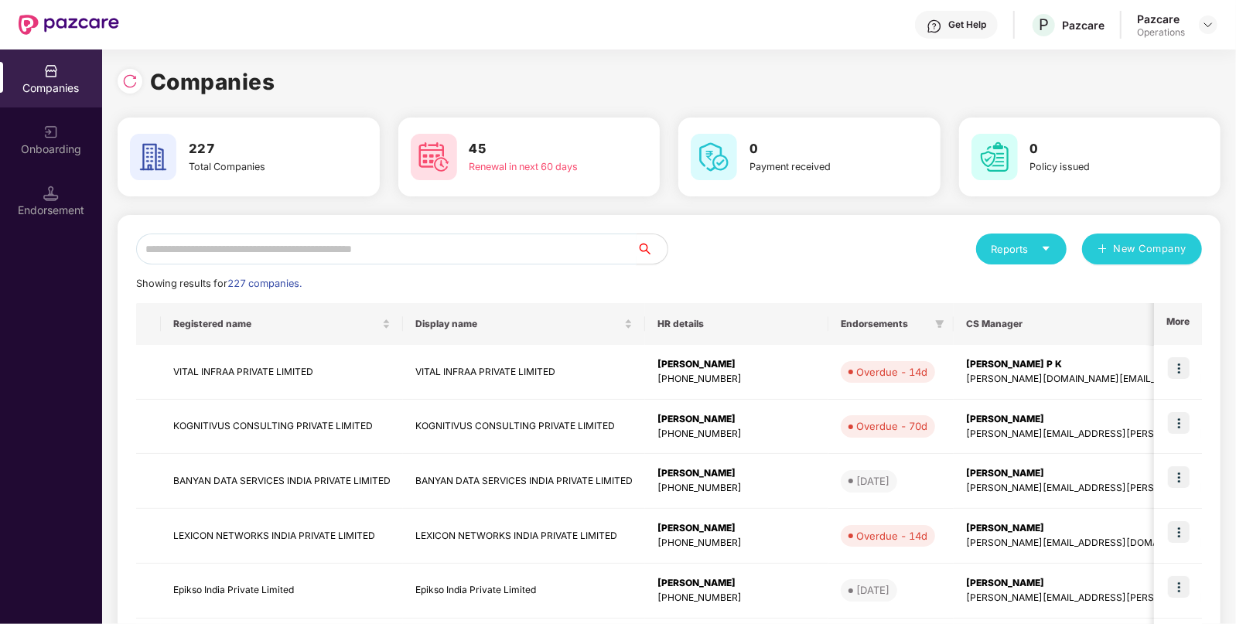
click at [325, 236] on input "text" at bounding box center [386, 249] width 501 height 31
paste input "**********"
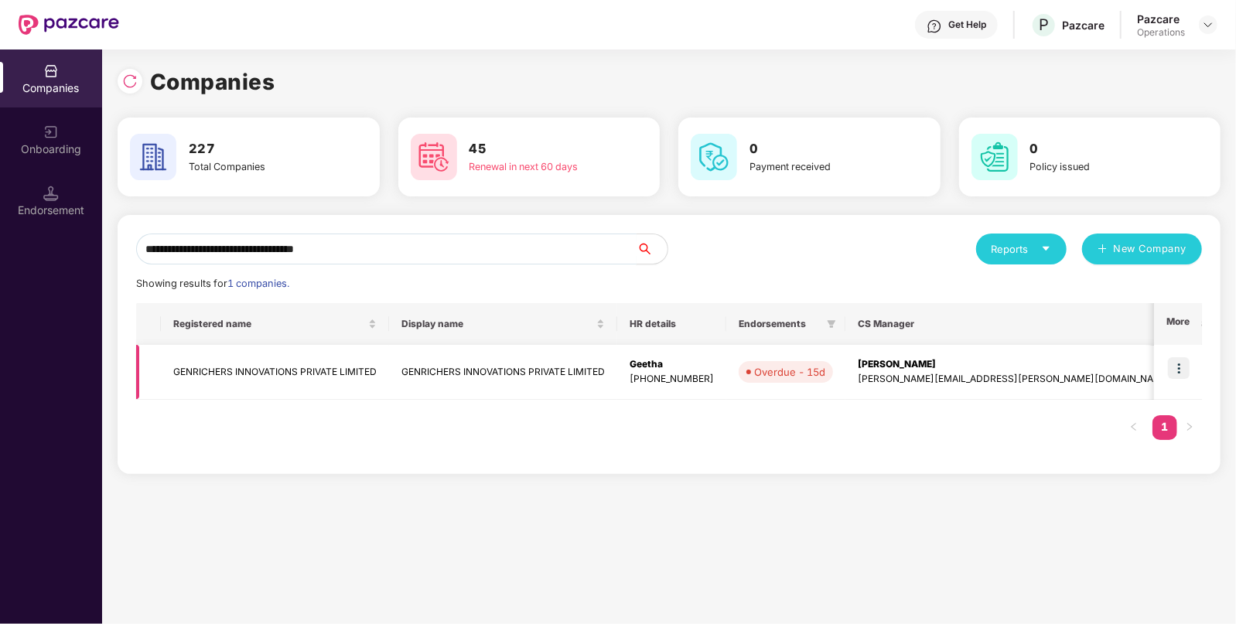
type input "**********"
click at [1181, 364] on img at bounding box center [1179, 368] width 22 height 22
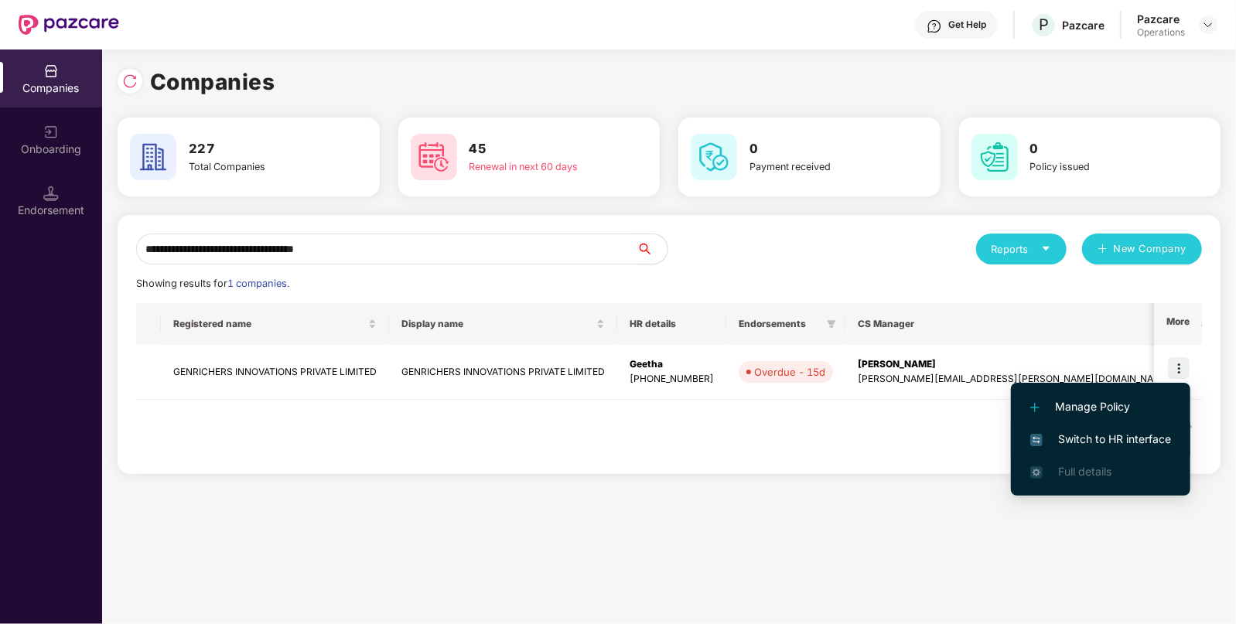
click at [1095, 441] on span "Switch to HR interface" at bounding box center [1100, 439] width 141 height 17
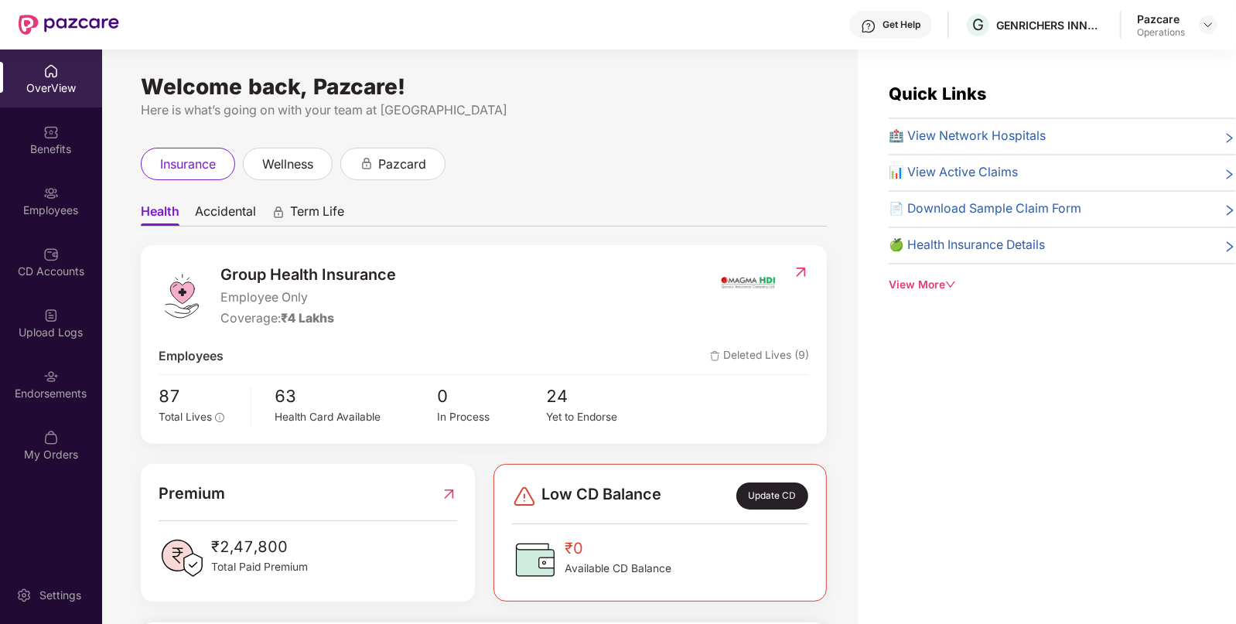
click at [46, 387] on div "Endorsements" at bounding box center [51, 393] width 102 height 15
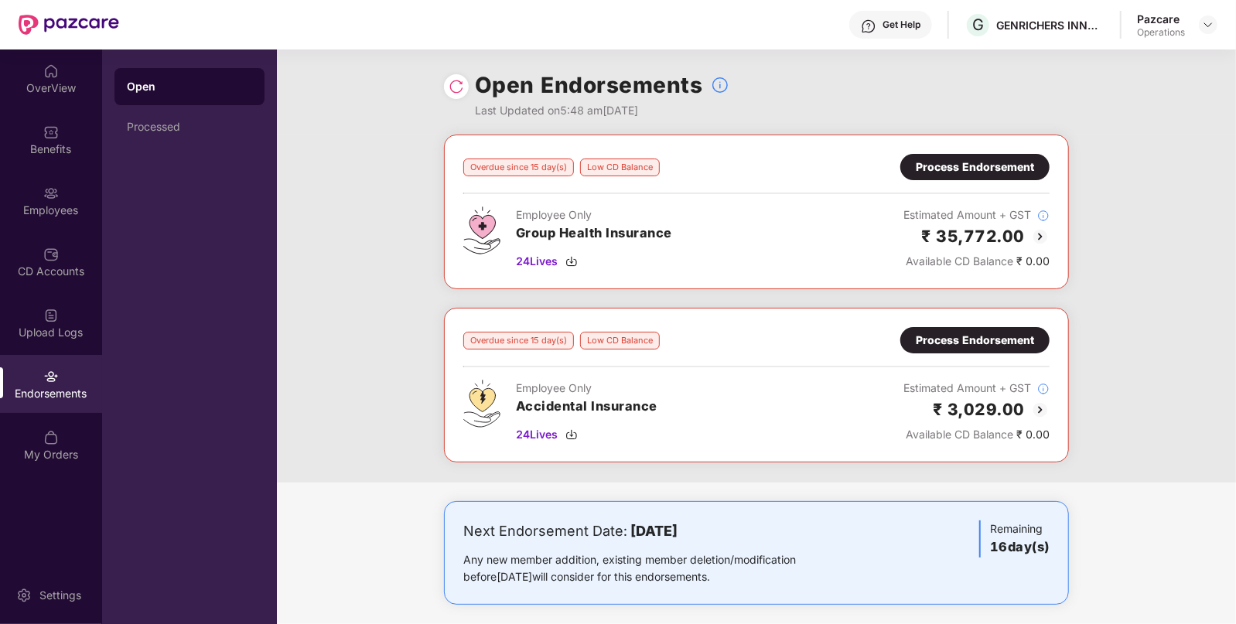
click at [1049, 228] on div "Overdue since 15 day(s) Low CD Balance Process Endorsement Employee Only Group …" at bounding box center [756, 212] width 625 height 155
click at [1037, 230] on img at bounding box center [1040, 236] width 19 height 19
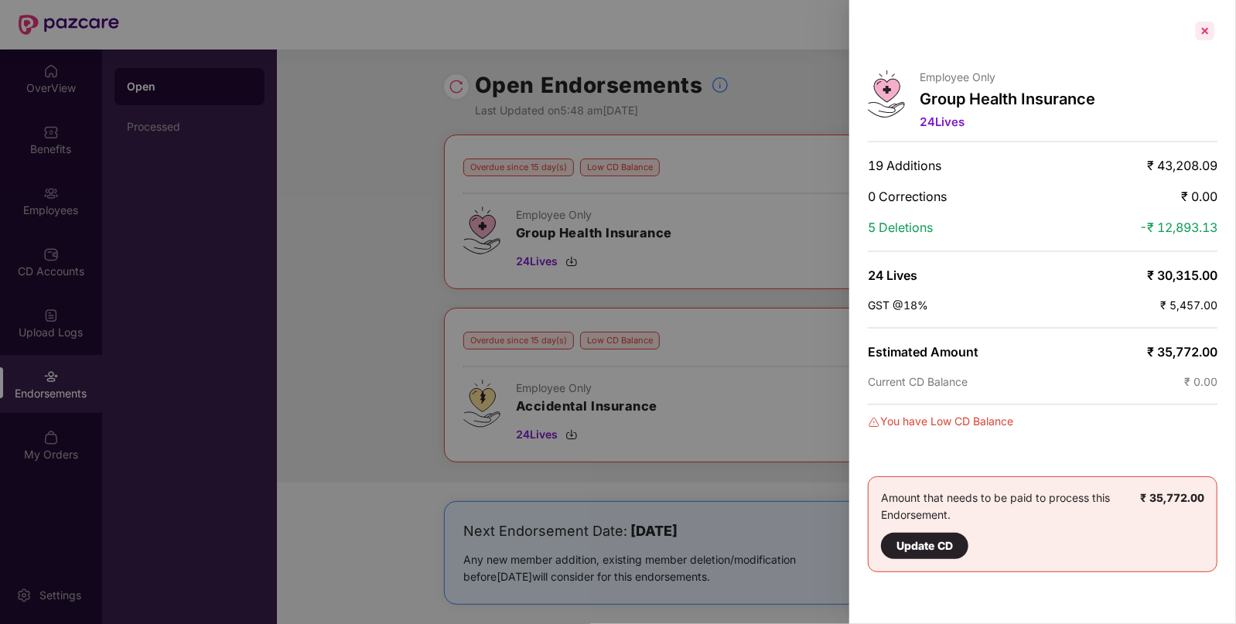
click at [1211, 34] on div at bounding box center [1205, 31] width 25 height 25
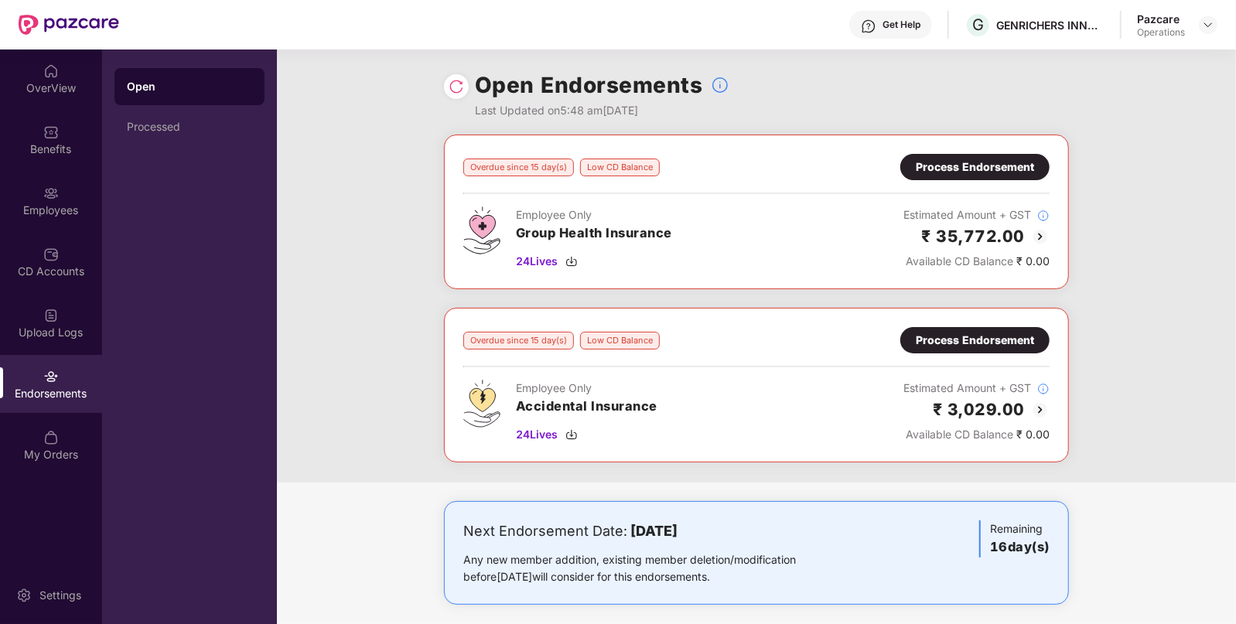
click at [1042, 402] on img at bounding box center [1040, 410] width 19 height 19
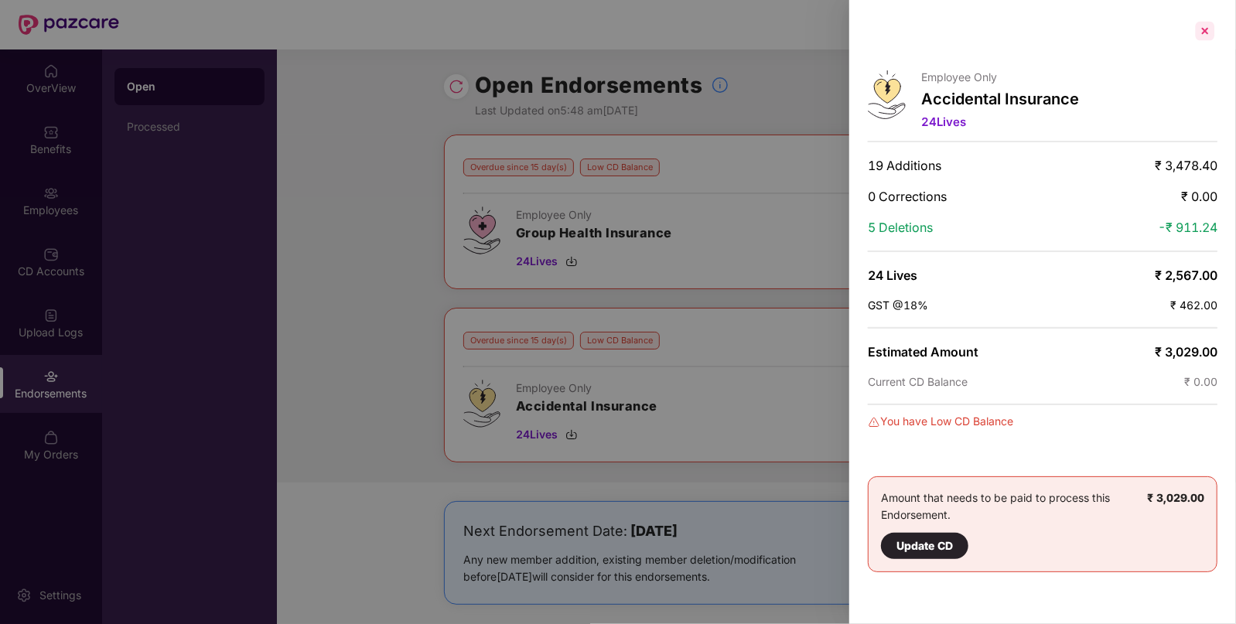
click at [1209, 26] on div at bounding box center [1205, 31] width 25 height 25
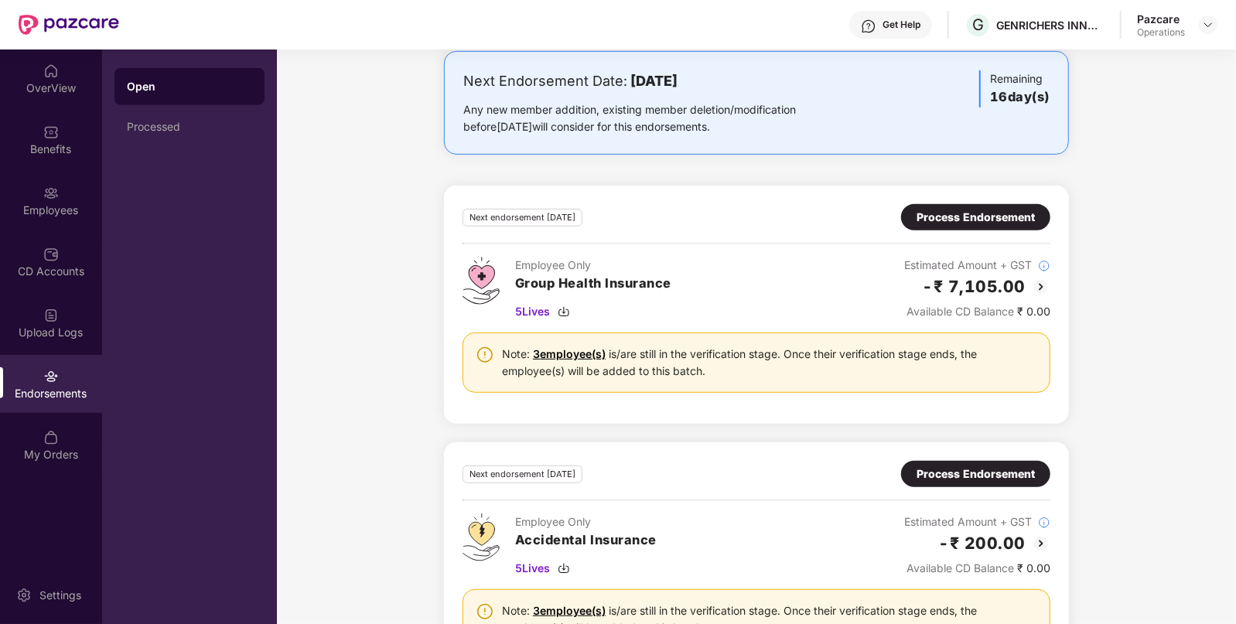
scroll to position [452, 0]
click at [1037, 276] on img at bounding box center [1041, 285] width 19 height 19
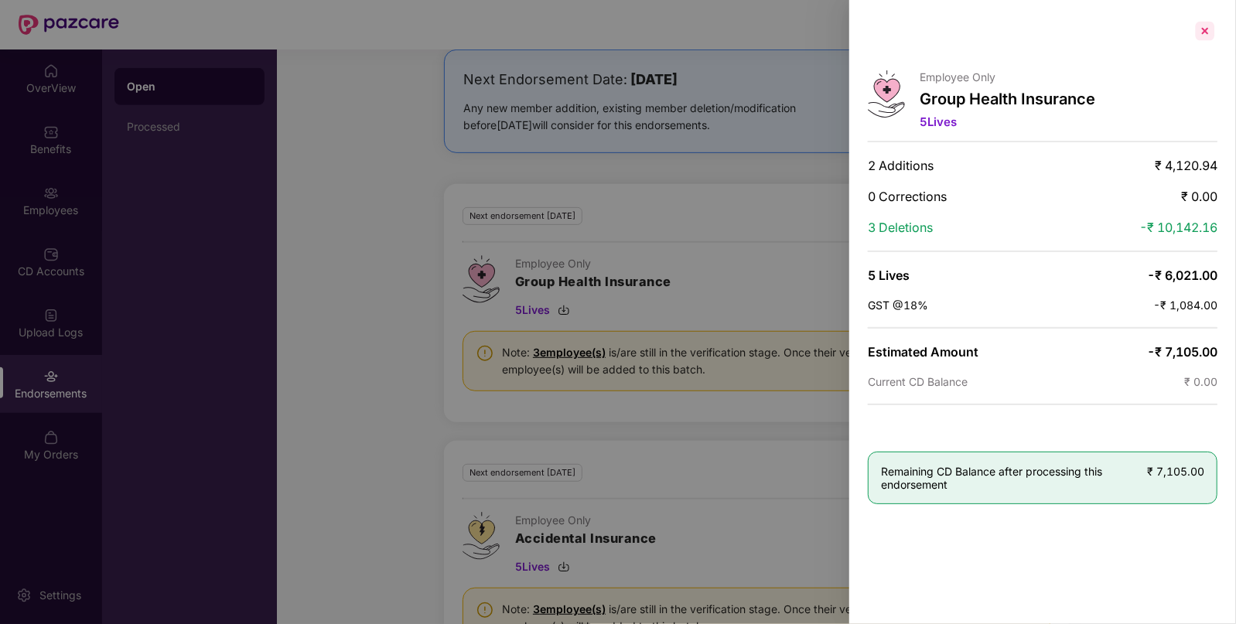
click at [1207, 27] on div at bounding box center [1205, 31] width 25 height 25
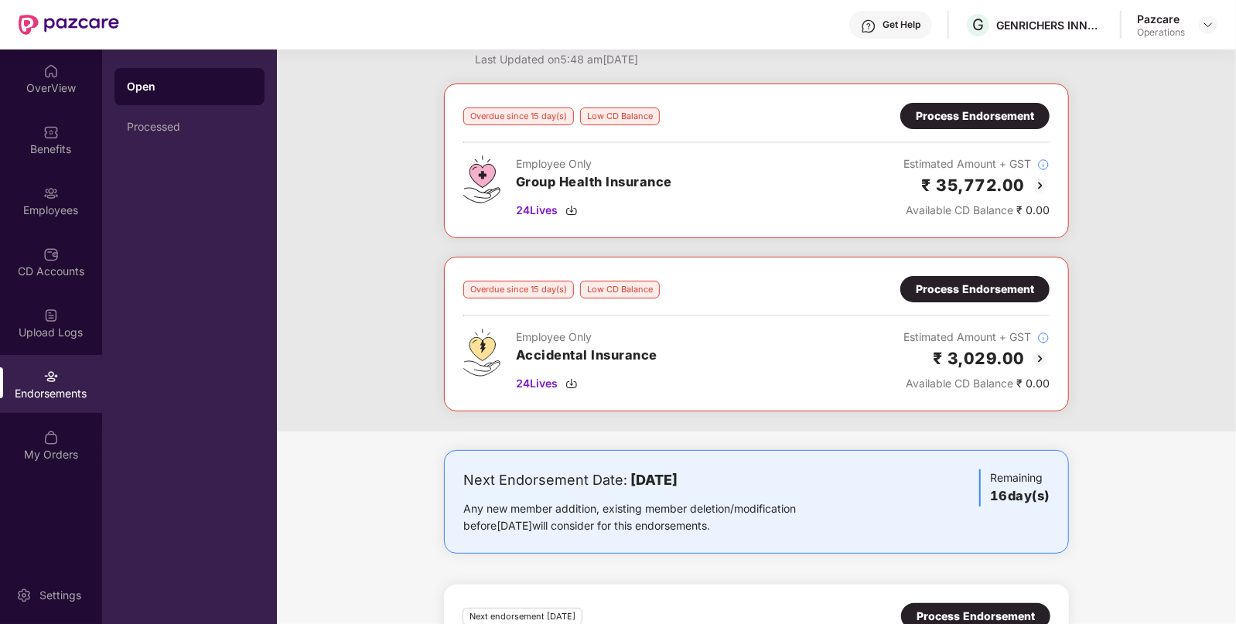
scroll to position [0, 0]
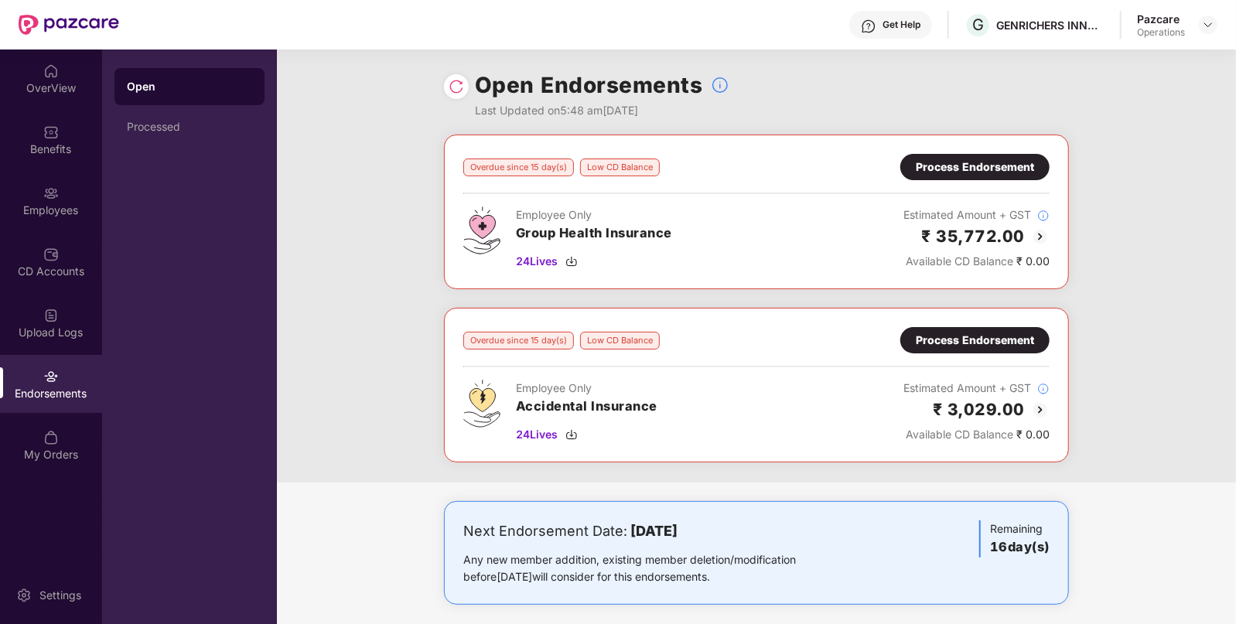
click at [453, 81] on img at bounding box center [456, 86] width 15 height 15
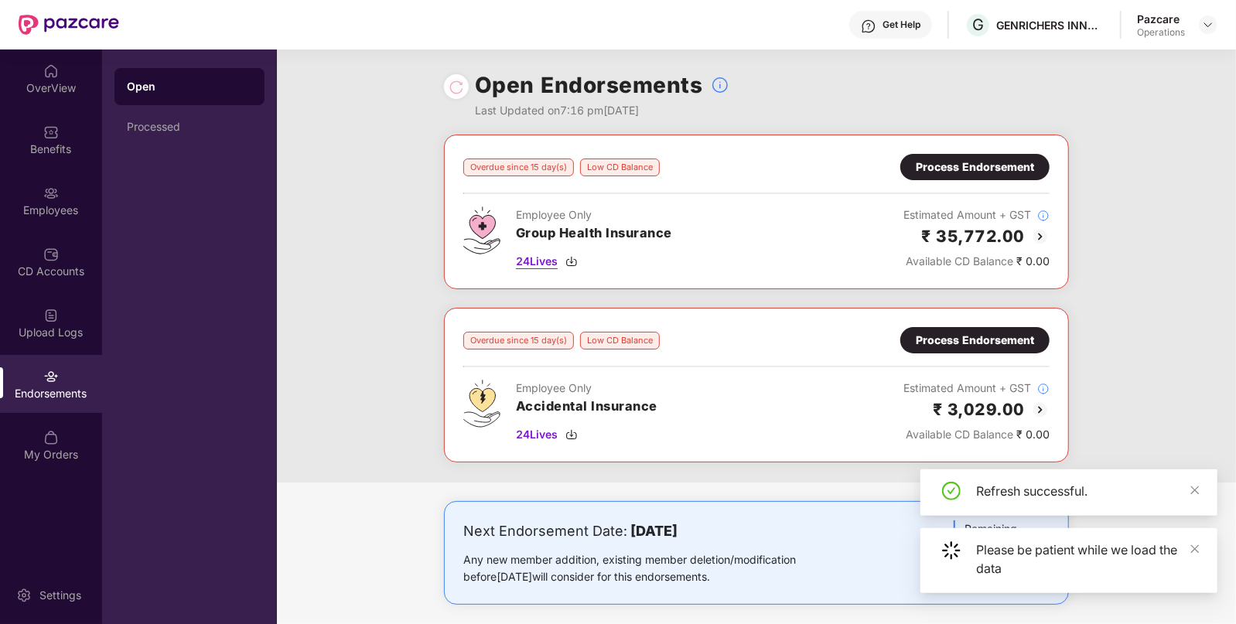
click at [571, 261] on img at bounding box center [572, 261] width 12 height 12
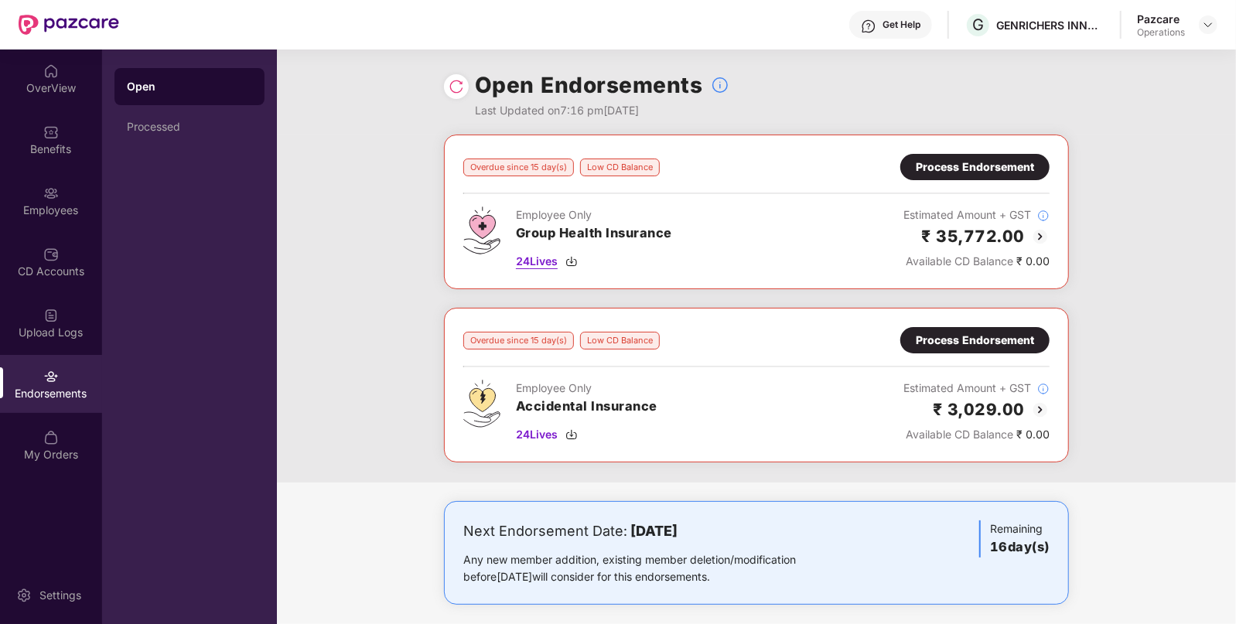
click at [577, 263] on img at bounding box center [572, 261] width 12 height 12
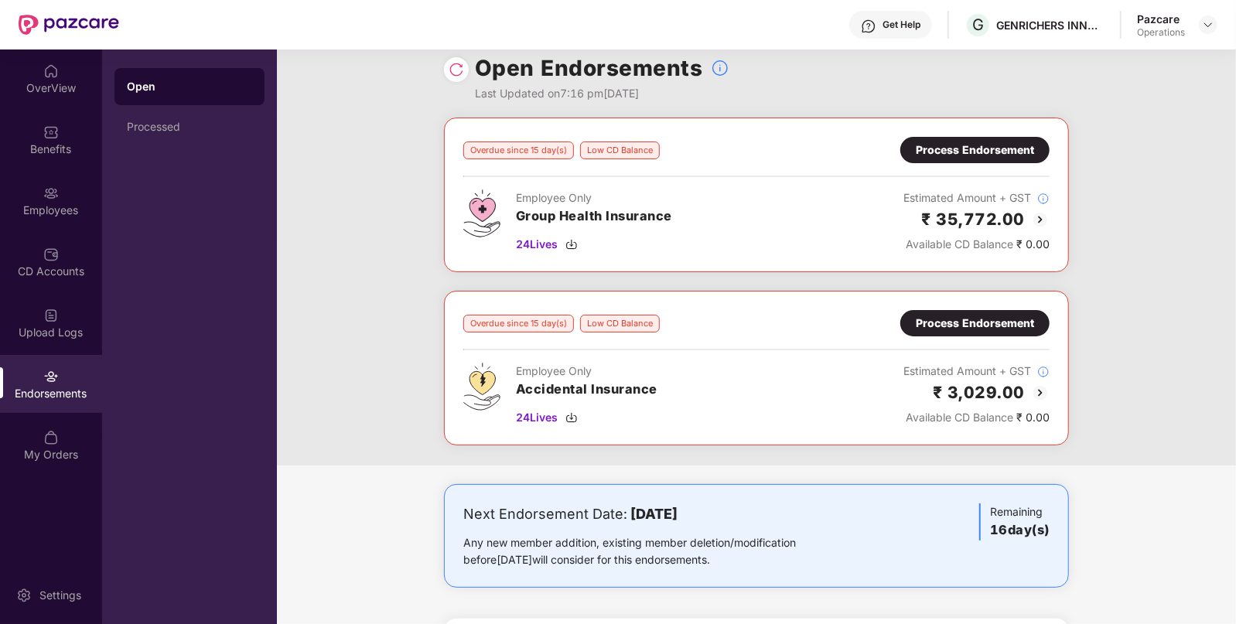
scroll to position [15, 0]
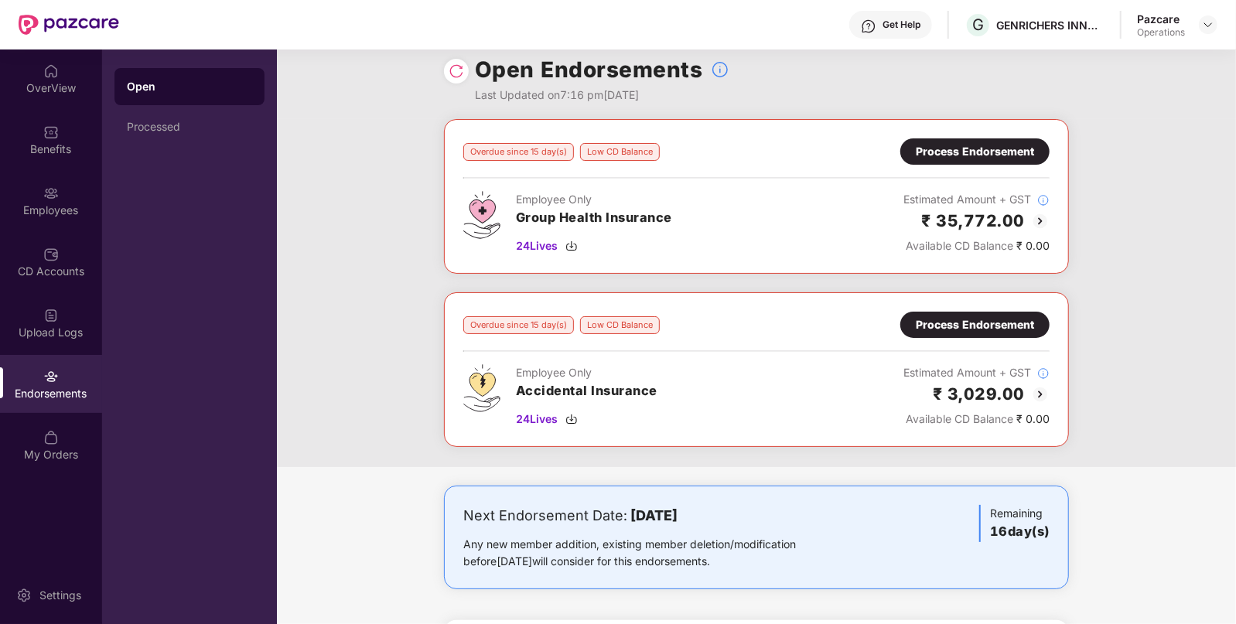
click at [965, 156] on div "Process Endorsement" at bounding box center [975, 151] width 118 height 17
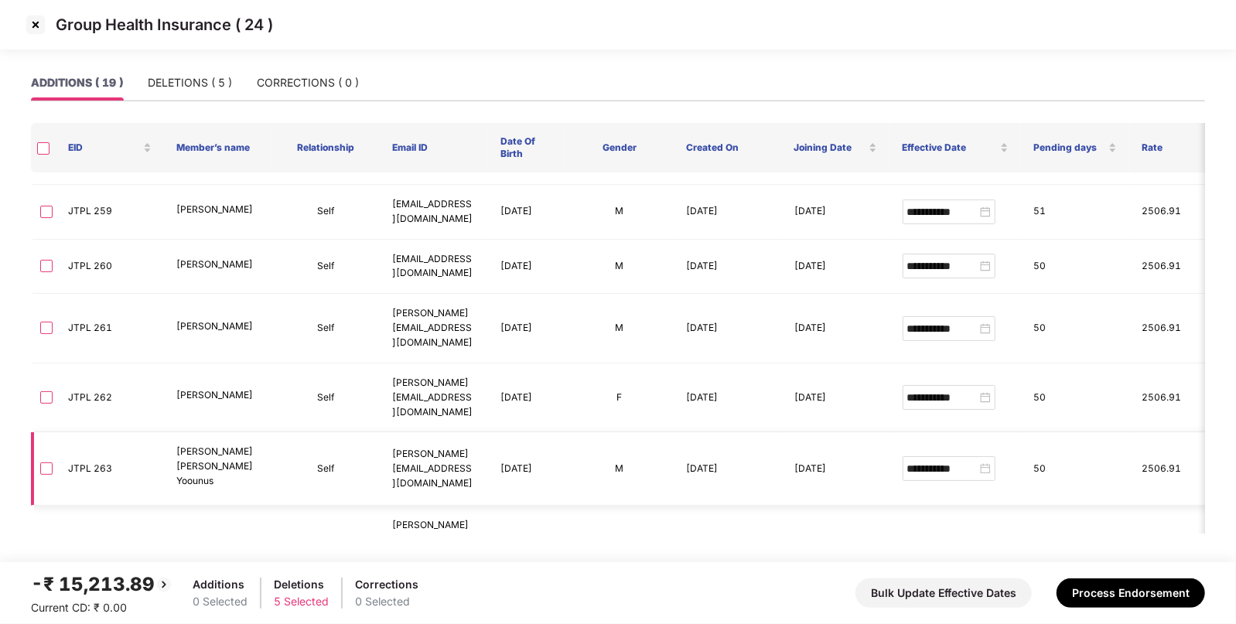
scroll to position [607, 0]
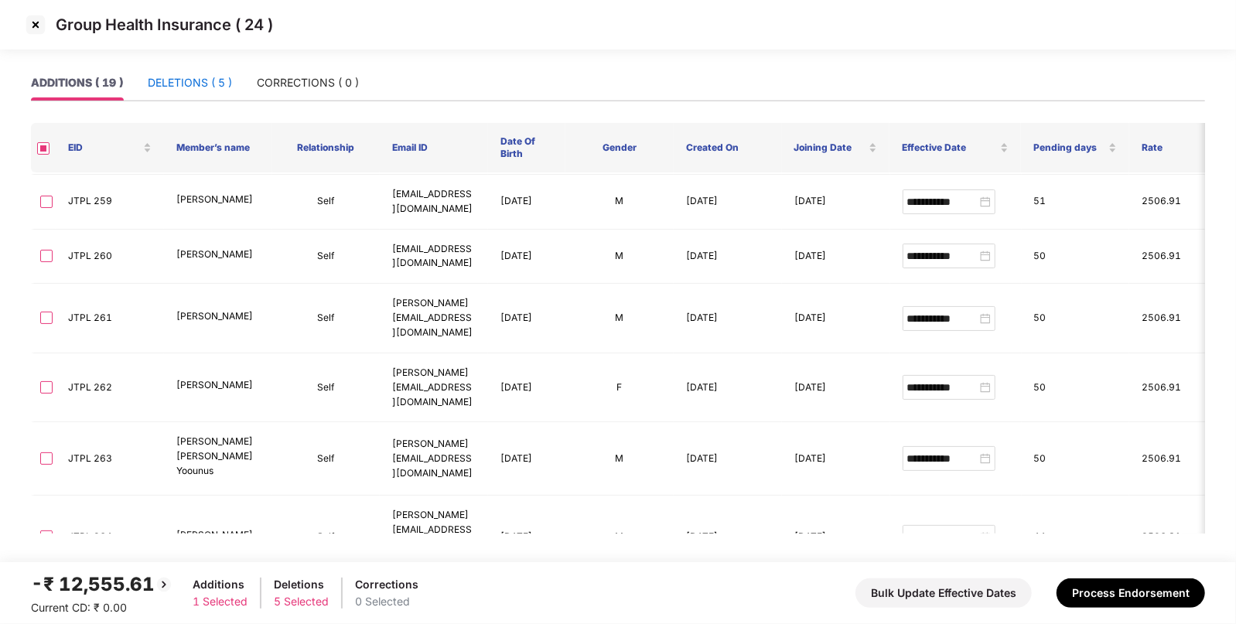
click at [192, 77] on div "DELETIONS ( 5 )" at bounding box center [190, 82] width 84 height 17
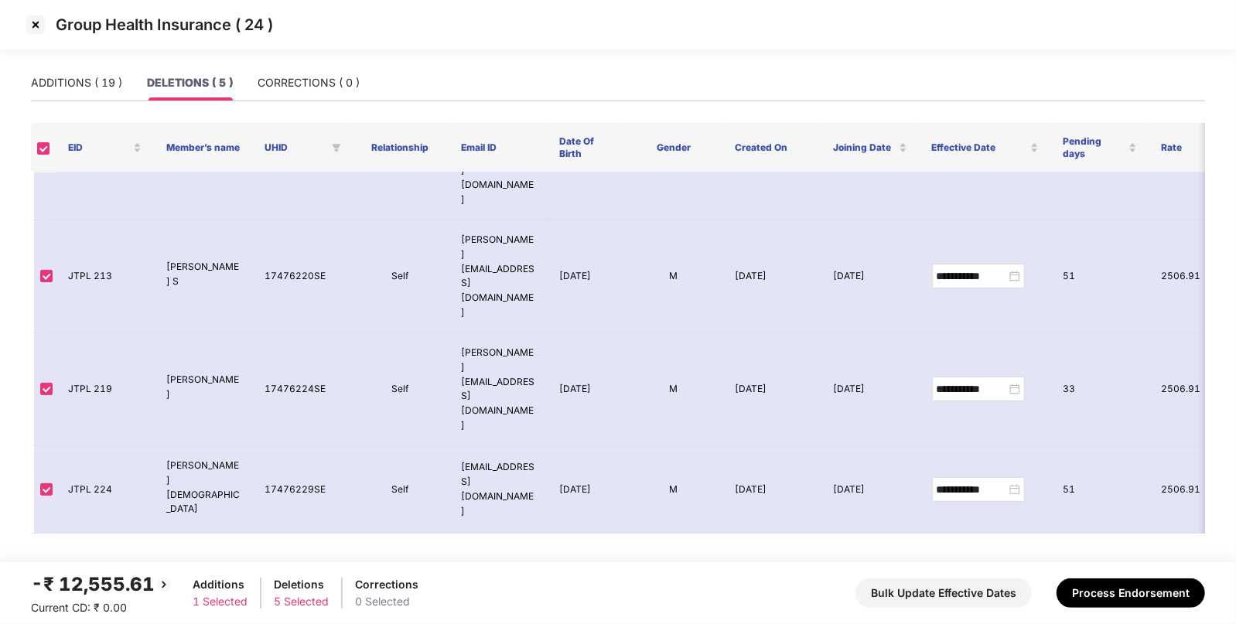
scroll to position [0, 0]
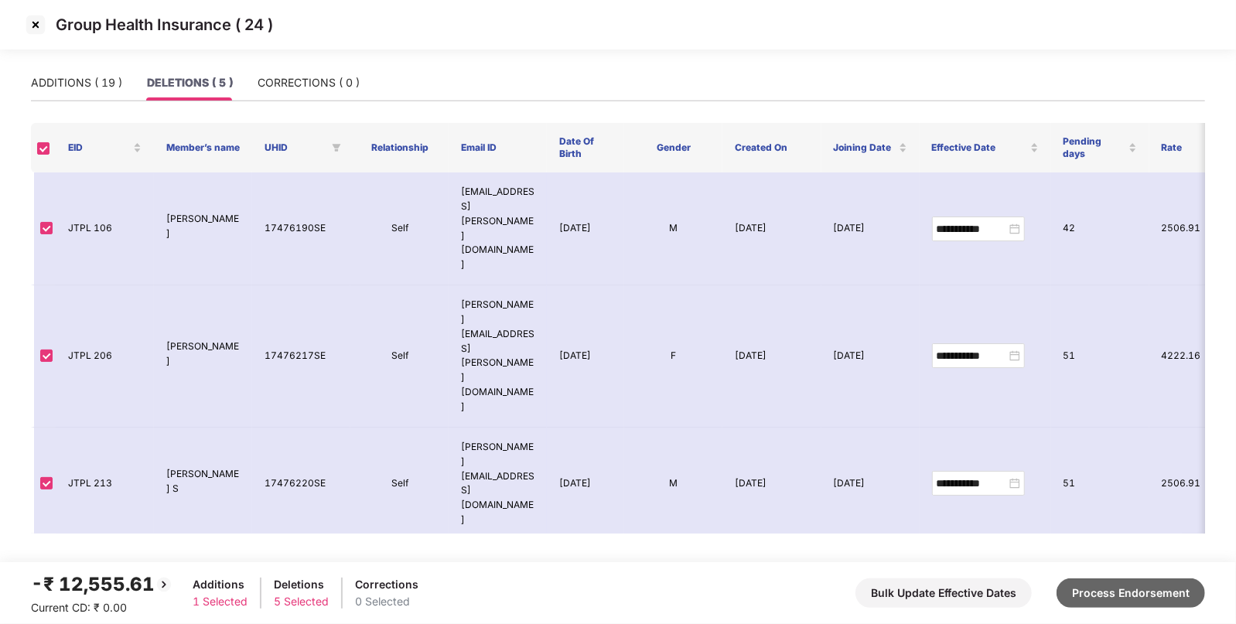
click at [1113, 597] on button "Process Endorsement" at bounding box center [1131, 593] width 149 height 29
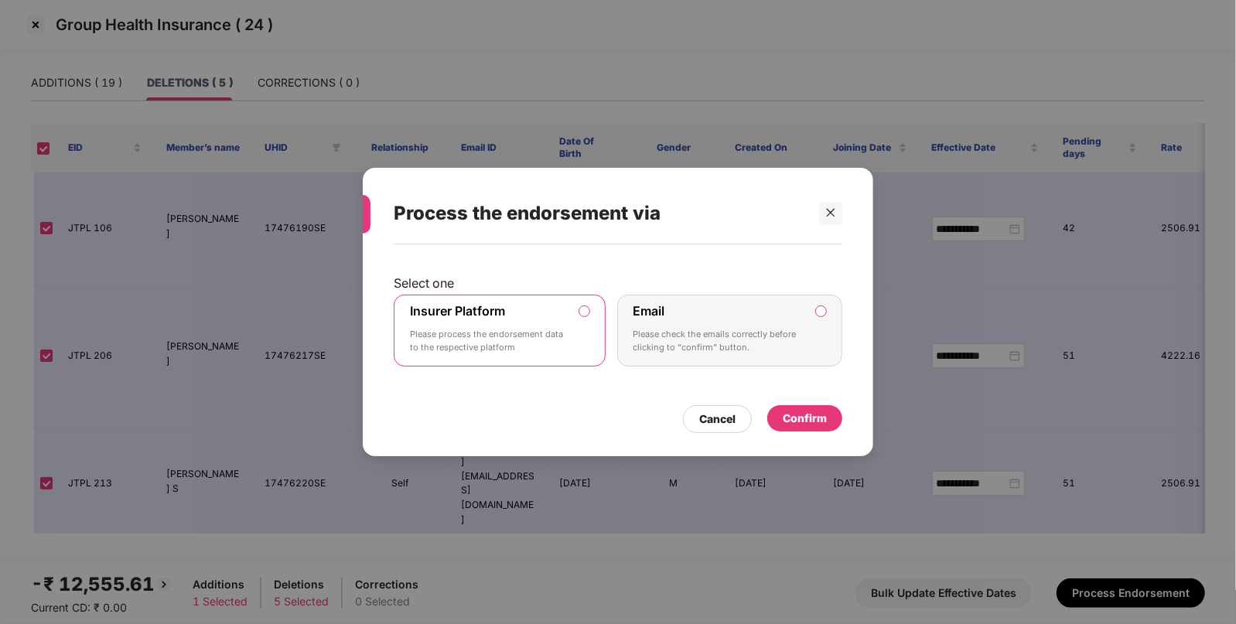
click at [800, 423] on div "Confirm" at bounding box center [805, 418] width 44 height 17
